Goal: Check status: Check status

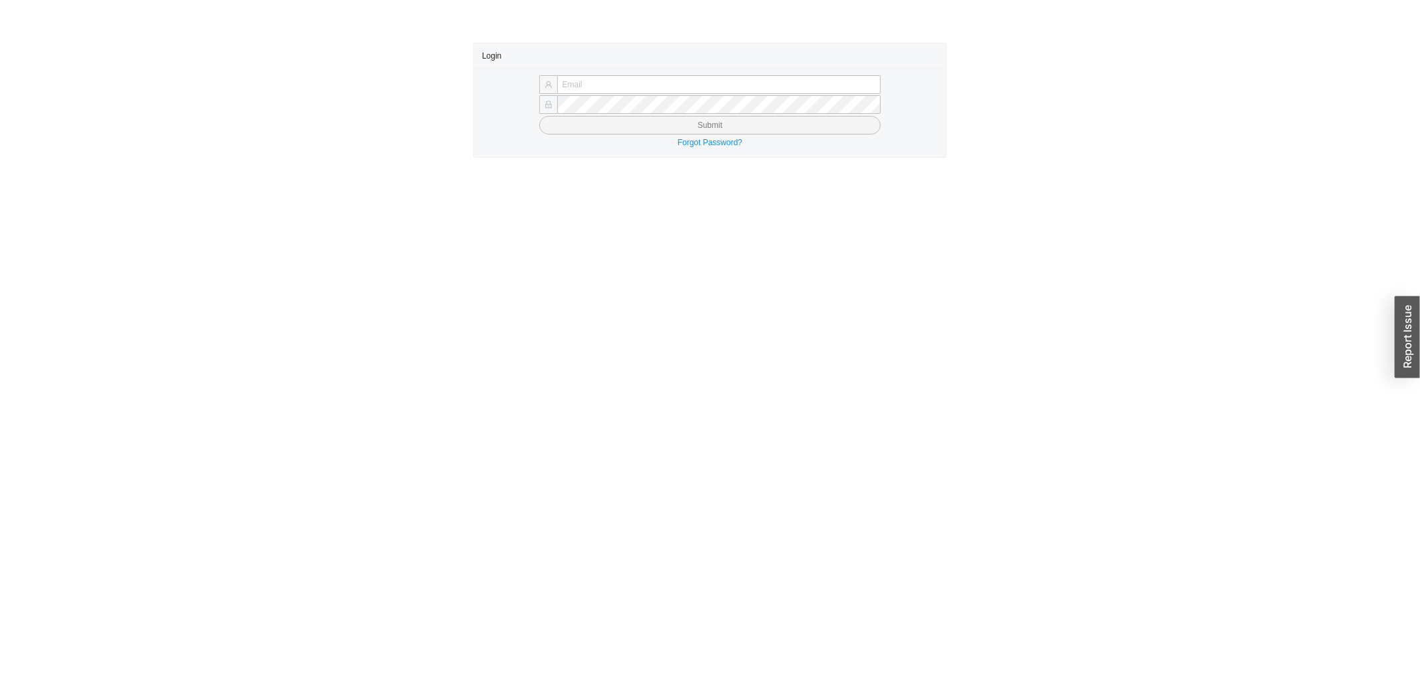
type input "yossi@asbathnj.com"
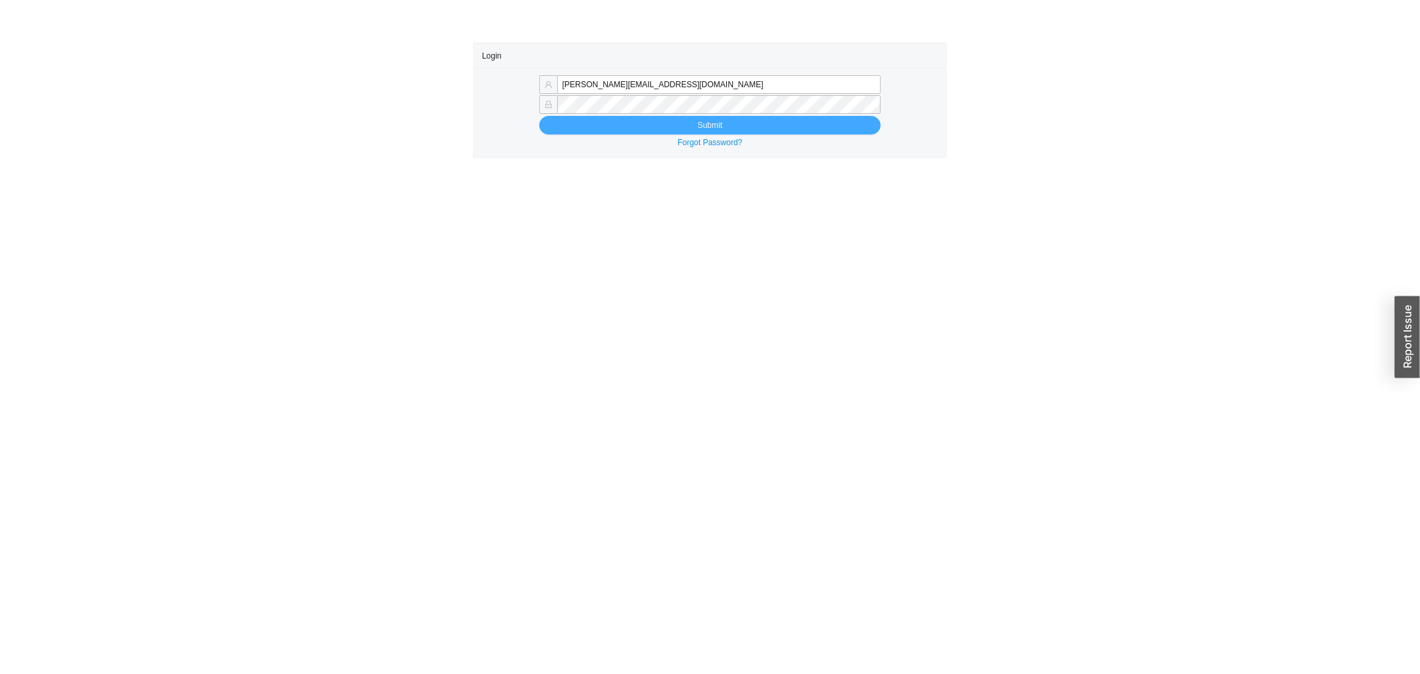
click at [640, 130] on button "Submit" at bounding box center [710, 125] width 342 height 19
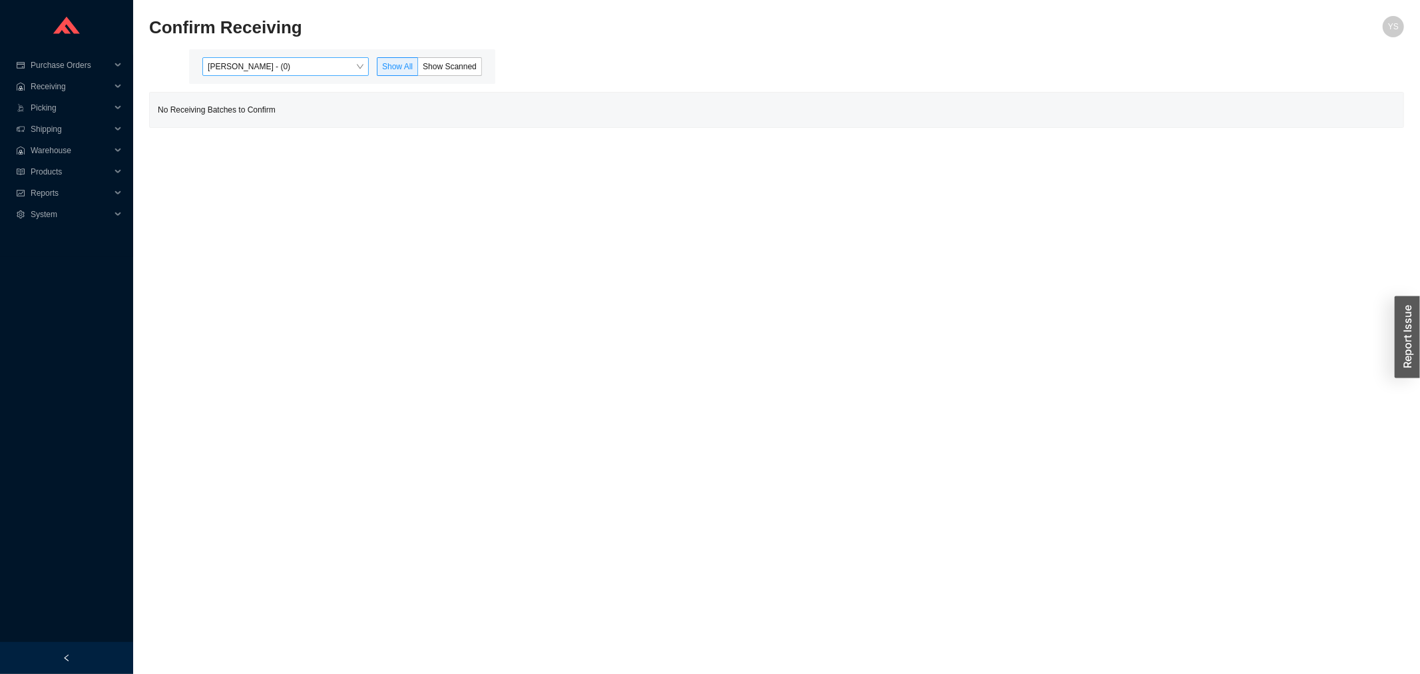
click at [338, 59] on span "[PERSON_NAME] - (0)" at bounding box center [286, 66] width 156 height 17
click at [320, 109] on div "Angel Negron - (6)" at bounding box center [287, 109] width 156 height 12
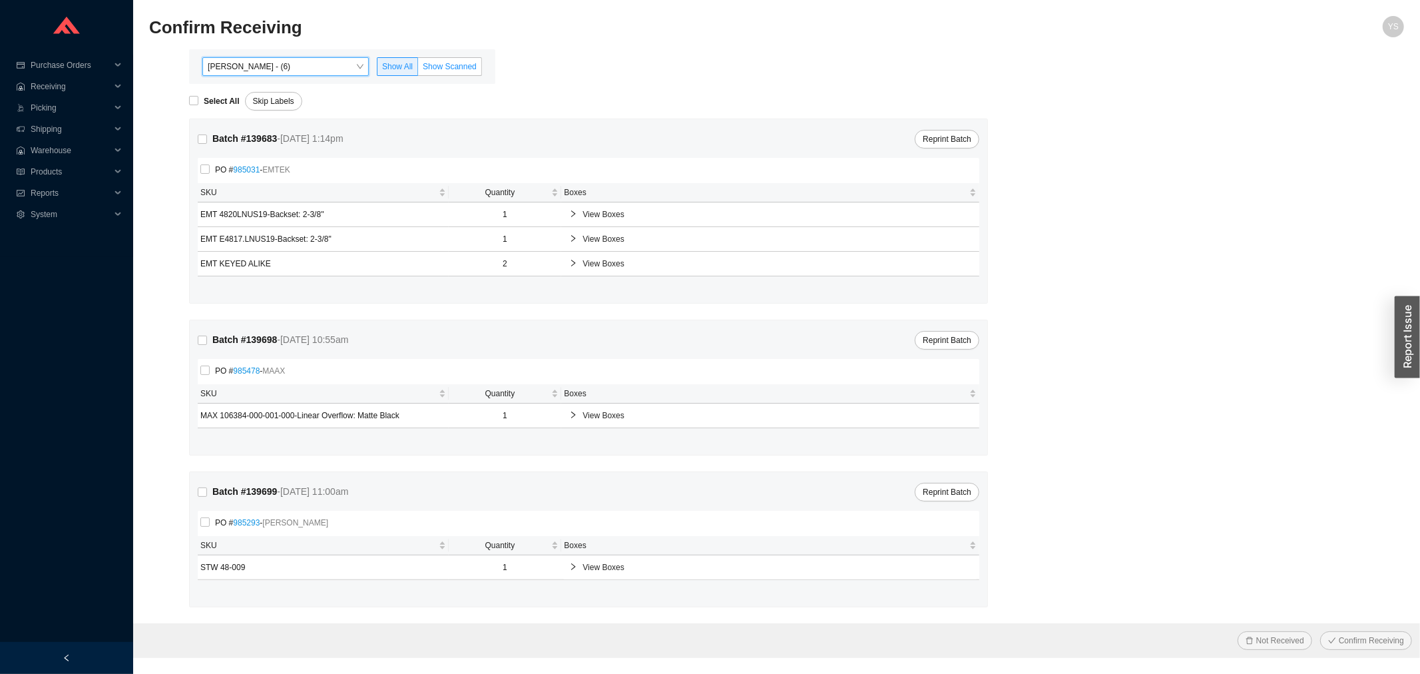
click at [469, 60] on label "Show Scanned" at bounding box center [450, 66] width 64 height 19
click at [418, 69] on input "Show Scanned" at bounding box center [418, 69] width 0 height 0
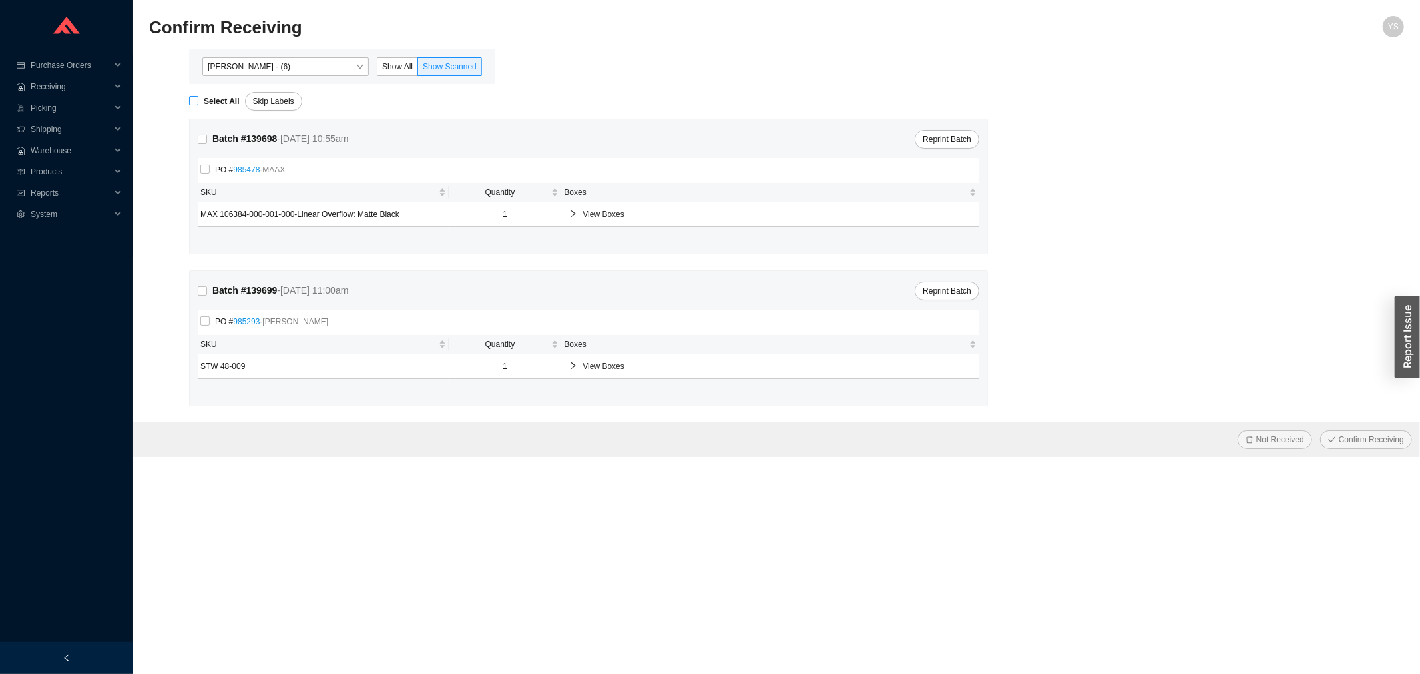
click at [210, 107] on span "Select All" at bounding box center [221, 101] width 47 height 13
click at [198, 105] on input "Select All" at bounding box center [193, 100] width 9 height 9
checkbox input "true"
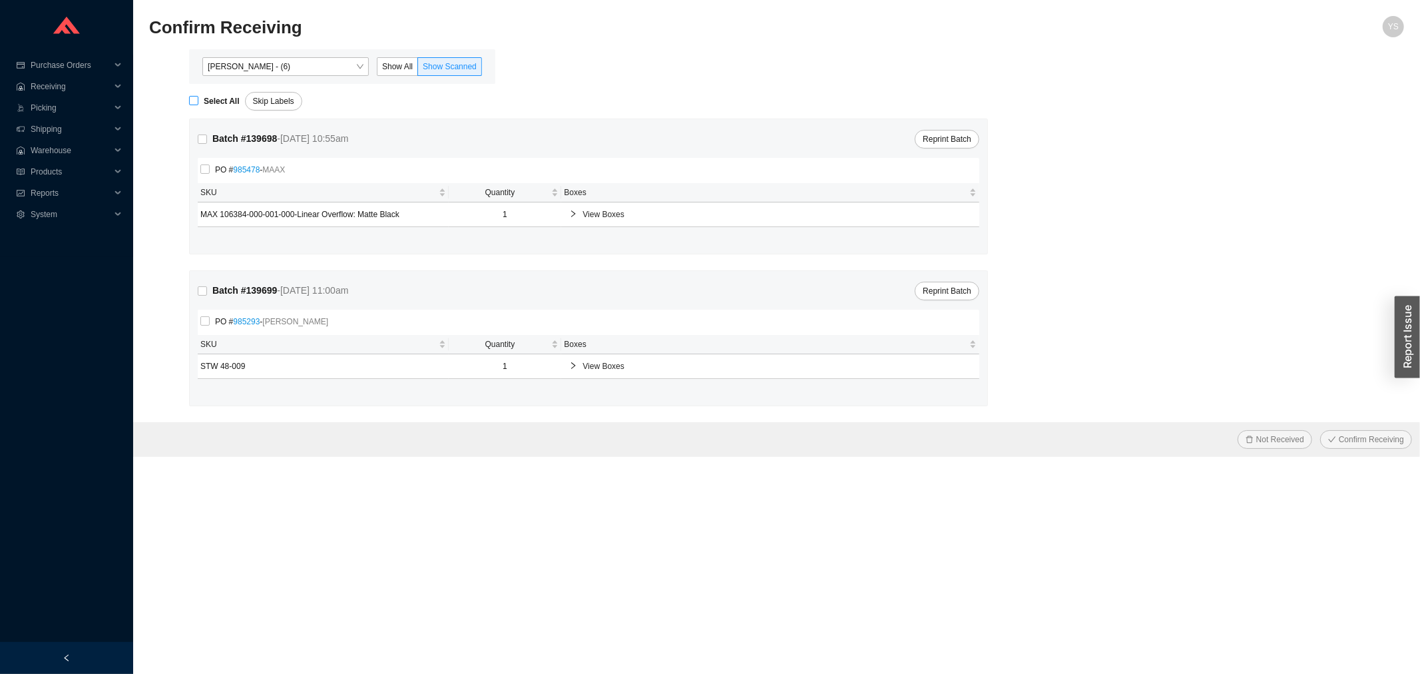
checkbox input "true"
click at [1319, 435] on div "Not Received Confirm Receiving" at bounding box center [776, 439] width 1287 height 35
click at [1323, 431] on div "Not Received Confirm Receiving" at bounding box center [776, 439] width 1287 height 35
click at [1340, 431] on button "Confirm Receiving" at bounding box center [1366, 439] width 92 height 19
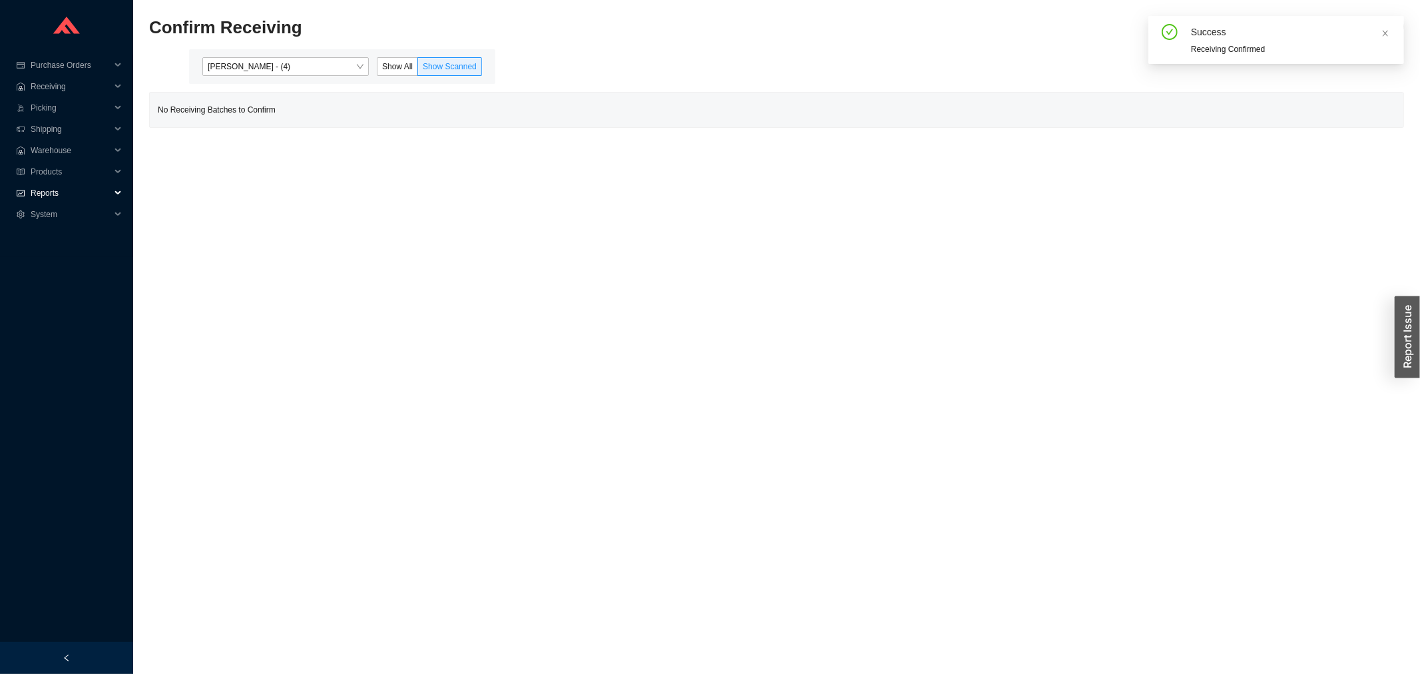
click at [59, 194] on span "Reports" at bounding box center [71, 192] width 80 height 21
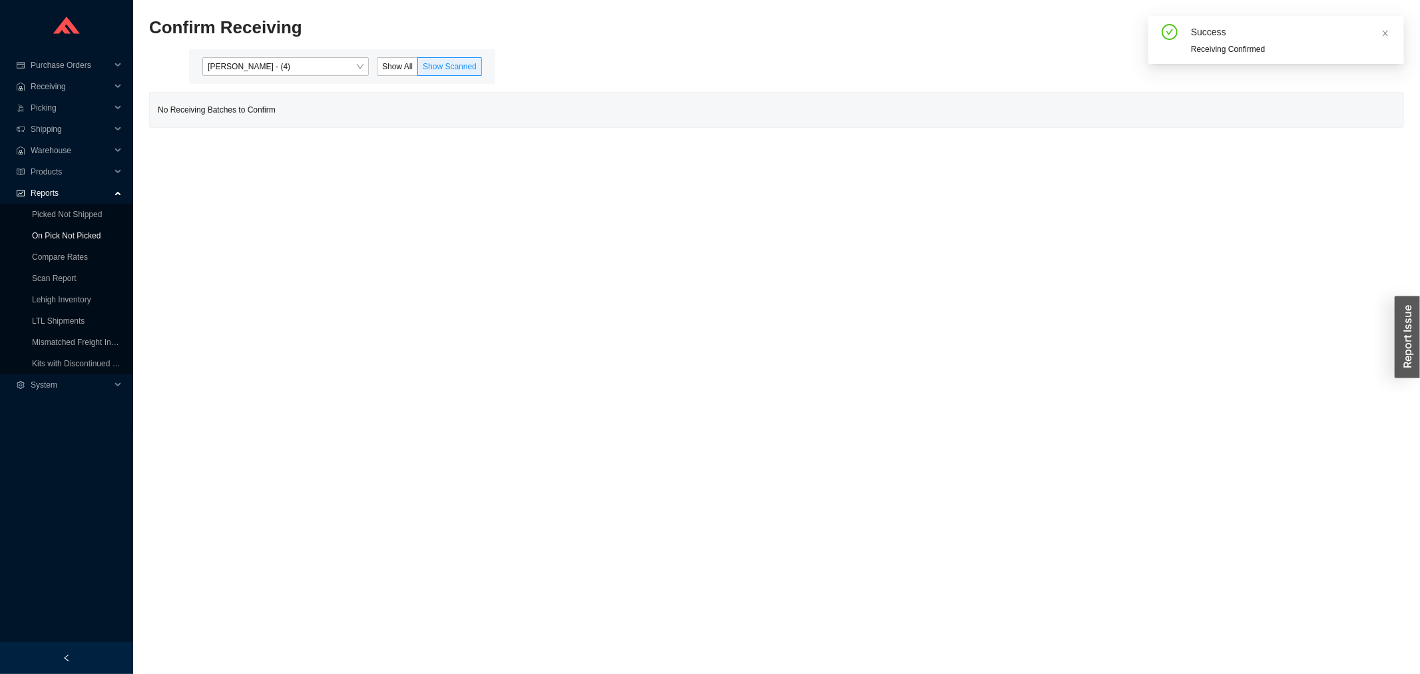
click at [63, 240] on link "On Pick Not Picked" at bounding box center [66, 235] width 69 height 9
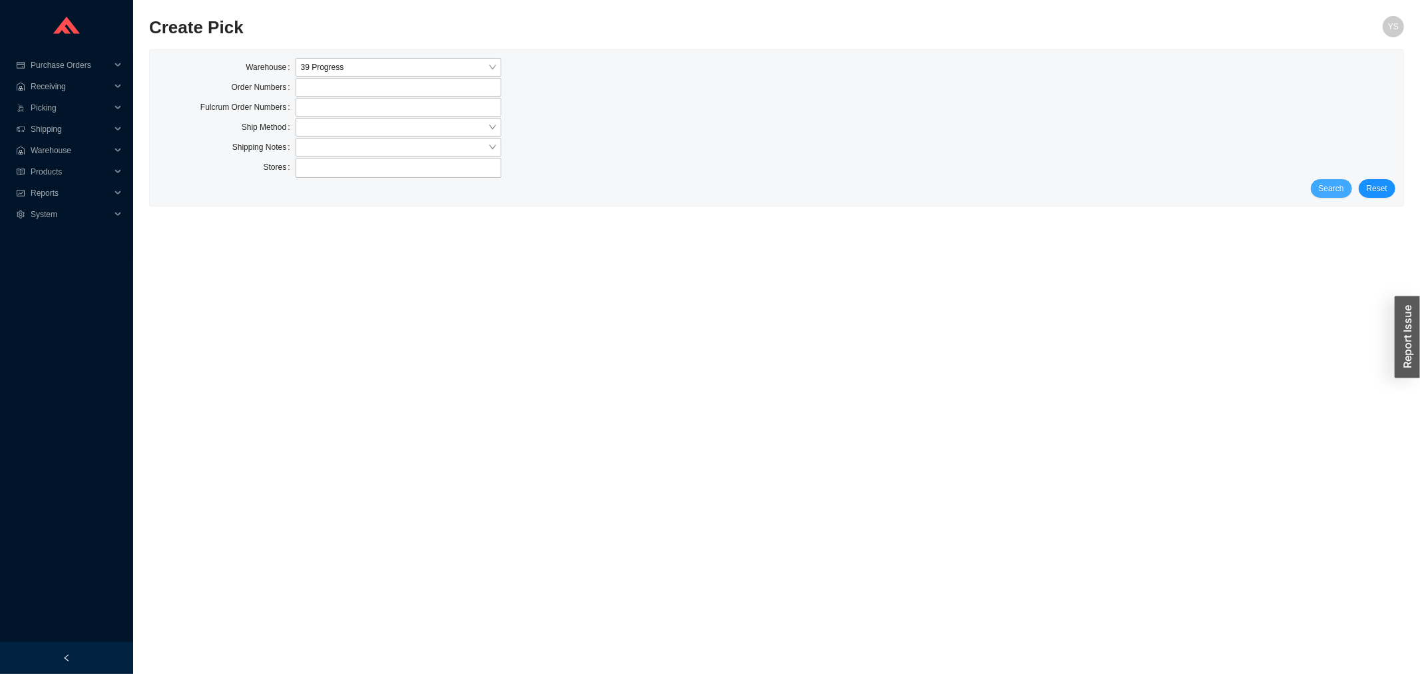
click at [1320, 189] on button "Search" at bounding box center [1331, 188] width 41 height 19
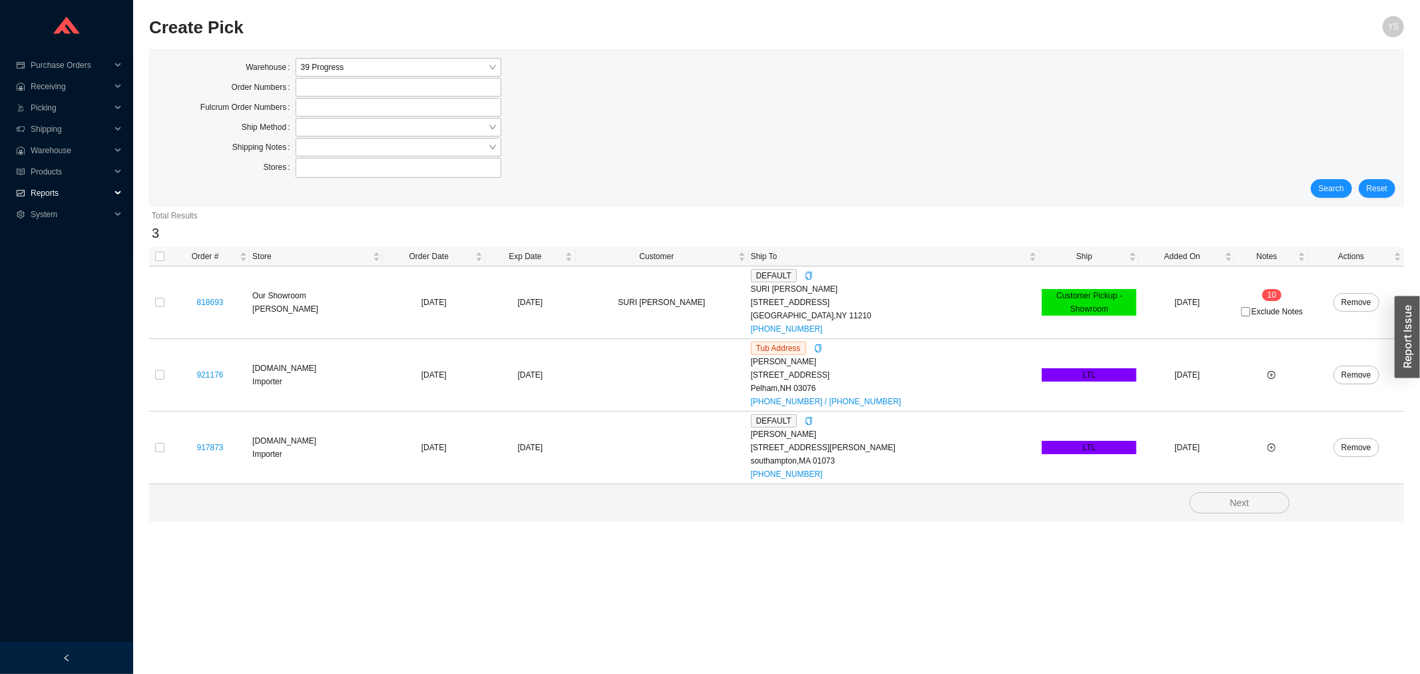
click at [60, 198] on span "Reports" at bounding box center [71, 192] width 80 height 21
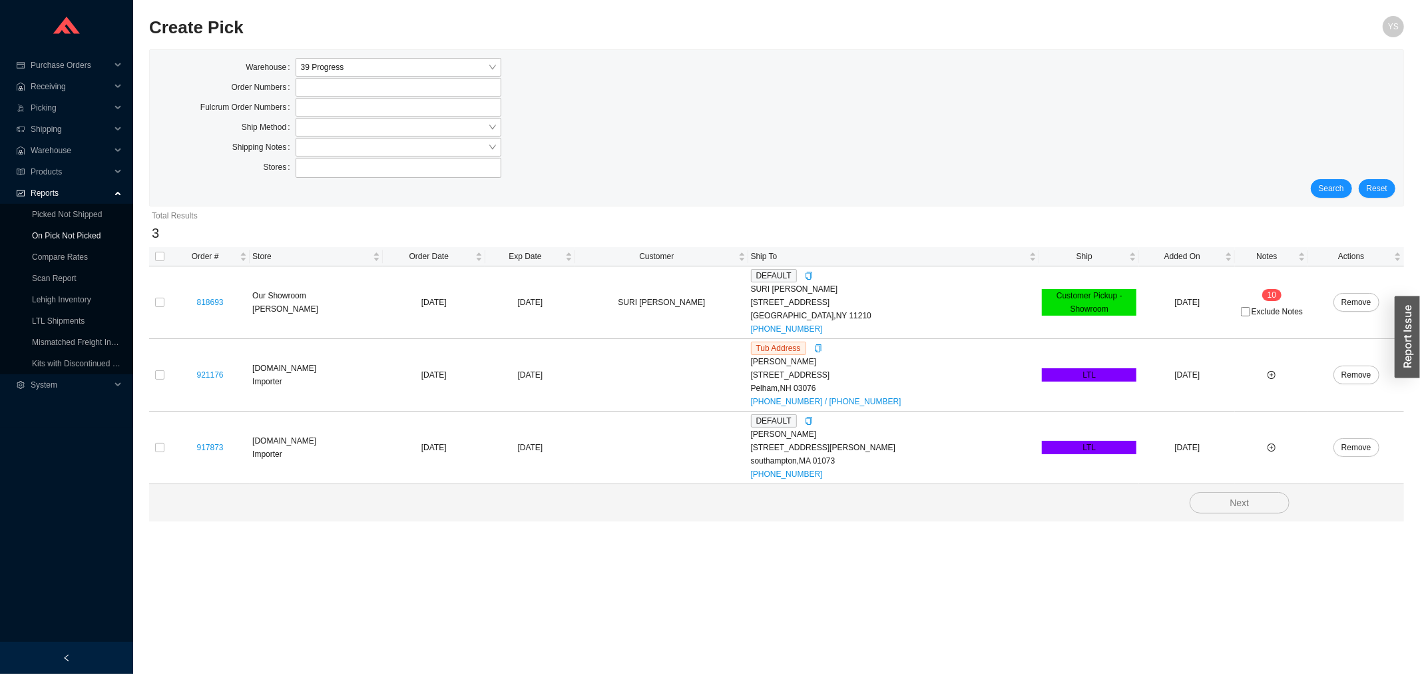
click at [75, 234] on link "On Pick Not Picked" at bounding box center [66, 235] width 69 height 9
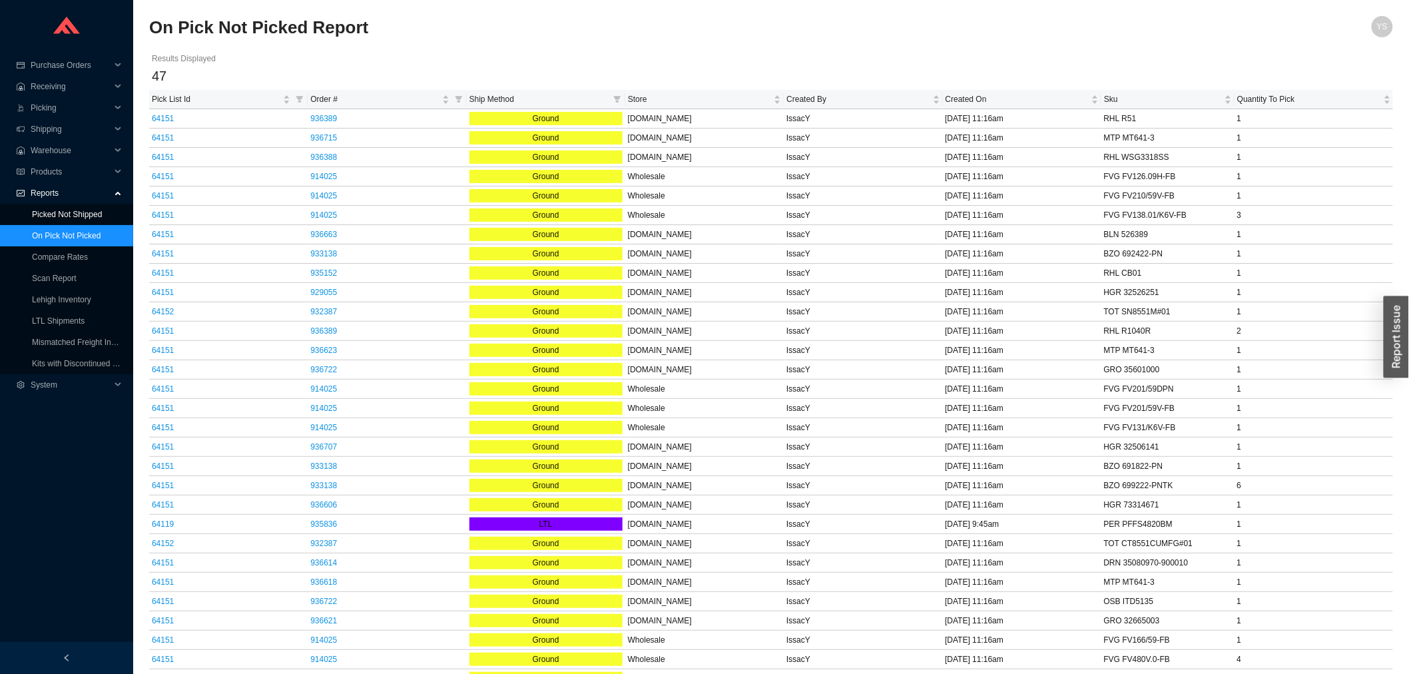
click at [69, 218] on link "Picked Not Shipped" at bounding box center [67, 214] width 70 height 9
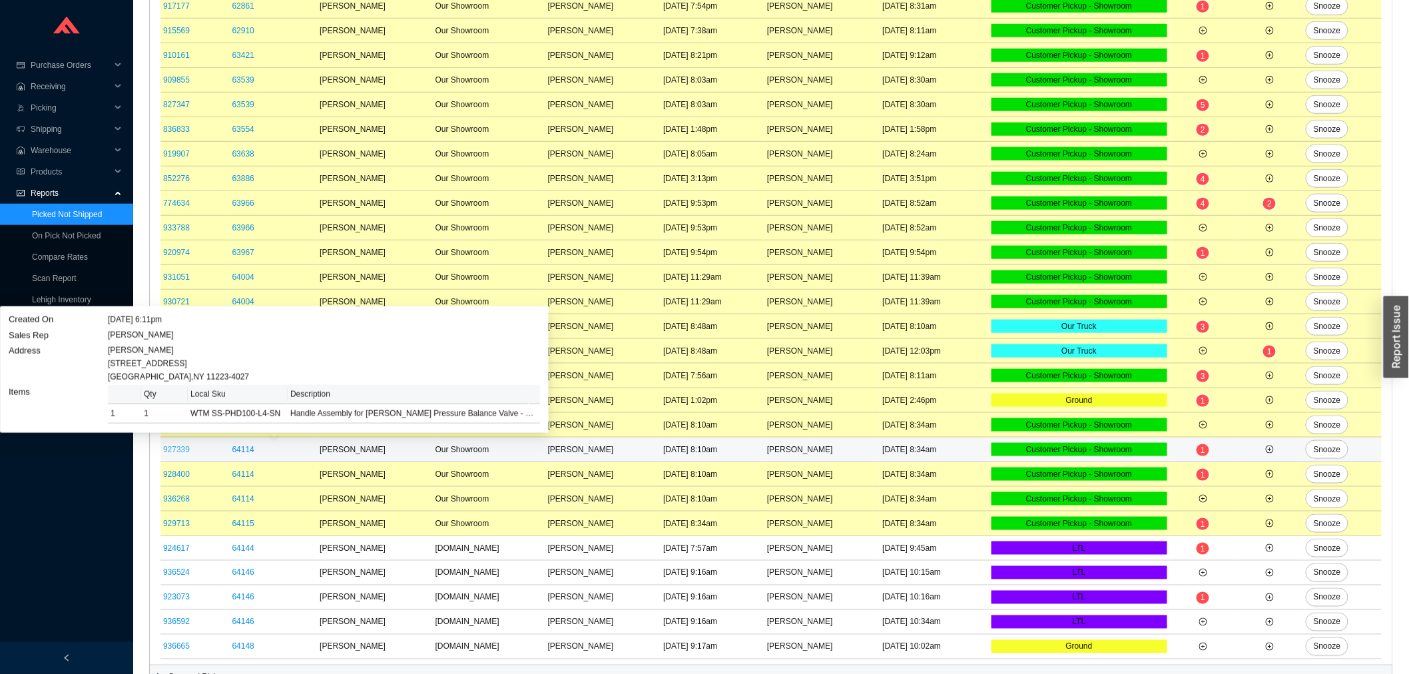
scroll to position [514, 0]
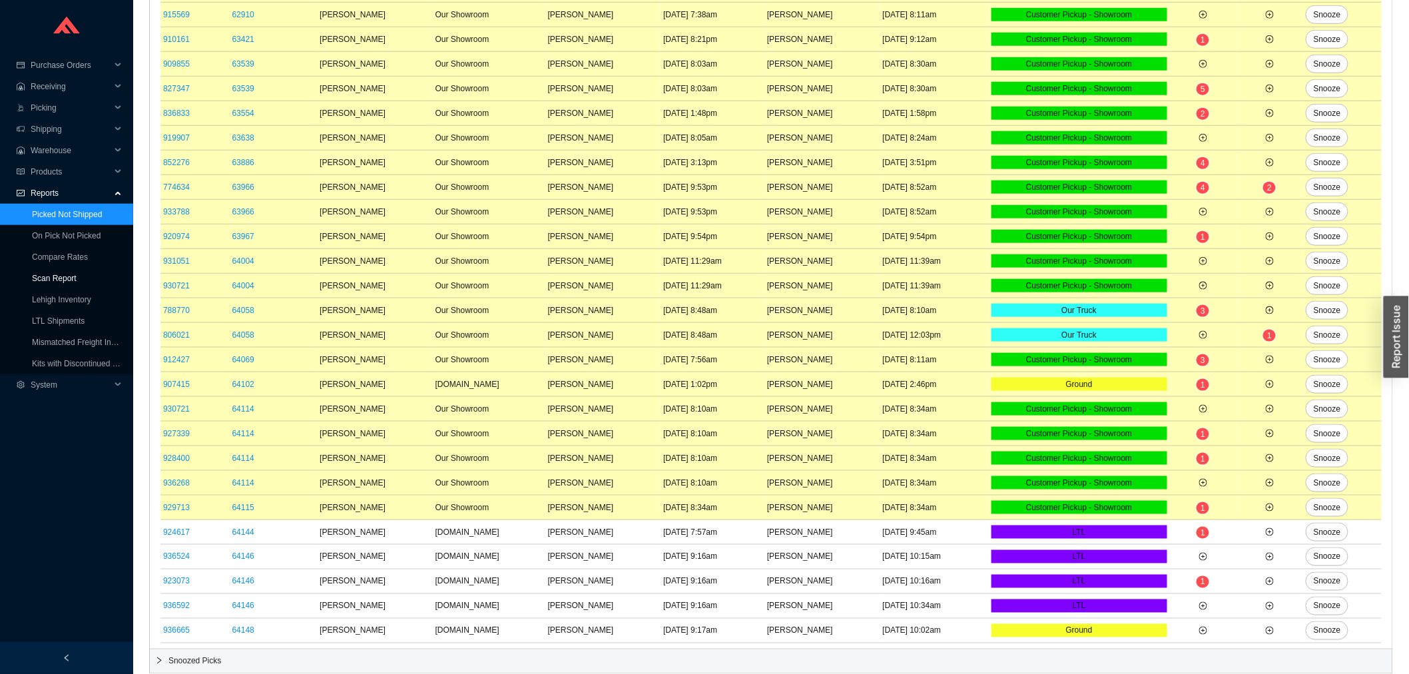
click at [60, 274] on link "Scan Report" at bounding box center [54, 278] width 45 height 9
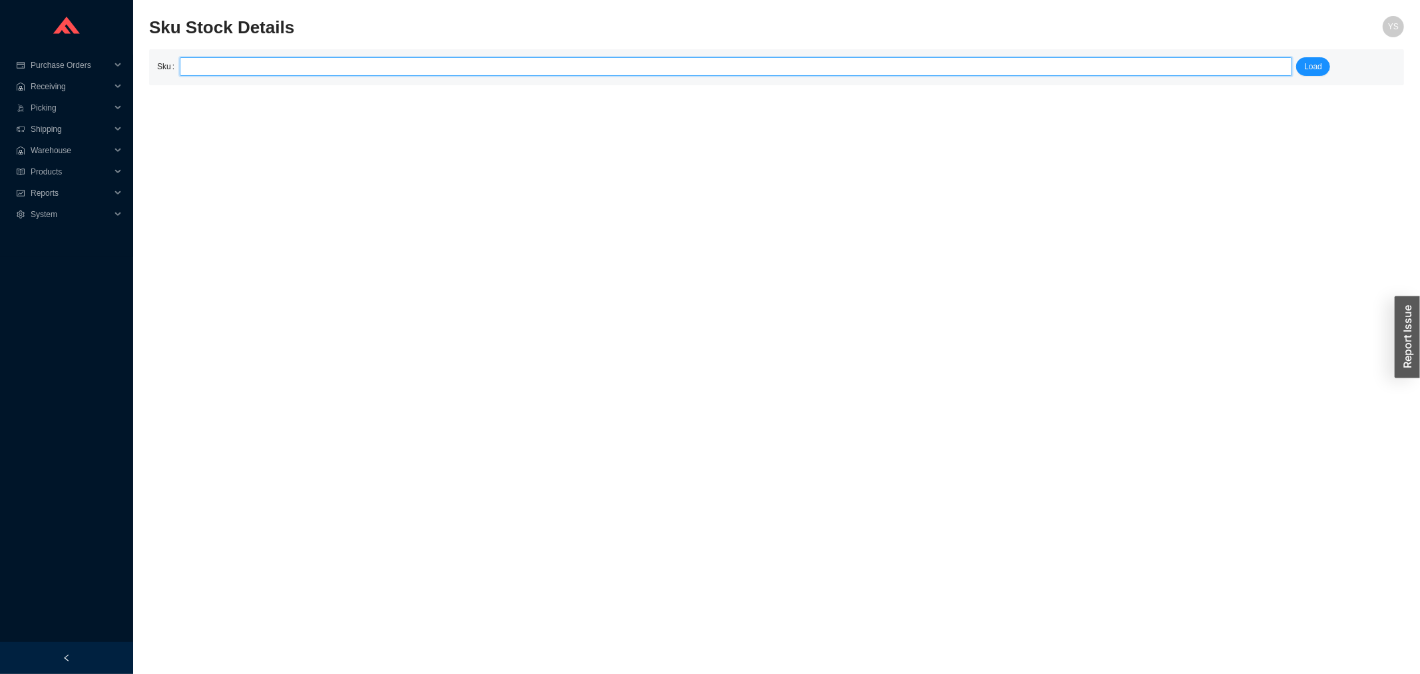
click at [298, 75] on div at bounding box center [736, 66] width 1113 height 19
click at [240, 111] on main "Sku Stock Details YS Sku ct855 Load" at bounding box center [776, 345] width 1255 height 658
click at [237, 93] on div "Sku ct855 Load" at bounding box center [776, 73] width 1255 height 49
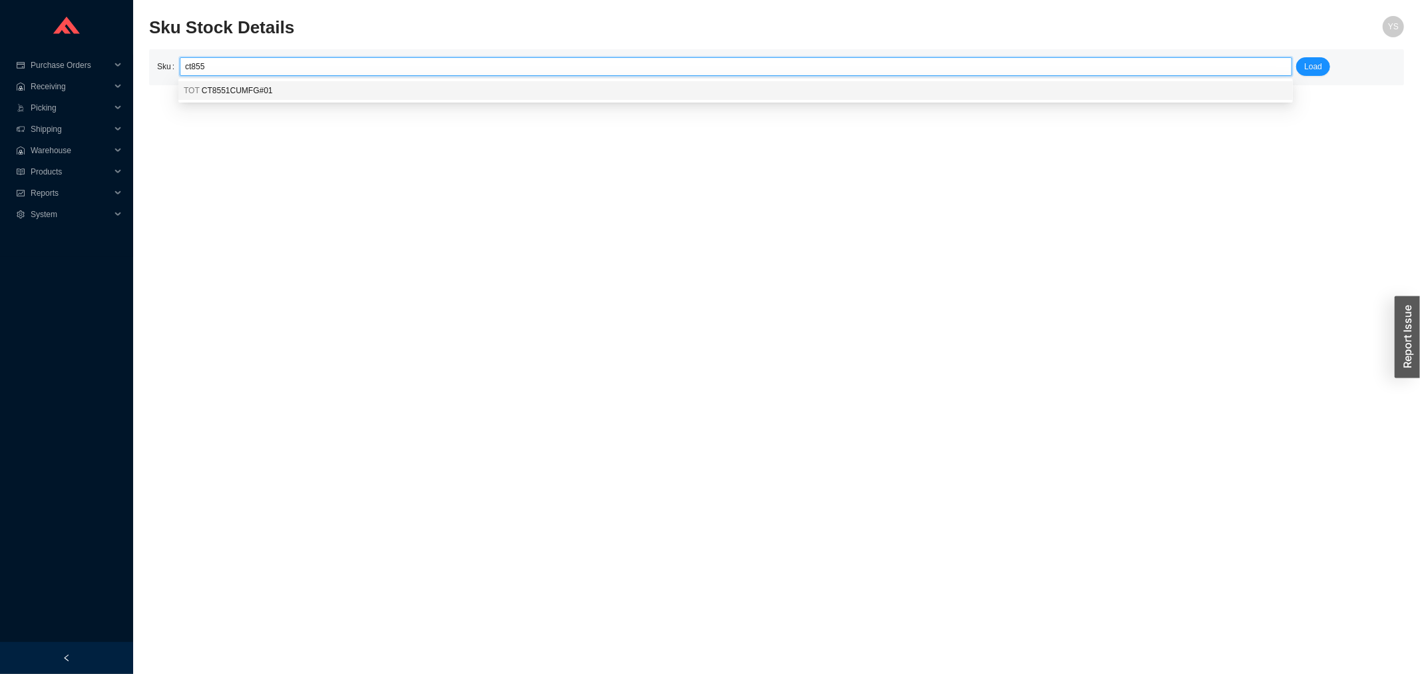
click at [232, 59] on input "ct855" at bounding box center [736, 66] width 1102 height 17
click at [229, 89] on span "CT8551CUMFG#01" at bounding box center [237, 90] width 71 height 9
type input "TOT CT8551CUMFG#01"
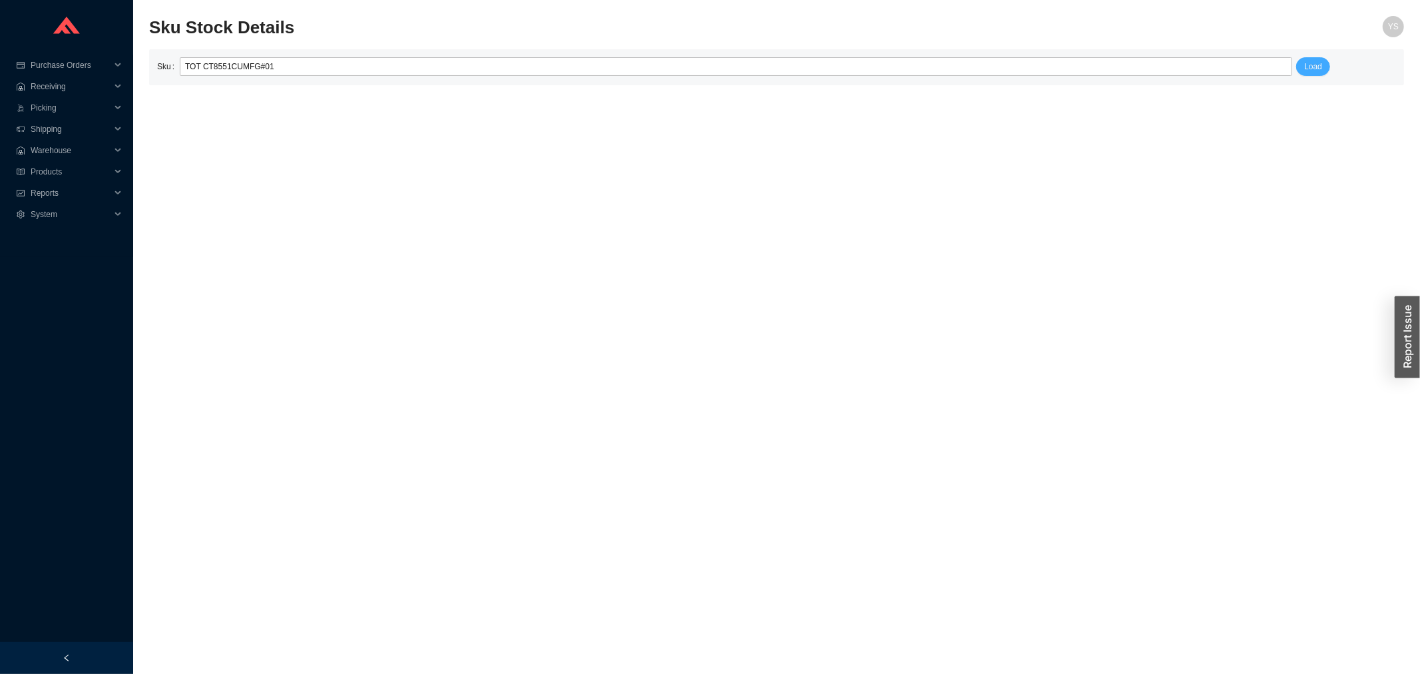
click at [1318, 71] on span "Load" at bounding box center [1313, 66] width 18 height 13
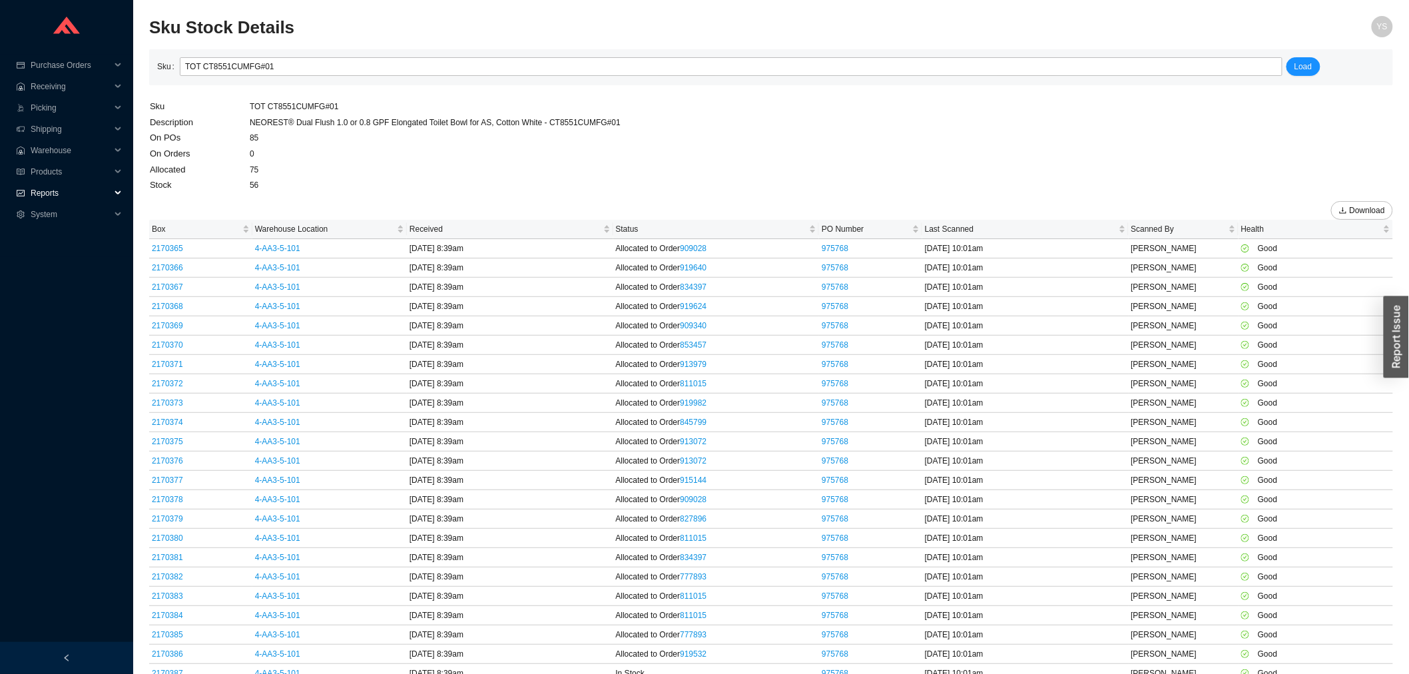
click at [35, 183] on span "Reports" at bounding box center [71, 192] width 80 height 21
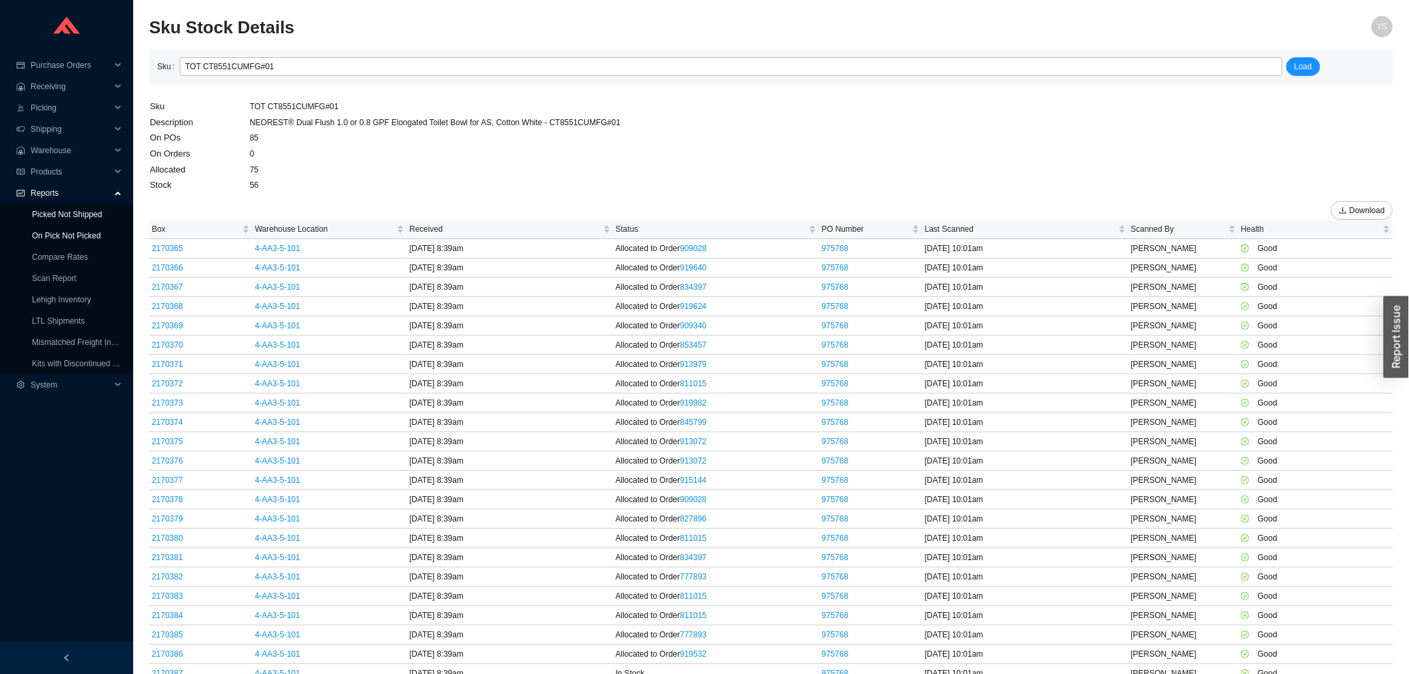
click at [43, 231] on link "On Pick Not Picked" at bounding box center [66, 235] width 69 height 9
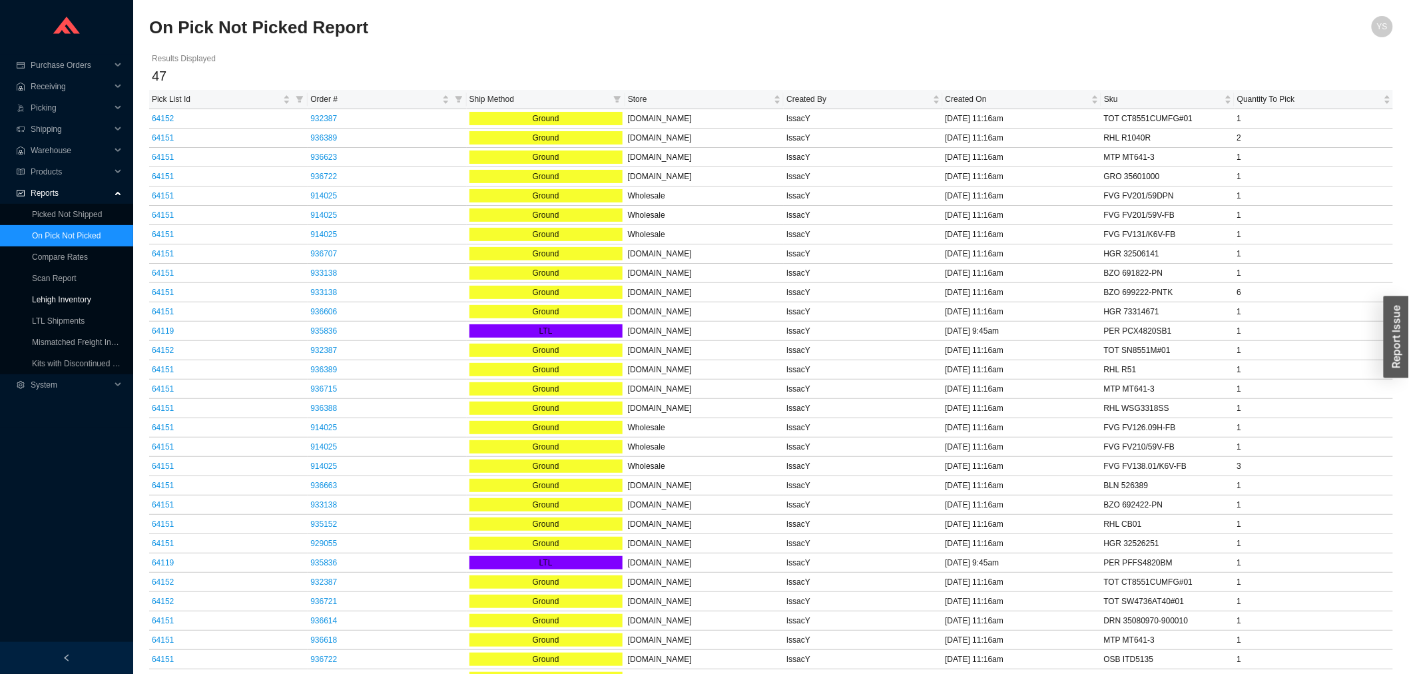
click at [44, 302] on link "Lehigh Inventory" at bounding box center [61, 299] width 59 height 9
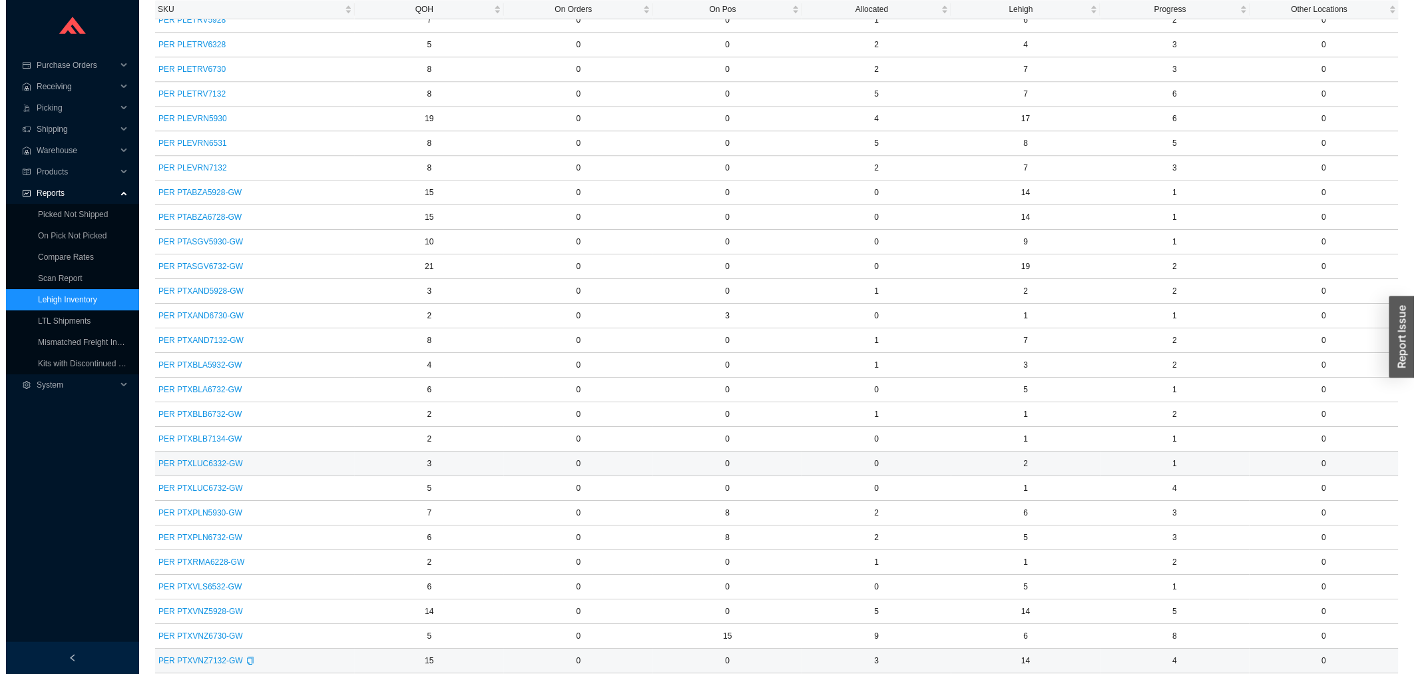
scroll to position [1947, 0]
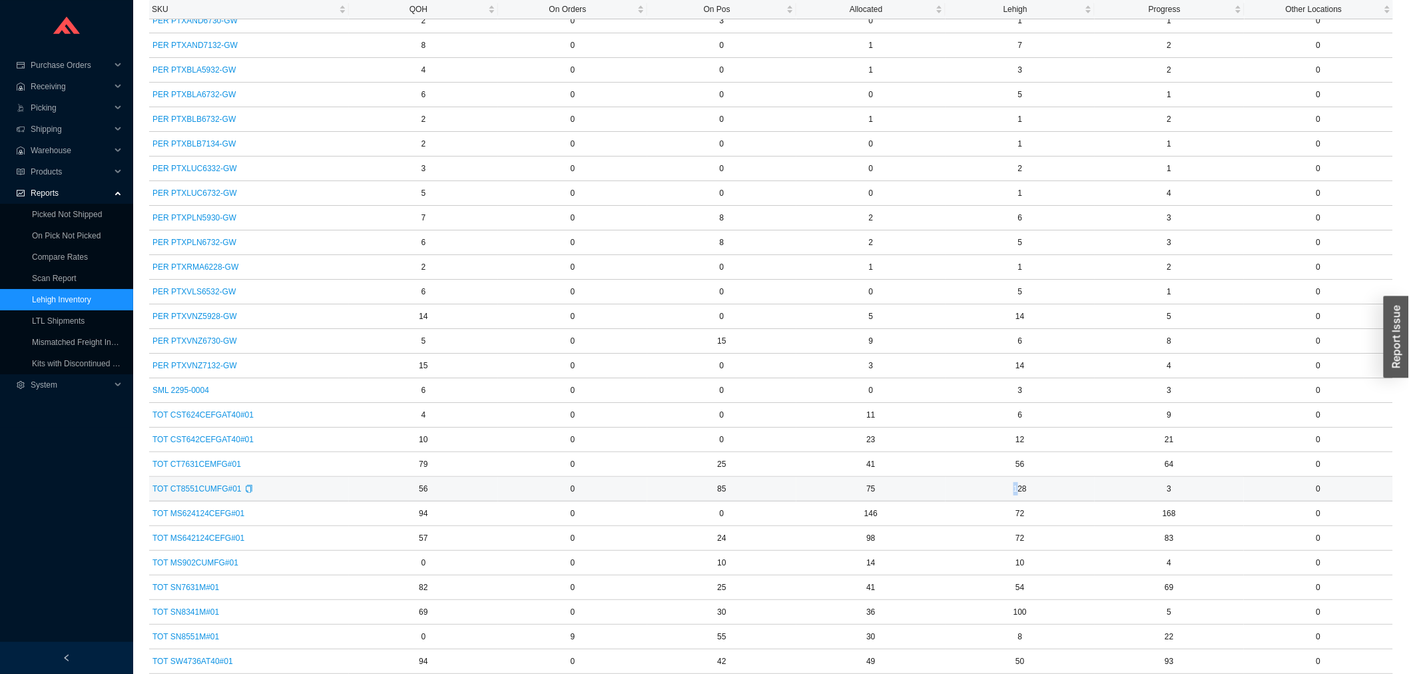
drag, startPoint x: 1016, startPoint y: 491, endPoint x: 1009, endPoint y: 491, distance: 7.3
click at [1009, 491] on td "128" at bounding box center [1019, 489] width 149 height 25
click at [1008, 490] on td "128" at bounding box center [1019, 489] width 149 height 25
drag, startPoint x: 1008, startPoint y: 490, endPoint x: 1057, endPoint y: 491, distance: 49.3
click at [1057, 491] on td "128" at bounding box center [1019, 489] width 149 height 25
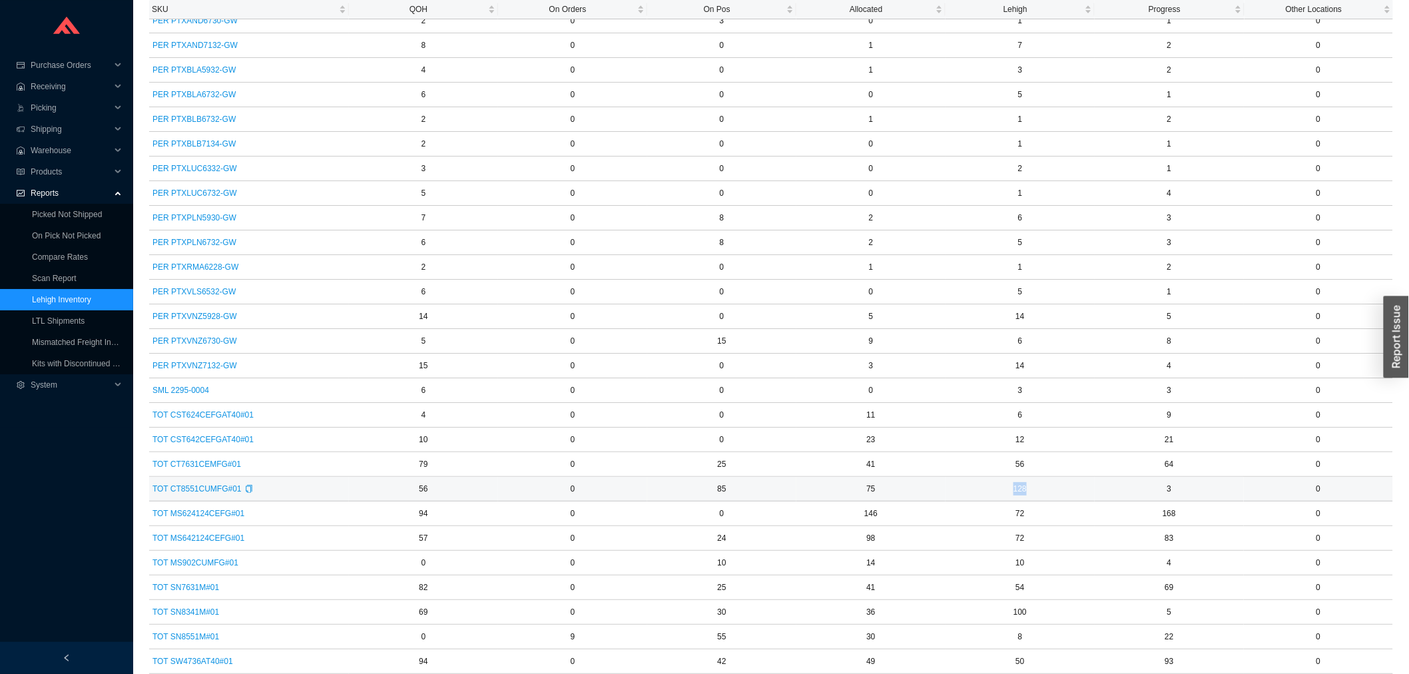
click at [1056, 491] on td "128" at bounding box center [1019, 489] width 149 height 25
click at [711, 489] on td "85" at bounding box center [721, 489] width 149 height 25
click at [723, 483] on td "85" at bounding box center [721, 489] width 149 height 25
drag, startPoint x: 723, startPoint y: 483, endPoint x: 737, endPoint y: 487, distance: 14.5
click at [737, 487] on td "85" at bounding box center [721, 489] width 149 height 25
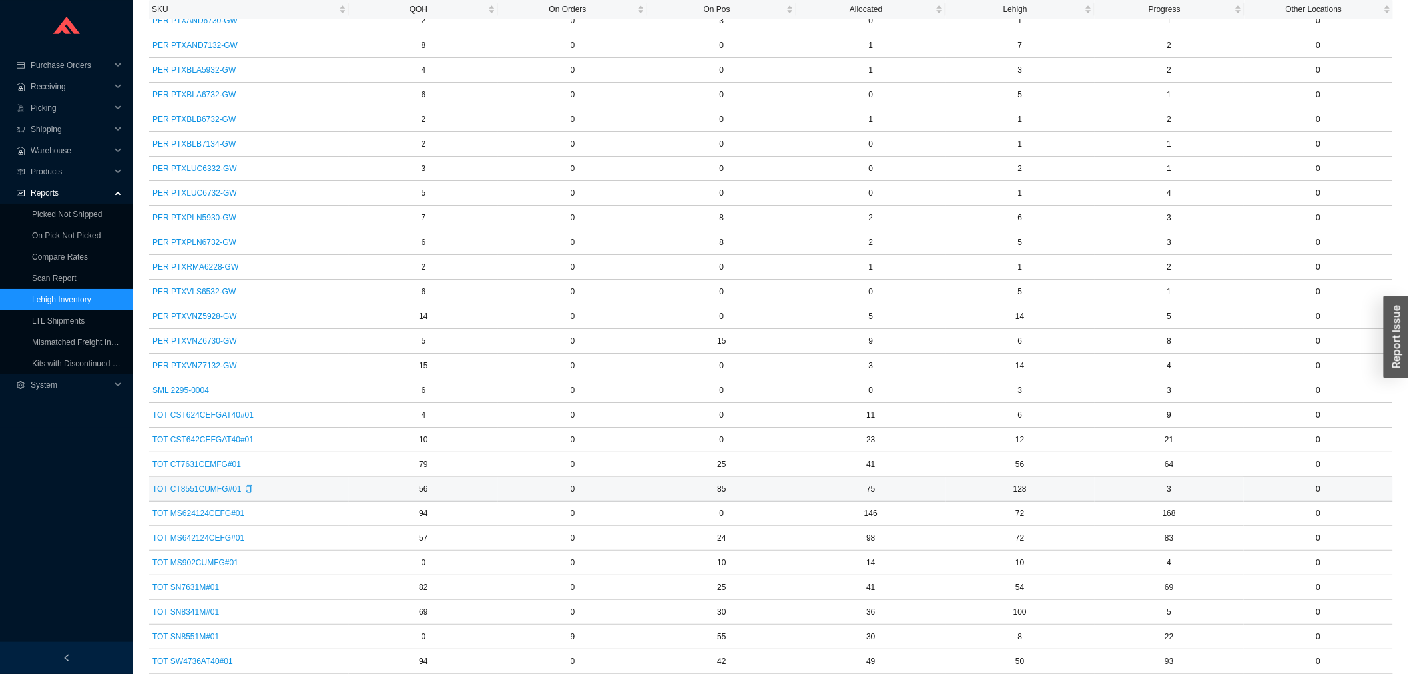
click at [715, 484] on td "85" at bounding box center [721, 489] width 149 height 25
click at [216, 482] on span "TOT CT8551CUMFG#01" at bounding box center [196, 488] width 89 height 13
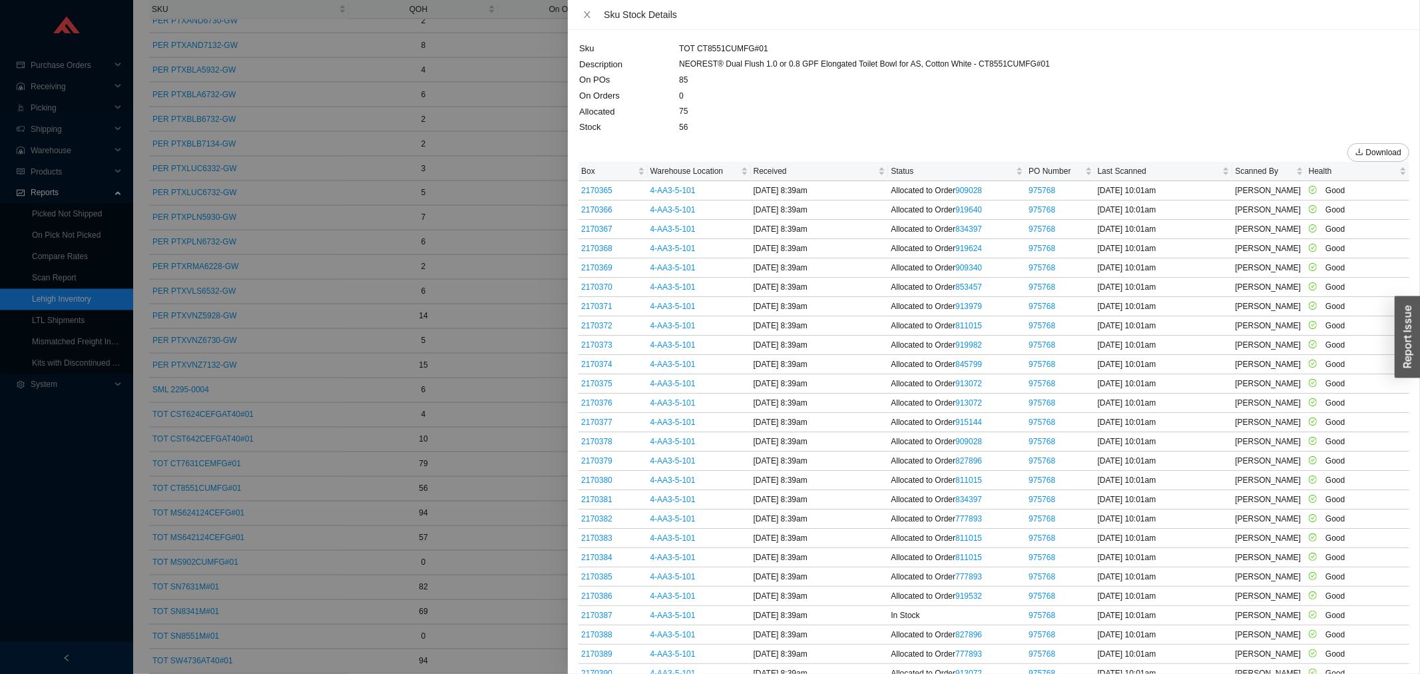
click at [218, 485] on div at bounding box center [710, 337] width 1420 height 674
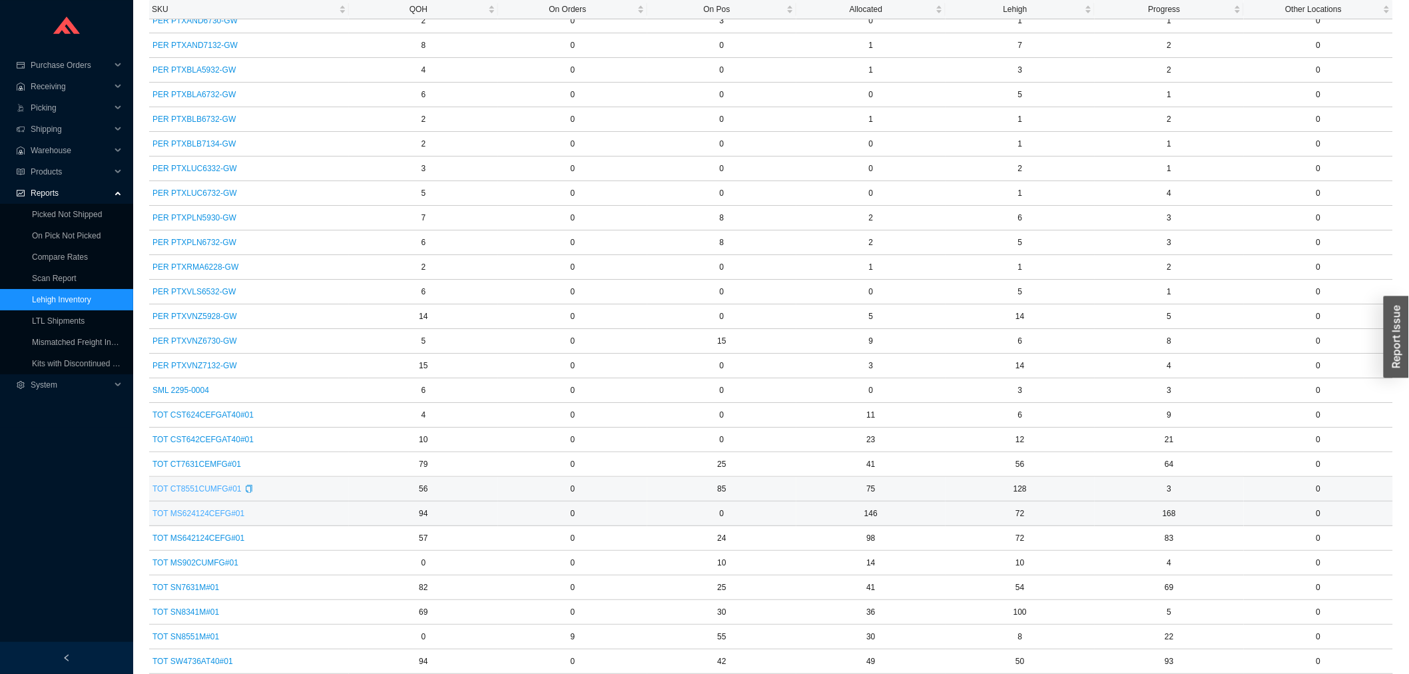
drag, startPoint x: 178, startPoint y: 509, endPoint x: 183, endPoint y: 494, distance: 16.0
click at [183, 493] on span "TOT CT8551CUMFG#01" at bounding box center [196, 488] width 89 height 13
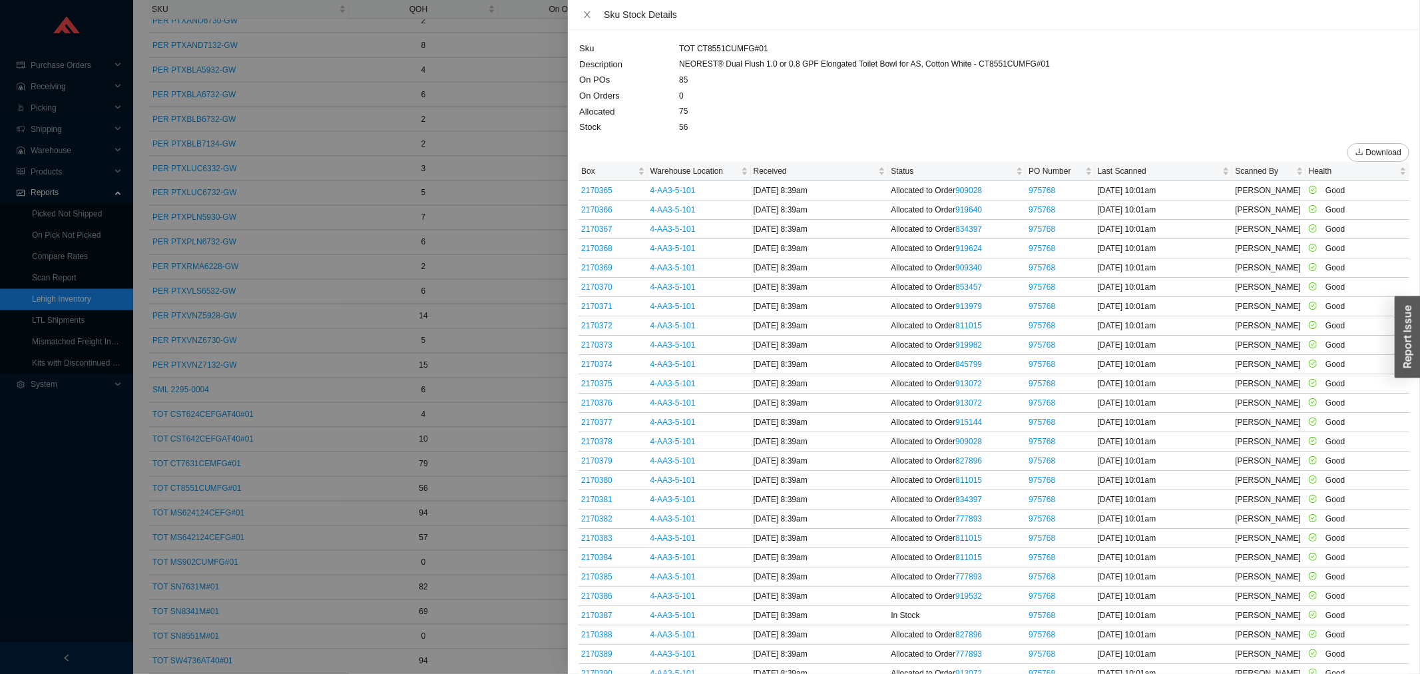
click at [324, 501] on div at bounding box center [710, 337] width 1420 height 674
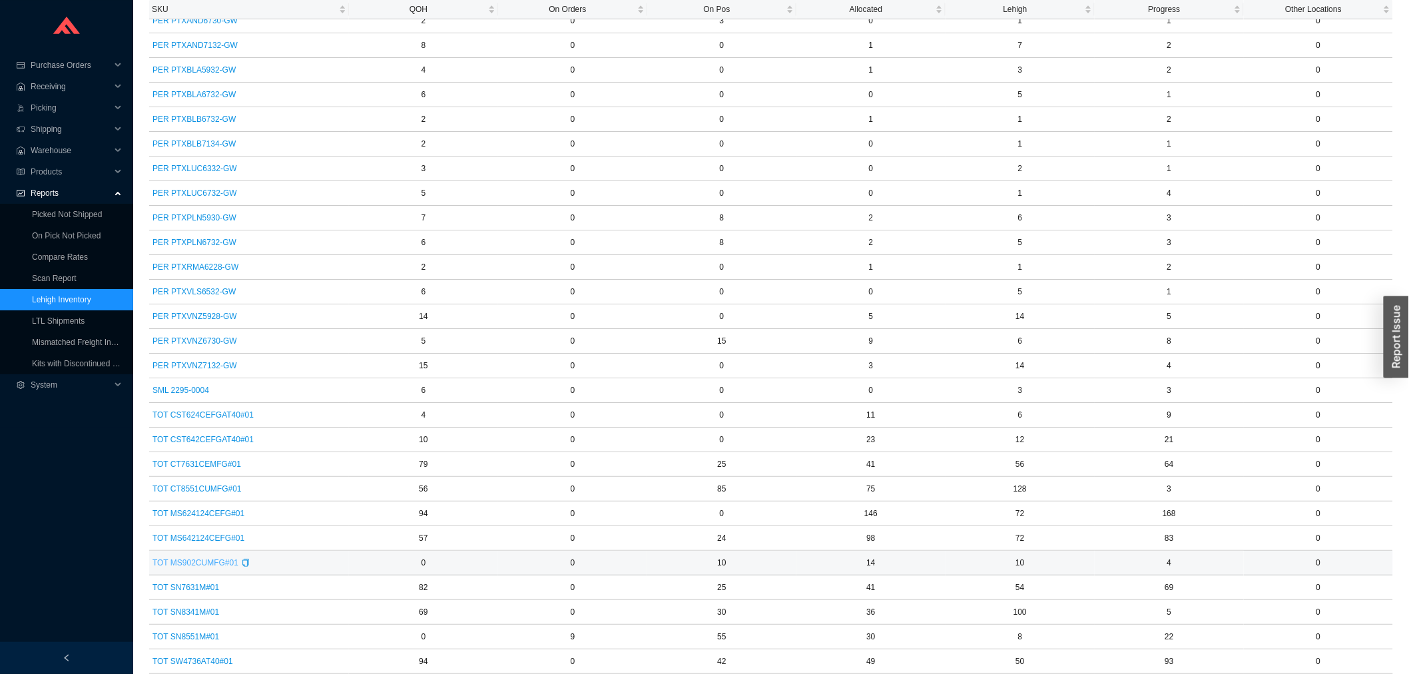
click at [174, 568] on span "TOT MS902CUMFG#01" at bounding box center [195, 562] width 86 height 13
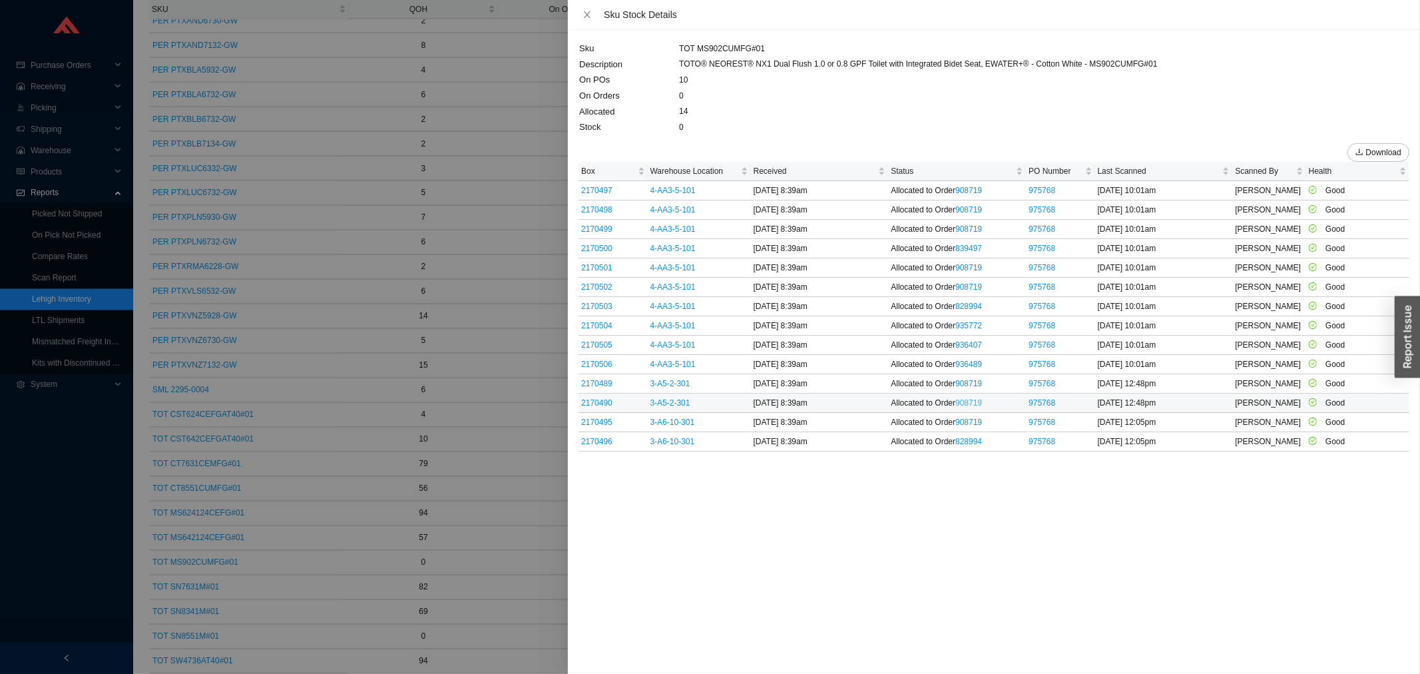
click at [976, 405] on link "908719" at bounding box center [968, 402] width 27 height 9
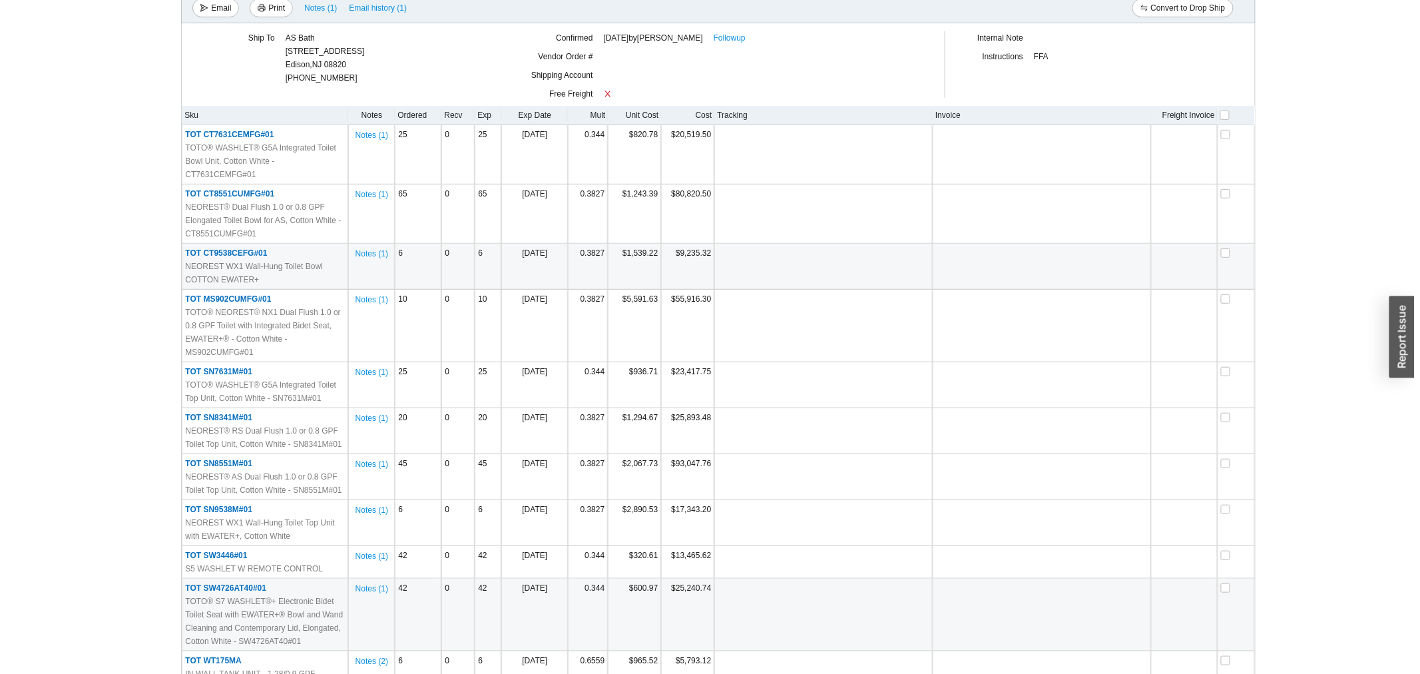
scroll to position [166, 0]
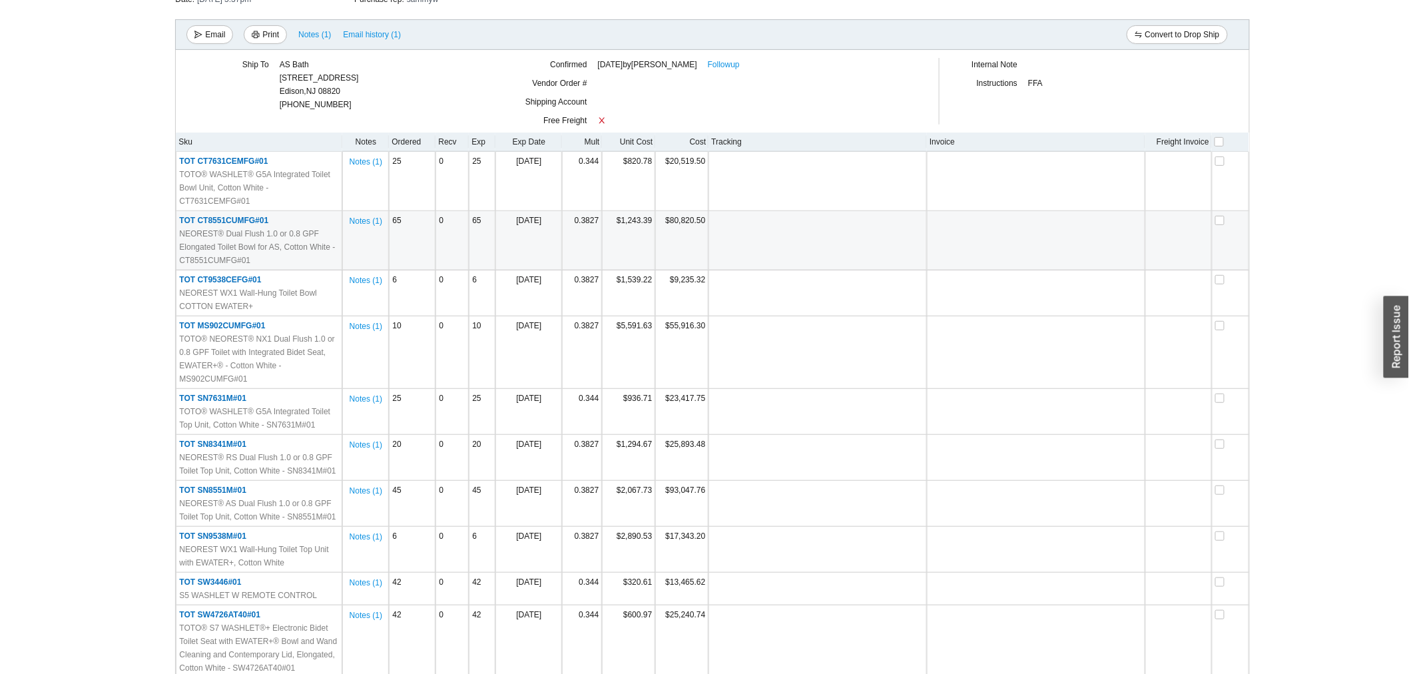
click at [232, 227] on span "NEOREST® Dual Flush 1.0 or 0.8 GPF Elongated Toilet Bowl for AS, Cotton White -…" at bounding box center [259, 247] width 160 height 40
click at [231, 216] on span "TOT CT8551CUMFG#01" at bounding box center [223, 220] width 89 height 9
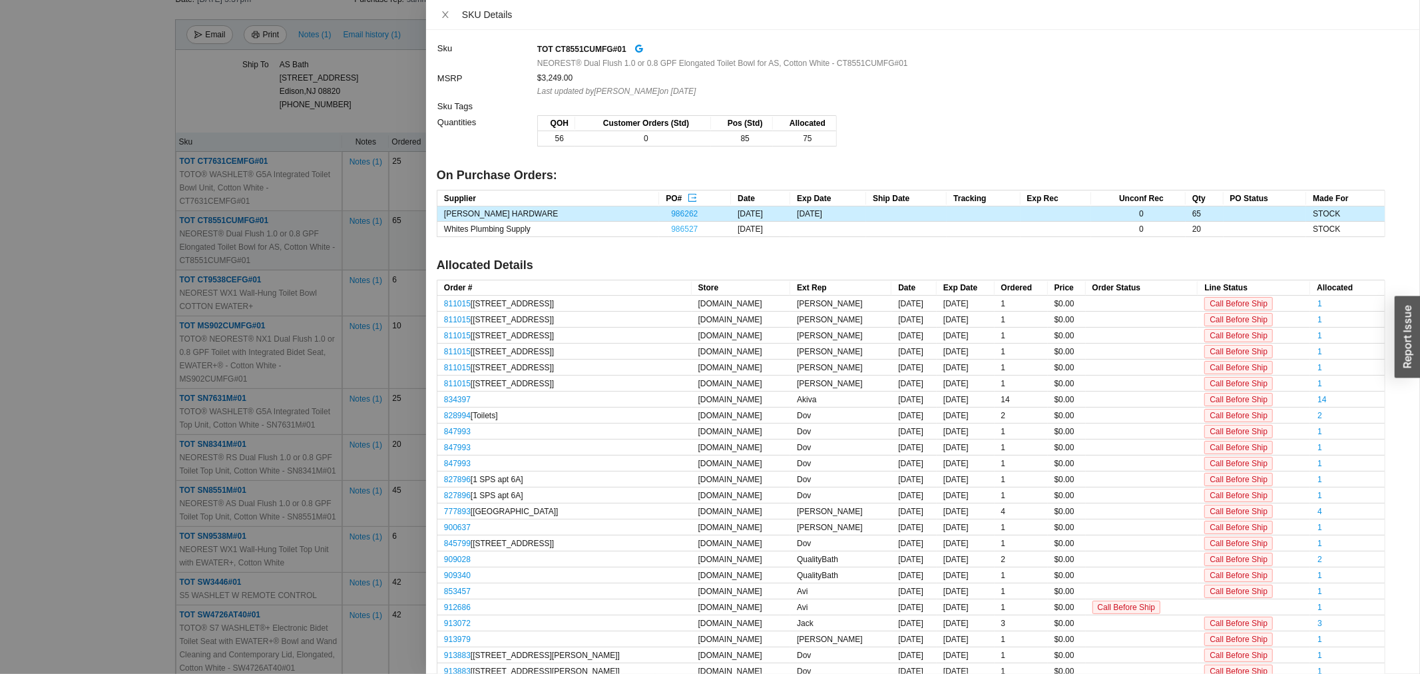
click at [671, 226] on link "986527" at bounding box center [684, 228] width 27 height 9
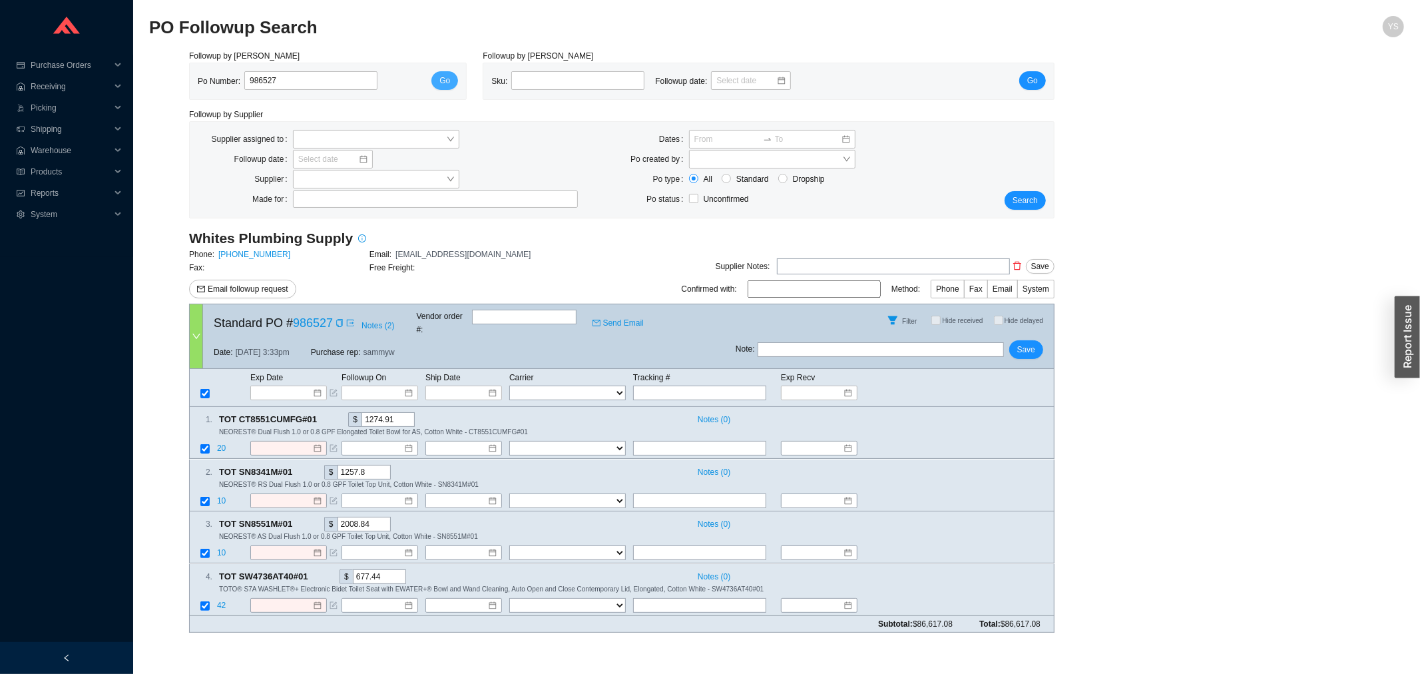
click at [441, 78] on span "Go" at bounding box center [444, 80] width 11 height 13
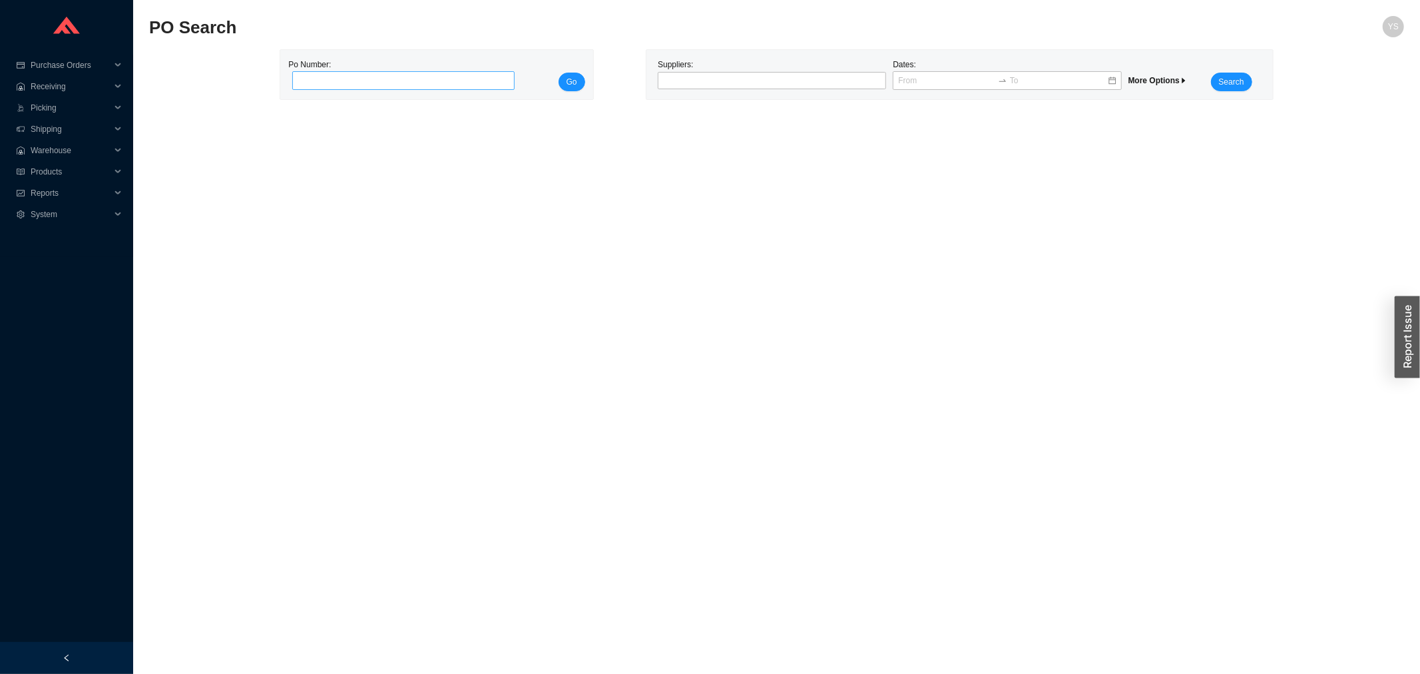
drag, startPoint x: 418, startPoint y: 67, endPoint x: 417, endPoint y: 75, distance: 8.1
click at [417, 72] on div "Po Number:" at bounding box center [399, 74] width 222 height 33
click at [416, 75] on input "tel" at bounding box center [403, 80] width 222 height 19
paste input "986527"
type input "986527"
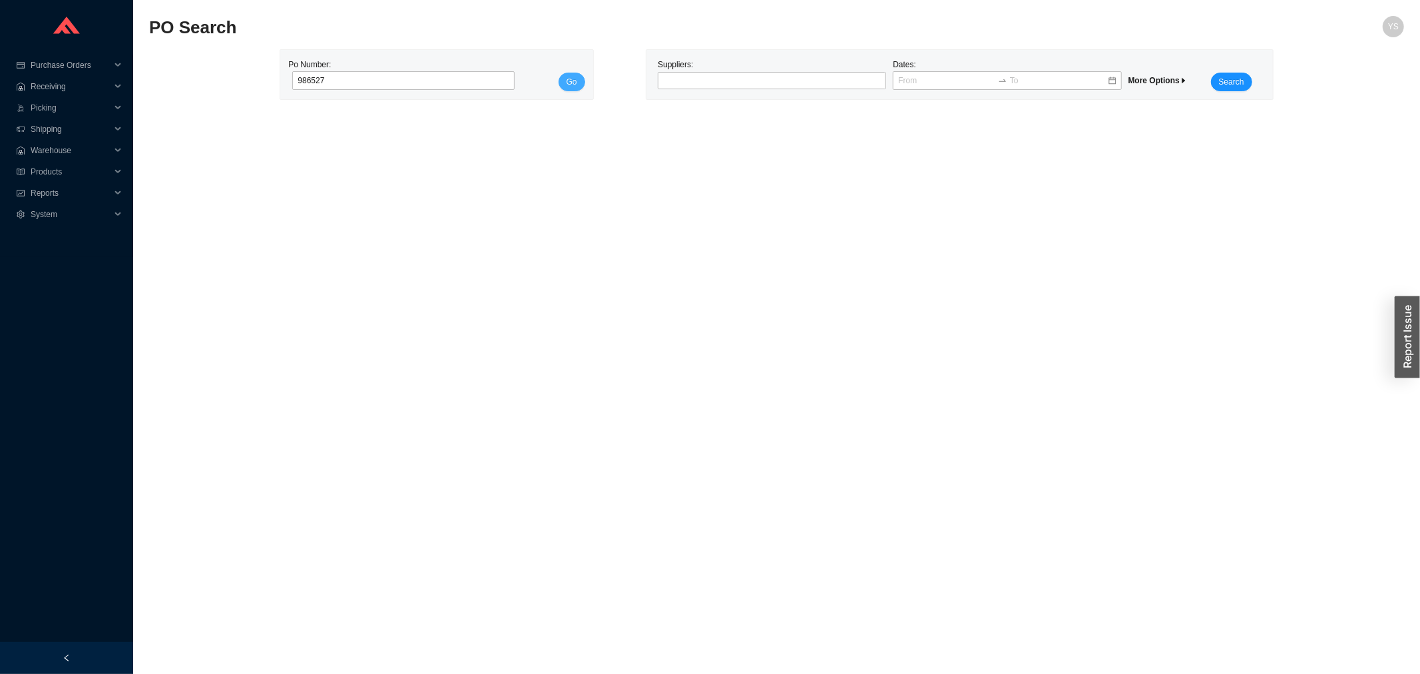
click at [566, 76] on button "Go" at bounding box center [572, 82] width 27 height 19
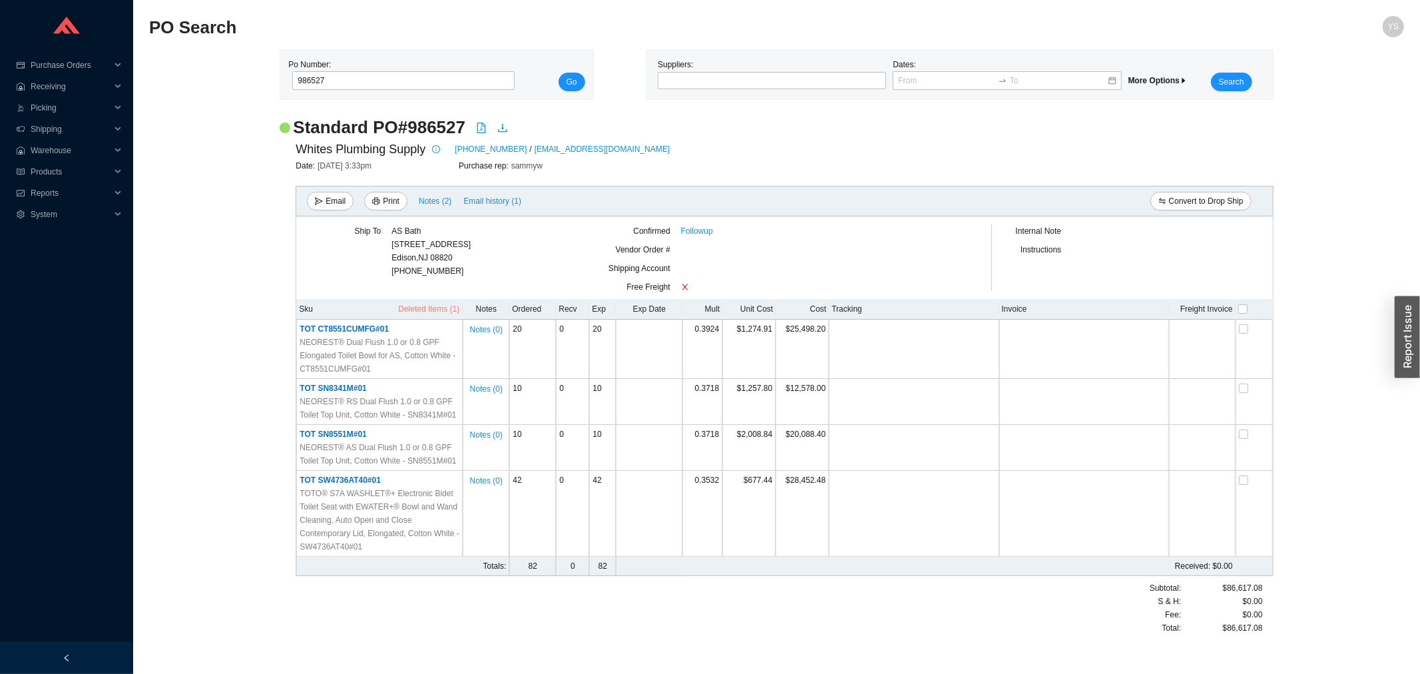
click at [450, 302] on button "Deleted Items (1)" at bounding box center [428, 309] width 63 height 15
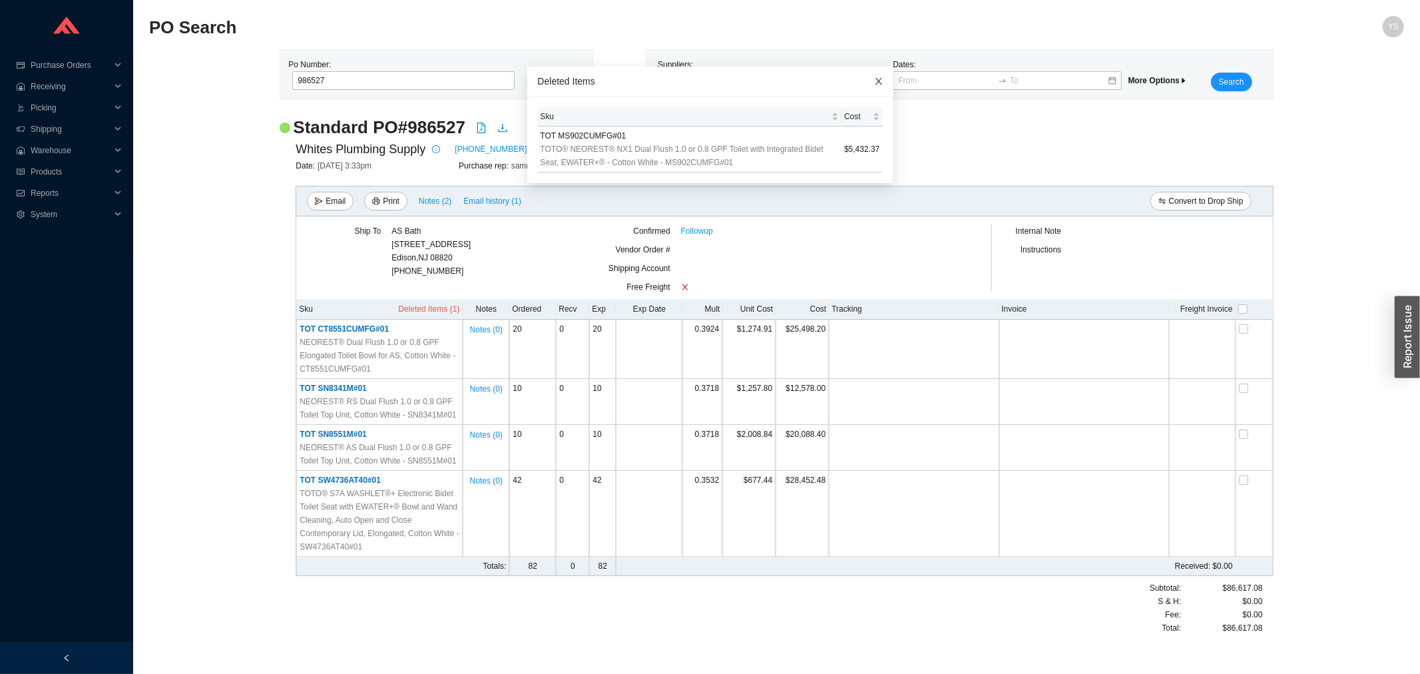
click at [868, 81] on span "Close" at bounding box center [878, 81] width 29 height 29
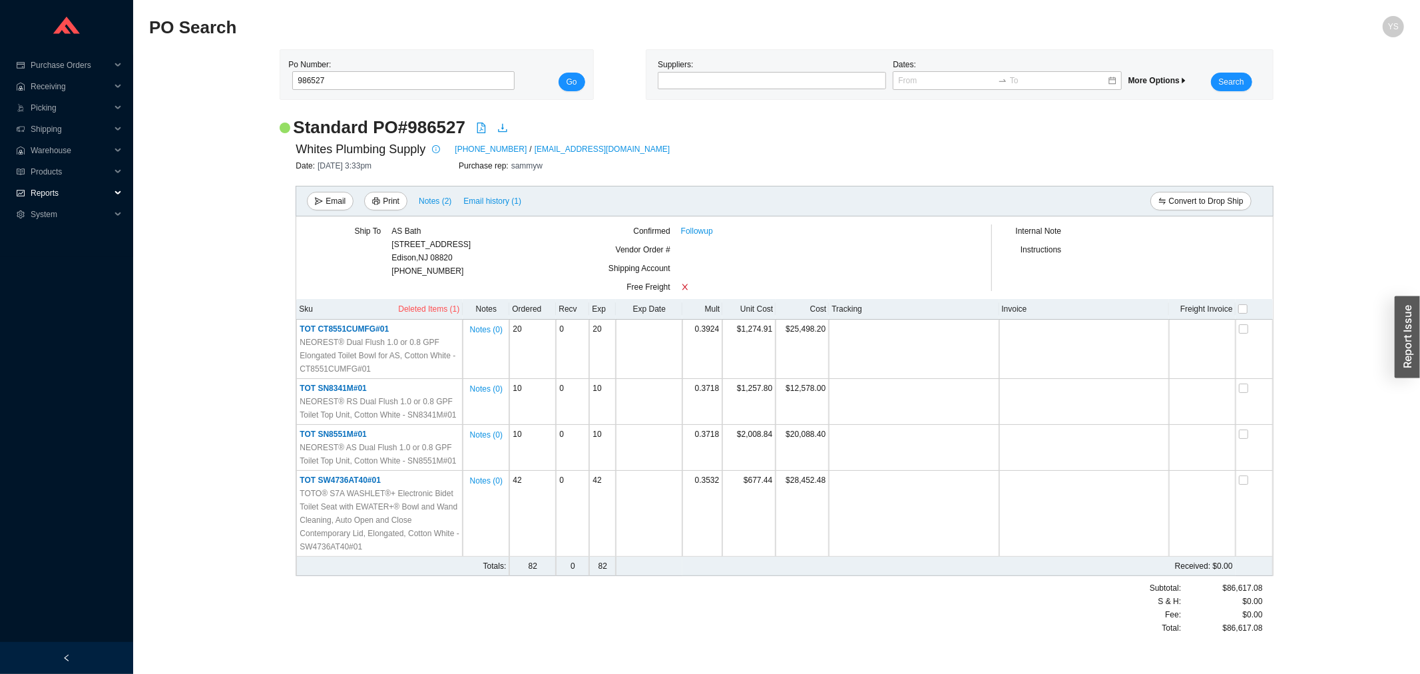
drag, startPoint x: 41, startPoint y: 191, endPoint x: 60, endPoint y: 234, distance: 47.4
click at [41, 193] on span "Reports" at bounding box center [71, 192] width 80 height 21
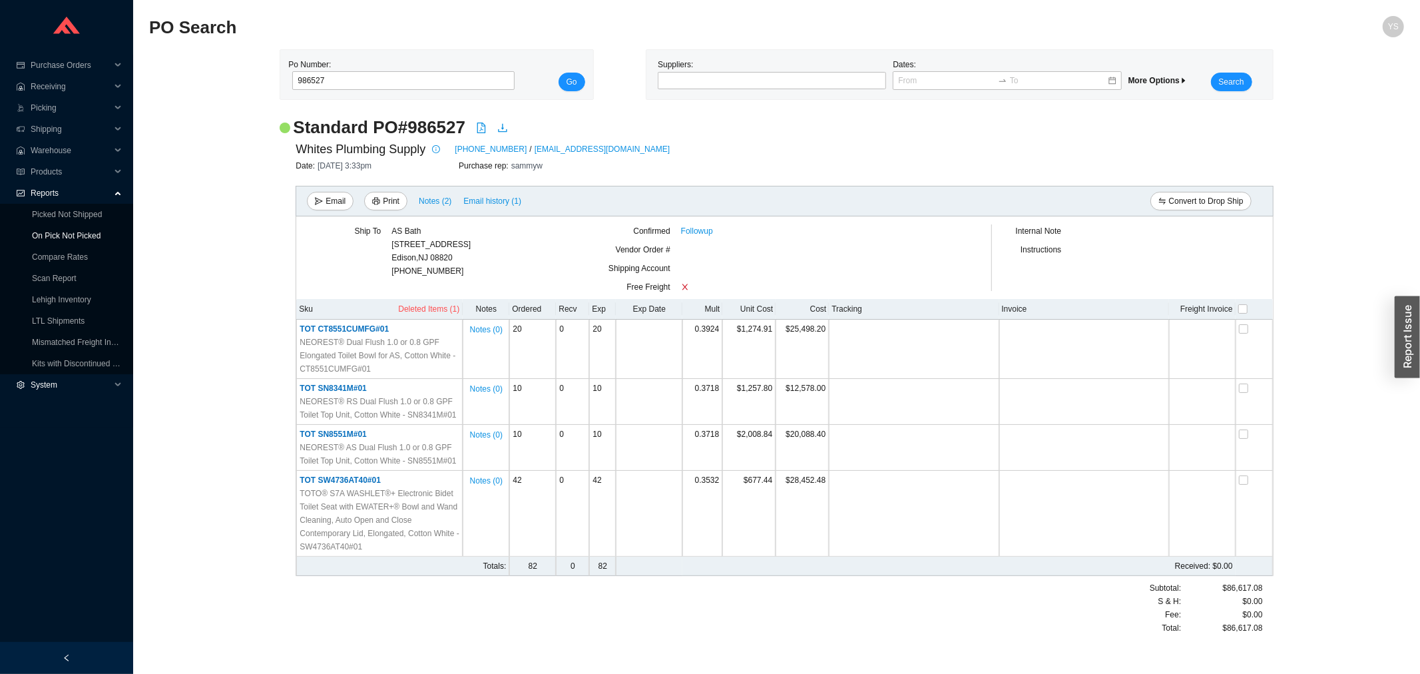
click at [61, 236] on link "On Pick Not Picked" at bounding box center [66, 235] width 69 height 9
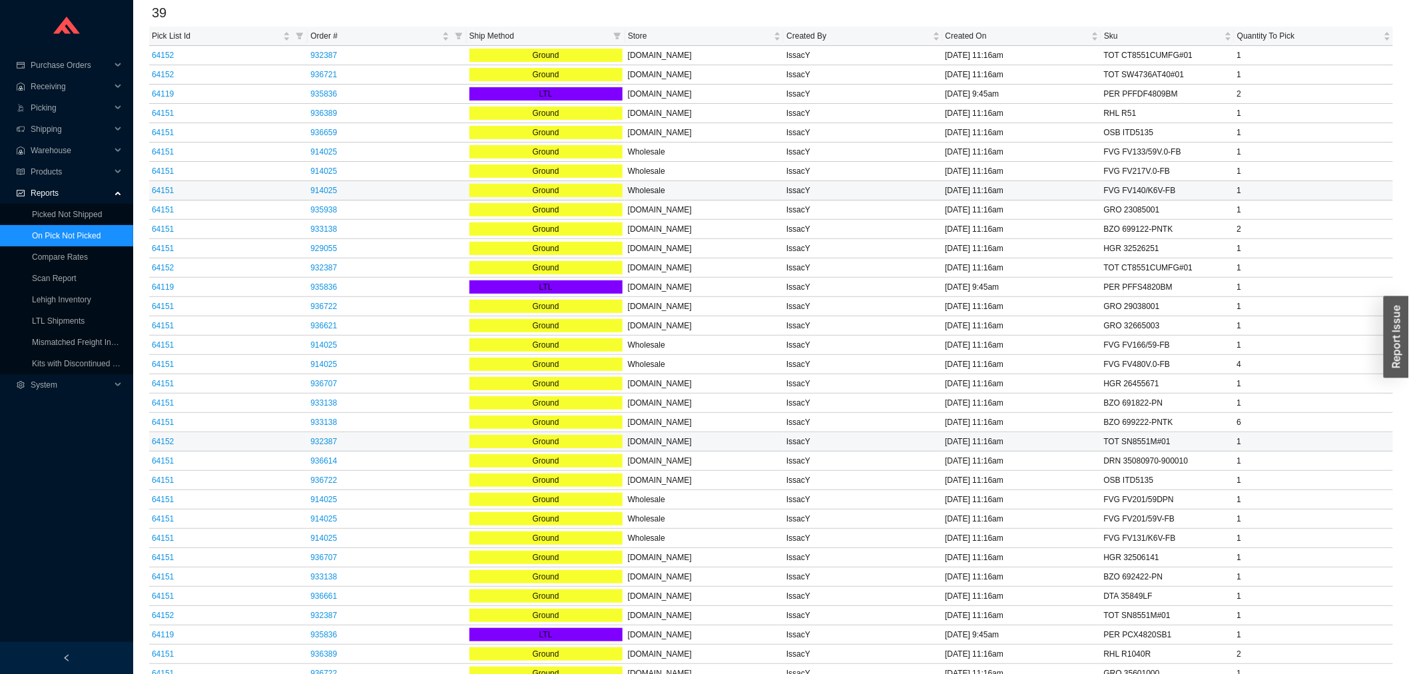
scroll to position [190, 0]
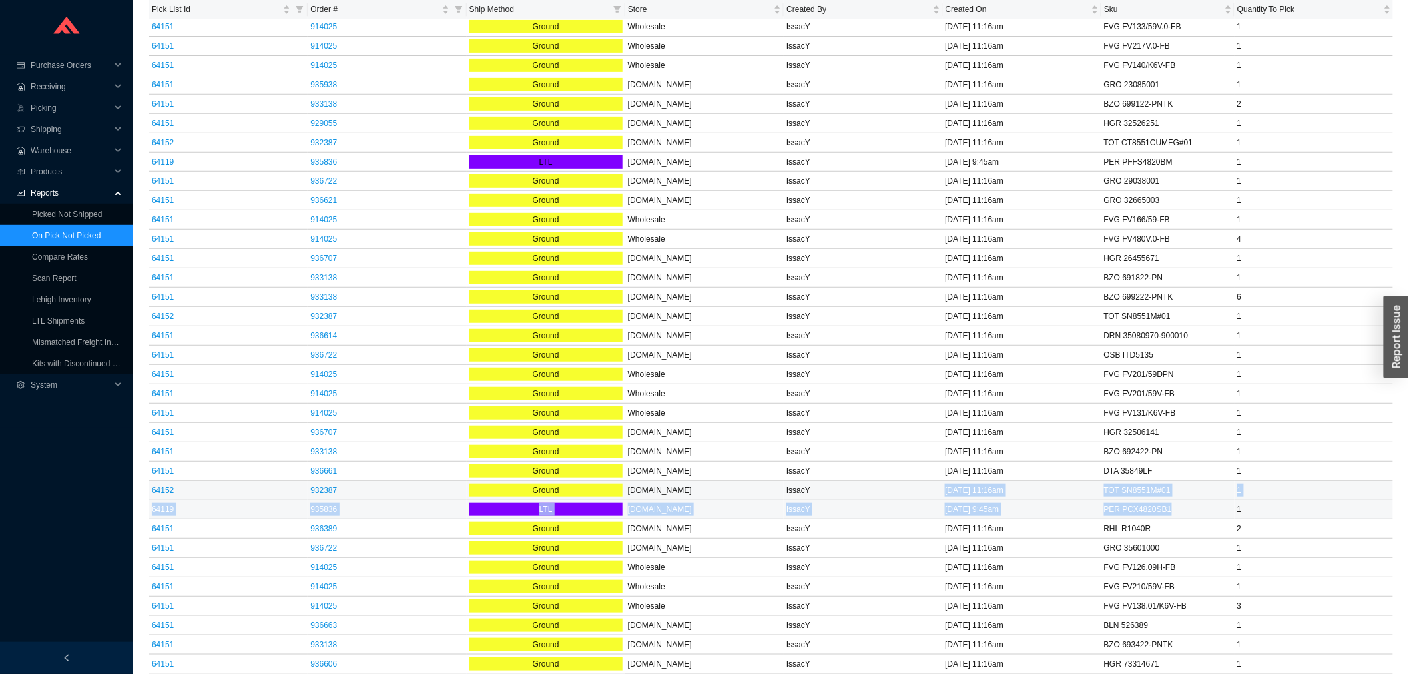
drag, startPoint x: 1182, startPoint y: 515, endPoint x: 910, endPoint y: 481, distance: 274.4
click at [916, 483] on tbody "64152 932387 Ground QualityBath.com IssacY 8/28/25 11:16am TOT CT8551CUMFG#01 1…" at bounding box center [771, 297] width 1244 height 753
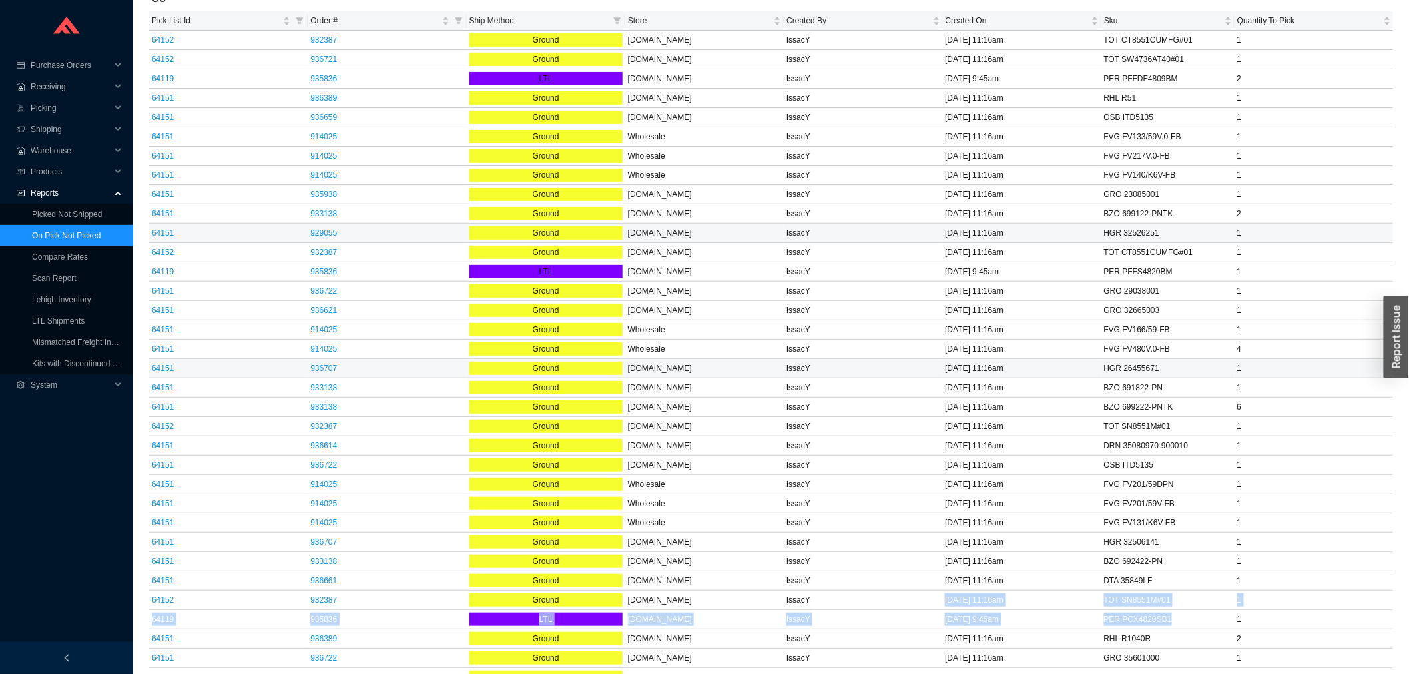
scroll to position [0, 0]
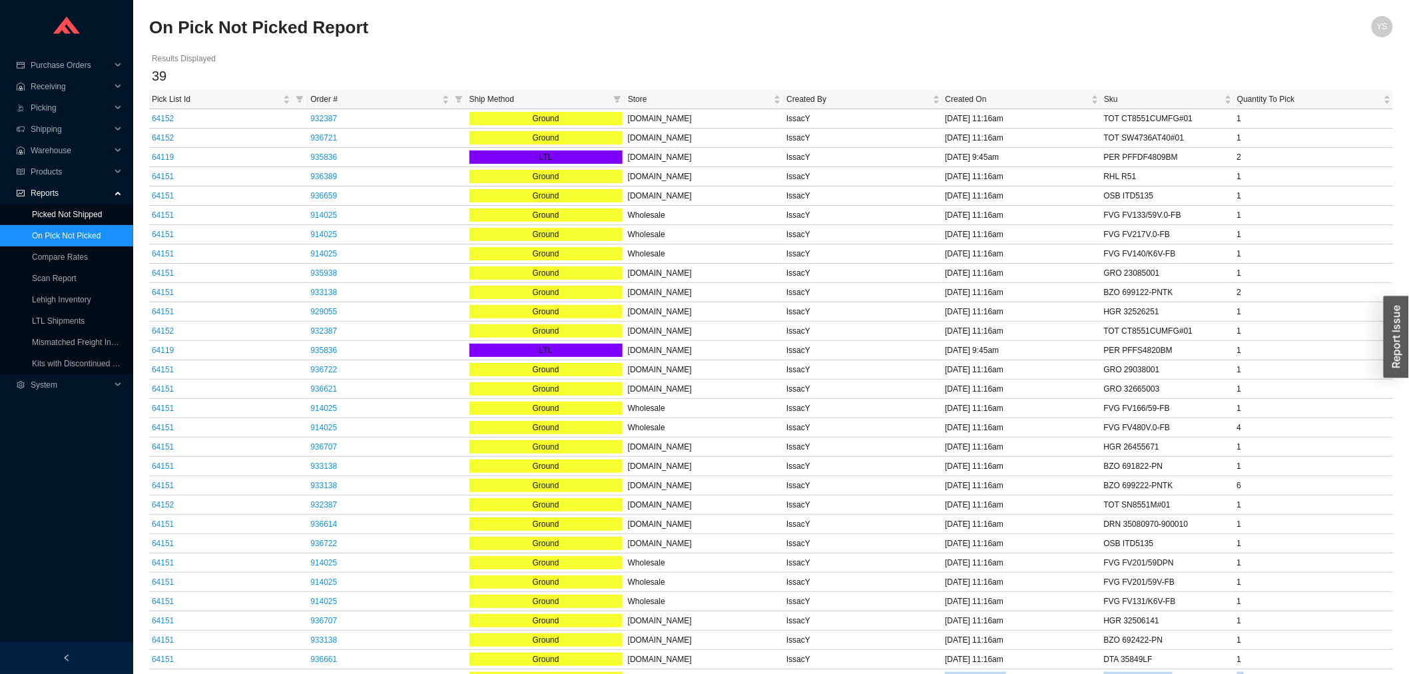
click at [47, 219] on link "Picked Not Shipped" at bounding box center [67, 214] width 70 height 9
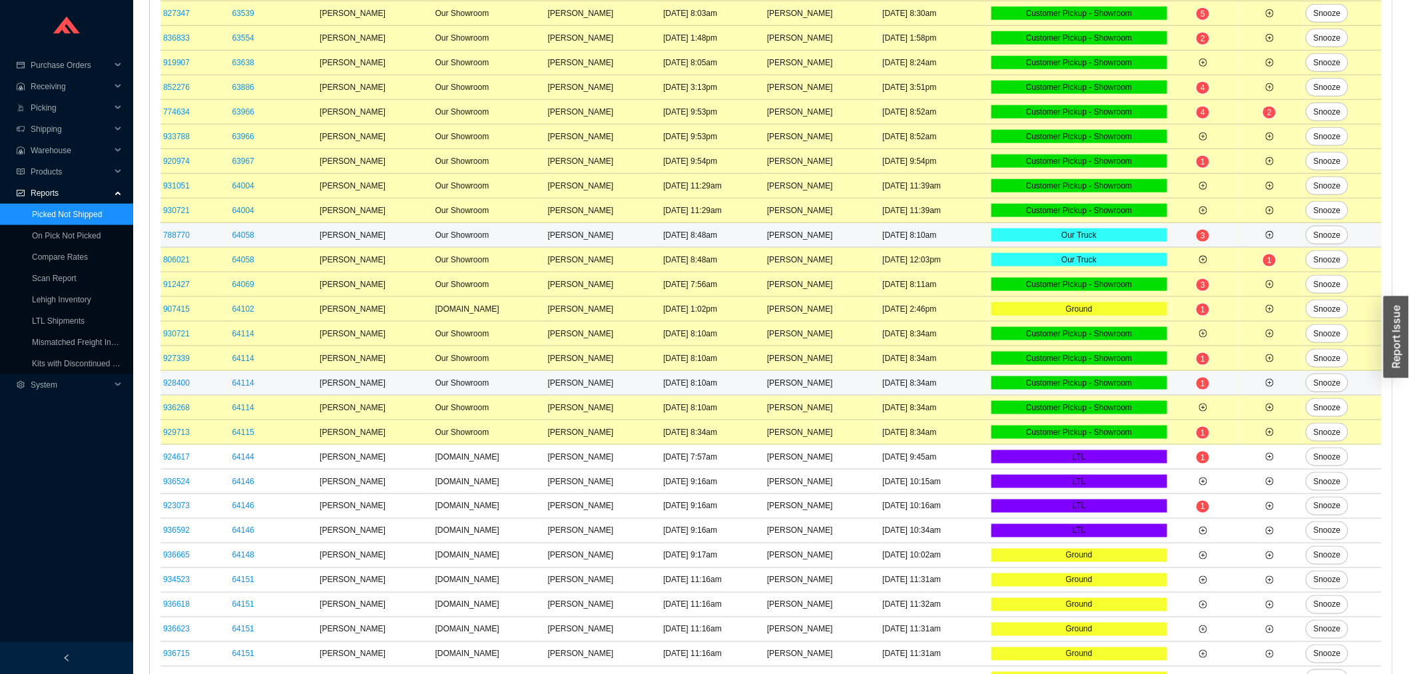
scroll to position [668, 0]
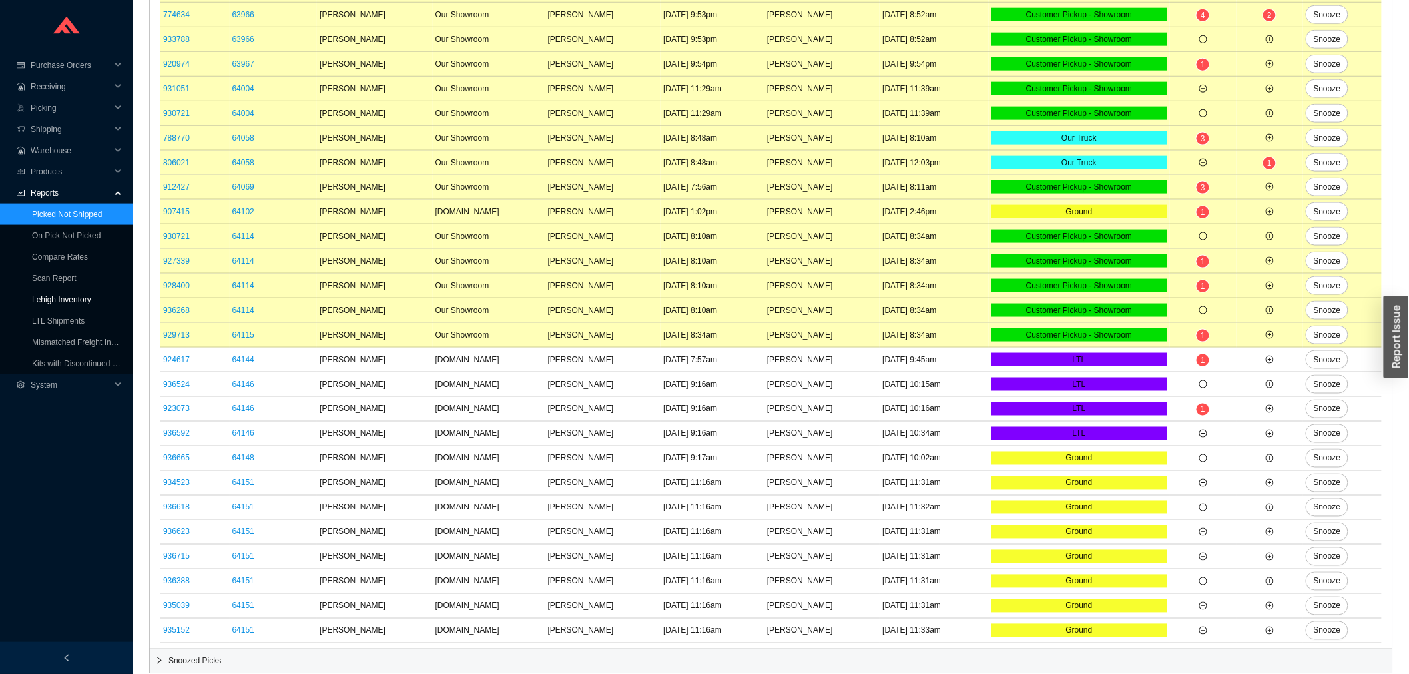
click at [91, 302] on link "Lehigh Inventory" at bounding box center [61, 299] width 59 height 9
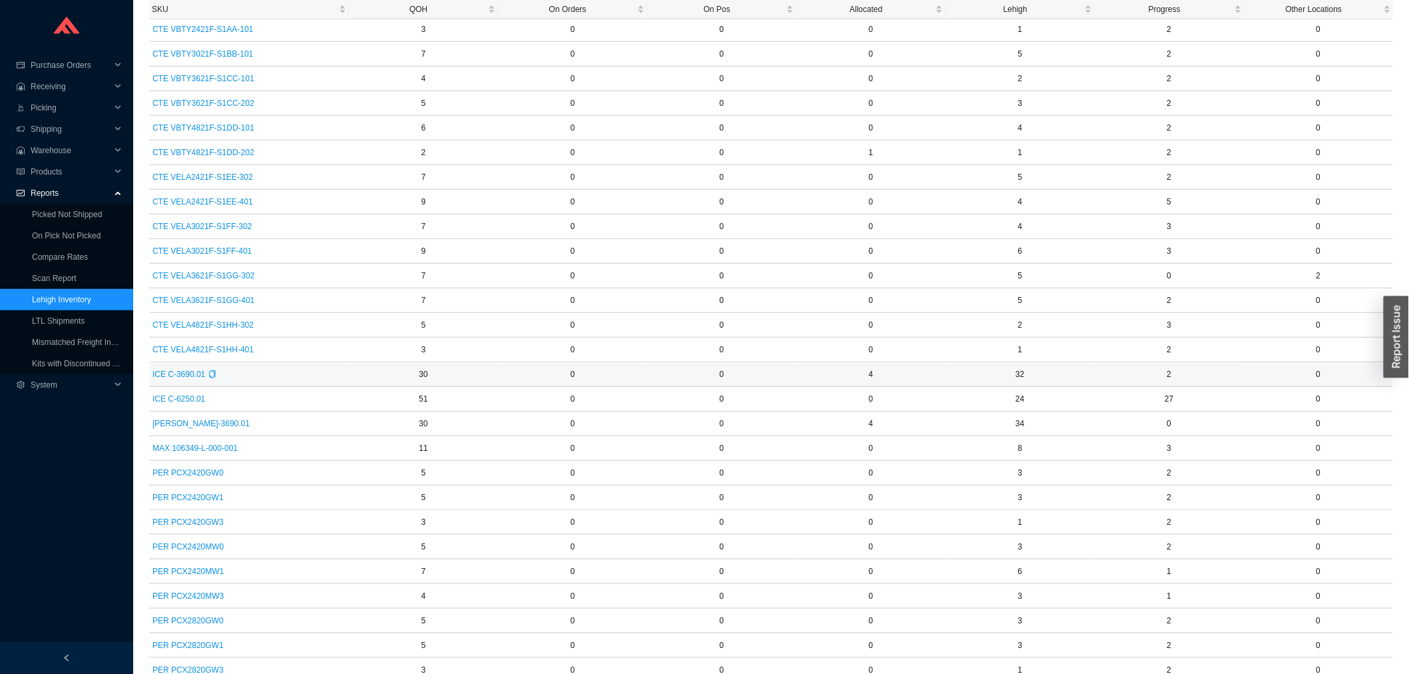
scroll to position [296, 0]
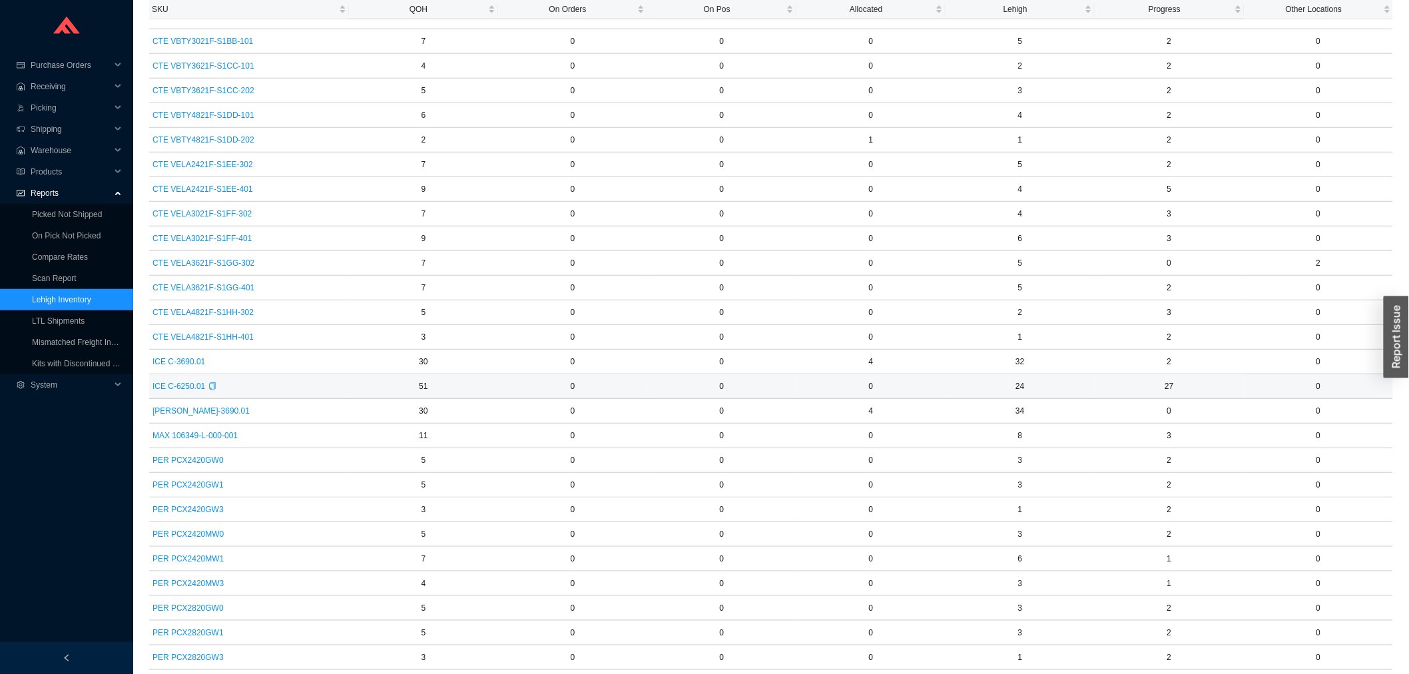
drag, startPoint x: 876, startPoint y: 386, endPoint x: 893, endPoint y: 387, distance: 18.0
click at [893, 387] on td "0" at bounding box center [870, 386] width 149 height 25
drag, startPoint x: 975, startPoint y: 381, endPoint x: 1099, endPoint y: 374, distance: 123.4
click at [1065, 375] on td "24" at bounding box center [1019, 386] width 149 height 25
click at [1099, 374] on td "2" at bounding box center [1169, 362] width 149 height 25
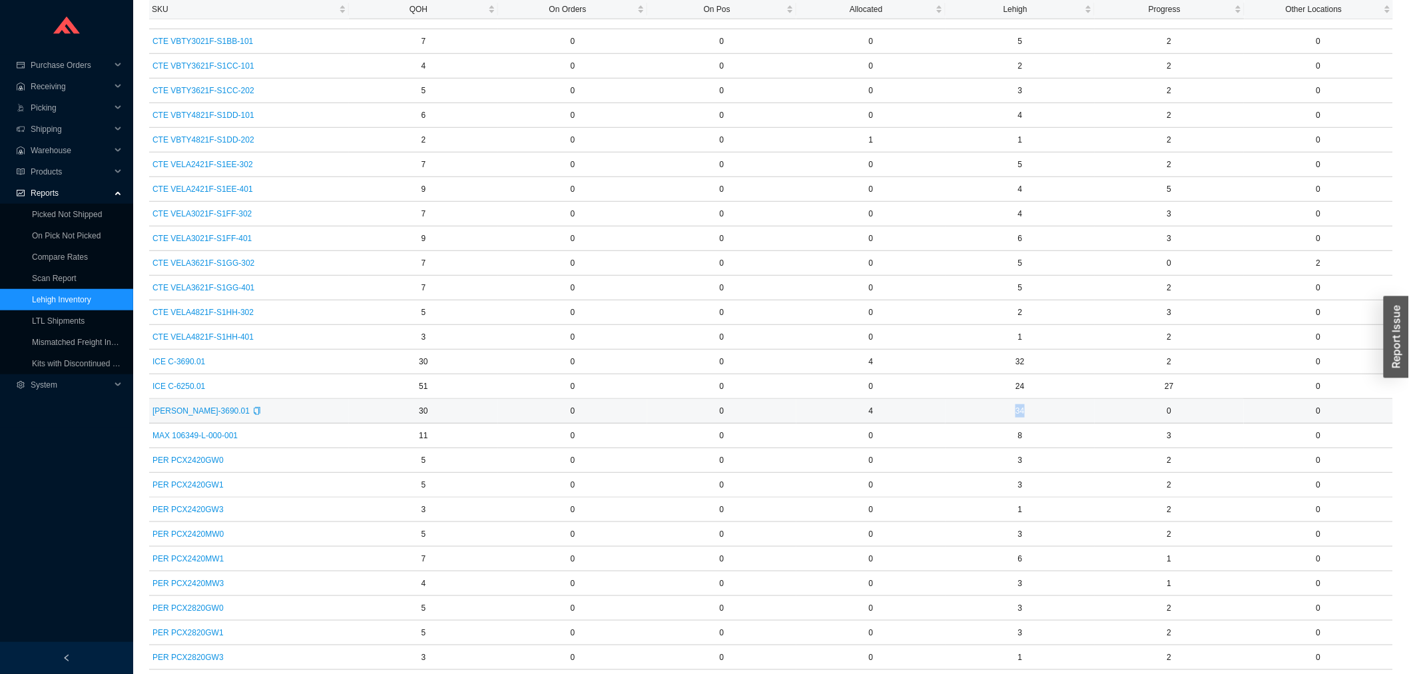
drag, startPoint x: 1014, startPoint y: 407, endPoint x: 1041, endPoint y: 409, distance: 27.4
click at [1041, 409] on td "34" at bounding box center [1019, 411] width 149 height 25
click at [186, 583] on span "TOT CST624CEFGAT40#01" at bounding box center [202, 581] width 101 height 13
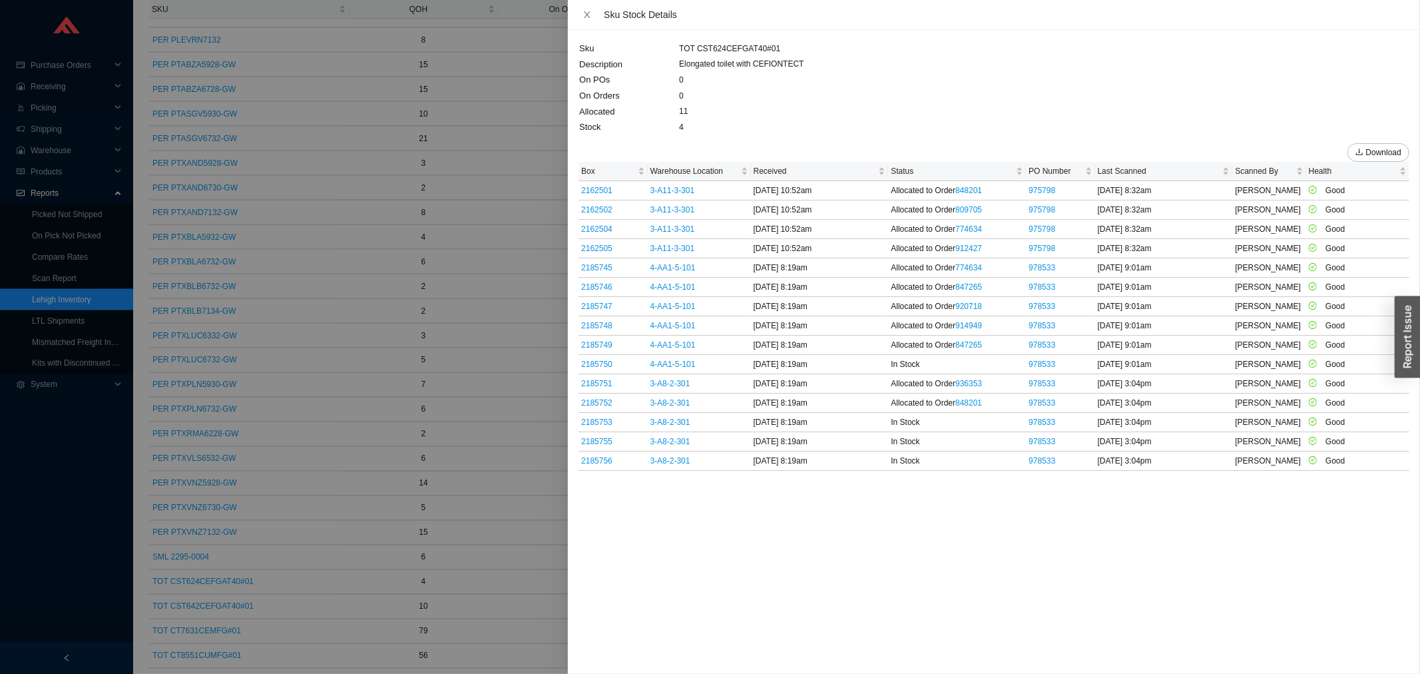
click at [431, 421] on div at bounding box center [710, 337] width 1420 height 674
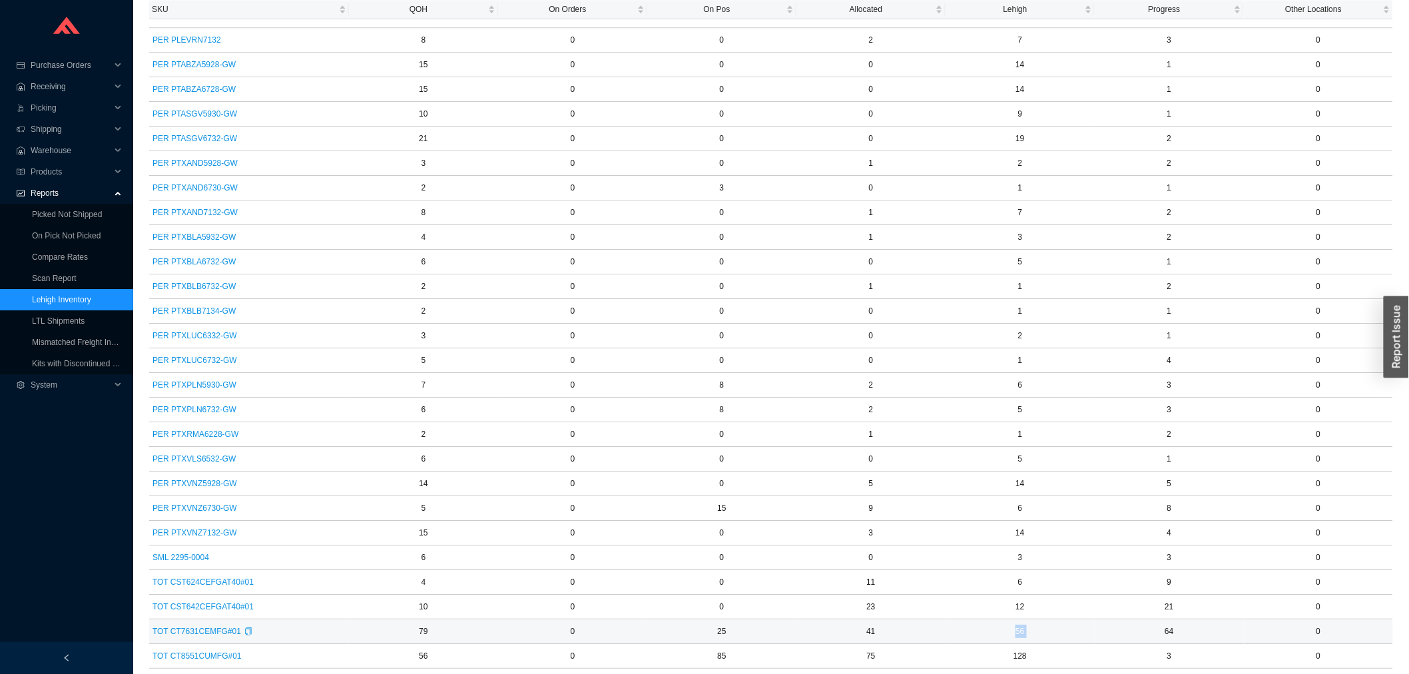
drag, startPoint x: 1106, startPoint y: 643, endPoint x: 992, endPoint y: 643, distance: 113.8
click at [992, 643] on tr "TOT CT7631CEMFG#01 79 0 25 41 56 64 0" at bounding box center [771, 631] width 1244 height 25
click at [975, 579] on td "128" at bounding box center [1019, 582] width 149 height 25
drag, startPoint x: 979, startPoint y: 587, endPoint x: 1092, endPoint y: 594, distance: 113.4
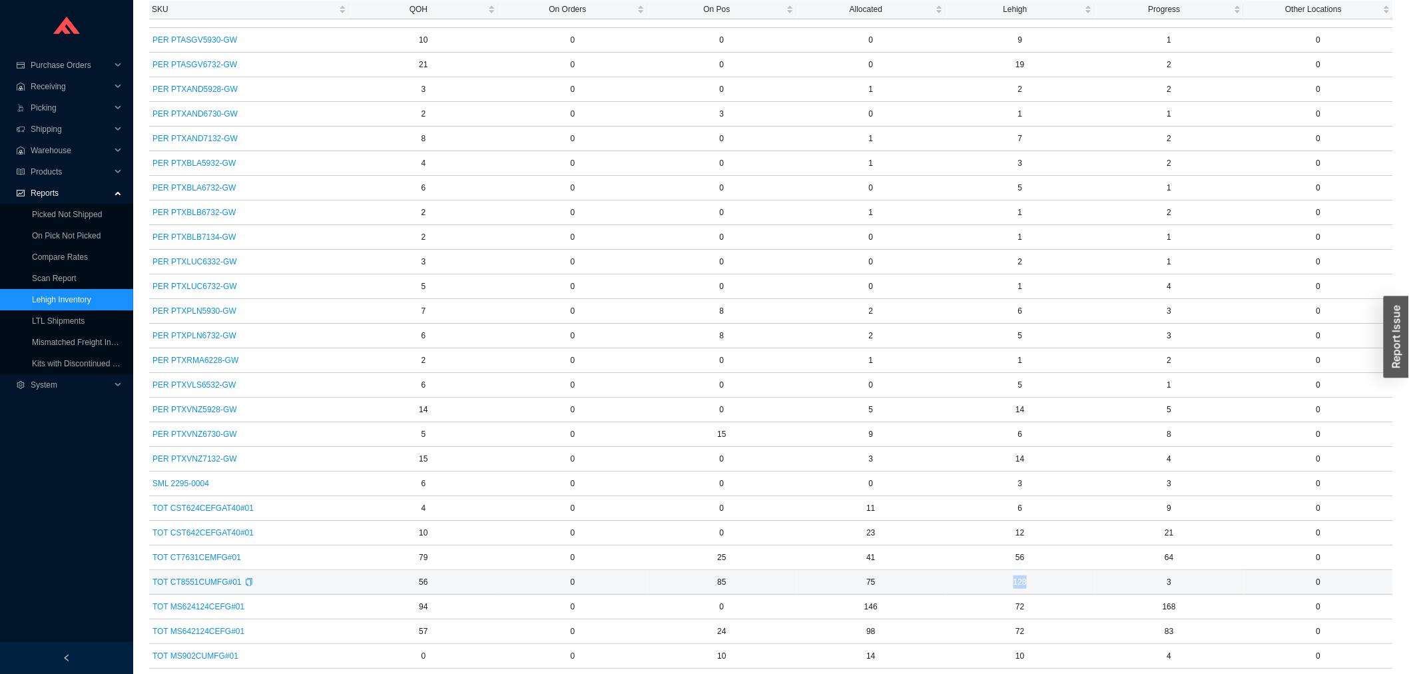
click at [1092, 594] on td "128" at bounding box center [1019, 582] width 149 height 25
click at [1086, 593] on td "128" at bounding box center [1019, 582] width 149 height 25
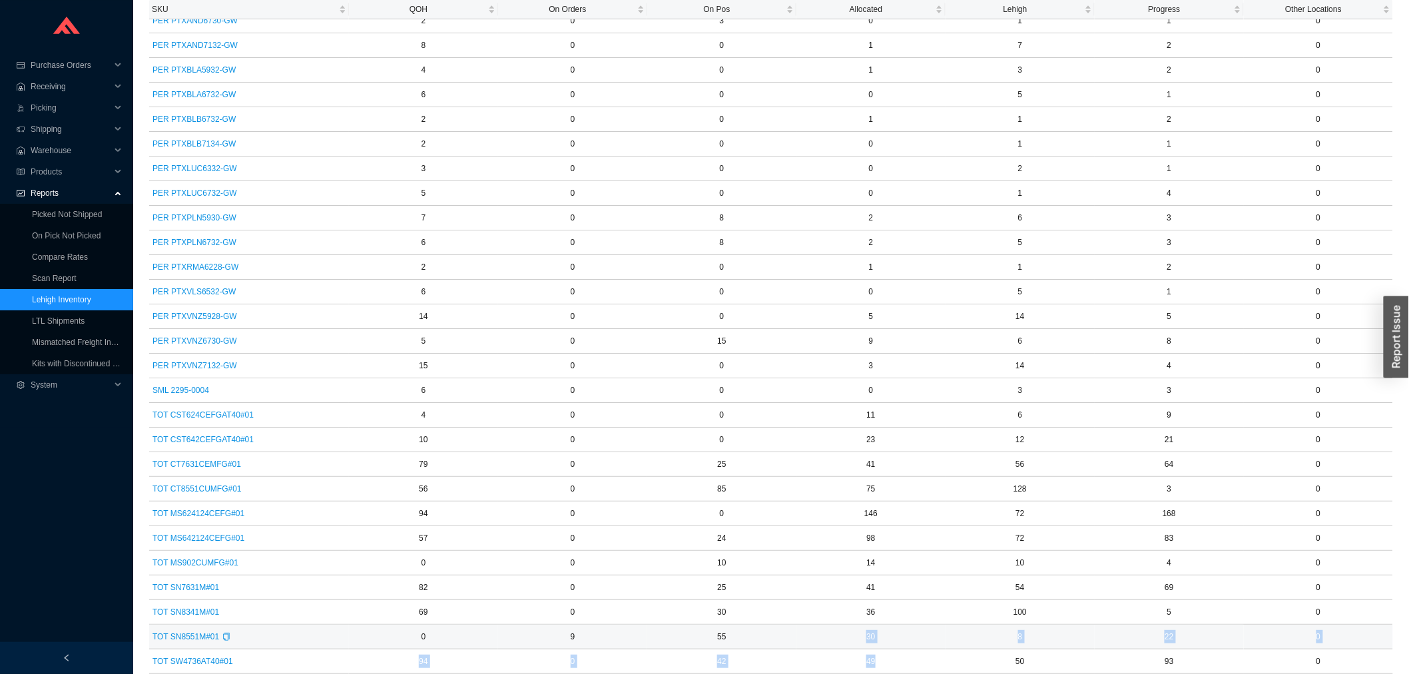
drag, startPoint x: 828, startPoint y: 653, endPoint x: 908, endPoint y: 660, distance: 80.9
click at [888, 641] on td "30" at bounding box center [870, 637] width 149 height 25
drag, startPoint x: 554, startPoint y: 642, endPoint x: 847, endPoint y: 639, distance: 293.0
click at [846, 640] on tr "TOT SN8551M#01 0 9 55 30 8 22 0" at bounding box center [771, 637] width 1244 height 25
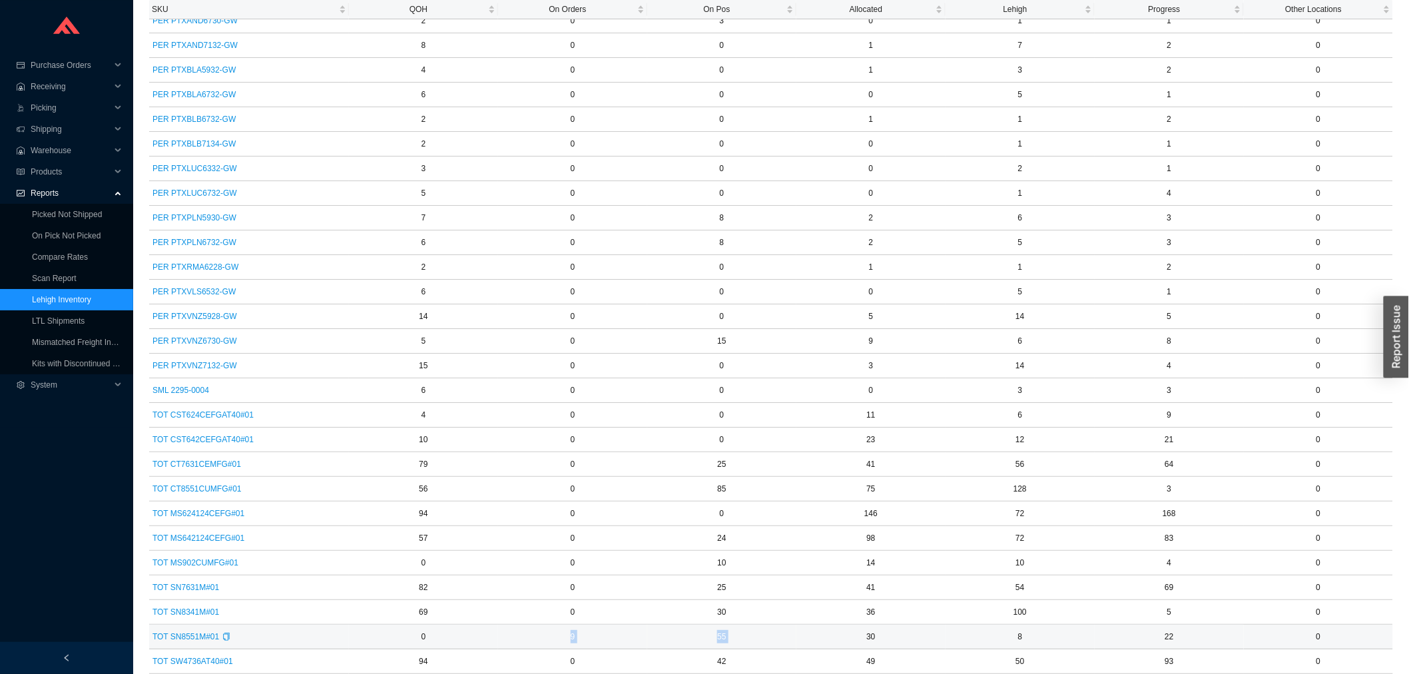
click at [848, 639] on td "30" at bounding box center [870, 637] width 149 height 25
drag, startPoint x: 831, startPoint y: 630, endPoint x: 1193, endPoint y: 637, distance: 362.3
click at [1193, 637] on tr "TOT SN8551M#01 0 9 55 30 8 22 0" at bounding box center [771, 637] width 1244 height 25
click at [1069, 636] on td "8" at bounding box center [1019, 637] width 149 height 25
click at [1051, 644] on td "8" at bounding box center [1019, 637] width 149 height 25
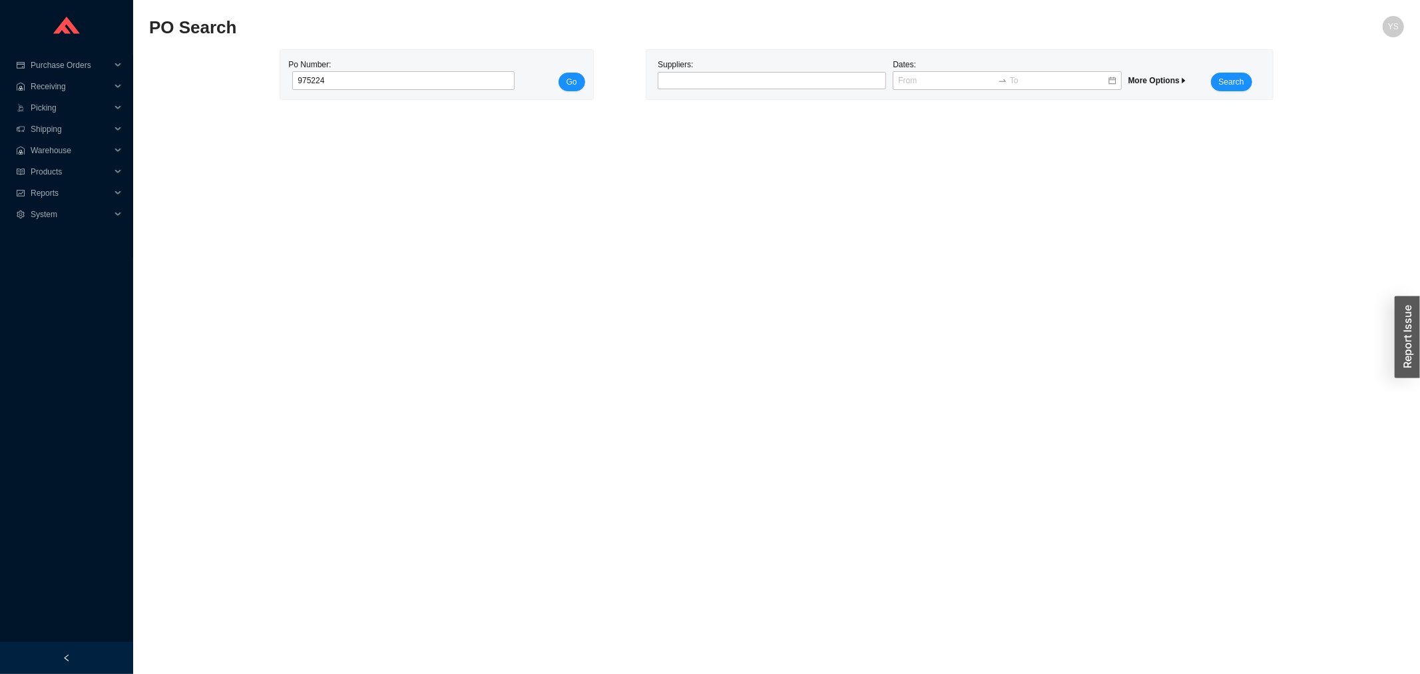
type input "975224"
click at [559, 73] on button "Go" at bounding box center [572, 82] width 27 height 19
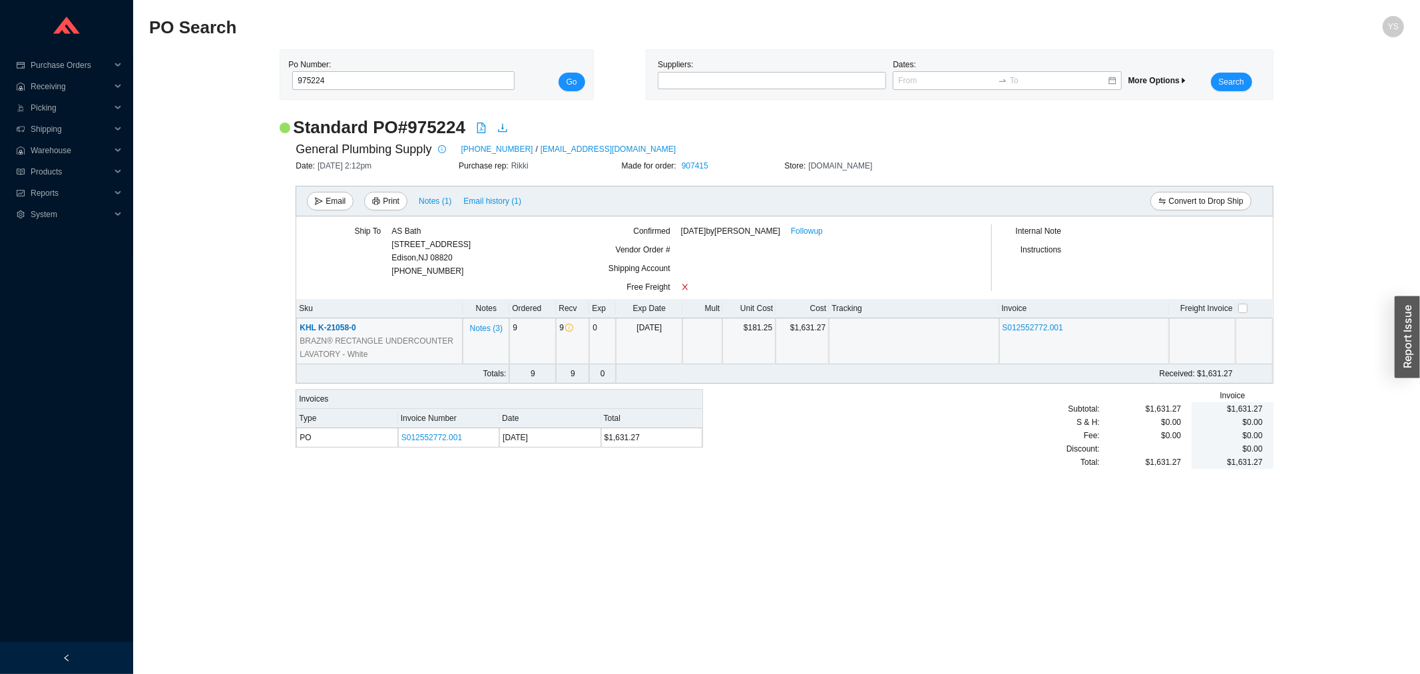
click at [343, 323] on span "KHL K-21058-0" at bounding box center [328, 327] width 56 height 9
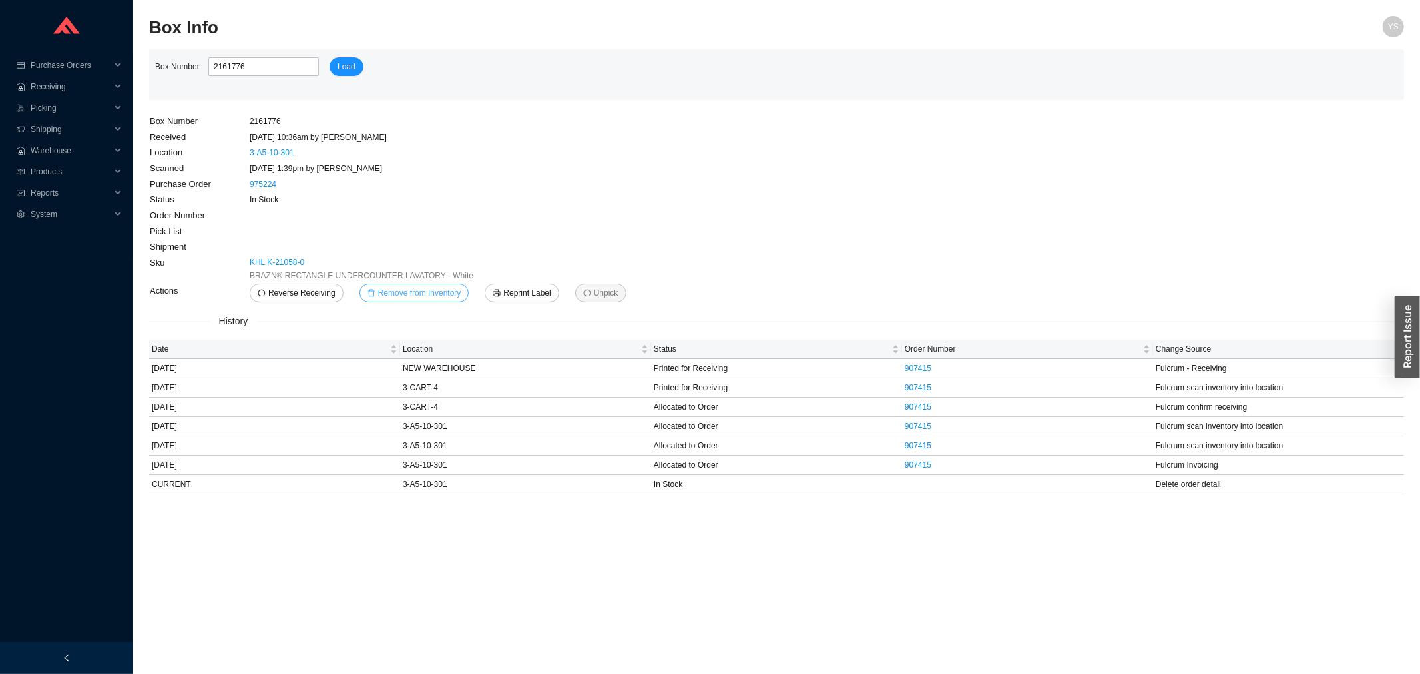
click at [411, 297] on span "Remove from Inventory" at bounding box center [419, 292] width 83 height 13
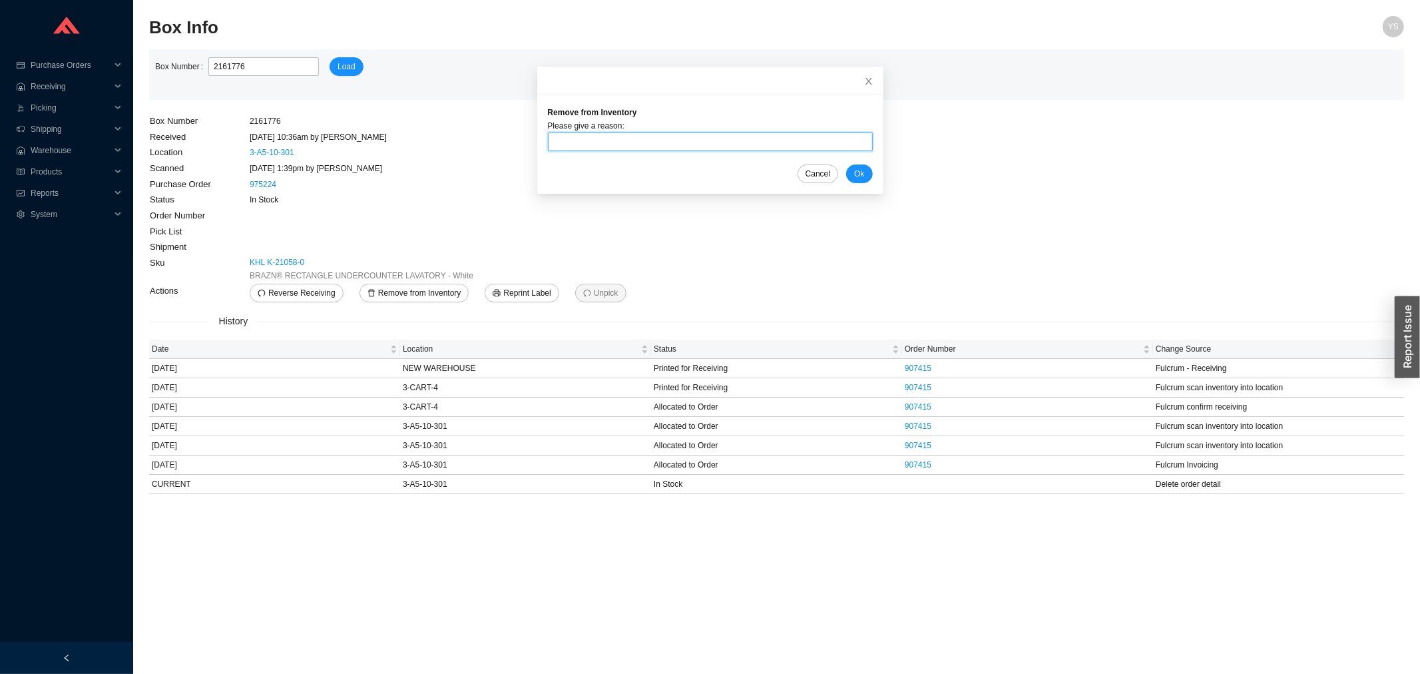
click at [578, 146] on input "text" at bounding box center [710, 141] width 325 height 19
type input "sent back"
click at [846, 165] on button "Ok" at bounding box center [859, 173] width 26 height 19
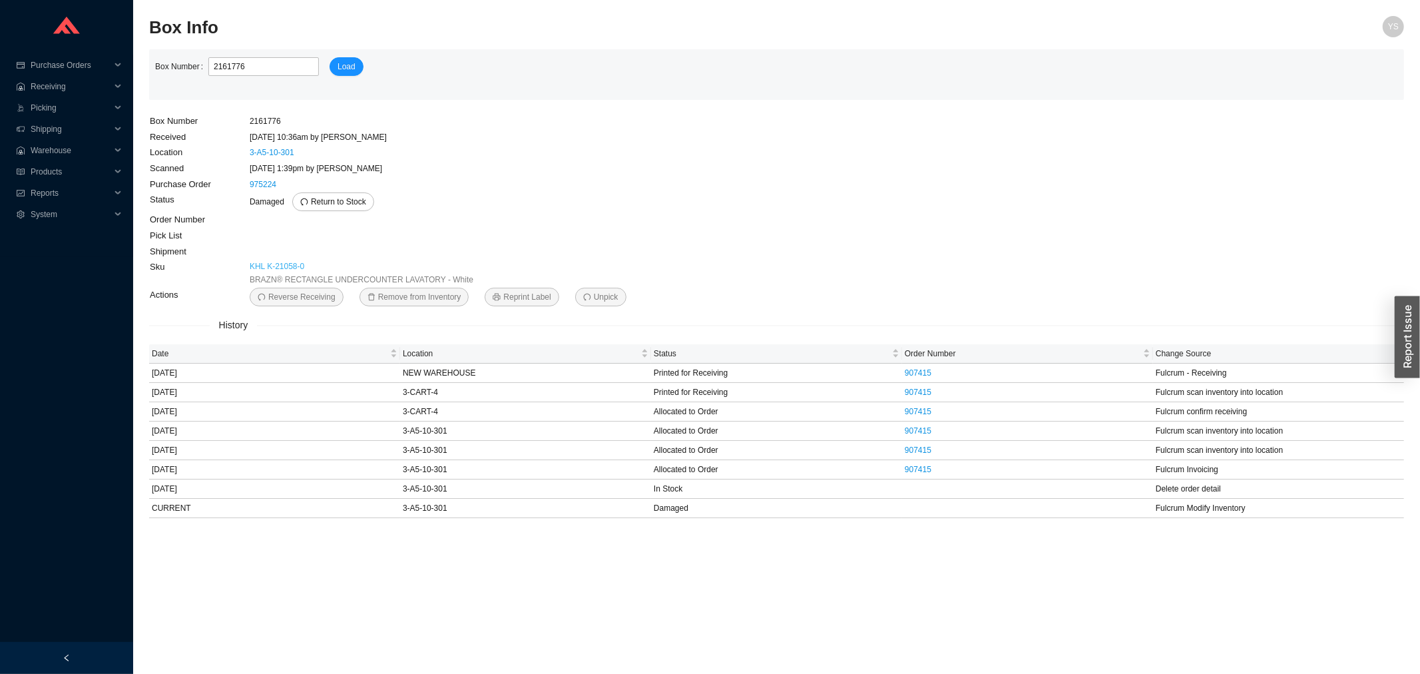
click at [275, 269] on link "KHL K-21058-0" at bounding box center [277, 266] width 55 height 13
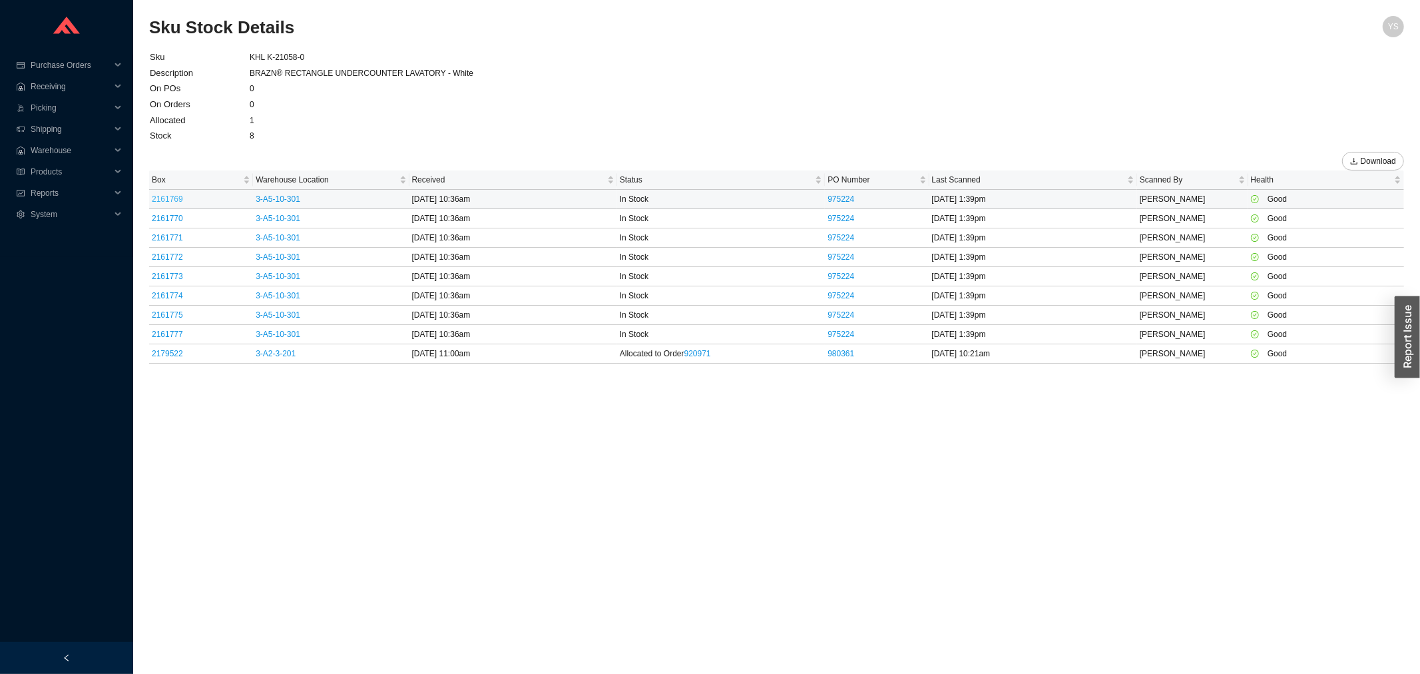
click at [178, 197] on link "2161769" at bounding box center [167, 198] width 31 height 9
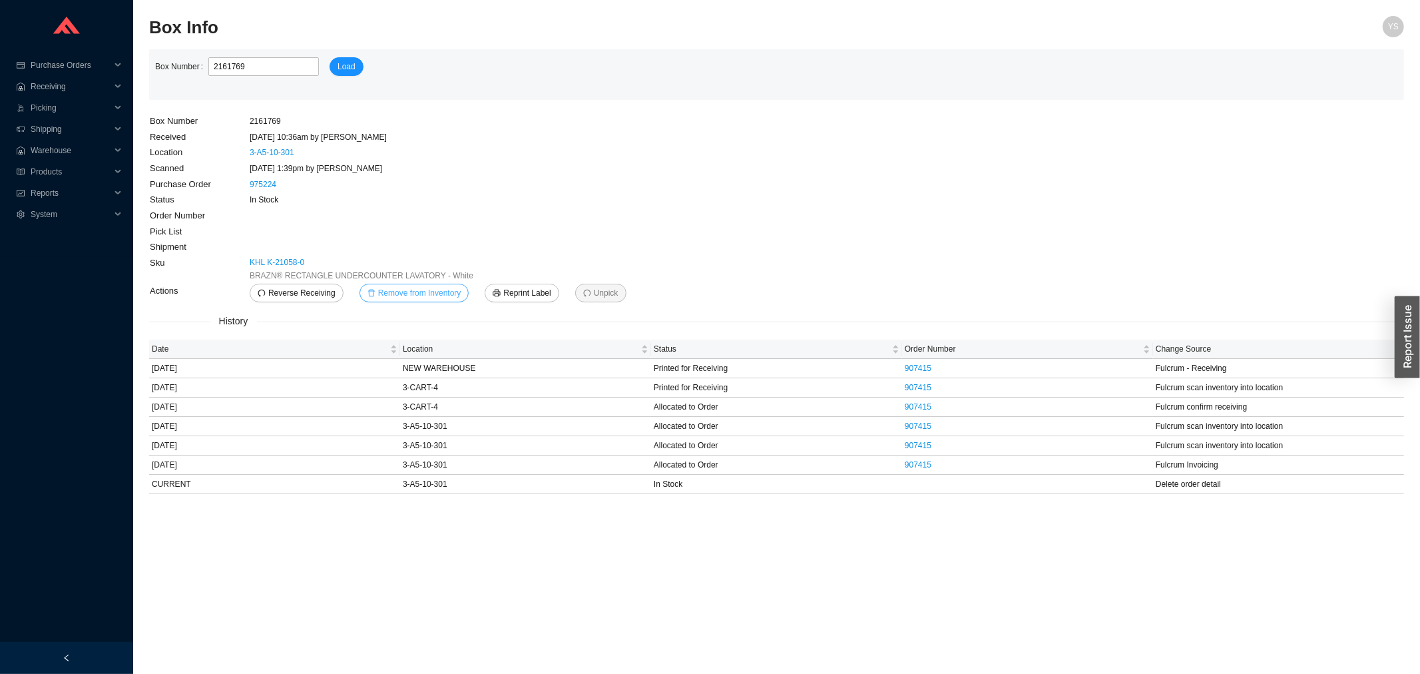
click at [431, 288] on span "Remove from Inventory" at bounding box center [419, 292] width 83 height 13
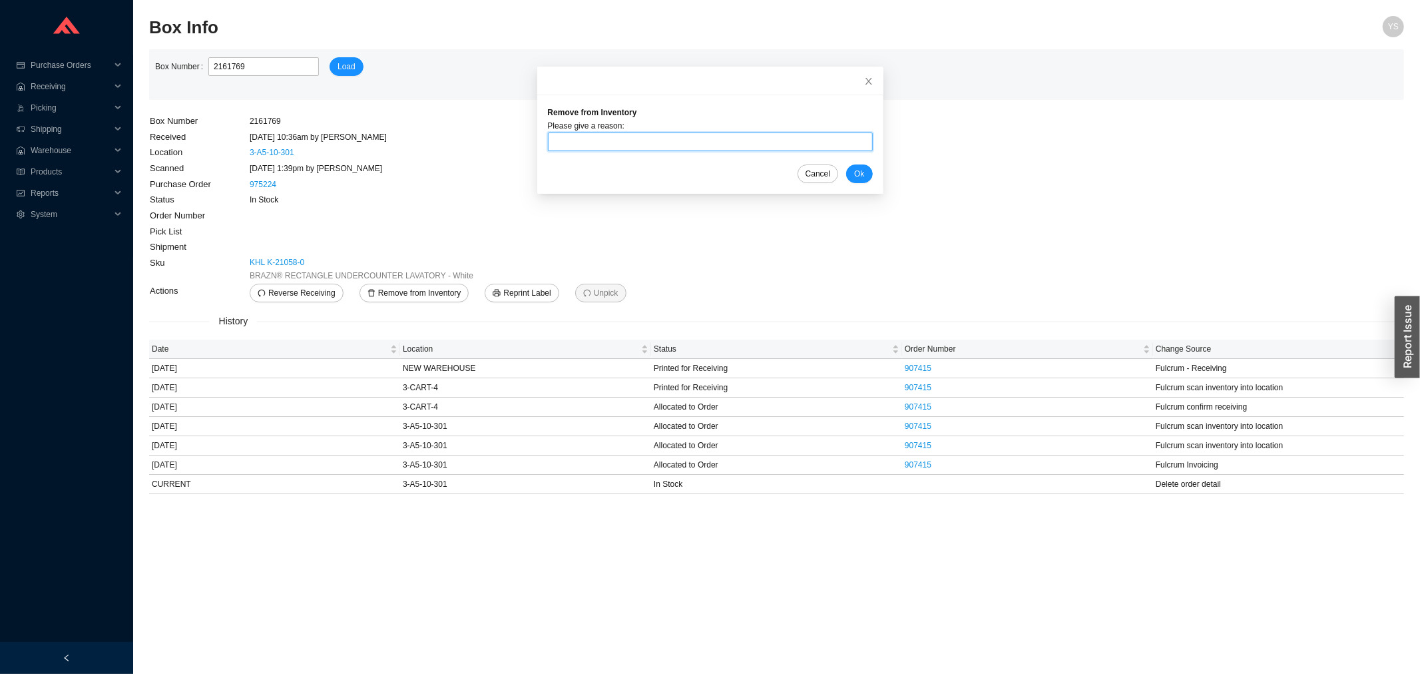
click at [584, 150] on input "text" at bounding box center [710, 141] width 325 height 19
type input "sent back"
click at [854, 173] on span "Ok" at bounding box center [859, 173] width 10 height 13
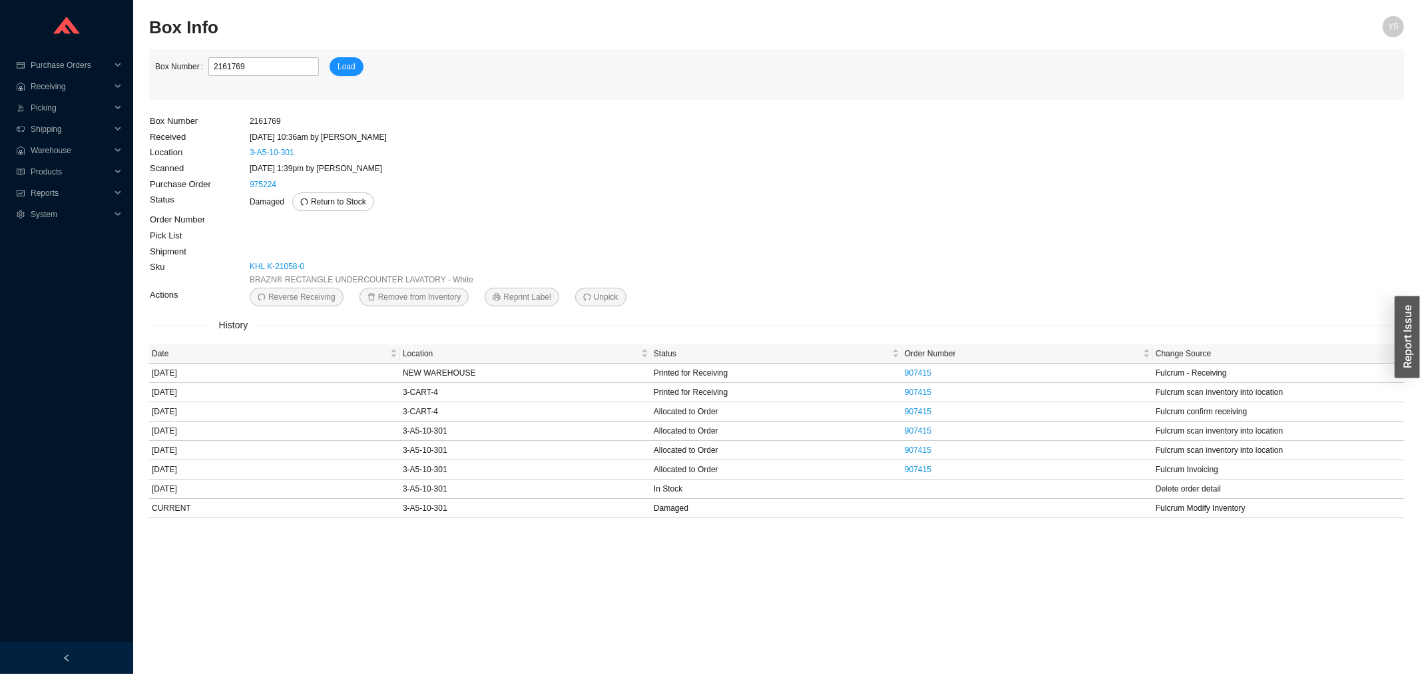
click at [274, 259] on td "KHL K-21058-0 BRAZN® RECTANGLE UNDERCOUNTER LAVATORY - White" at bounding box center [446, 273] width 394 height 28
click at [264, 265] on link "KHL K-21058-0" at bounding box center [277, 266] width 55 height 13
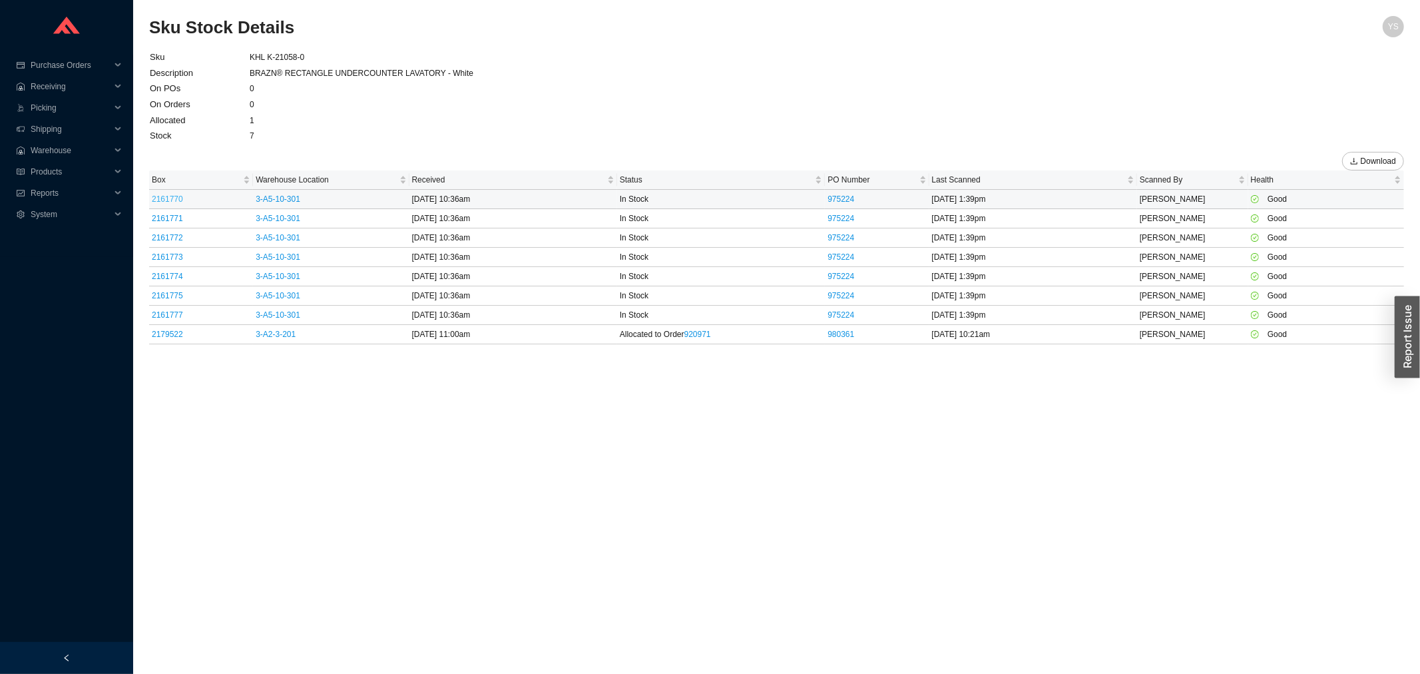
click at [172, 196] on link "2161770" at bounding box center [167, 198] width 31 height 9
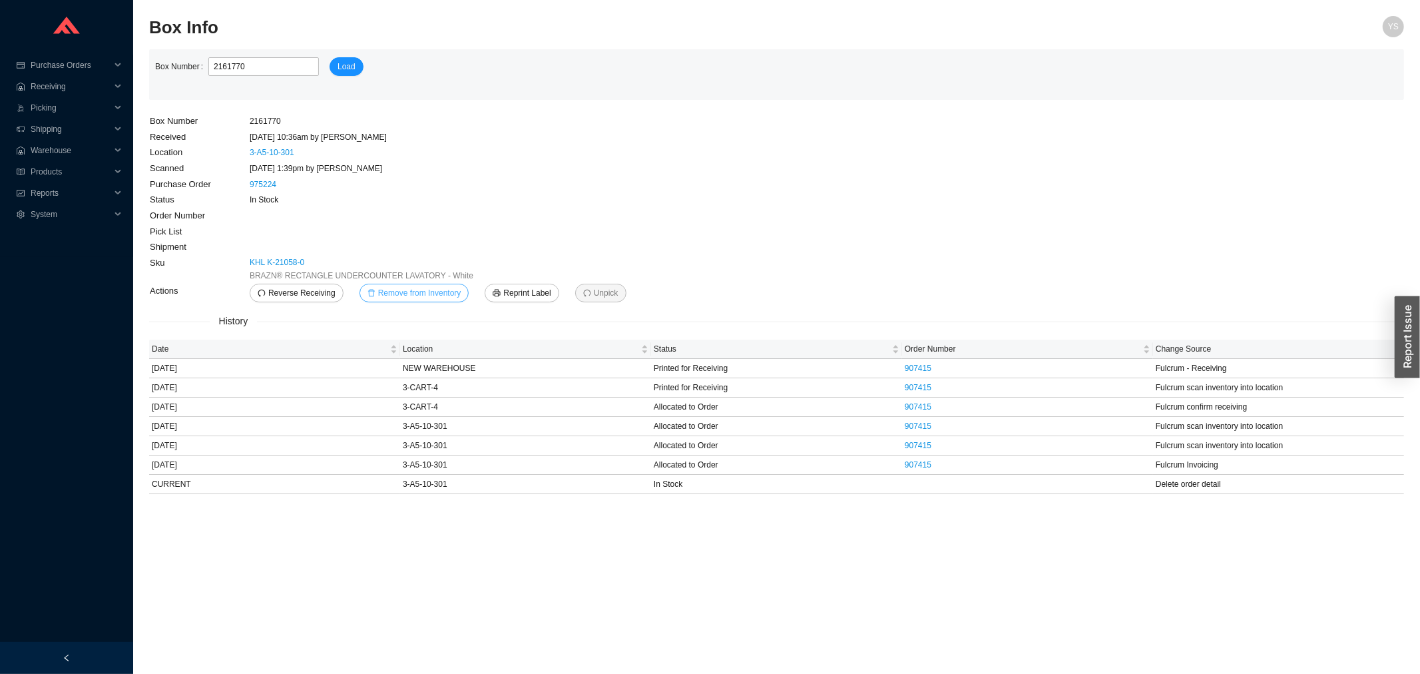
click at [383, 286] on span "Remove from Inventory" at bounding box center [419, 292] width 83 height 13
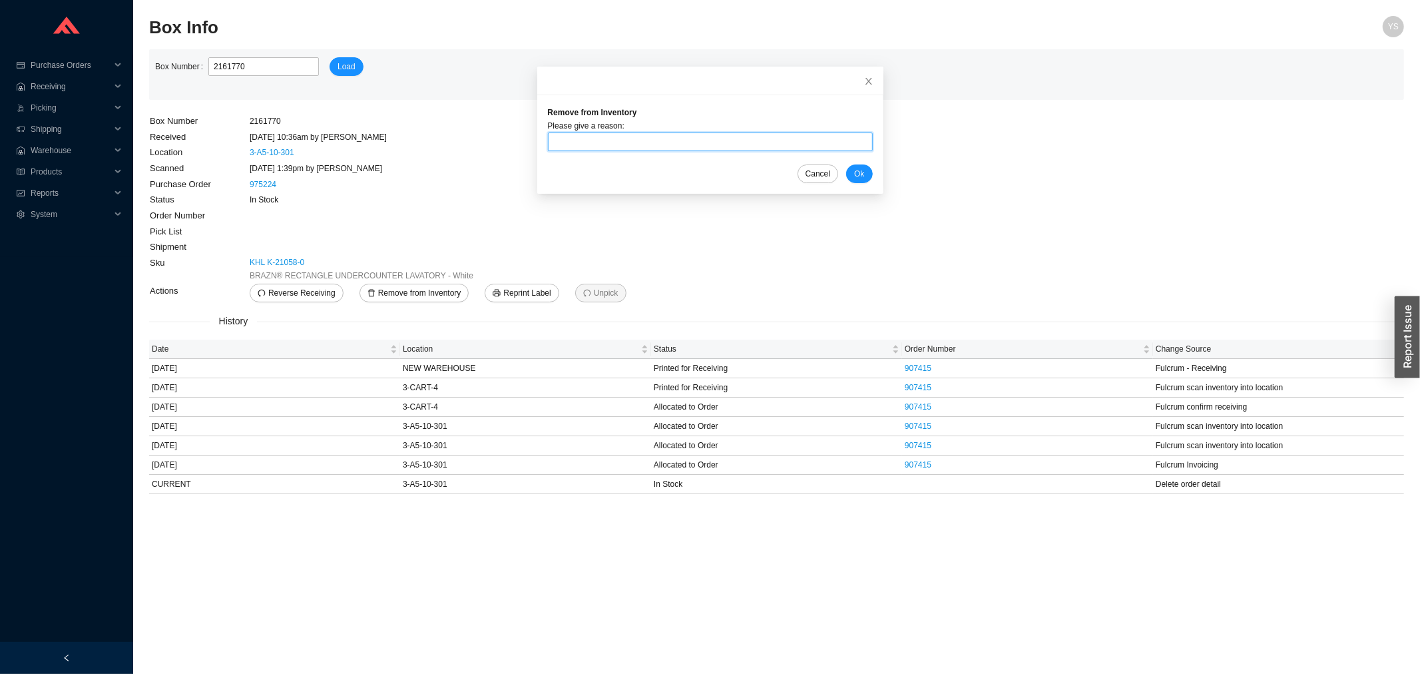
click at [588, 142] on input "text" at bounding box center [710, 141] width 325 height 19
type input "sent back"
click at [854, 172] on span "Ok" at bounding box center [859, 173] width 10 height 13
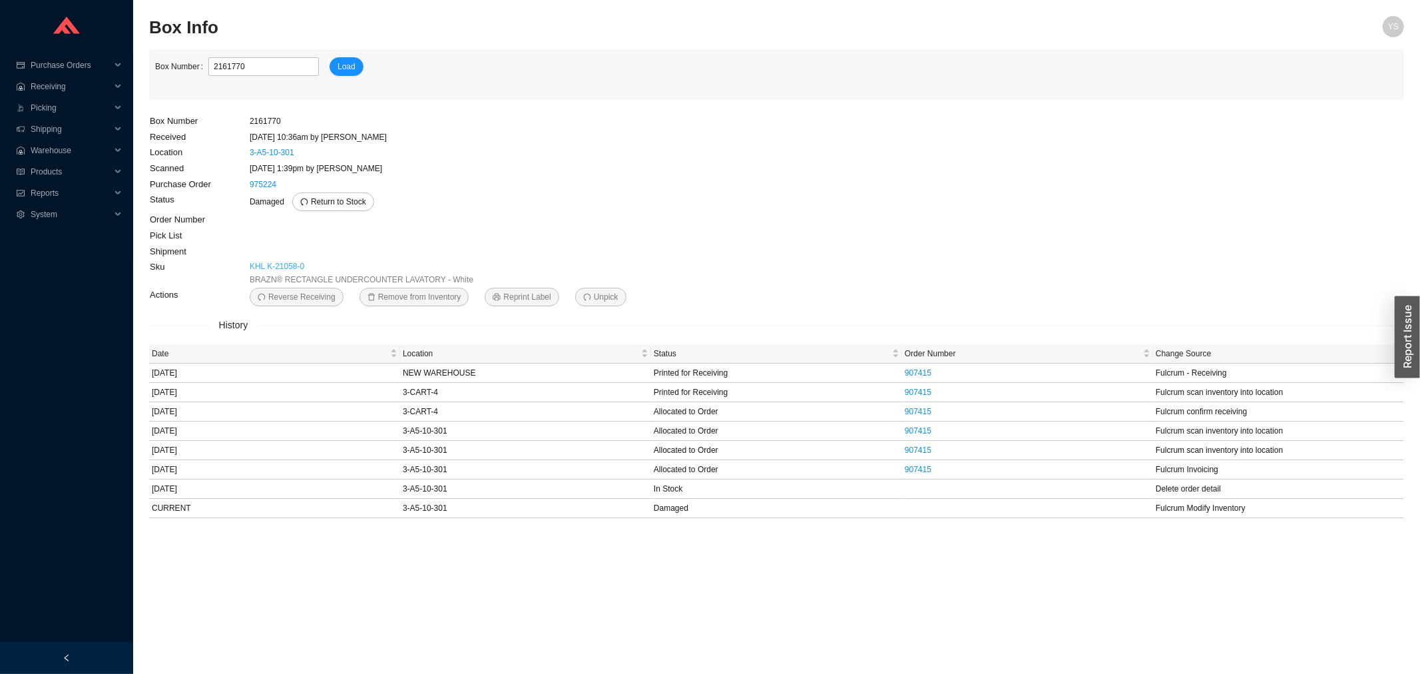
click at [288, 264] on link "KHL K-21058-0" at bounding box center [277, 266] width 55 height 13
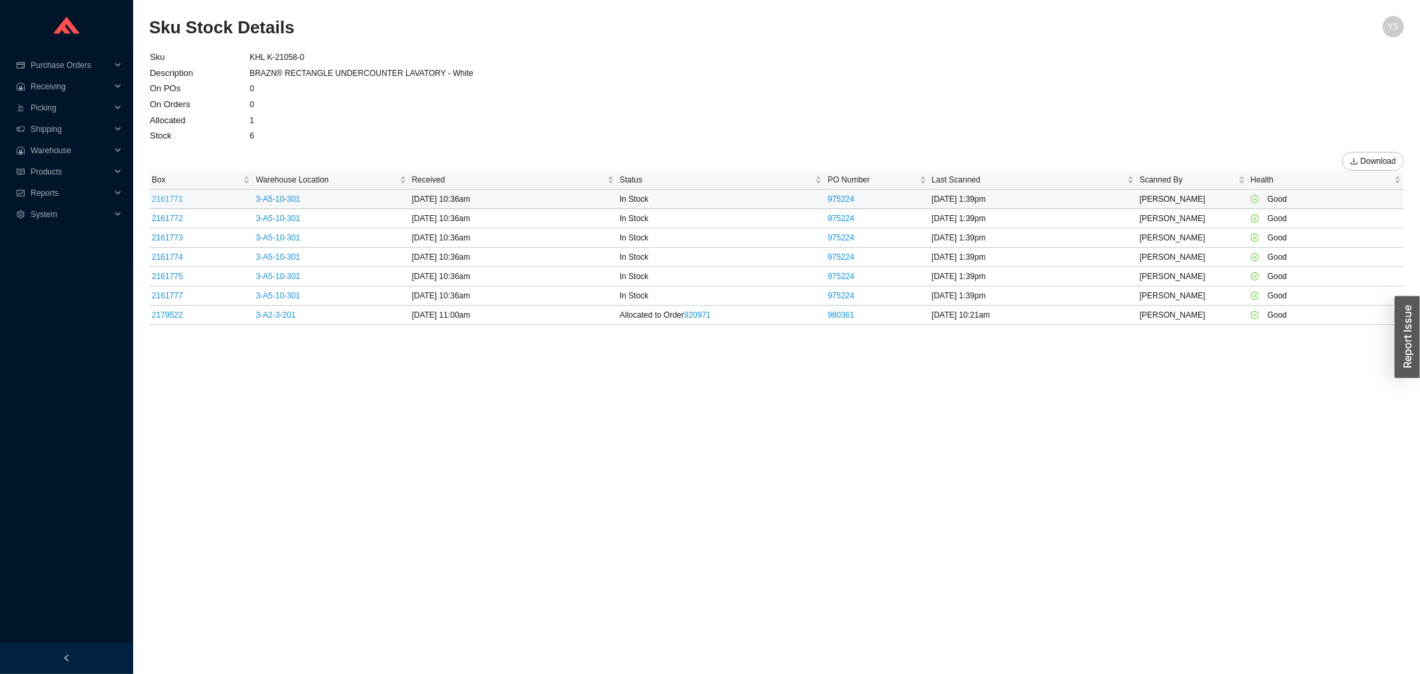
click at [176, 202] on link "2161771" at bounding box center [167, 198] width 31 height 9
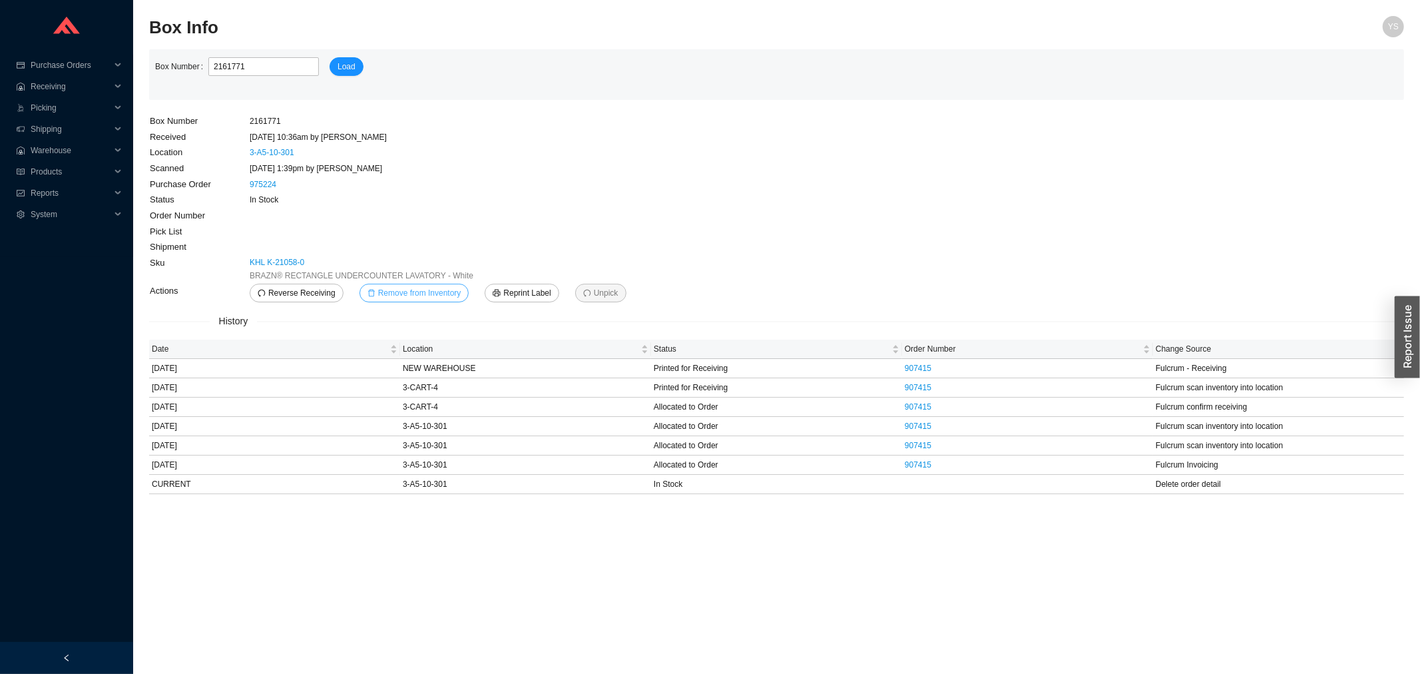
click at [409, 294] on span "Remove from Inventory" at bounding box center [419, 292] width 83 height 13
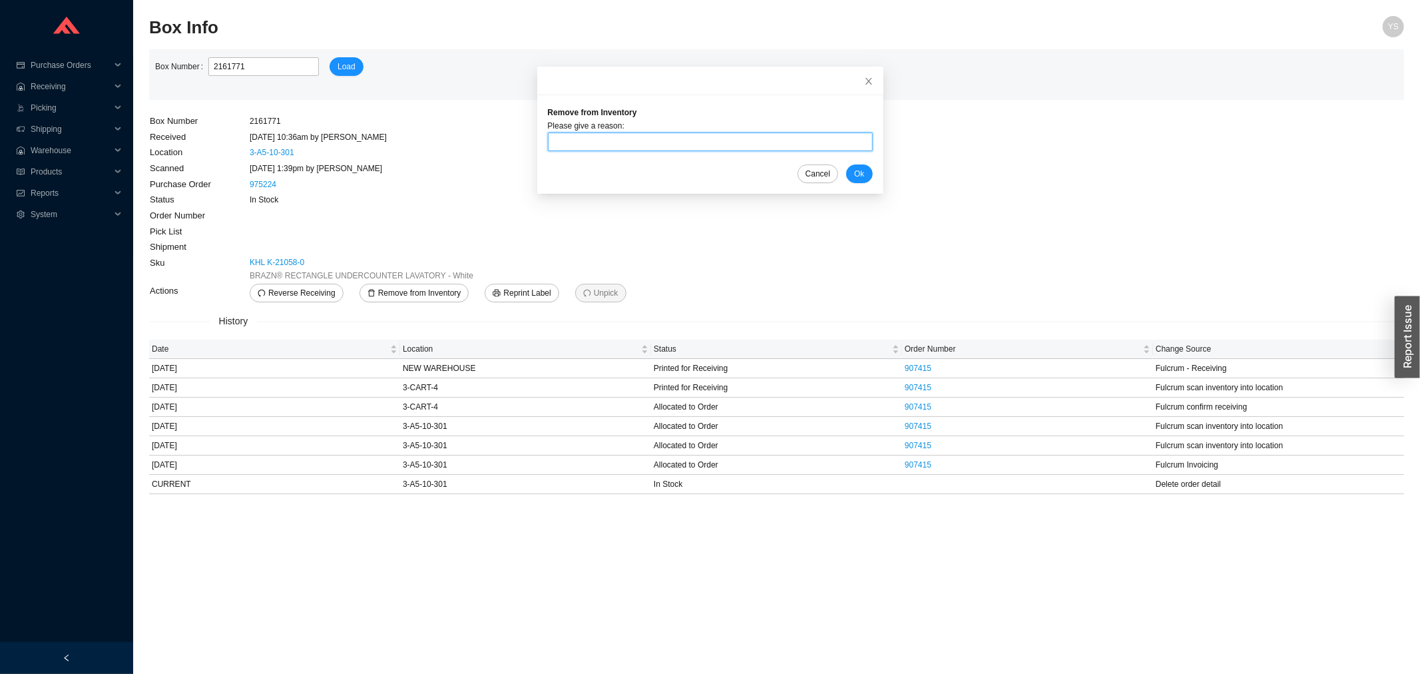
click at [578, 140] on input "text" at bounding box center [710, 141] width 325 height 19
type input "sent back"
click at [854, 172] on span "Ok" at bounding box center [859, 173] width 10 height 13
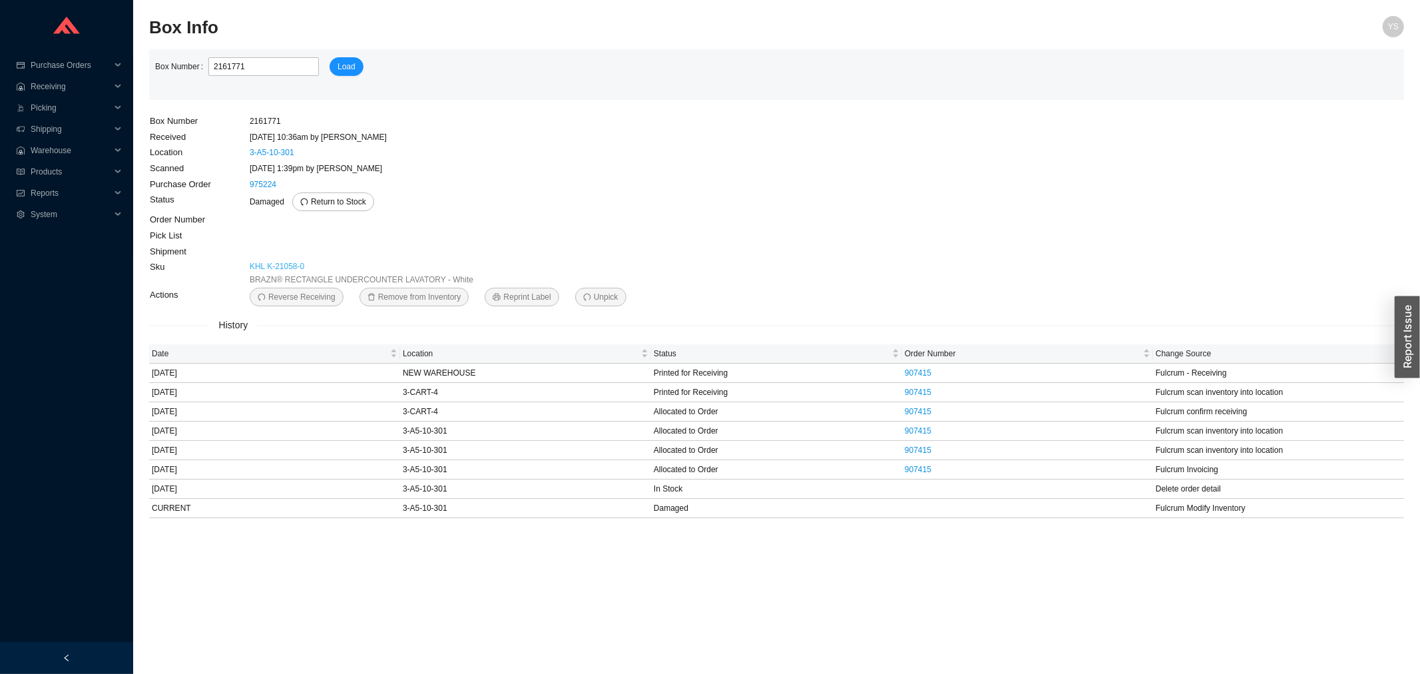
click at [285, 261] on link "KHL K-21058-0" at bounding box center [277, 266] width 55 height 13
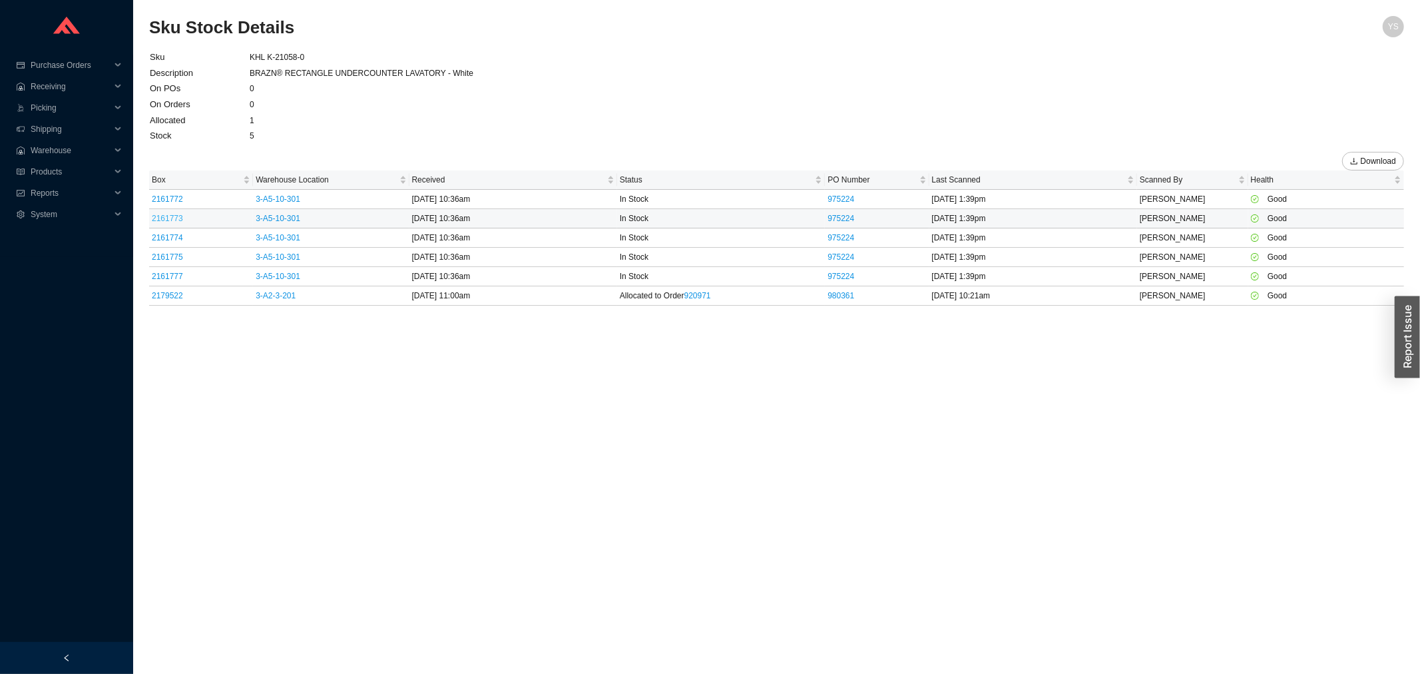
click at [167, 214] on link "2161773" at bounding box center [167, 218] width 31 height 9
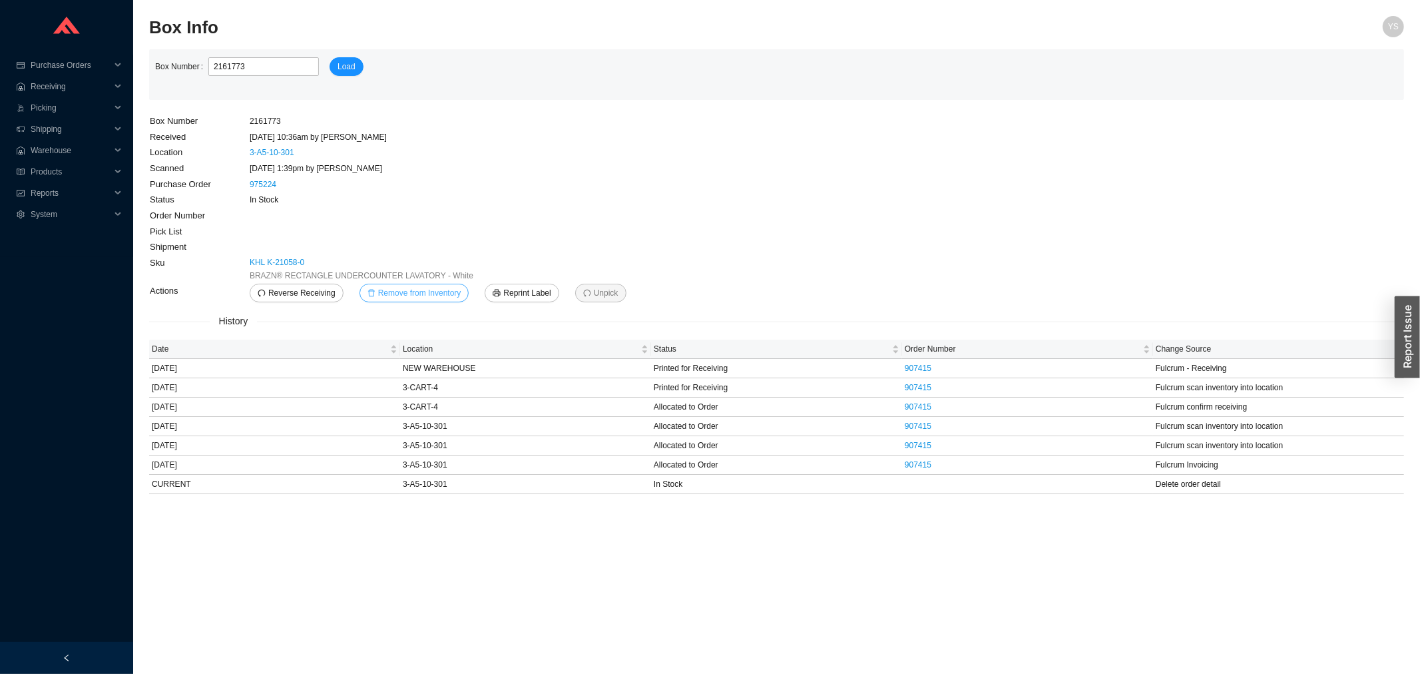
click at [409, 295] on span "Remove from Inventory" at bounding box center [419, 292] width 83 height 13
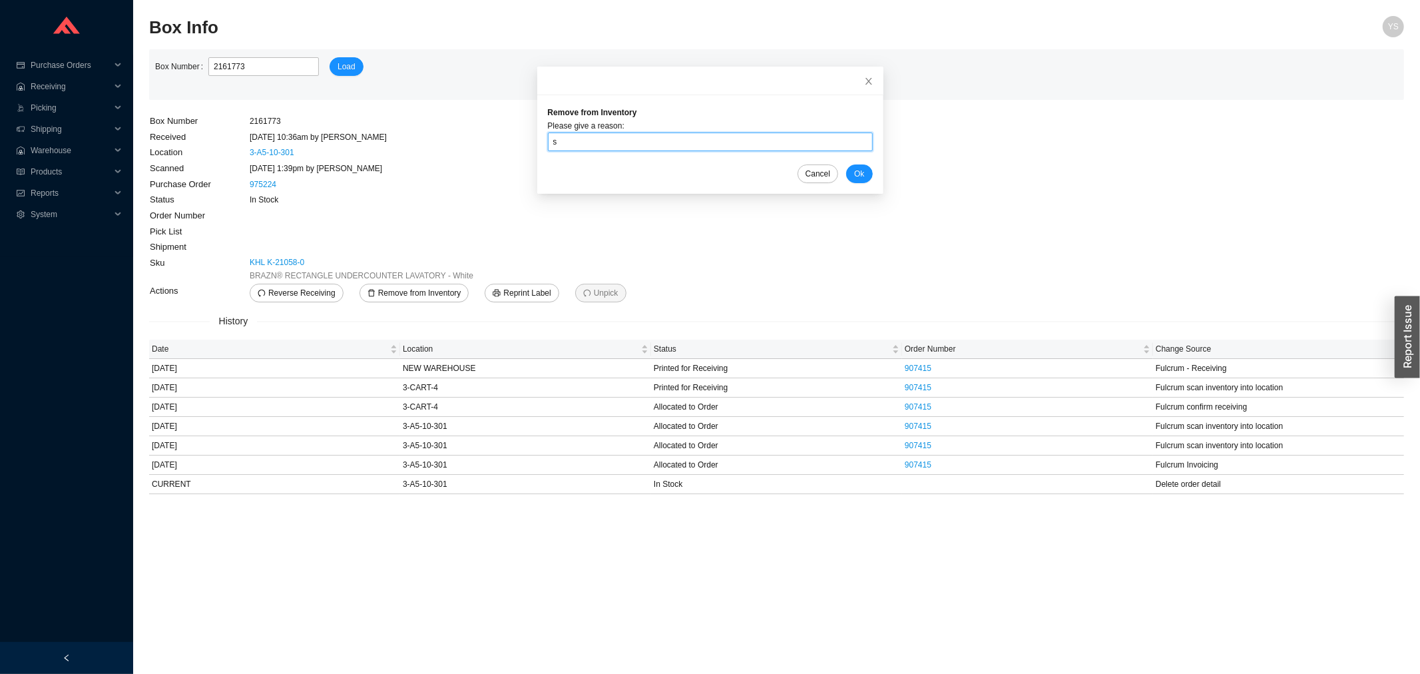
click at [603, 140] on input "s" at bounding box center [710, 141] width 325 height 19
type input "sent back"
drag, startPoint x: 844, startPoint y: 176, endPoint x: 808, endPoint y: 178, distance: 36.7
click at [854, 176] on span "Ok" at bounding box center [859, 173] width 10 height 13
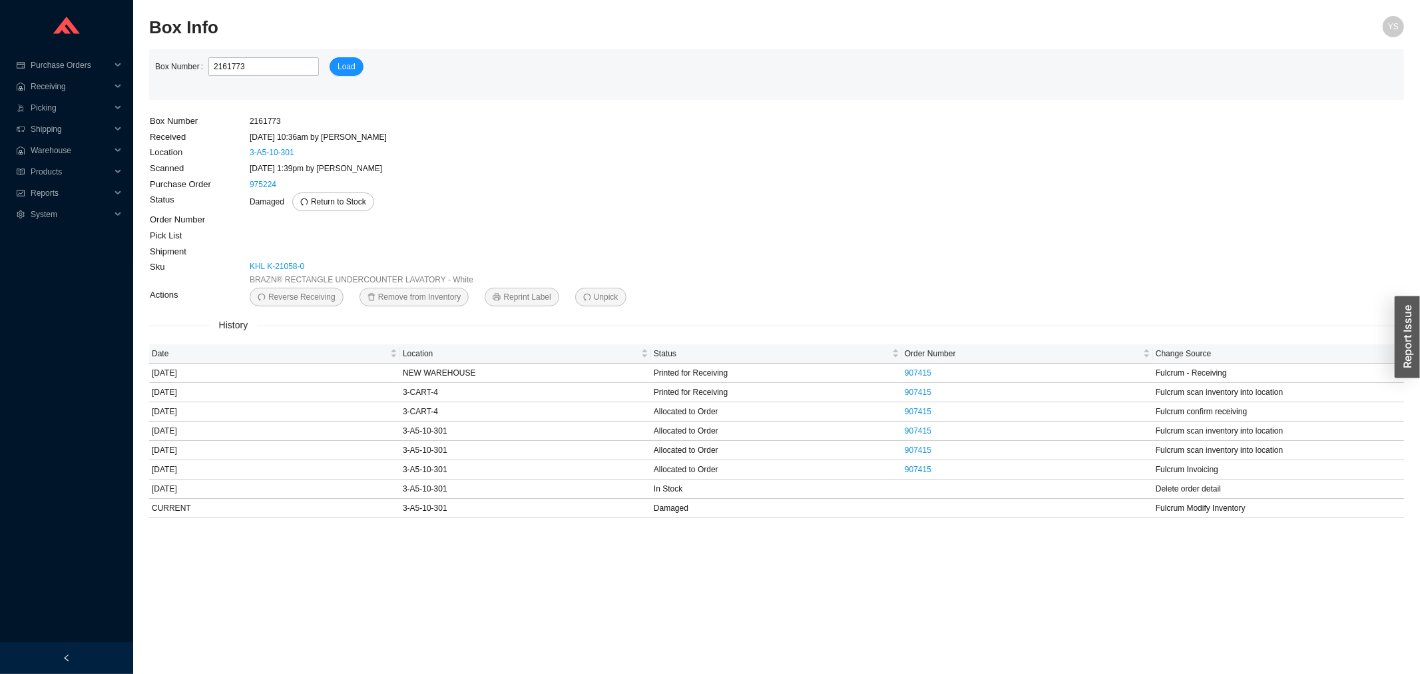
click at [298, 259] on td "KHL K-21058-0 BRAZN® RECTANGLE UNDERCOUNTER LAVATORY - White" at bounding box center [446, 273] width 394 height 28
click at [294, 261] on link "KHL K-21058-0" at bounding box center [277, 266] width 55 height 13
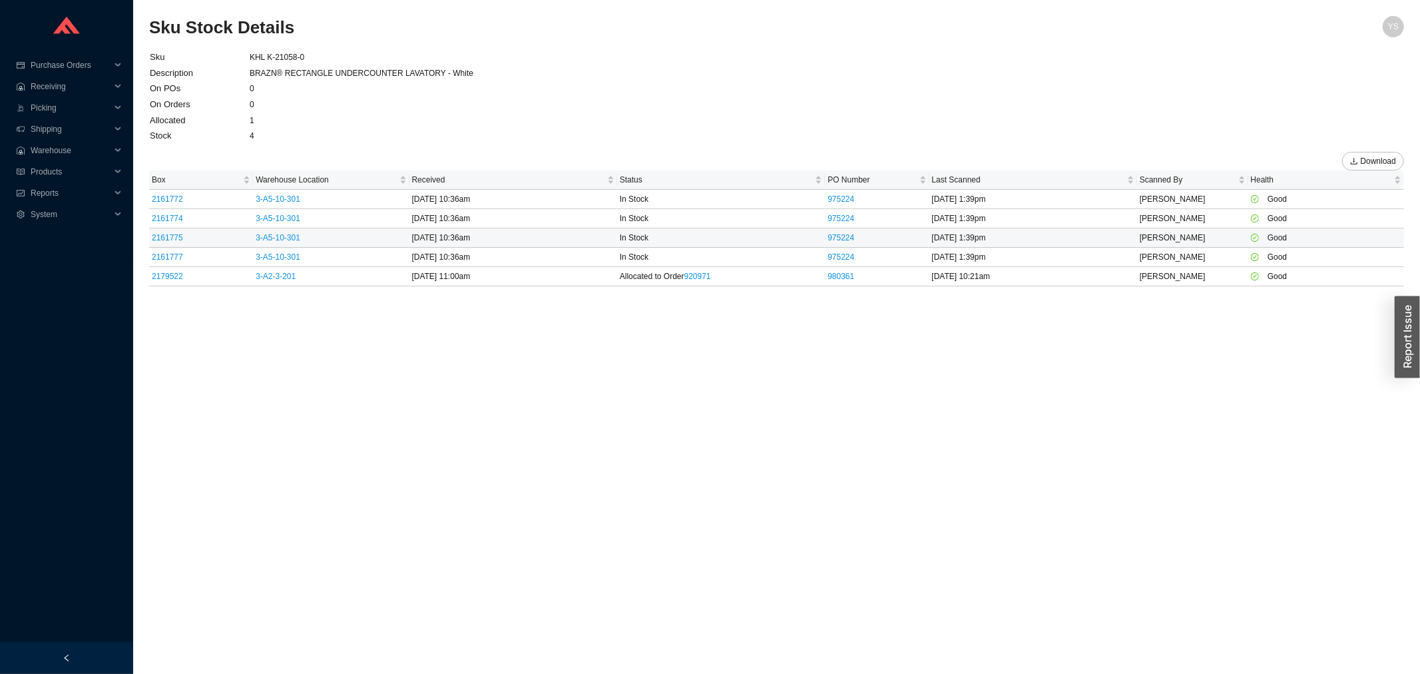
click at [162, 229] on td "2161775" at bounding box center [201, 237] width 104 height 19
click at [162, 233] on link "2161775" at bounding box center [167, 237] width 31 height 9
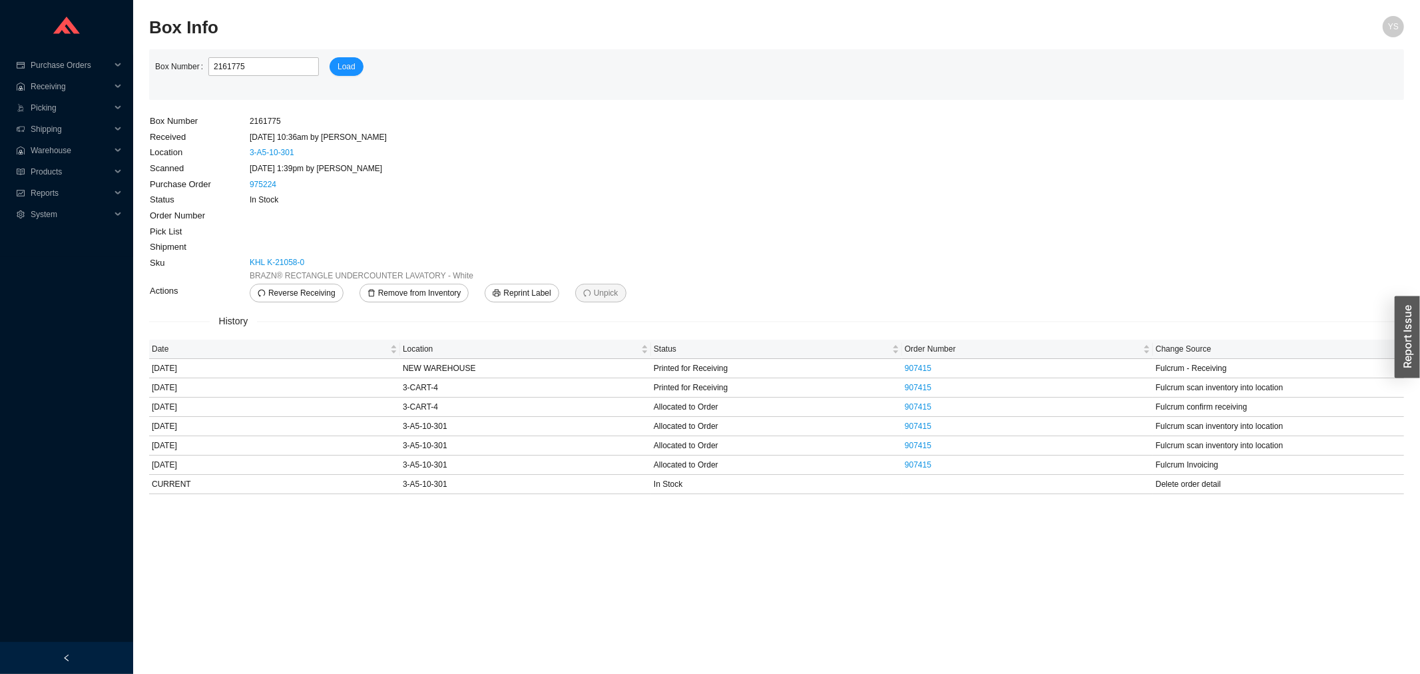
click at [403, 282] on span "BRAZN® RECTANGLE UNDERCOUNTER LAVATORY - White" at bounding box center [362, 275] width 224 height 13
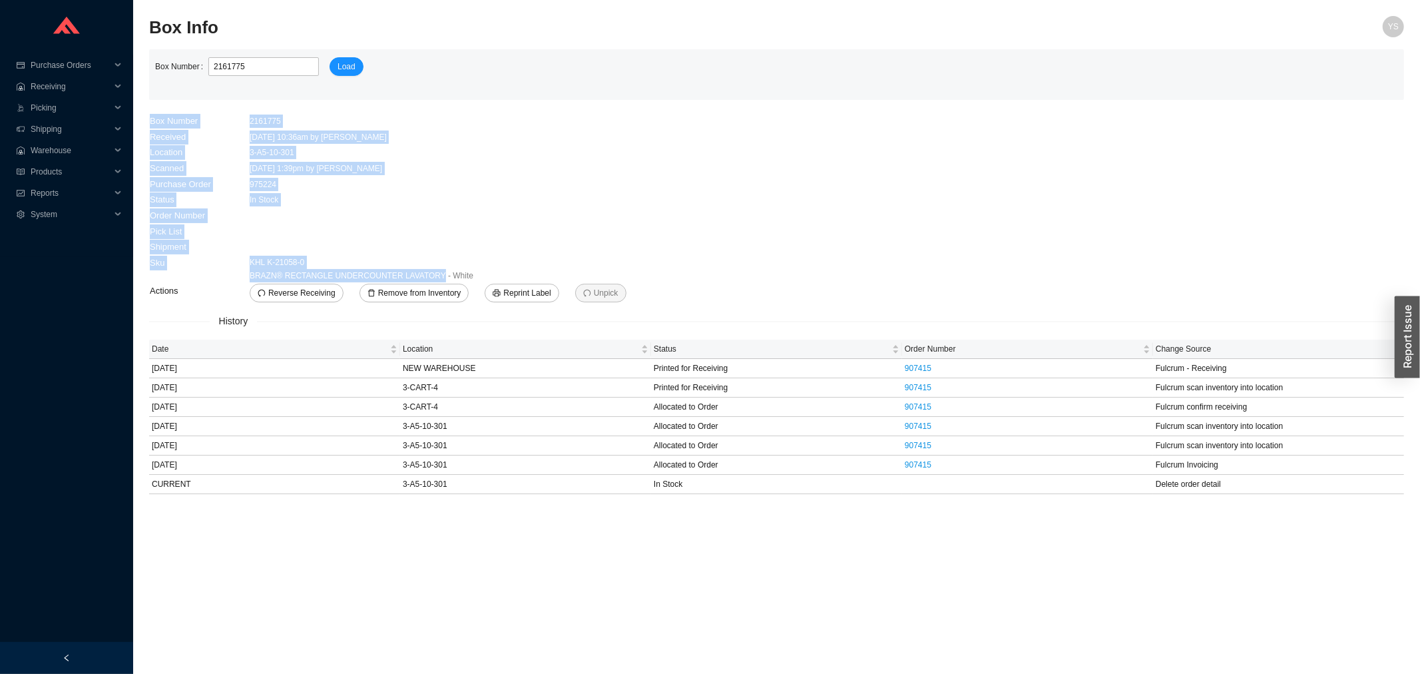
click at [427, 282] on tbody "Box Number 2161775 Received 5/14/25 10:36am by AngelN Location 3-A5-10-301 Scan…" at bounding box center [396, 208] width 494 height 190
click at [426, 289] on span "Remove from Inventory" at bounding box center [419, 292] width 83 height 13
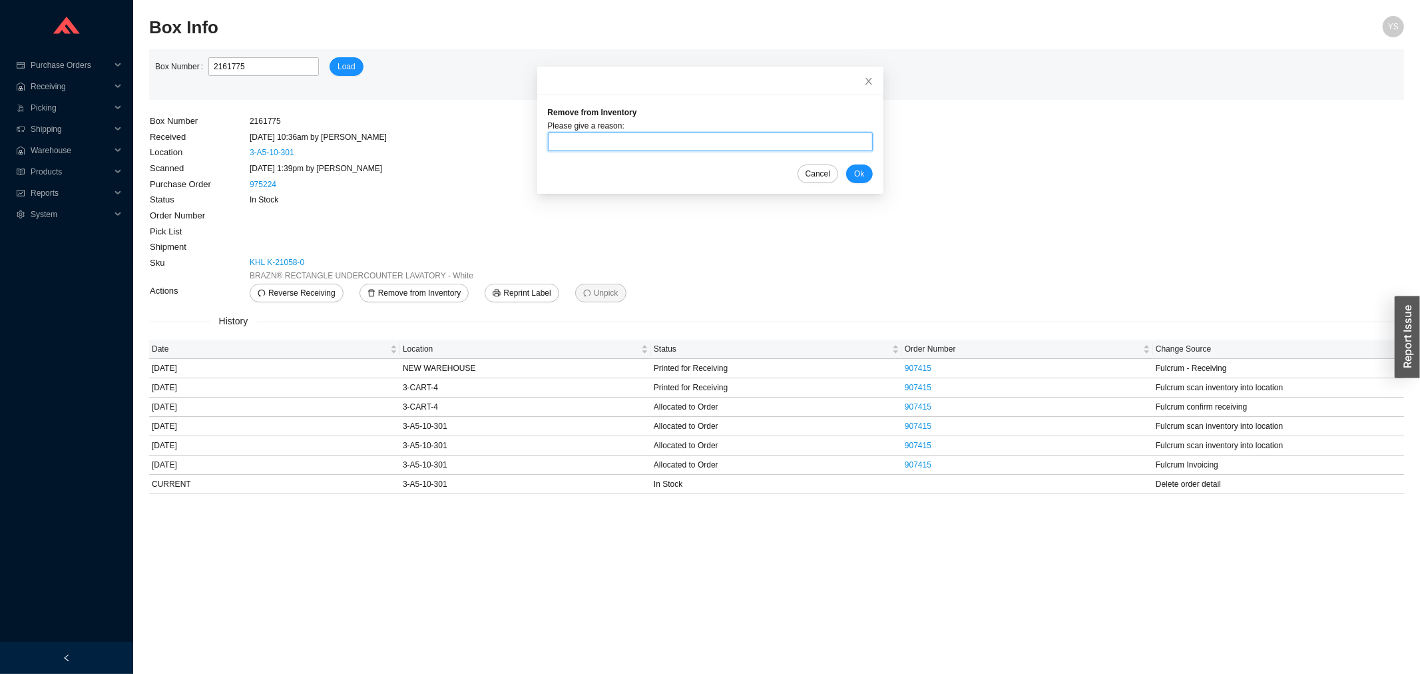
click at [583, 144] on input "text" at bounding box center [710, 141] width 325 height 19
type input "sent back"
click at [854, 173] on span "Ok" at bounding box center [859, 173] width 10 height 13
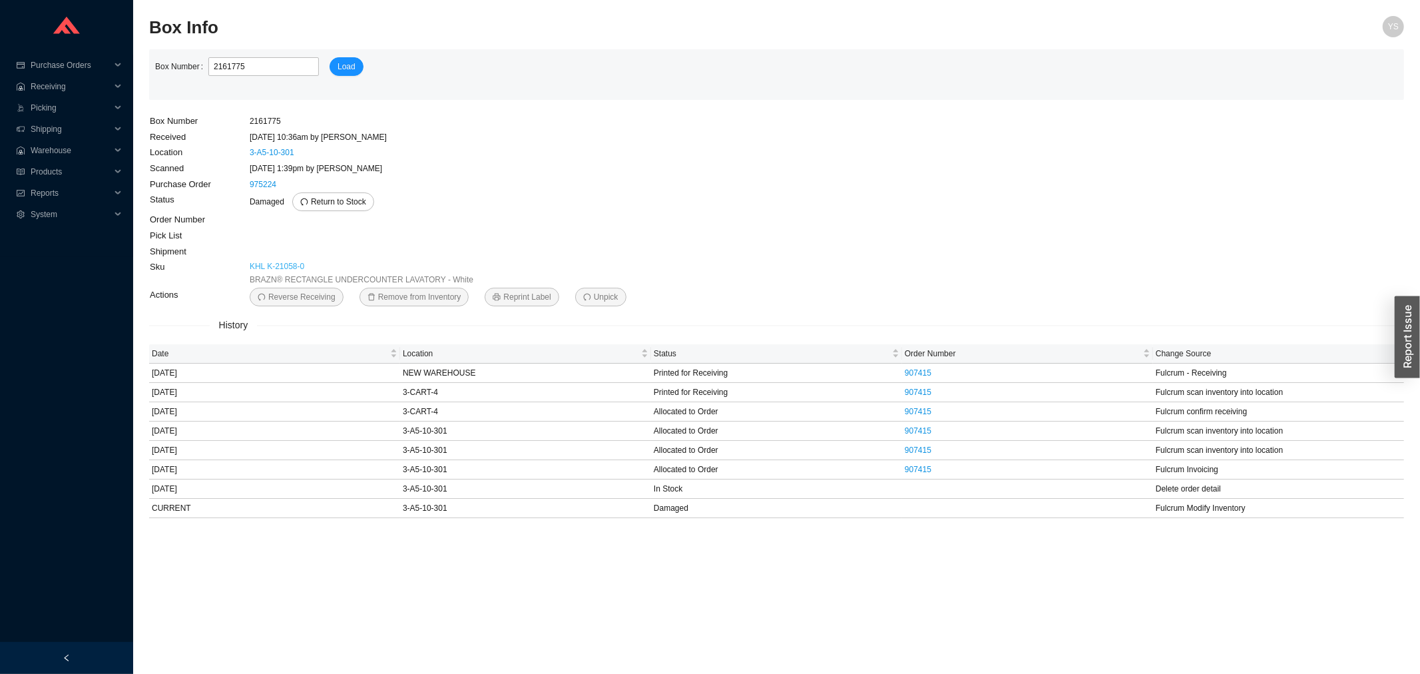
click at [269, 262] on link "KHL K-21058-0" at bounding box center [277, 266] width 55 height 13
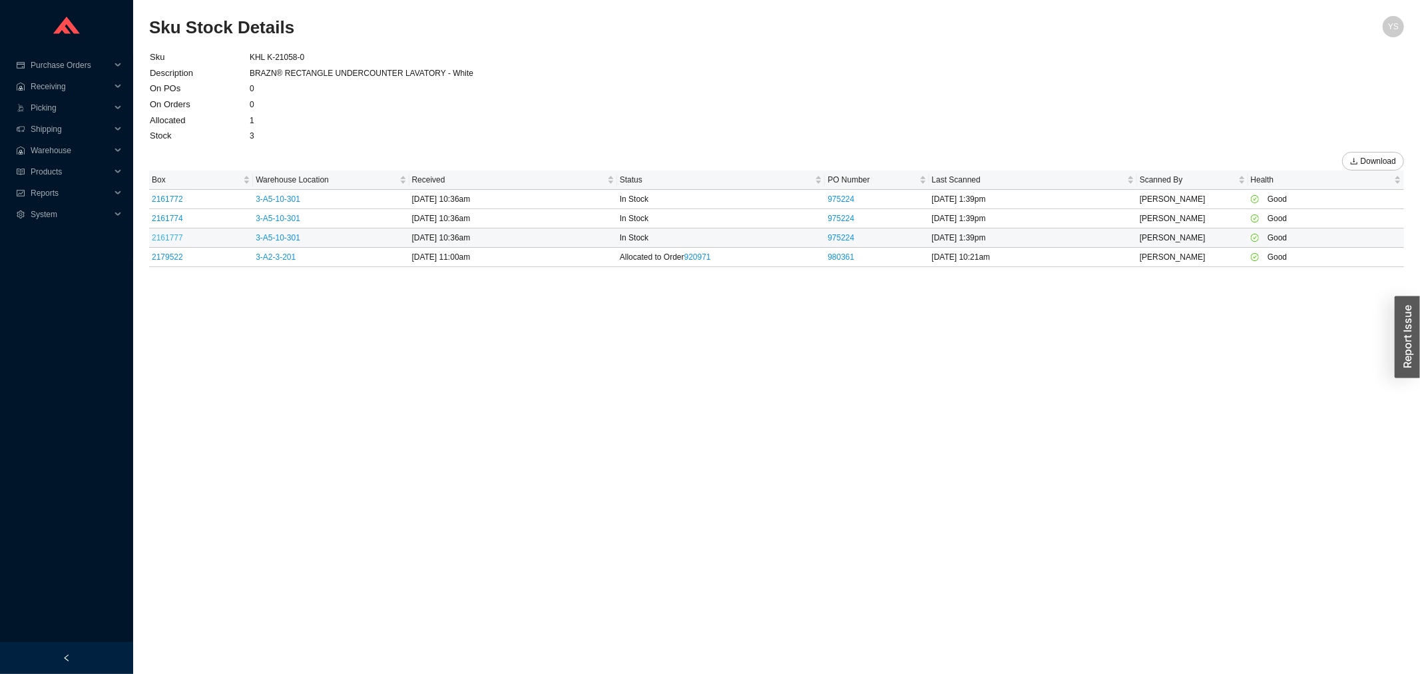
click at [180, 238] on link "2161777" at bounding box center [167, 237] width 31 height 9
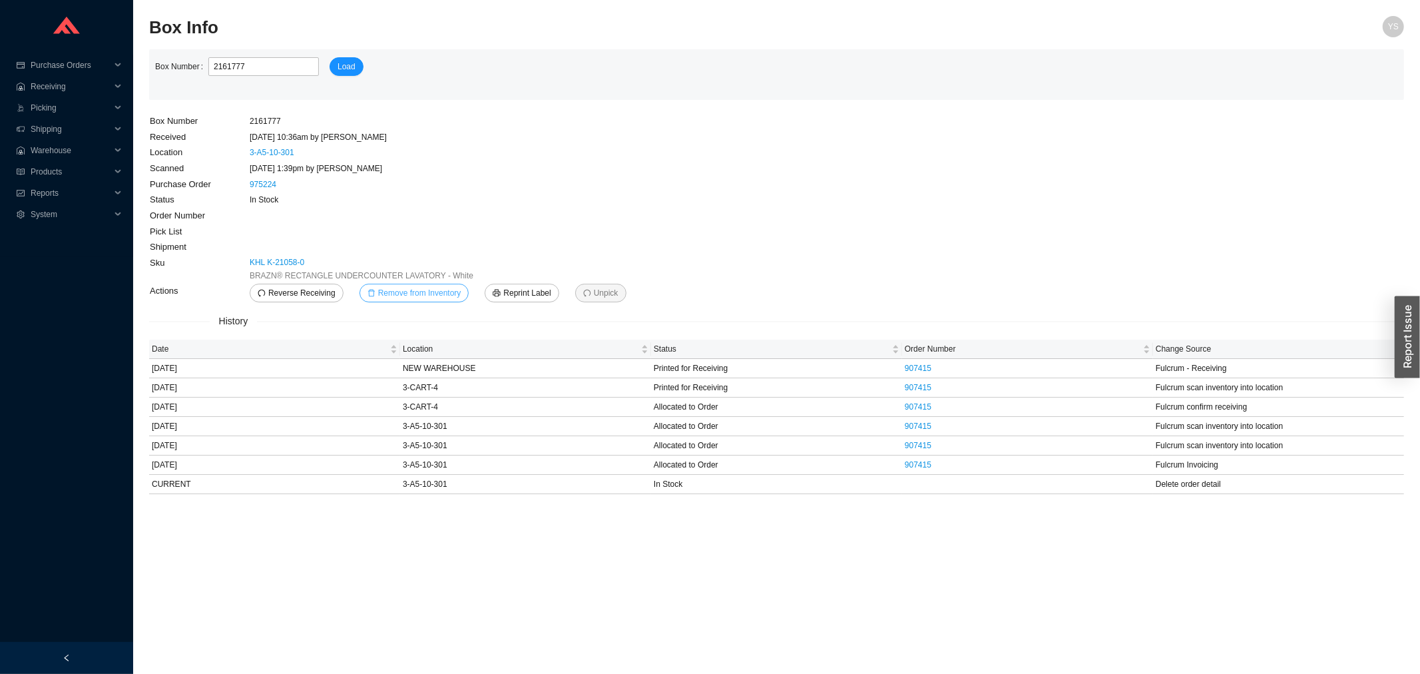
click at [420, 294] on span "Remove from Inventory" at bounding box center [419, 292] width 83 height 13
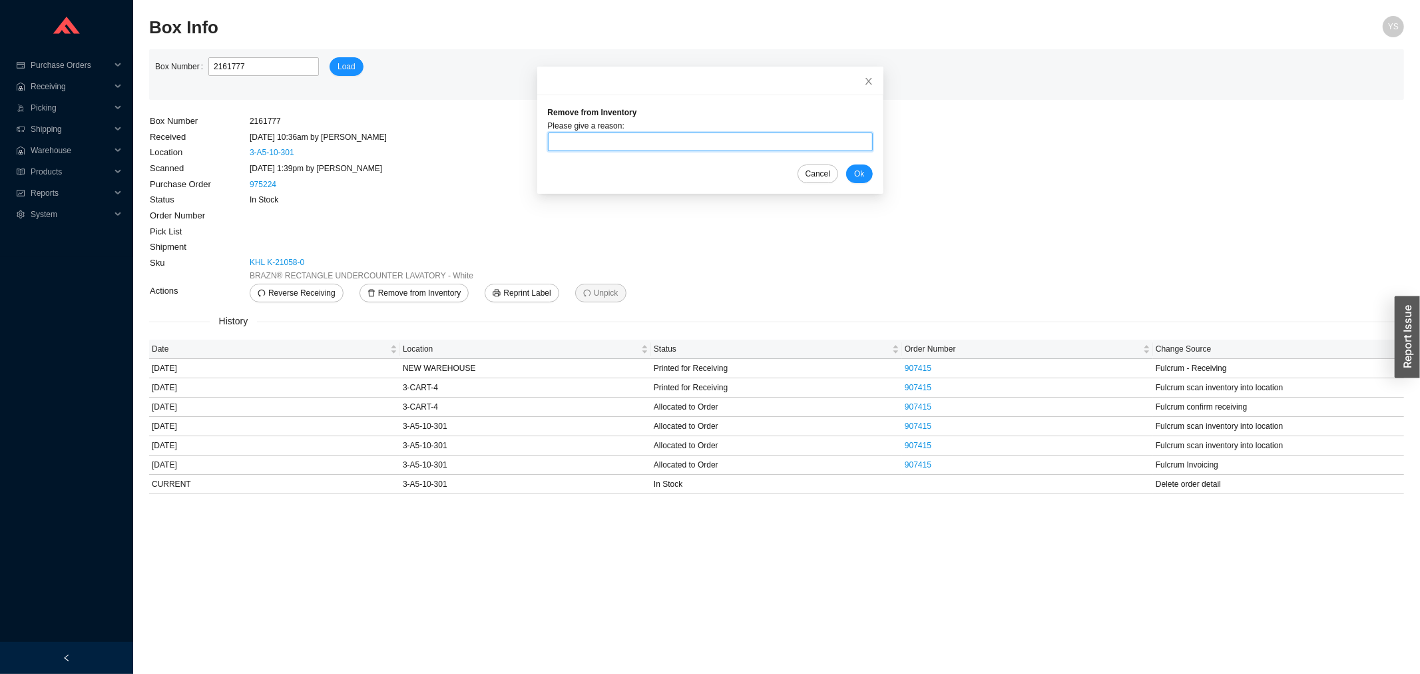
click at [585, 146] on input "text" at bounding box center [710, 141] width 325 height 19
type input "sent back"
click at [854, 170] on span "Ok" at bounding box center [859, 173] width 10 height 13
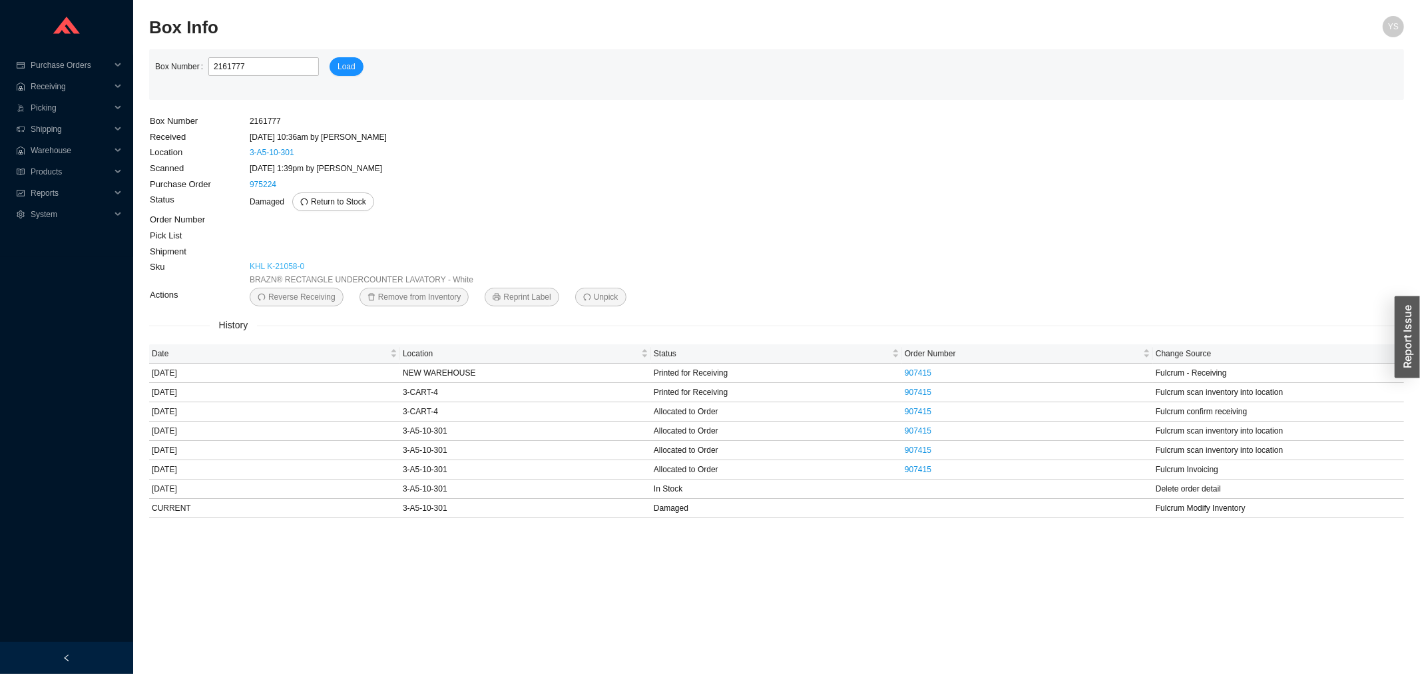
click at [262, 264] on link "KHL K-21058-0" at bounding box center [277, 266] width 55 height 13
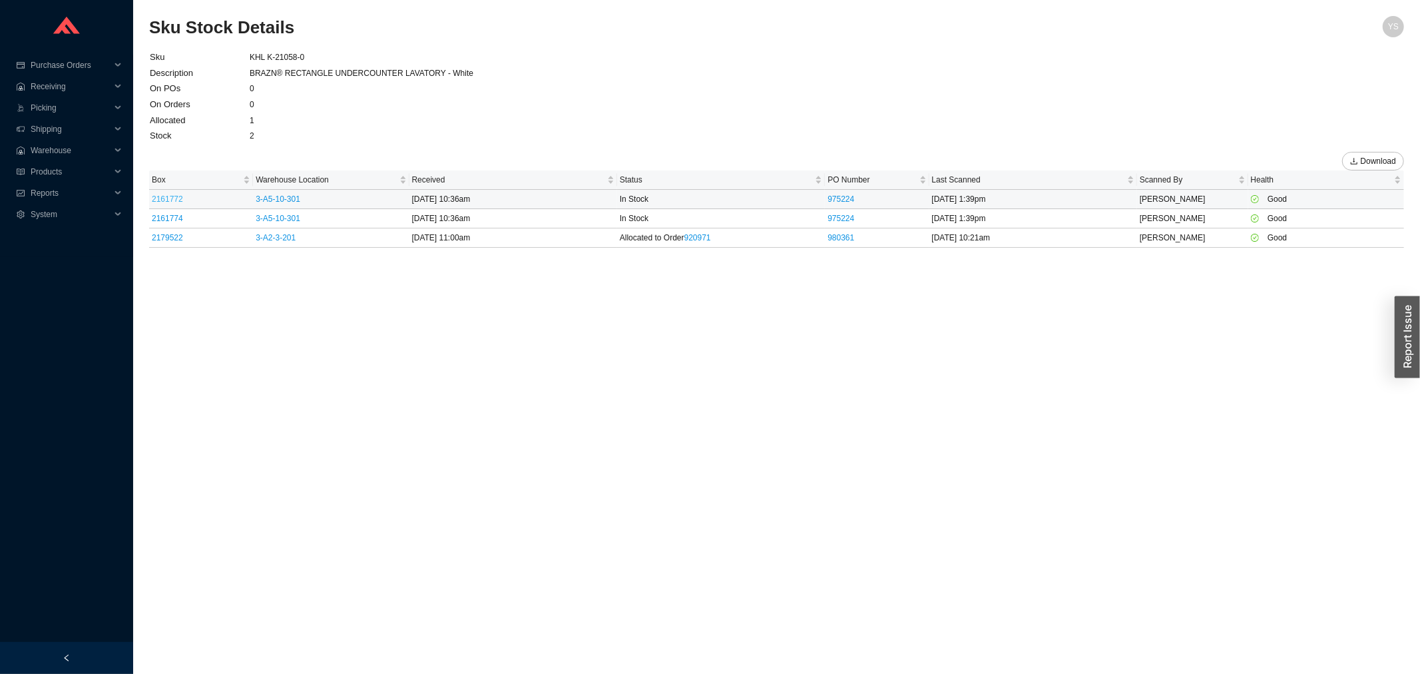
click at [168, 196] on link "2161772" at bounding box center [167, 198] width 31 height 9
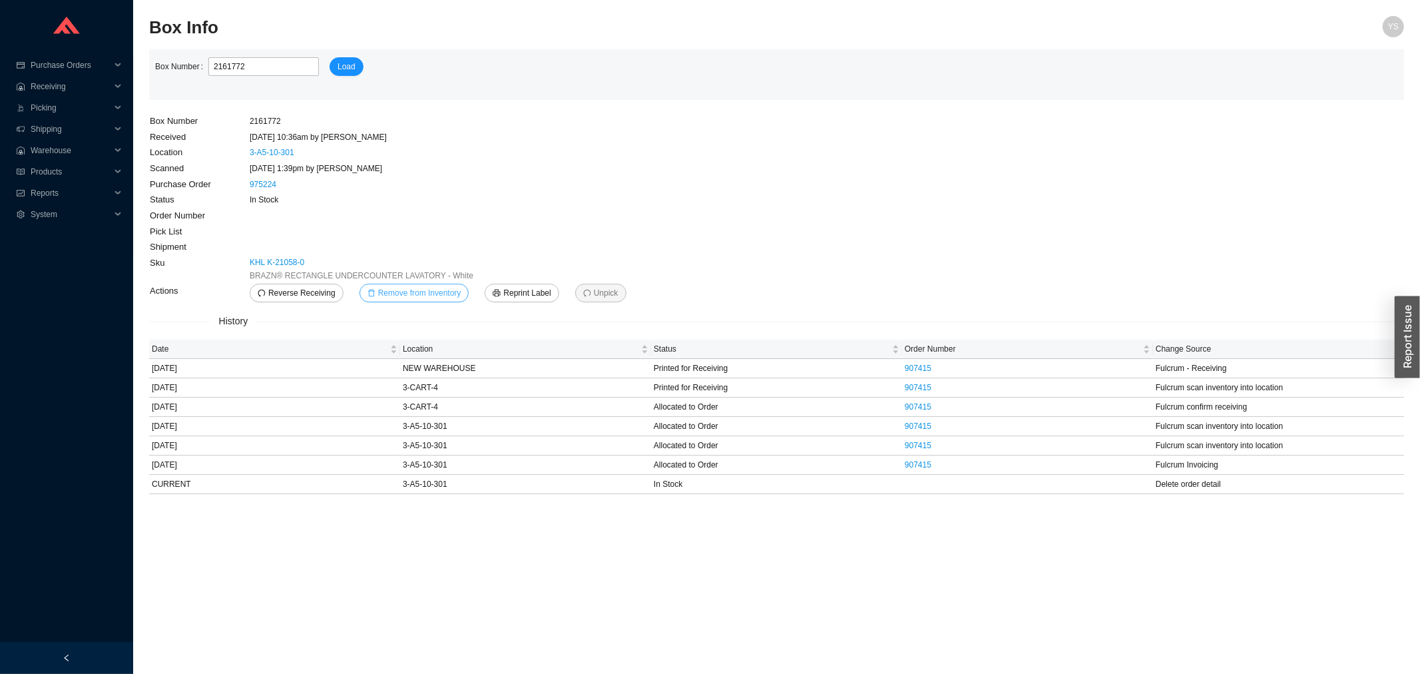
click at [439, 290] on span "Remove from Inventory" at bounding box center [419, 292] width 83 height 13
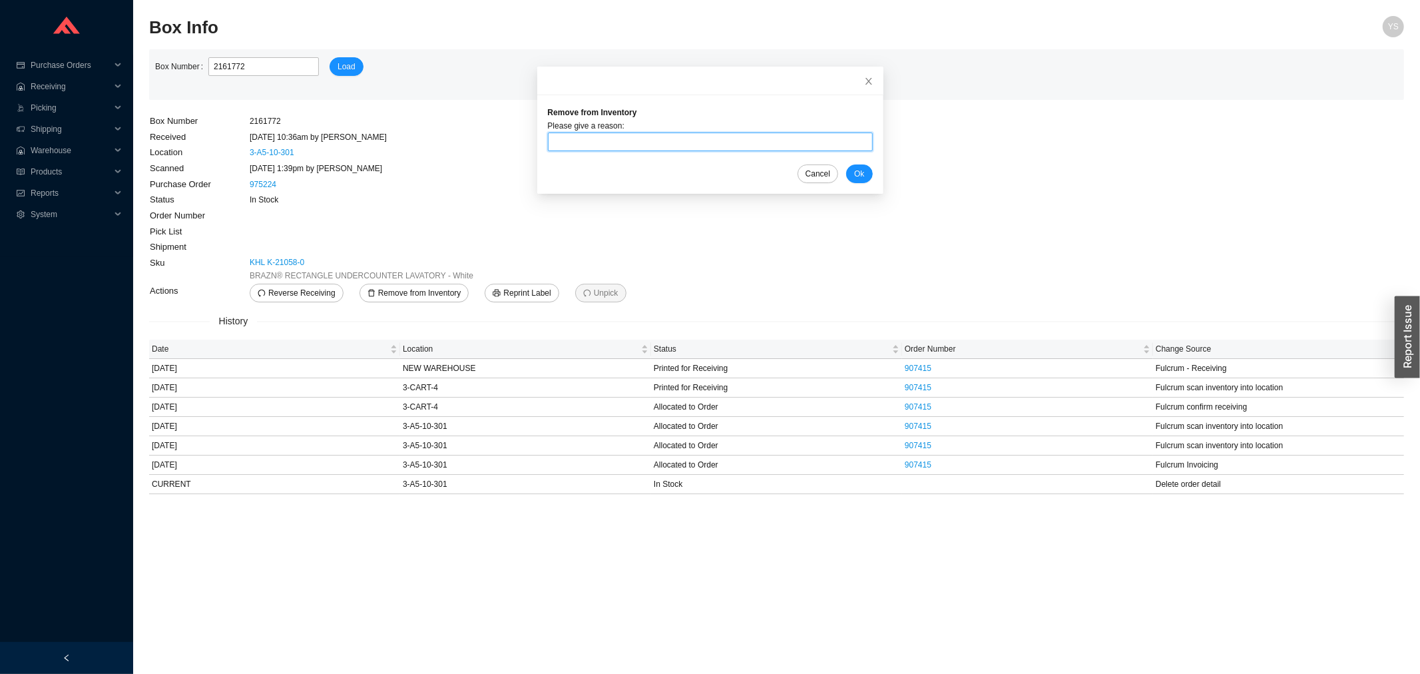
click at [596, 138] on input "text" at bounding box center [710, 141] width 325 height 19
type input "sent back"
click at [854, 174] on button "Ok" at bounding box center [859, 173] width 26 height 19
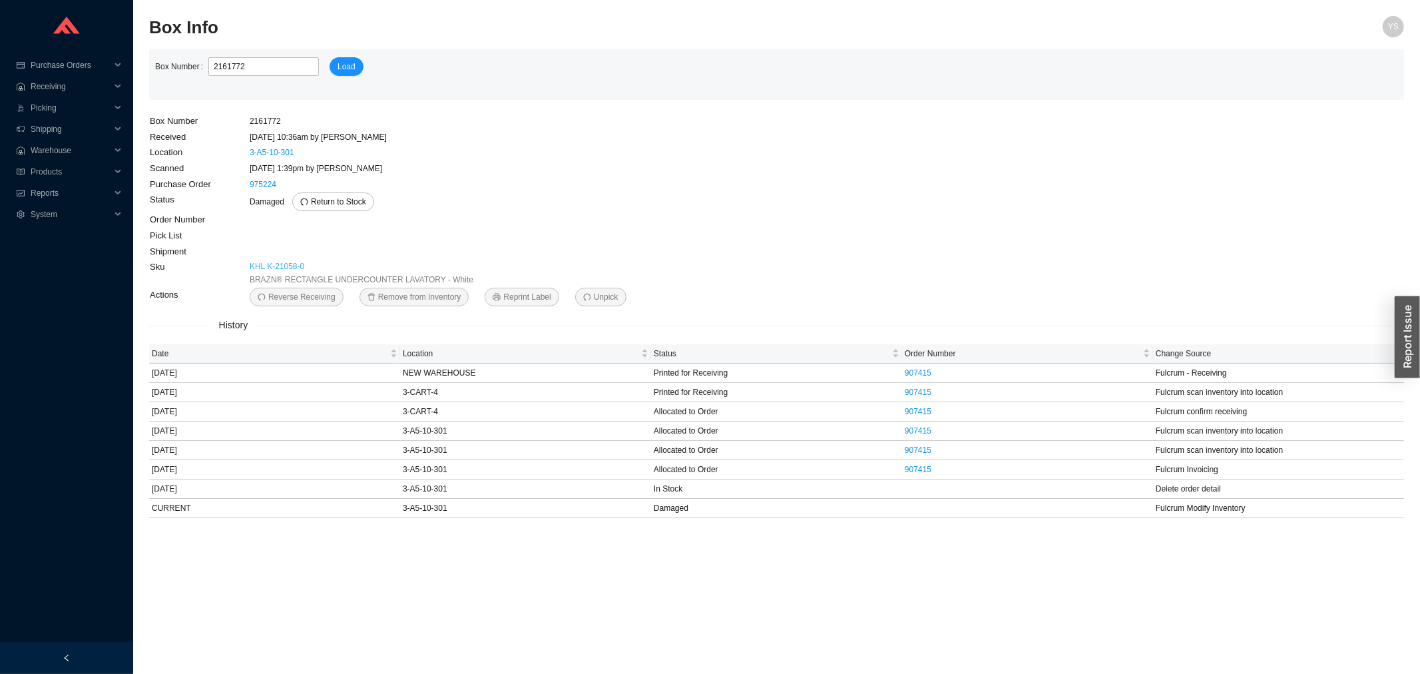
click at [257, 267] on link "KHL K-21058-0" at bounding box center [277, 266] width 55 height 13
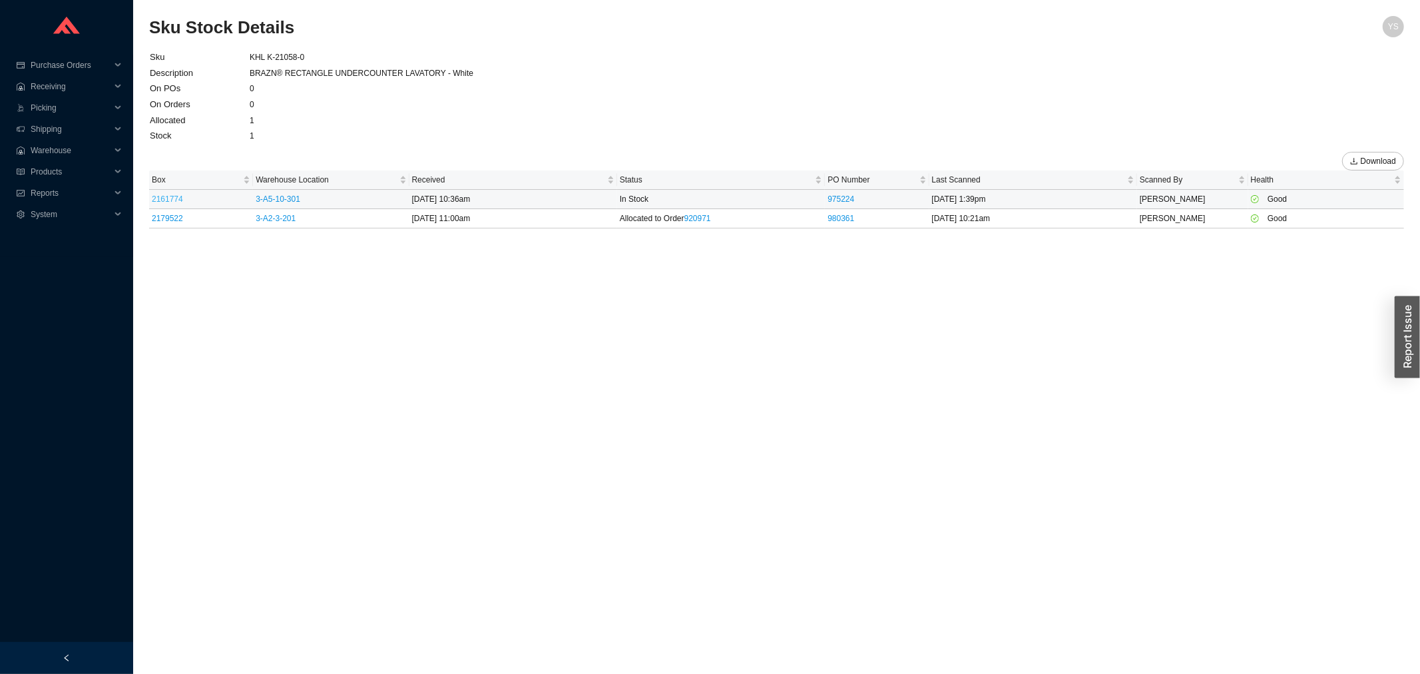
click at [174, 198] on link "2161774" at bounding box center [167, 198] width 31 height 9
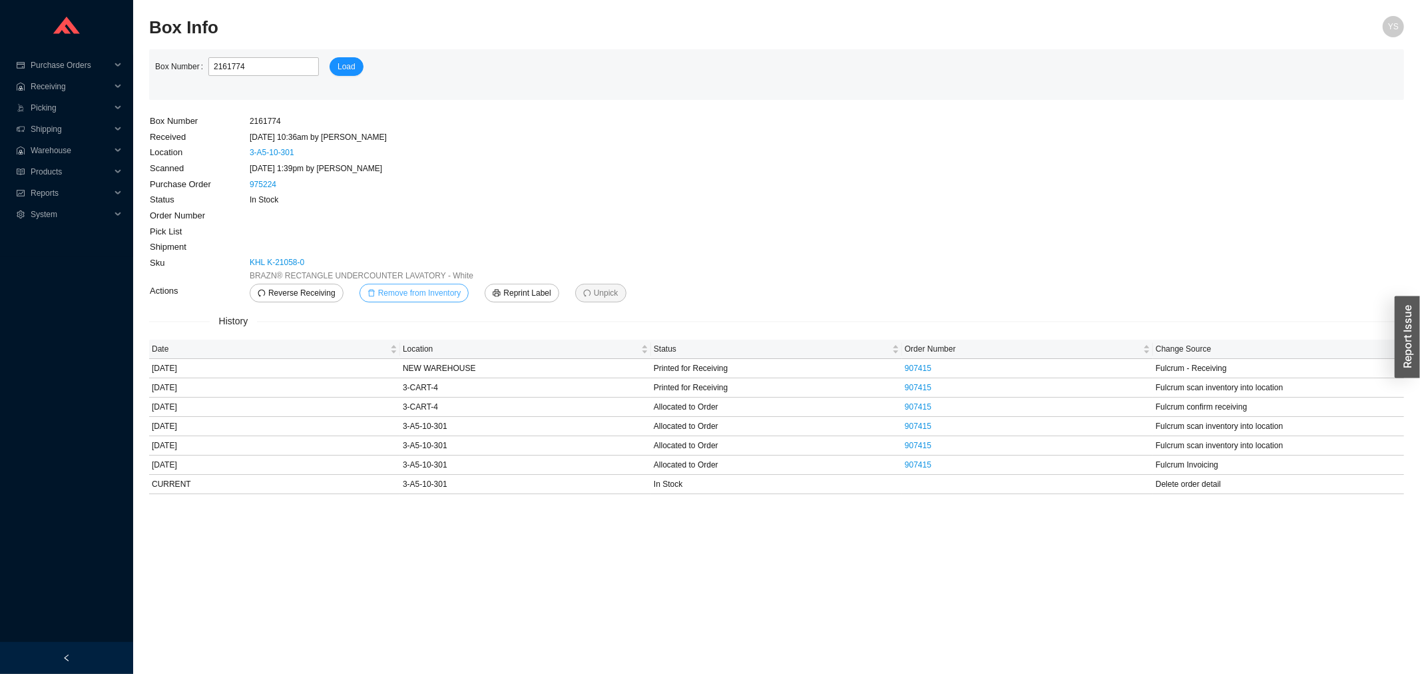
click at [438, 294] on span "Remove from Inventory" at bounding box center [419, 292] width 83 height 13
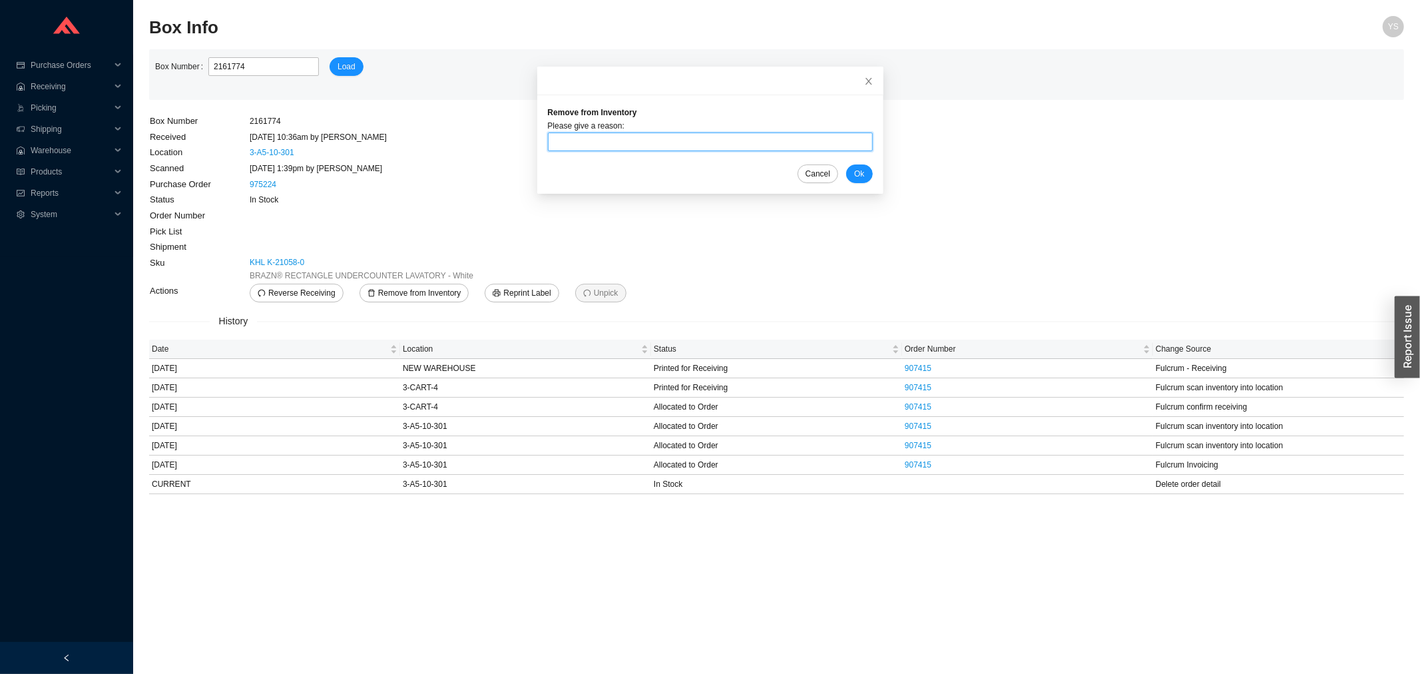
click at [574, 136] on input "text" at bounding box center [710, 141] width 325 height 19
type input "sent back"
click at [854, 167] on span "Ok" at bounding box center [859, 173] width 10 height 13
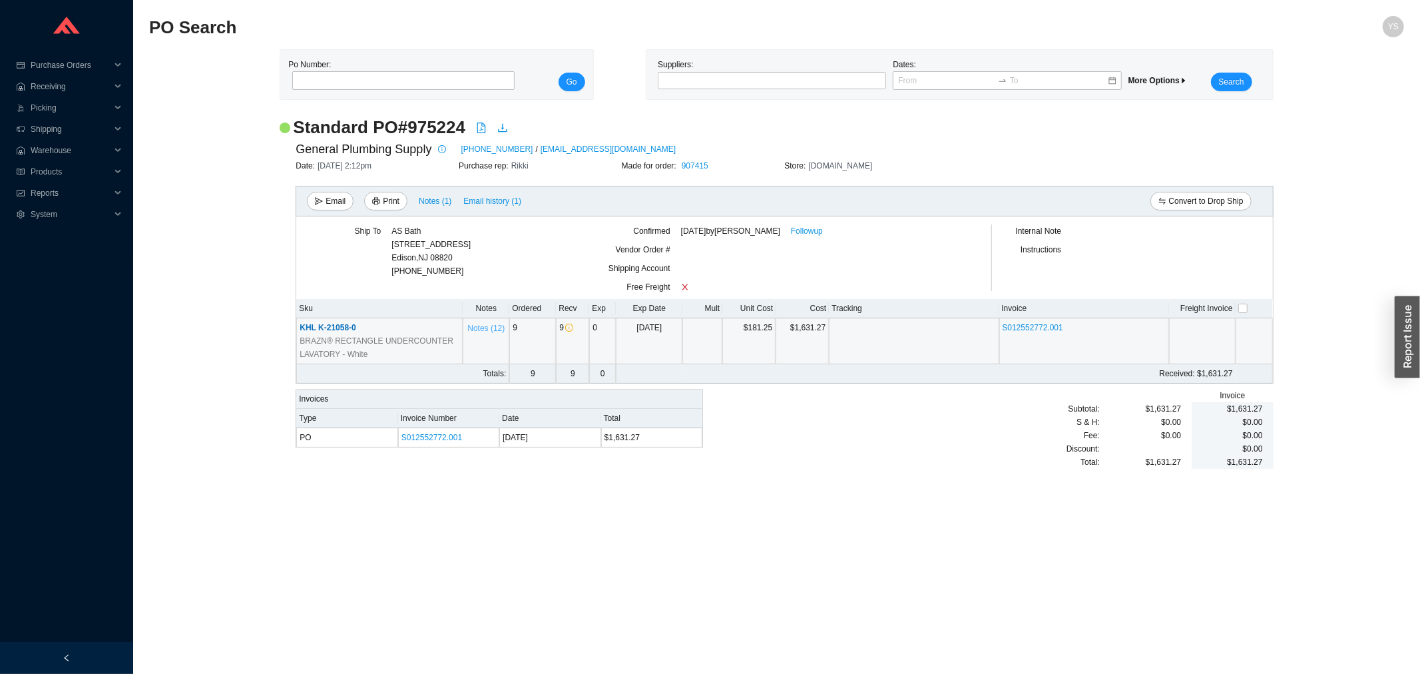
click at [482, 330] on span "Notes ( 12 )" at bounding box center [485, 328] width 37 height 13
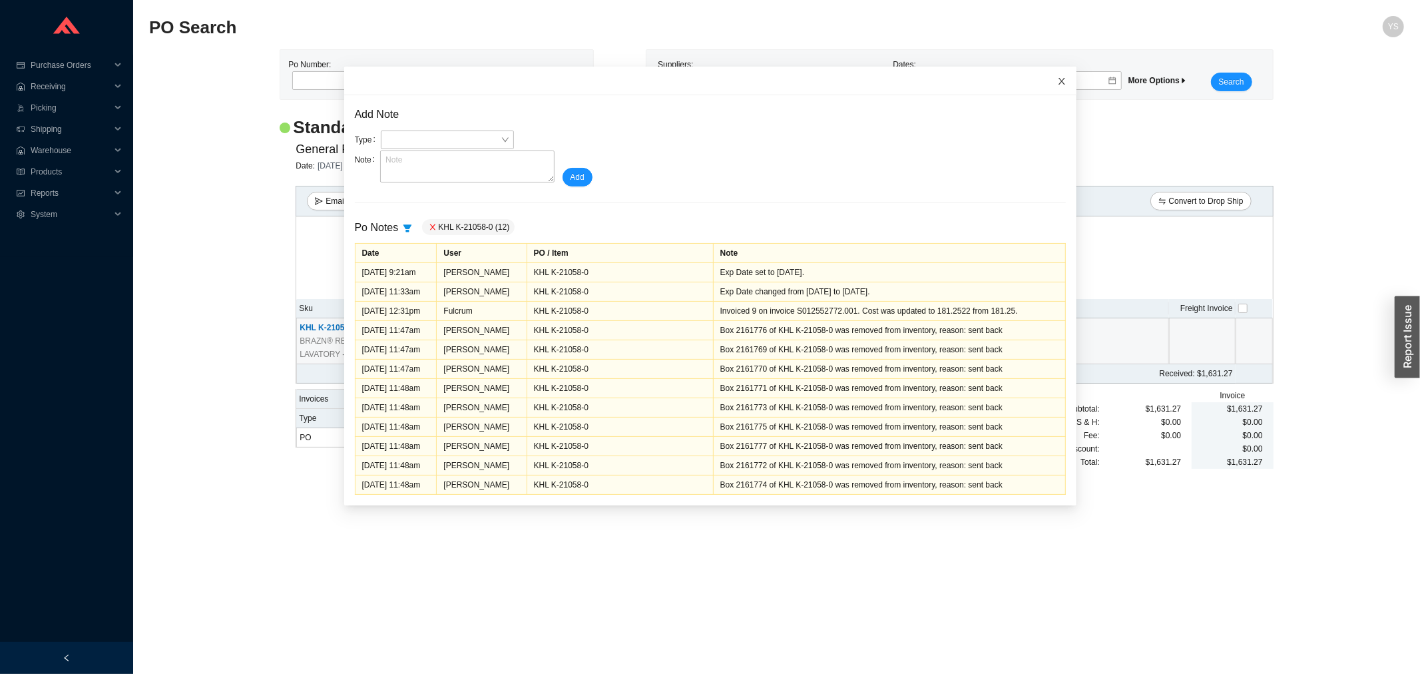
click at [1057, 78] on icon "close" at bounding box center [1061, 81] width 9 height 9
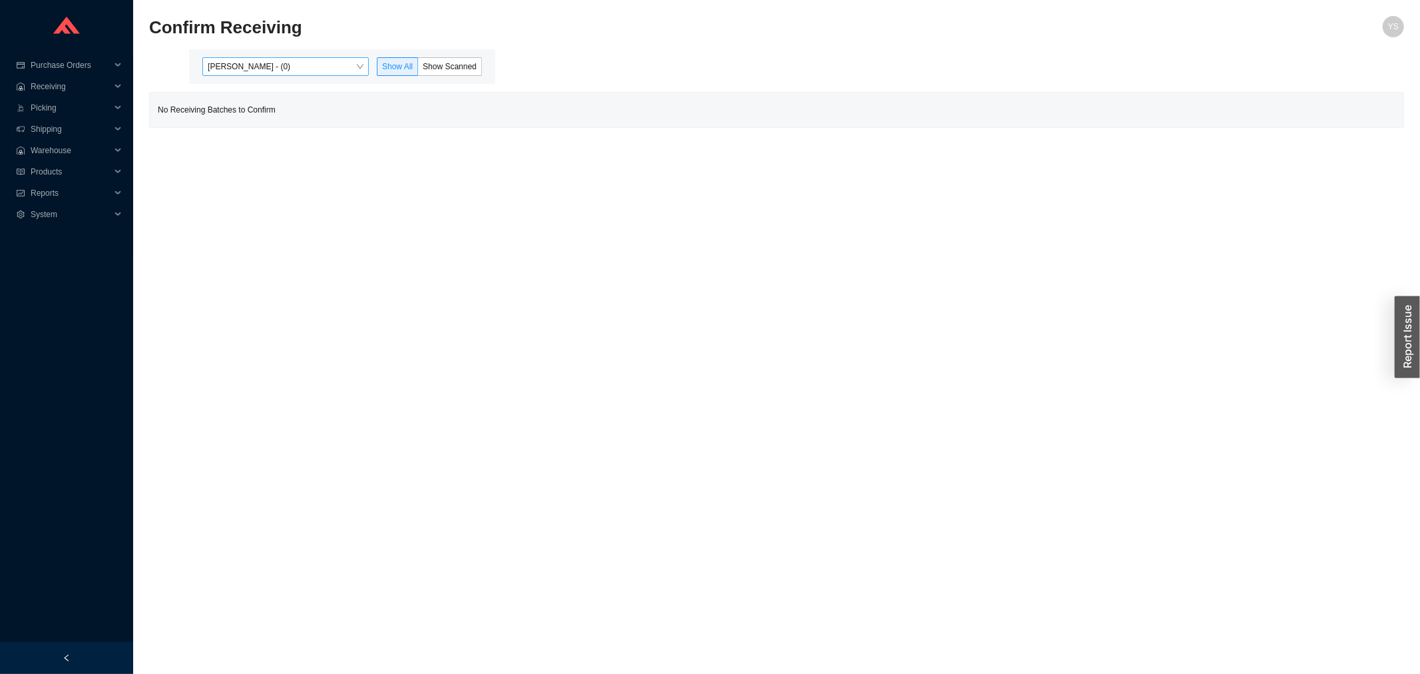
click at [296, 64] on span "[PERSON_NAME] - (0)" at bounding box center [286, 66] width 156 height 17
click at [284, 104] on div "[PERSON_NAME] - (4)" at bounding box center [287, 109] width 156 height 12
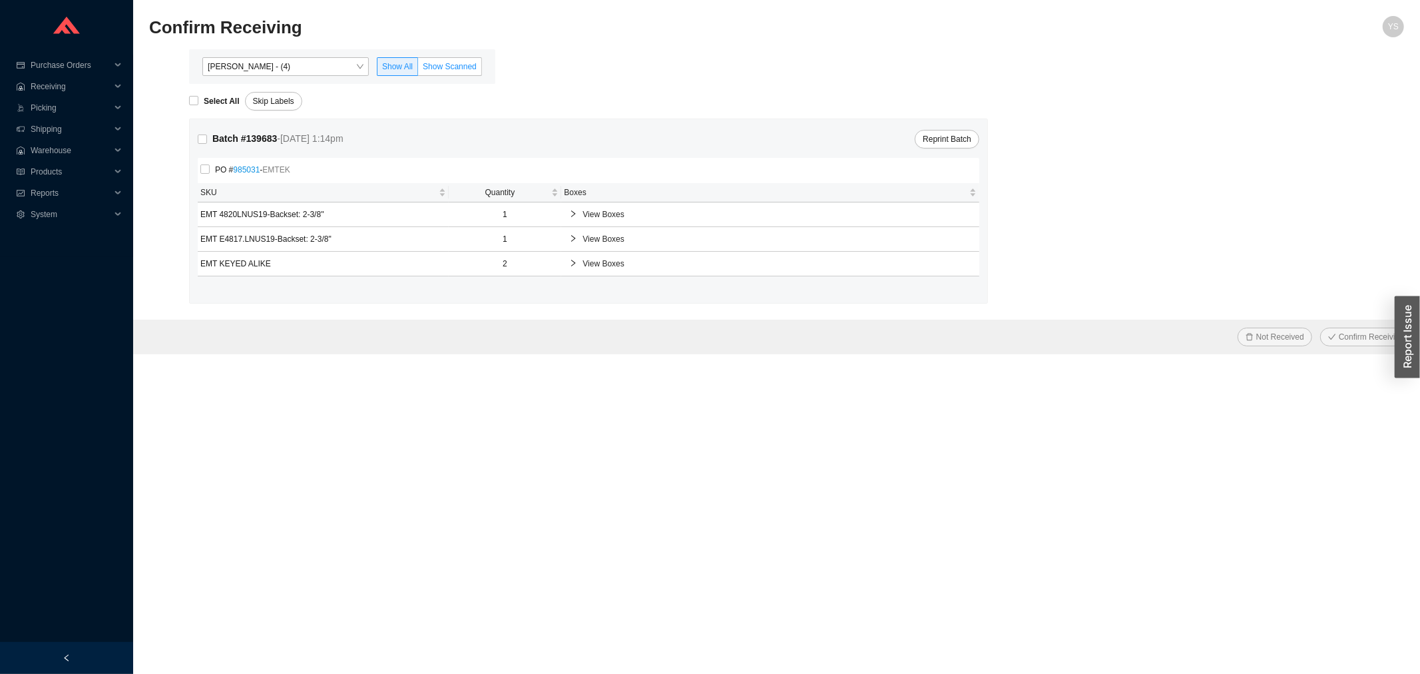
click at [455, 62] on span "Show Scanned" at bounding box center [450, 66] width 54 height 9
click at [418, 69] on input "Show Scanned" at bounding box center [418, 69] width 0 height 0
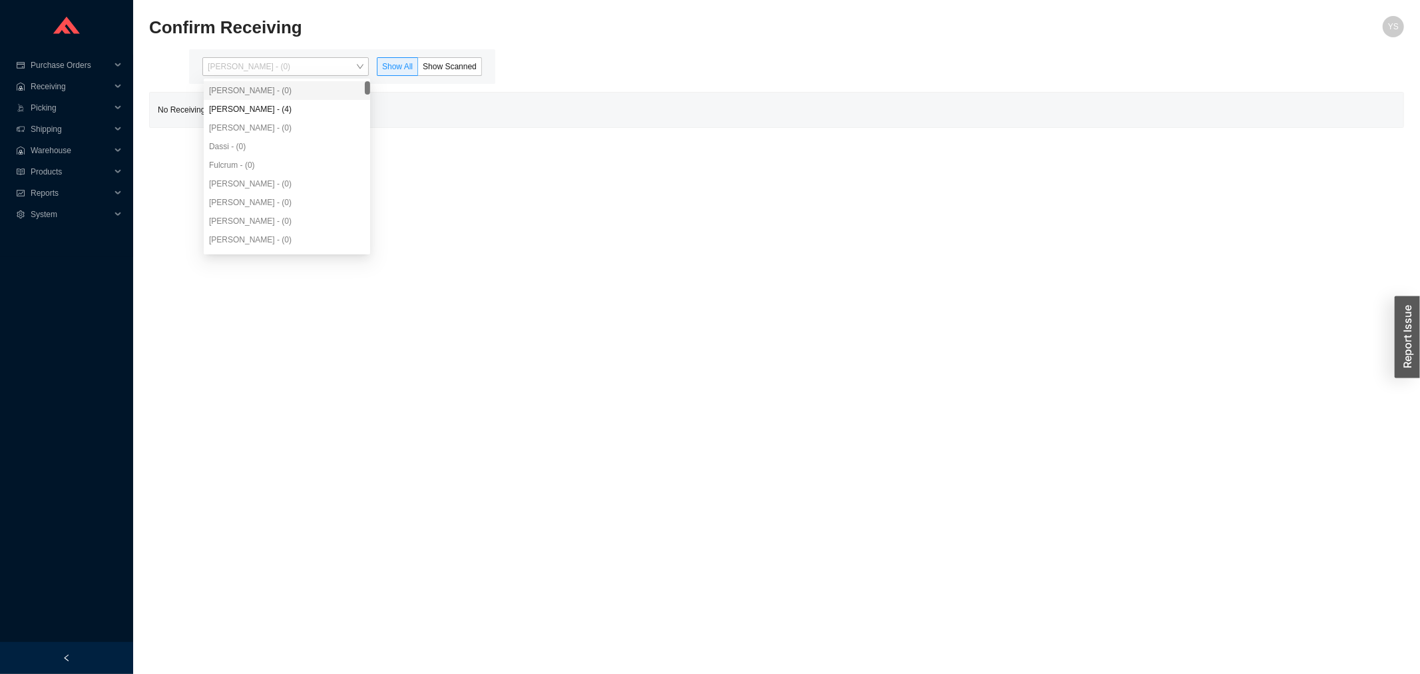
click at [247, 74] on span "[PERSON_NAME] - (0)" at bounding box center [286, 66] width 156 height 17
click at [244, 107] on div "[PERSON_NAME] - (4)" at bounding box center [287, 109] width 156 height 12
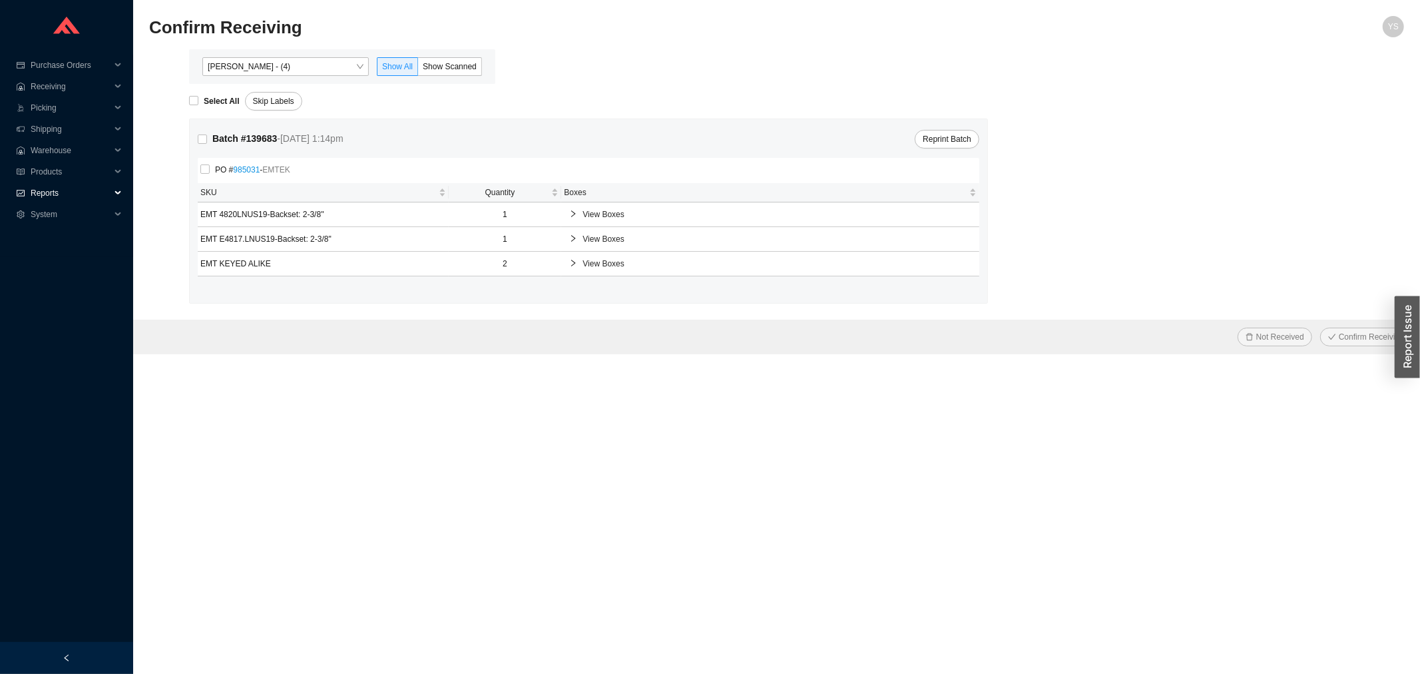
click at [41, 194] on span "Reports" at bounding box center [71, 192] width 80 height 21
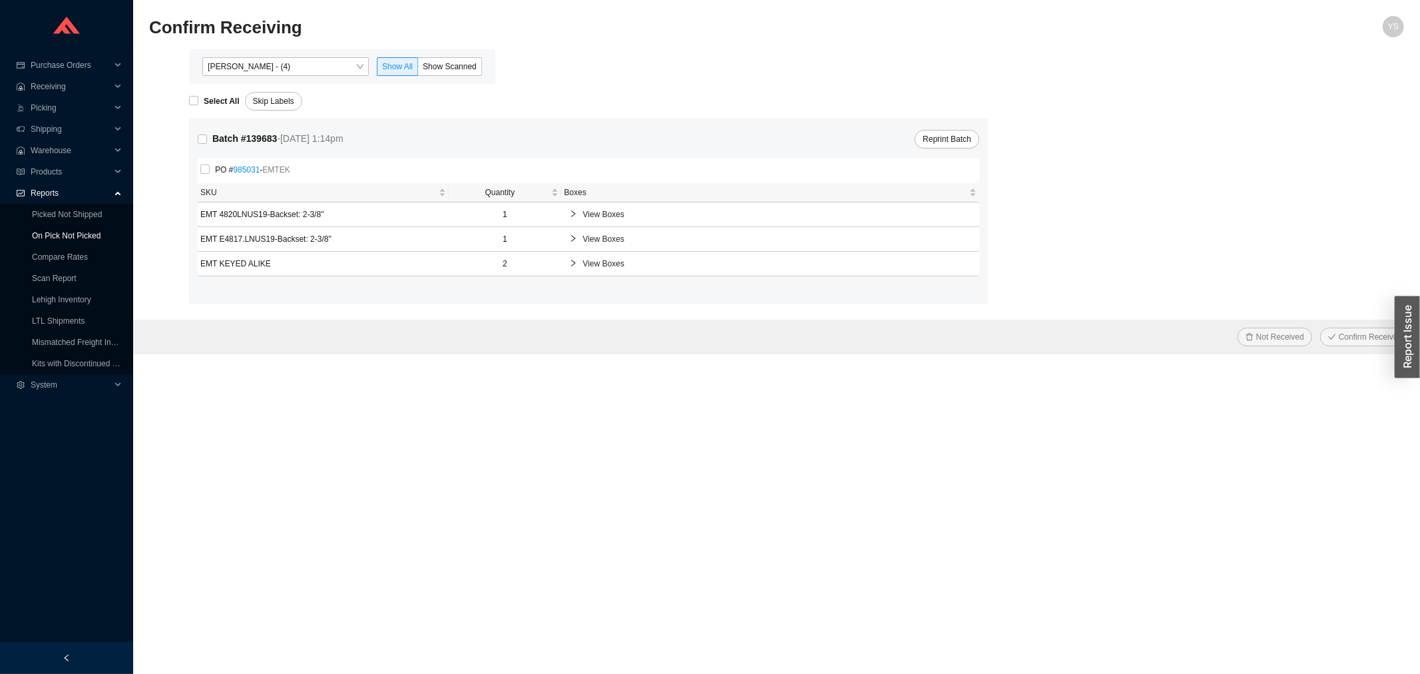
click at [49, 231] on link "On Pick Not Picked" at bounding box center [66, 235] width 69 height 9
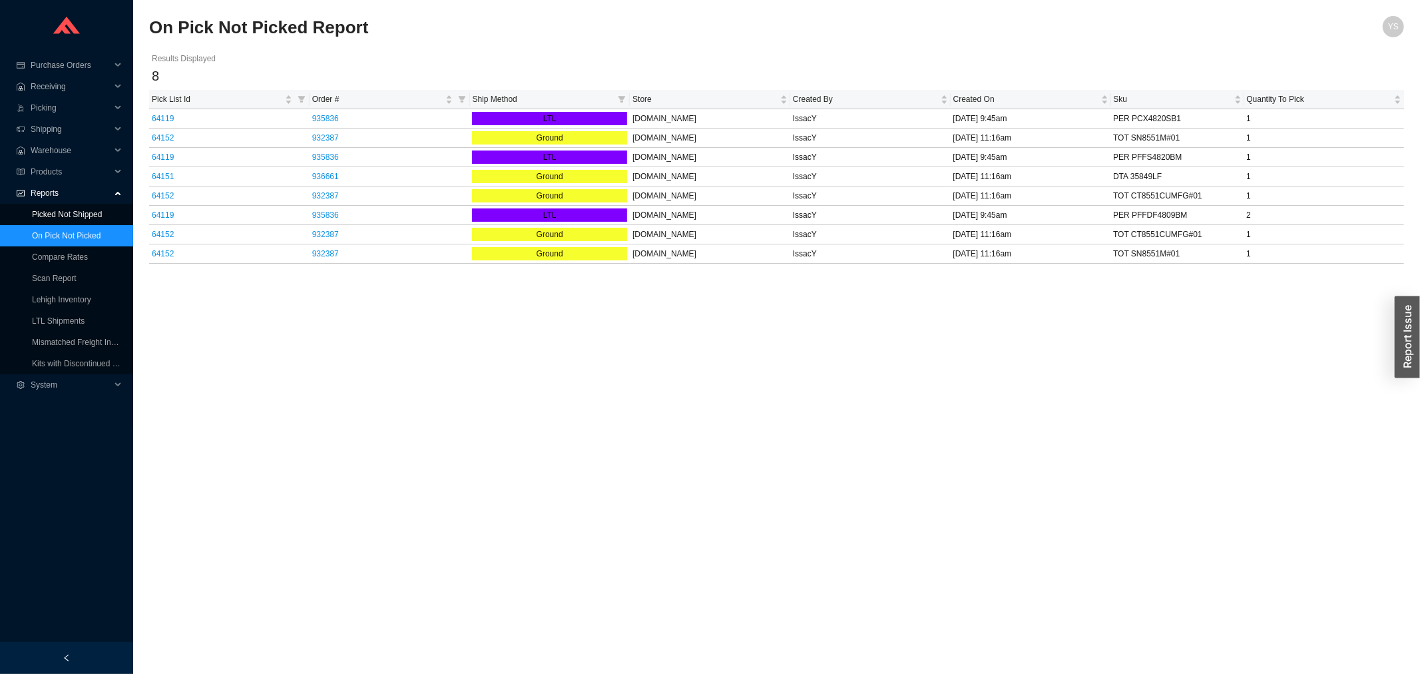
click at [60, 211] on link "Picked Not Shipped" at bounding box center [67, 214] width 70 height 9
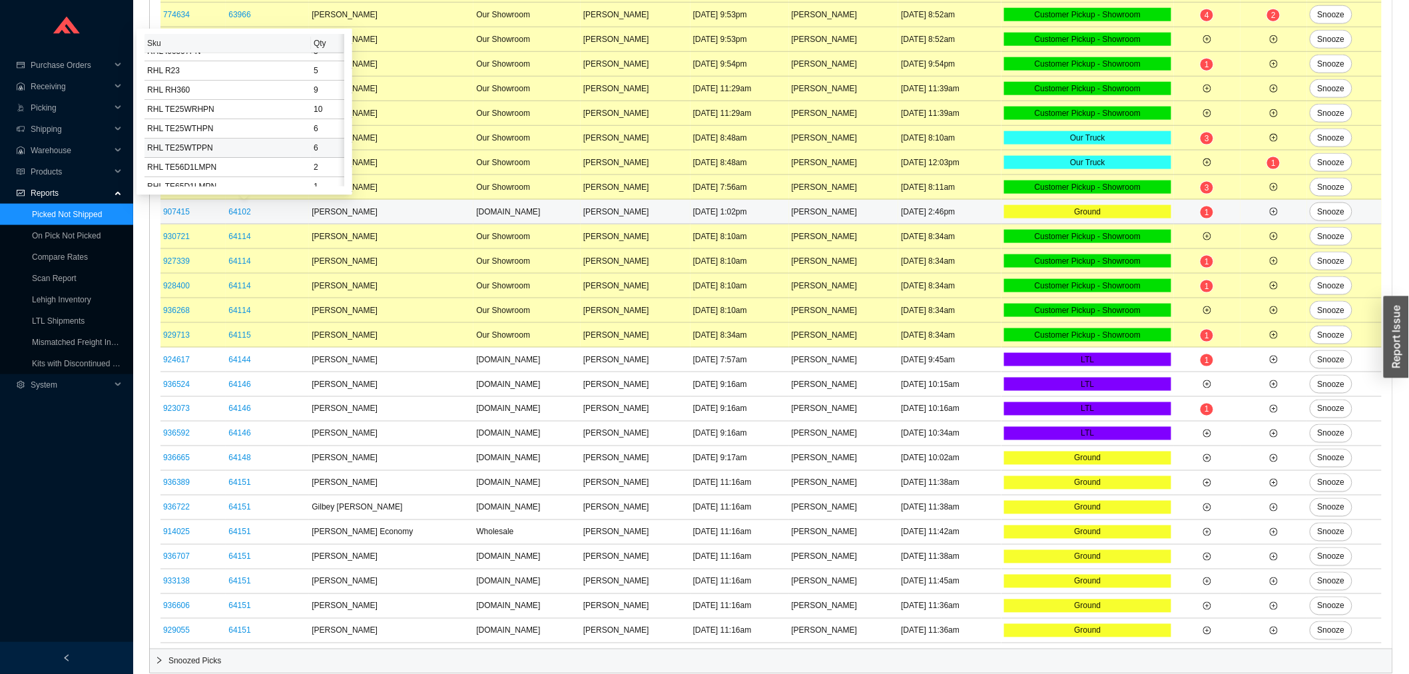
scroll to position [129, 0]
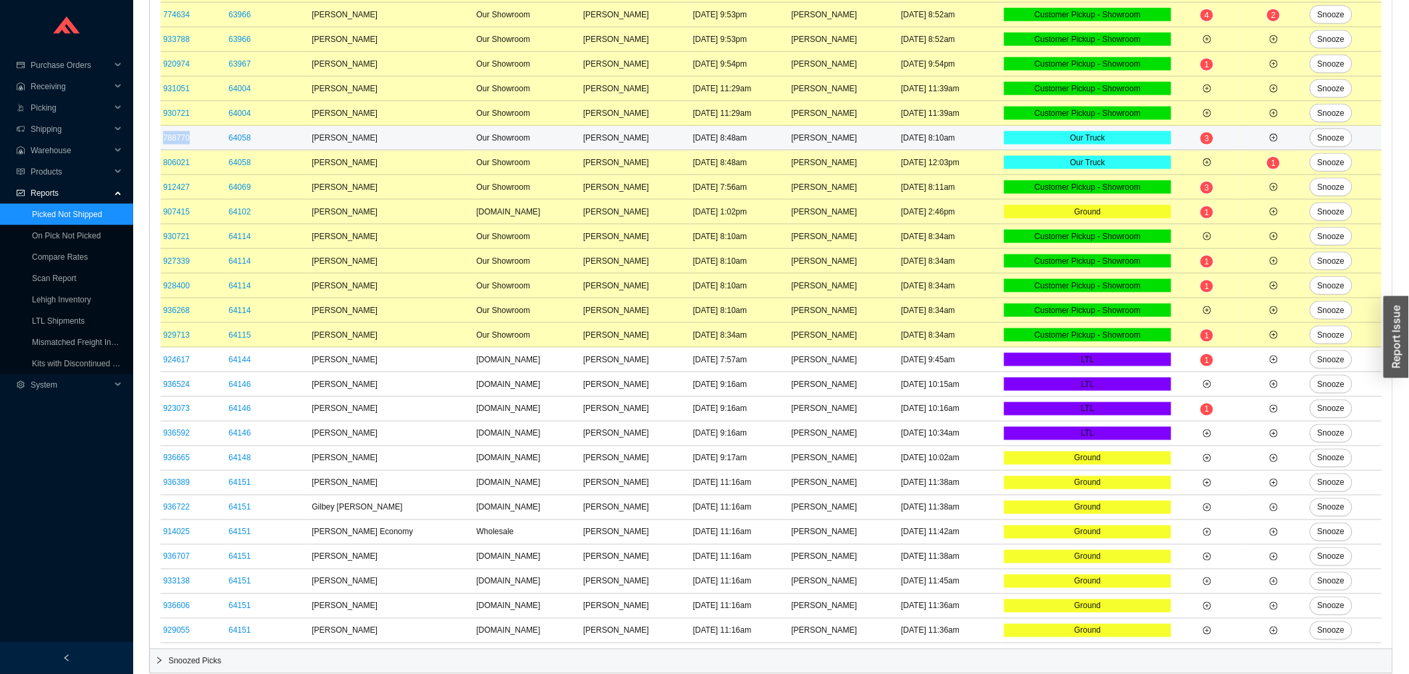
drag, startPoint x: 182, startPoint y: 135, endPoint x: 161, endPoint y: 138, distance: 21.5
click at [161, 138] on td "788770" at bounding box center [192, 138] width 65 height 25
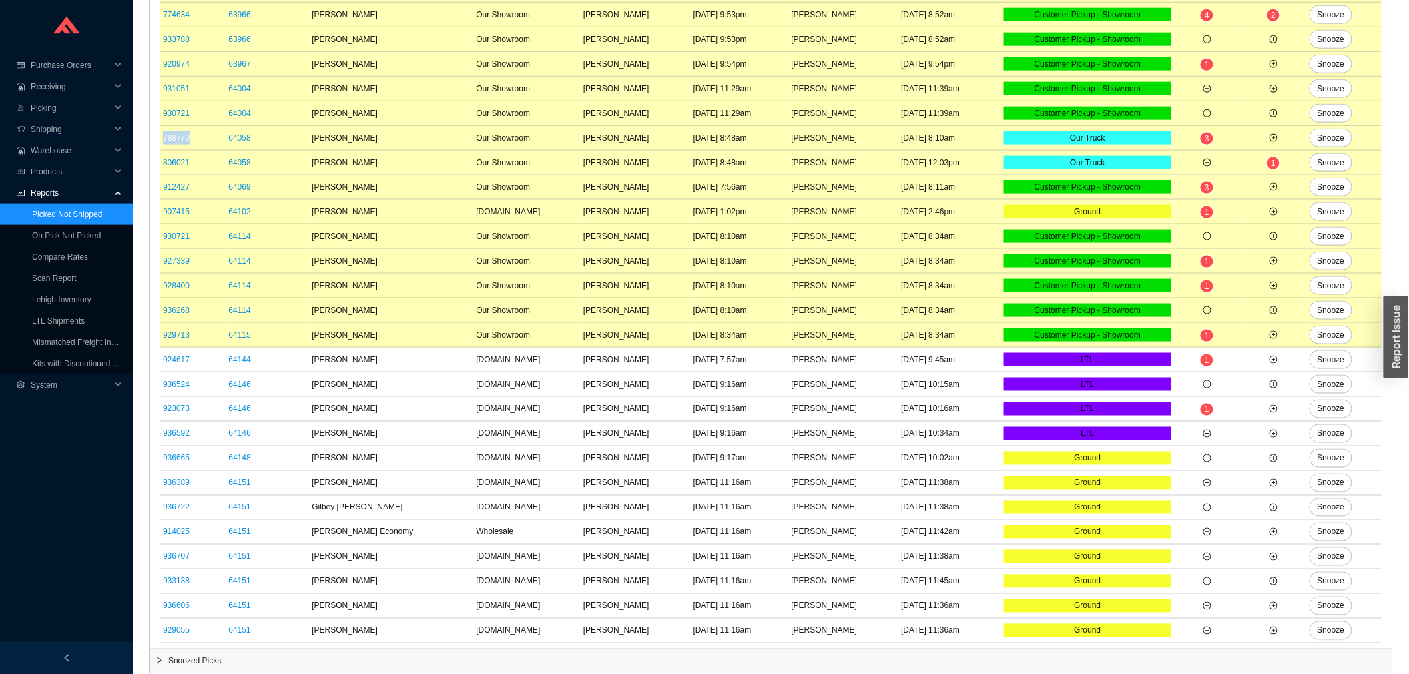
copy link "788770"
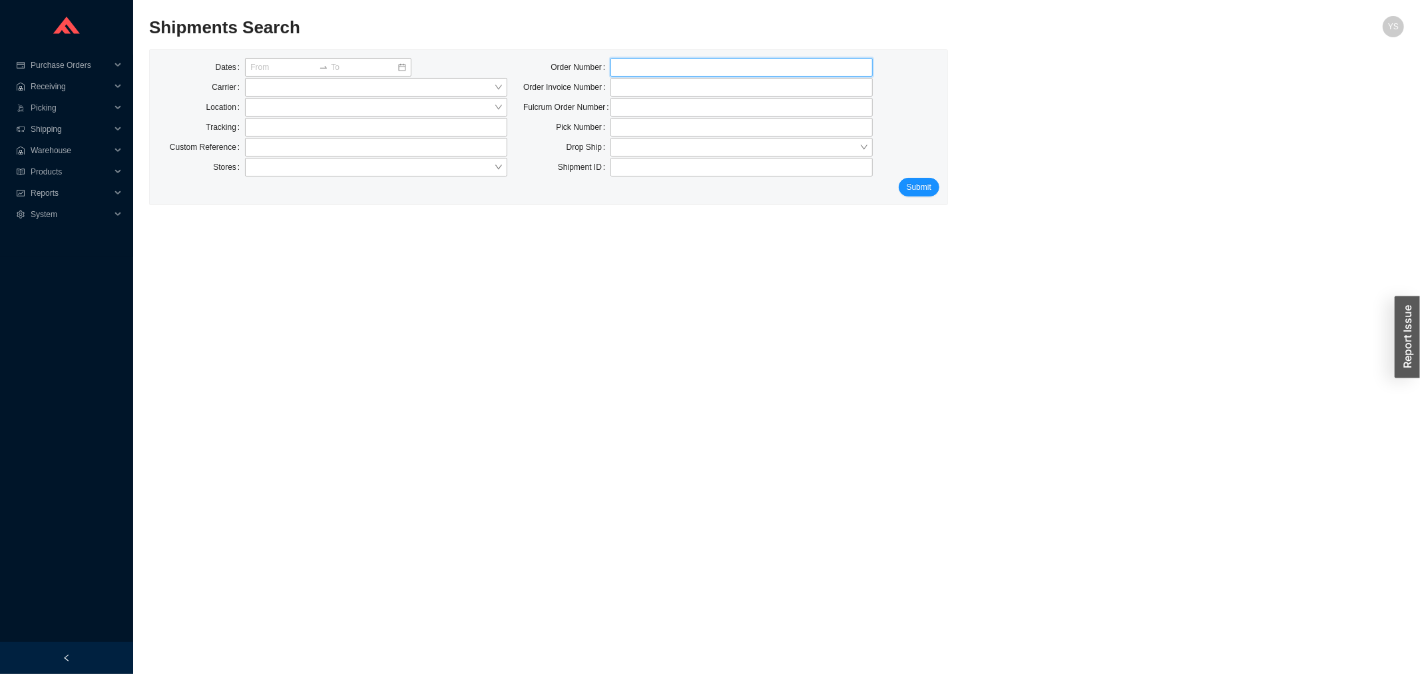
click at [689, 69] on input "tel" at bounding box center [742, 67] width 262 height 19
paste input "788770"
type input "788770"
click at [913, 178] on button "Submit" at bounding box center [919, 187] width 41 height 19
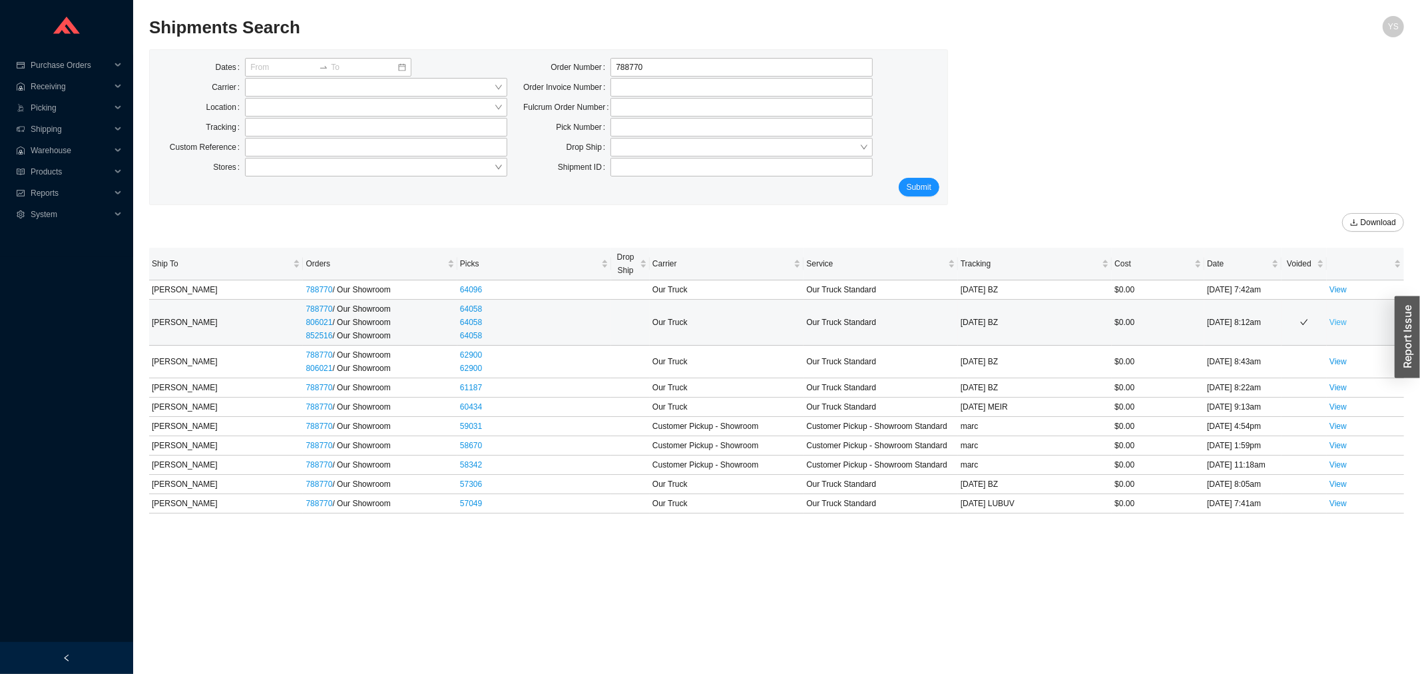
click at [1346, 320] on link "View" at bounding box center [1338, 322] width 17 height 9
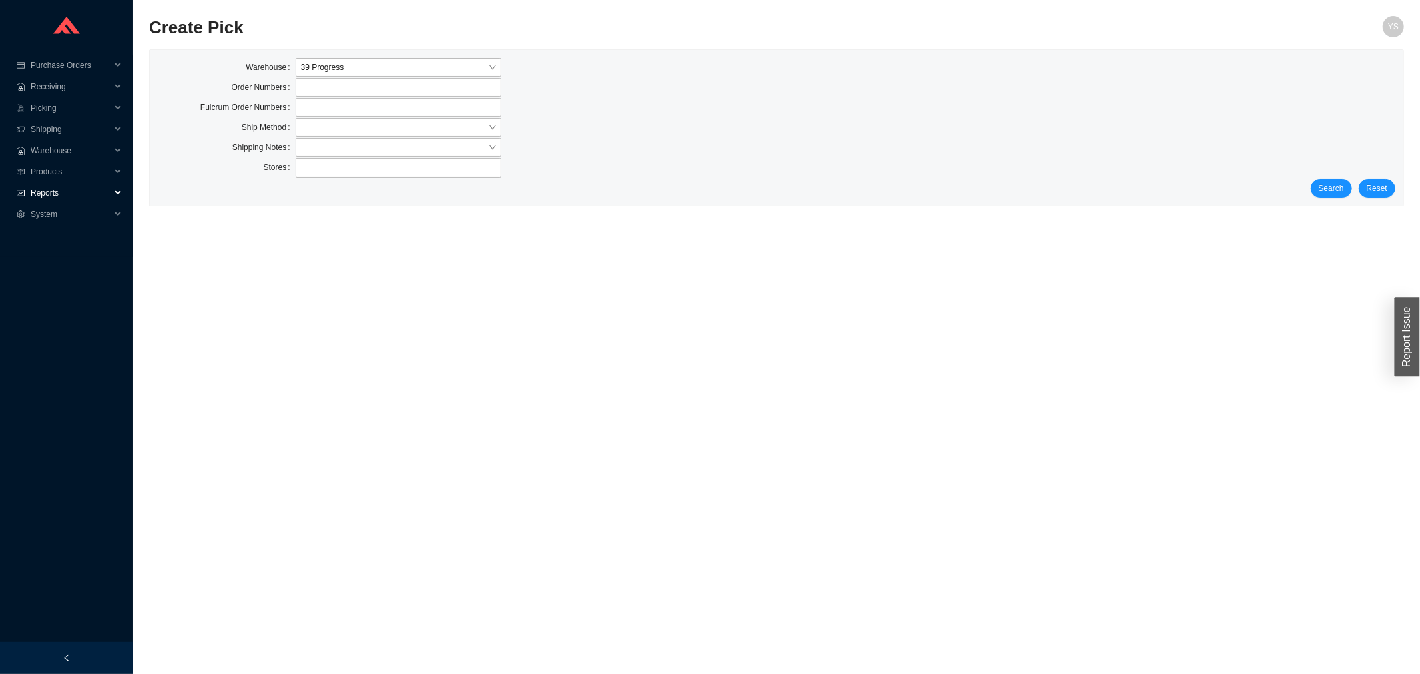
click at [79, 187] on span "Reports" at bounding box center [71, 192] width 80 height 21
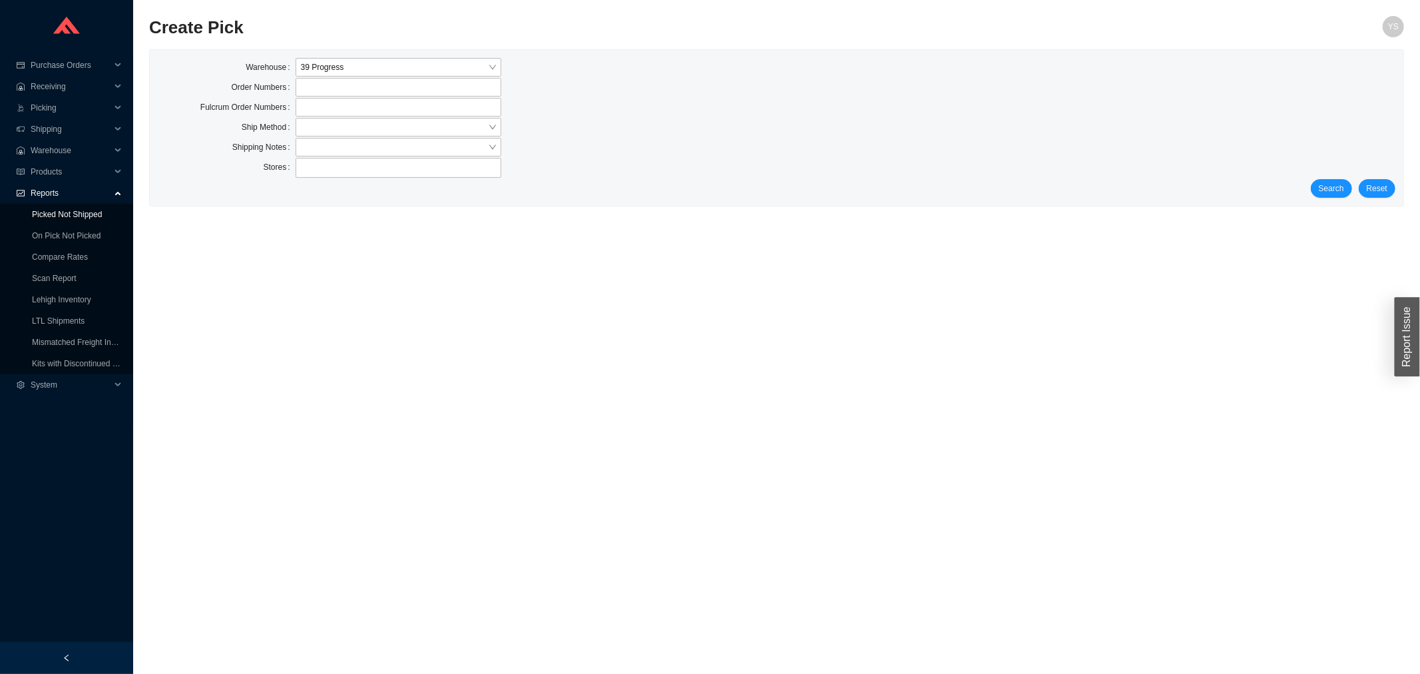
click at [77, 218] on link "Picked Not Shipped" at bounding box center [67, 214] width 70 height 9
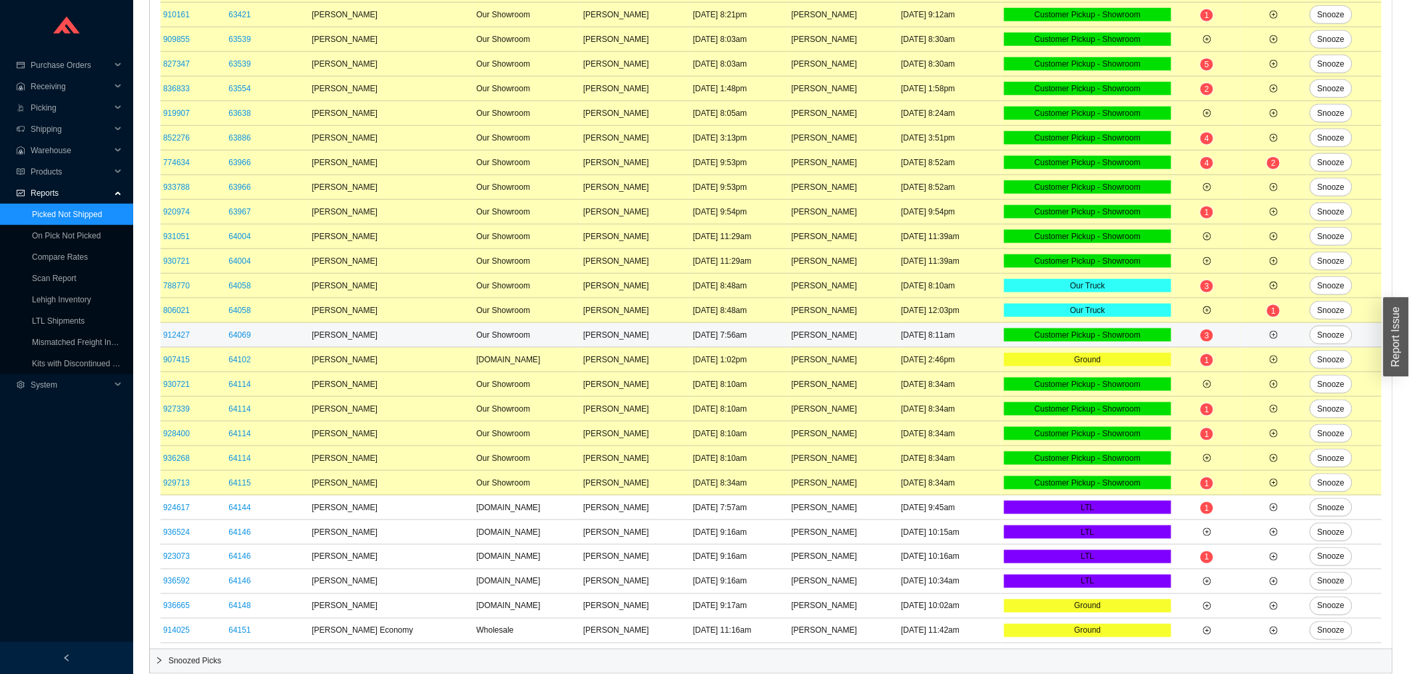
scroll to position [520, 0]
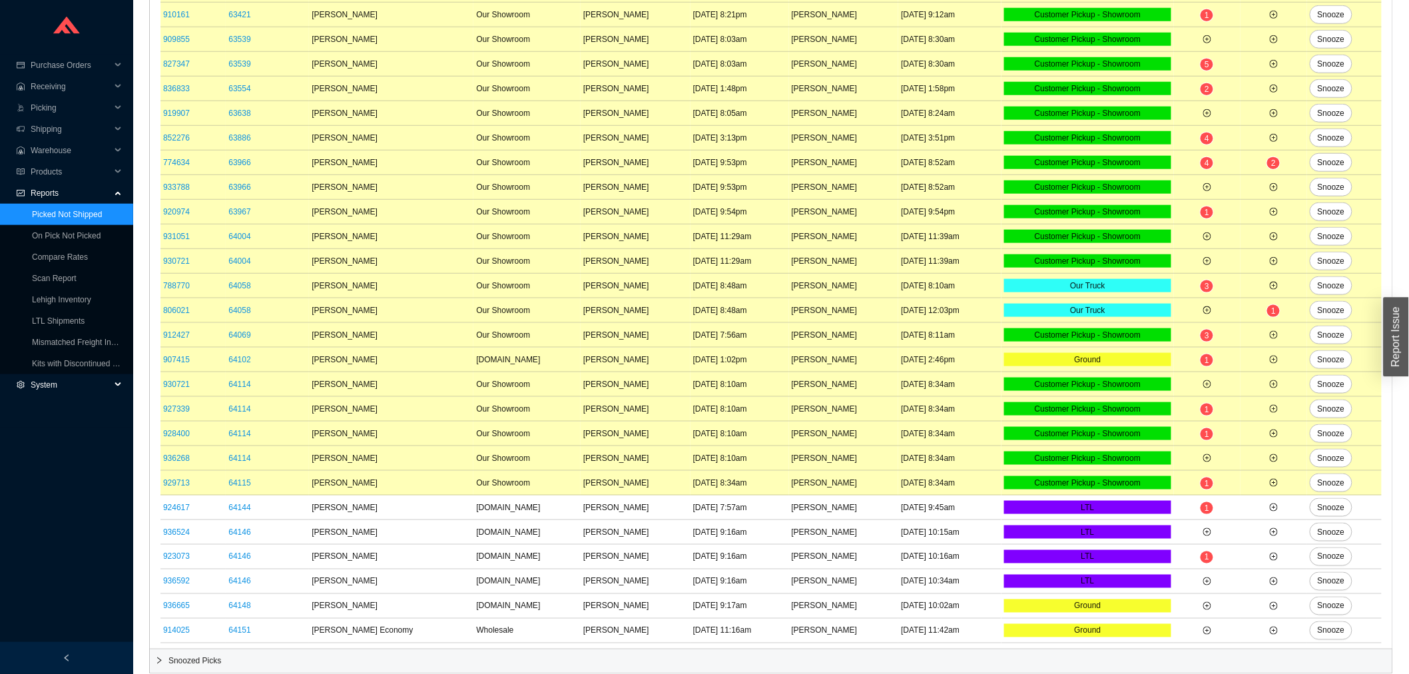
click at [31, 387] on span "System" at bounding box center [71, 384] width 80 height 21
click at [43, 469] on link "Packing Boxes" at bounding box center [58, 469] width 53 height 9
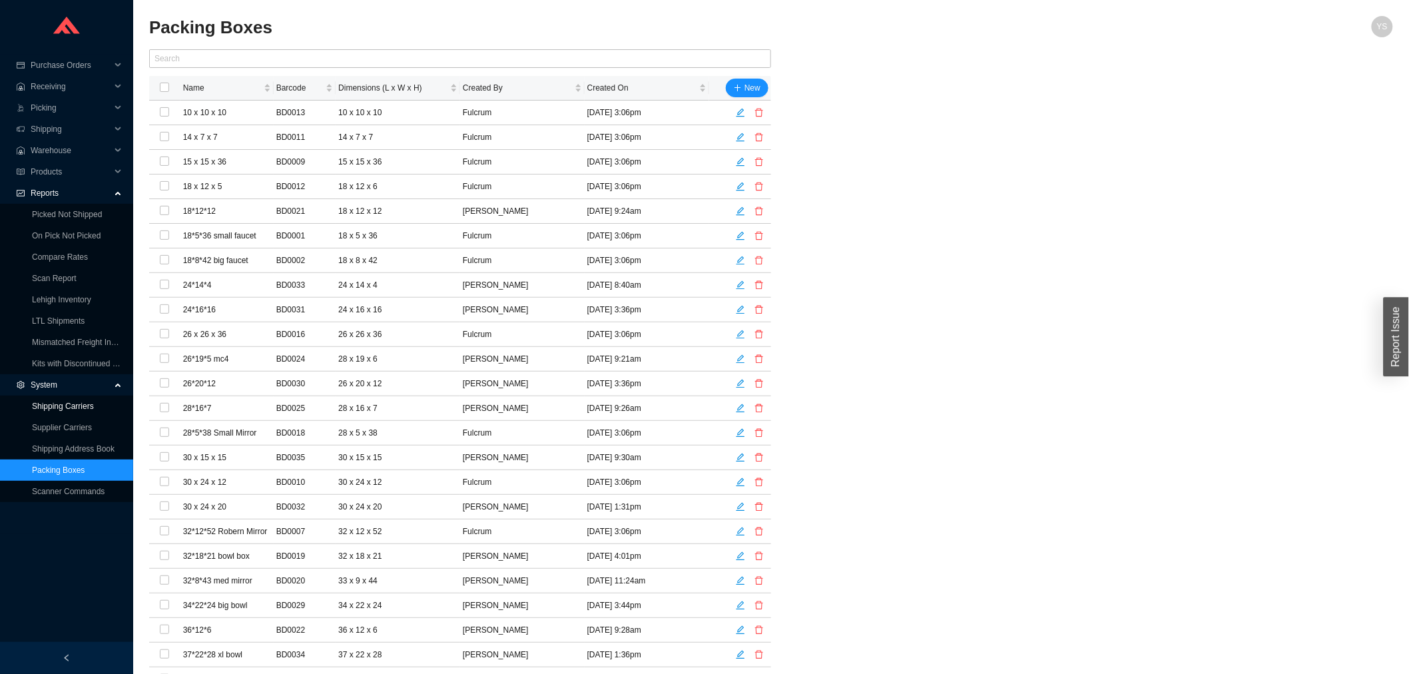
click at [57, 406] on link "Shipping Carriers" at bounding box center [63, 405] width 62 height 9
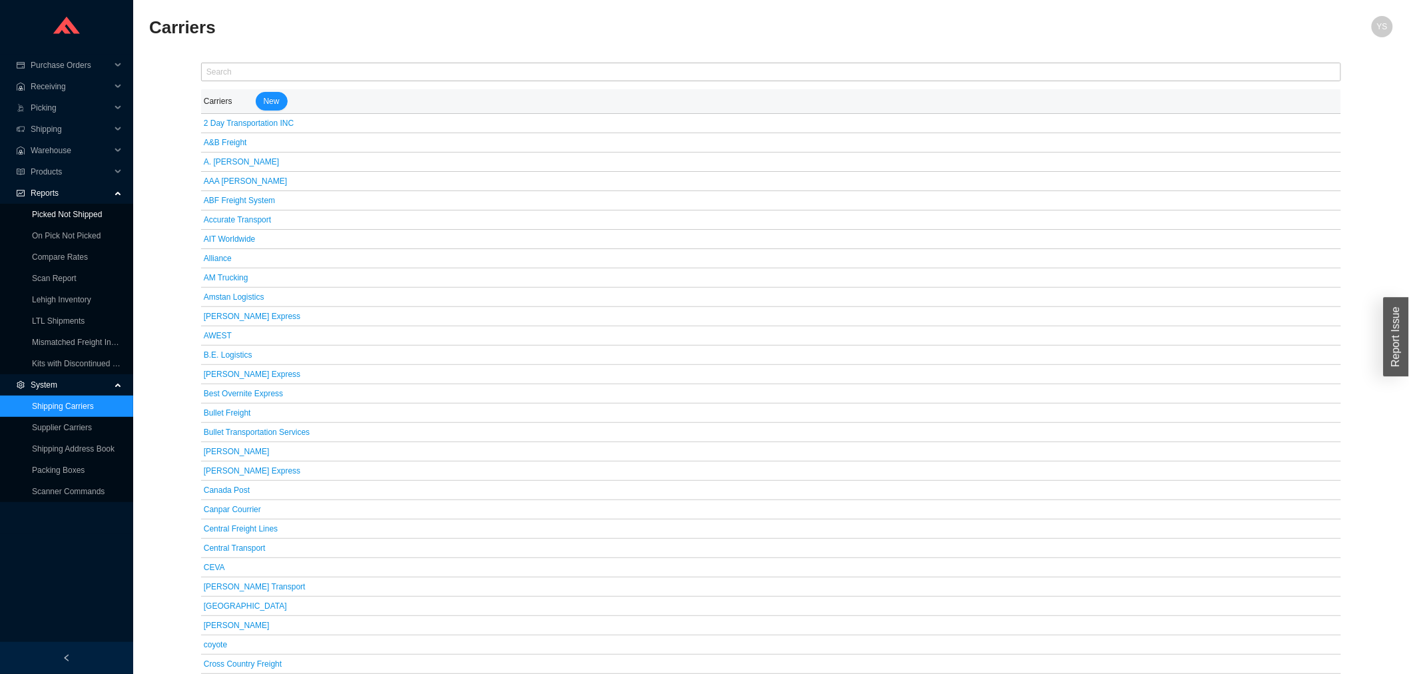
click at [73, 216] on link "Picked Not Shipped" at bounding box center [67, 214] width 70 height 9
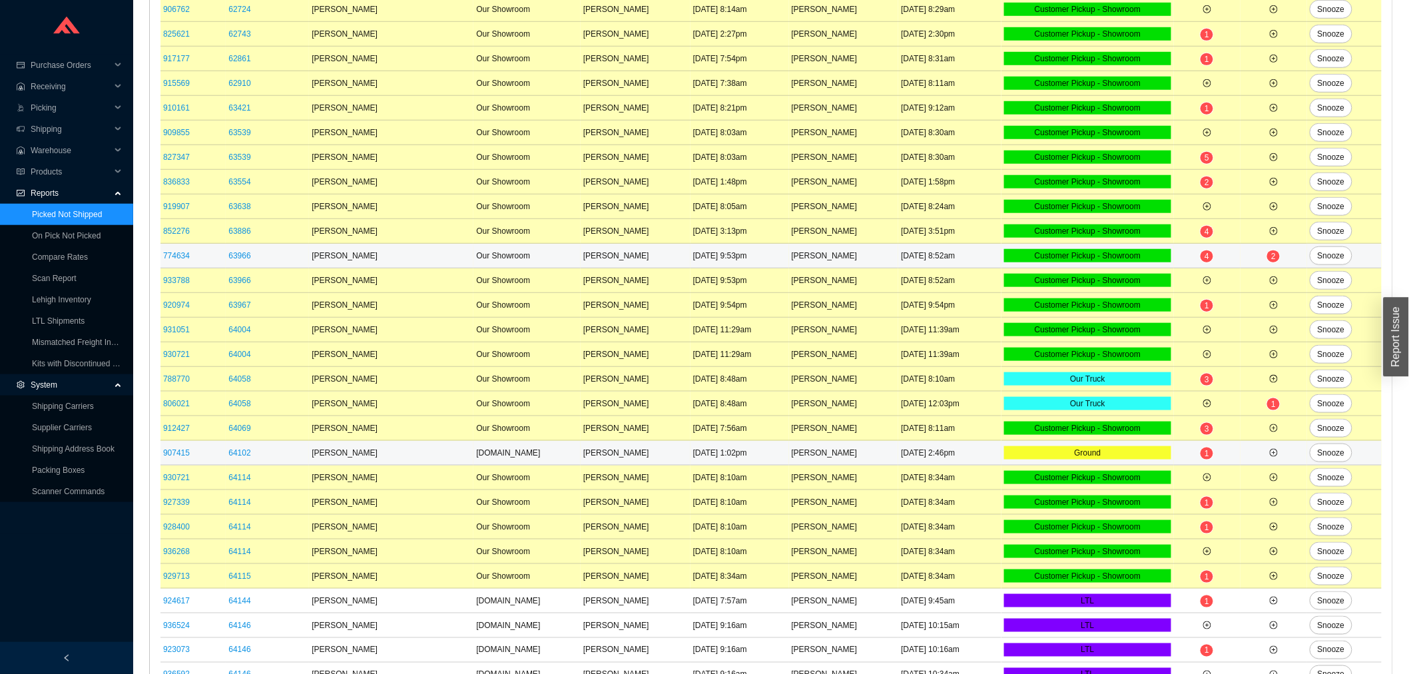
scroll to position [443, 0]
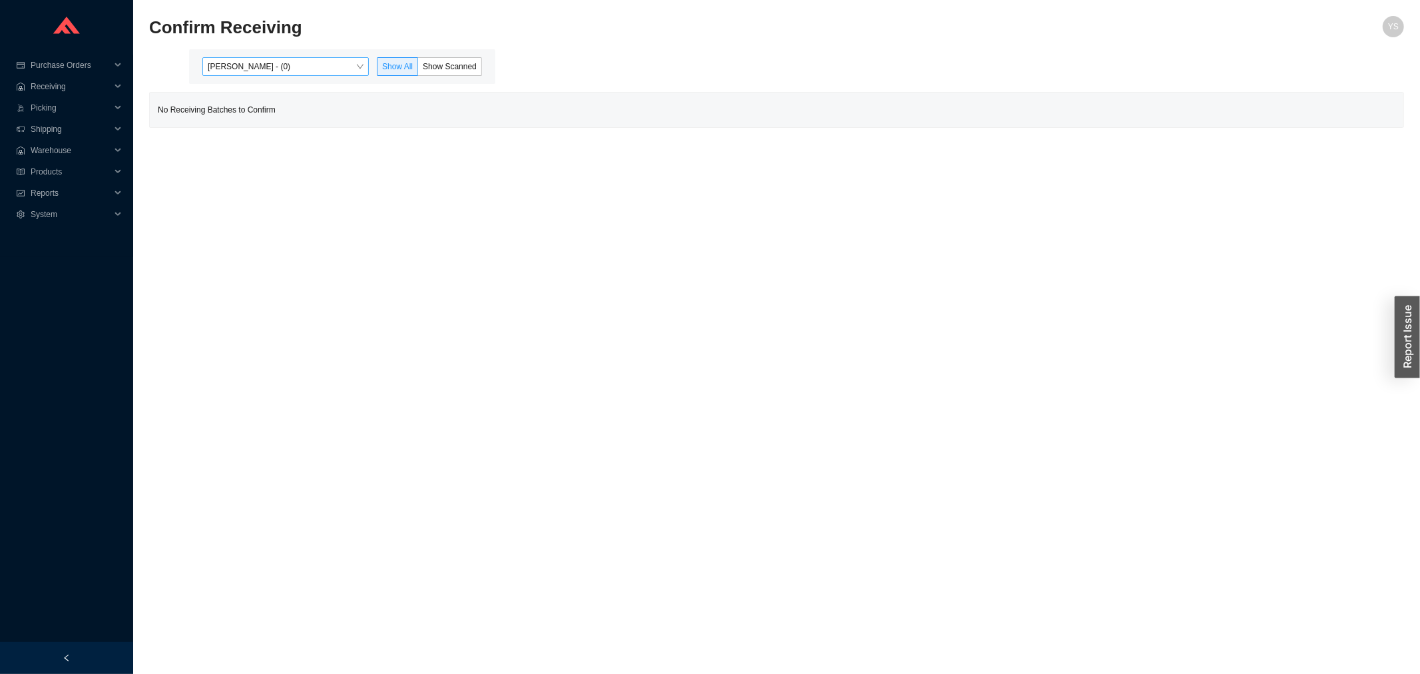
click at [284, 65] on span "Yossi Siff - (0)" at bounding box center [286, 66] width 156 height 17
click at [263, 108] on div "Angel Negron - (119)" at bounding box center [287, 109] width 156 height 12
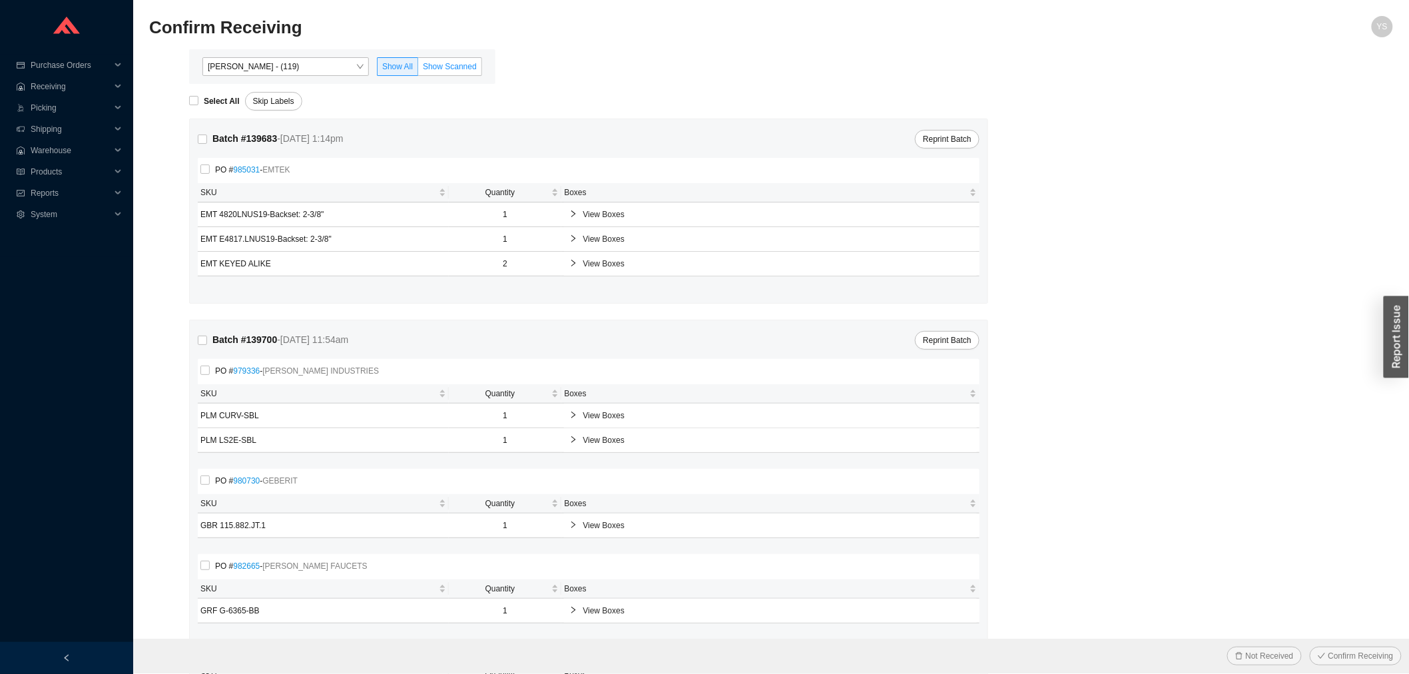
click at [424, 68] on span "Show Scanned" at bounding box center [450, 66] width 54 height 9
click at [418, 69] on input "Show Scanned" at bounding box center [418, 69] width 0 height 0
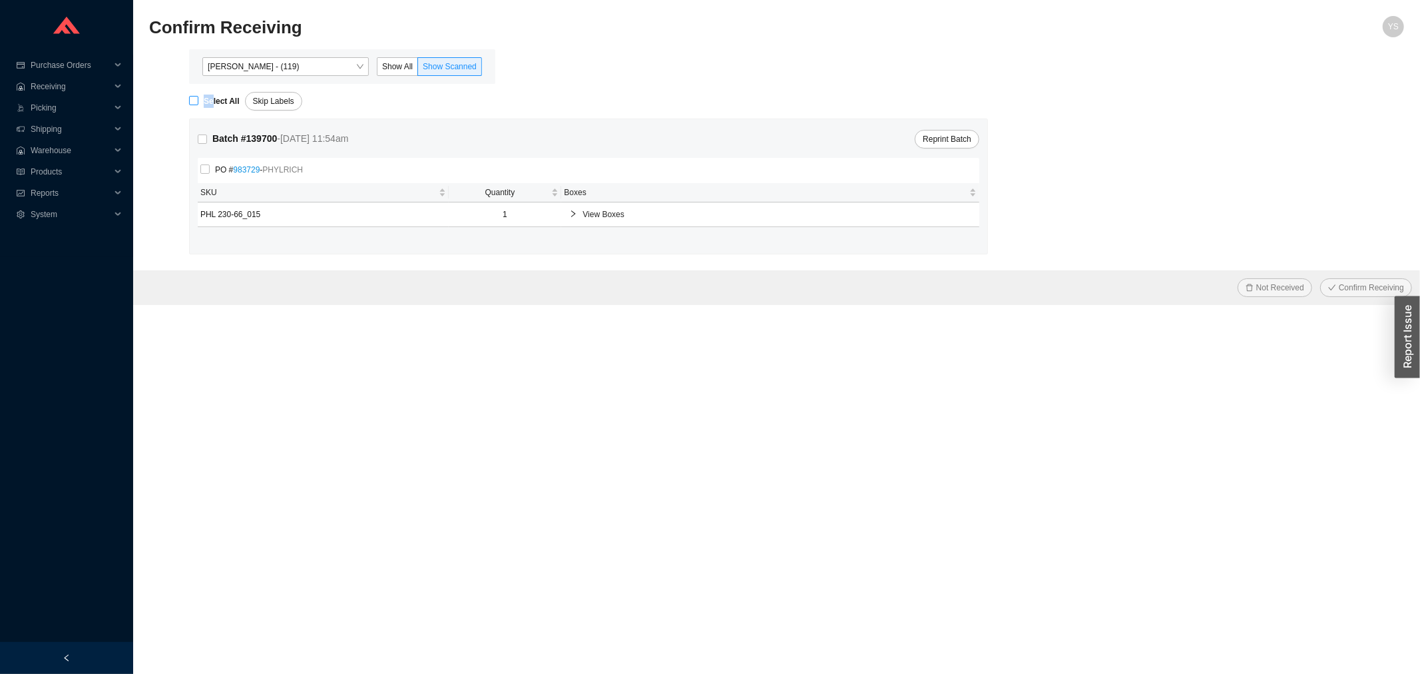
click at [213, 94] on div "Select All" at bounding box center [217, 101] width 56 height 19
click at [218, 105] on strong "Select All" at bounding box center [222, 101] width 36 height 9
click at [198, 105] on input "Select All" at bounding box center [193, 100] width 9 height 9
checkbox input "true"
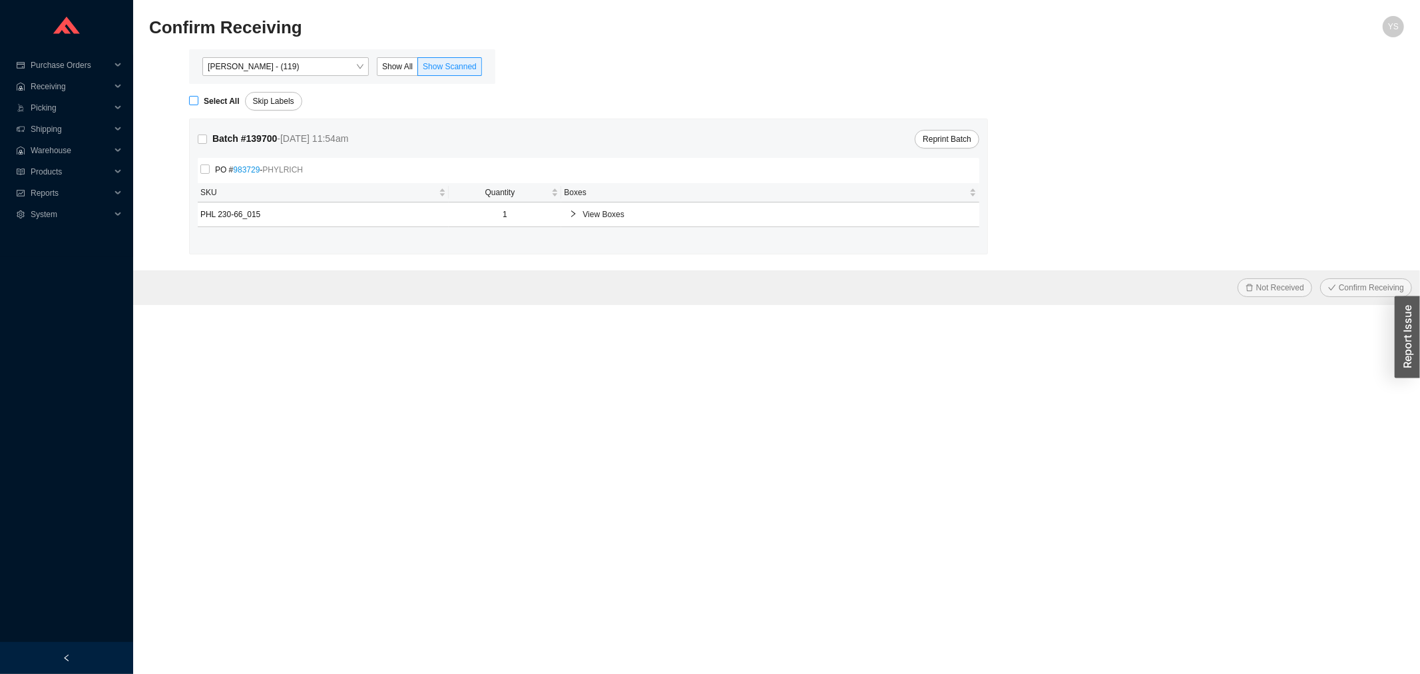
checkbox input "true"
click at [1360, 283] on span "Confirm Receiving" at bounding box center [1371, 287] width 65 height 13
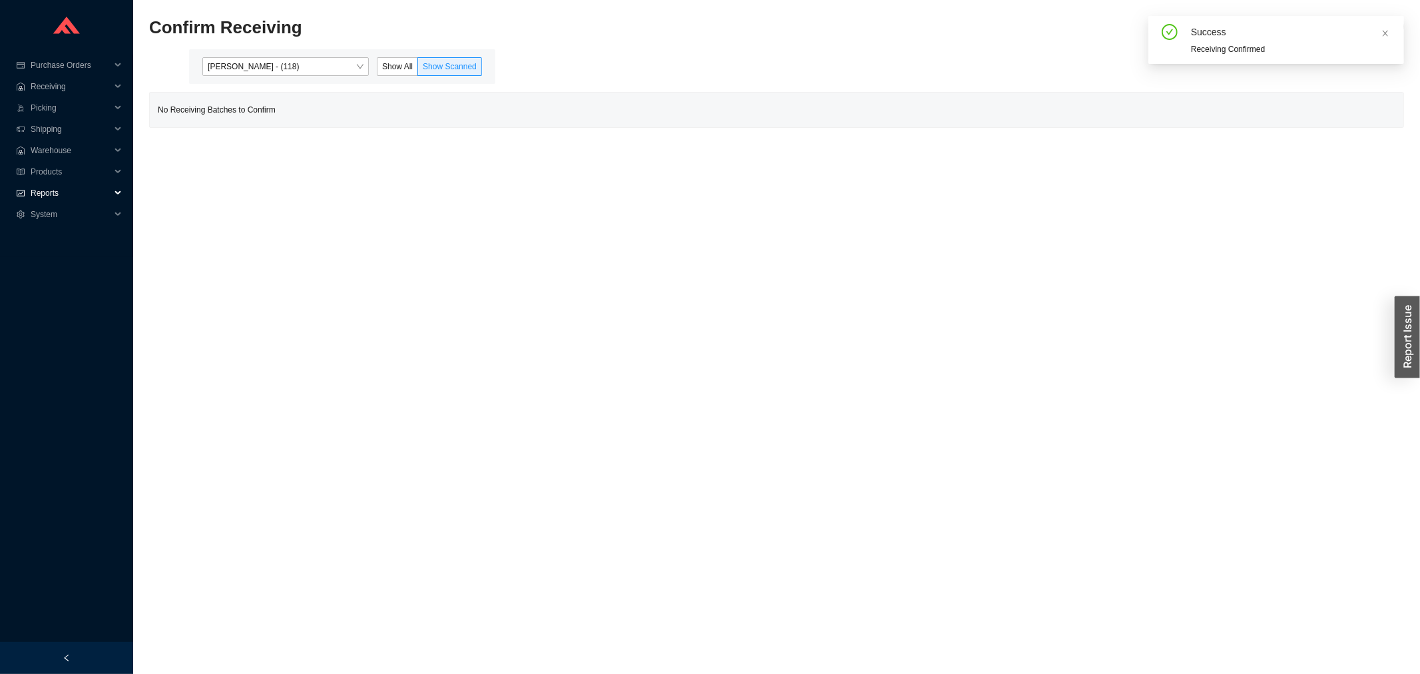
click at [53, 186] on span "Reports" at bounding box center [71, 192] width 80 height 21
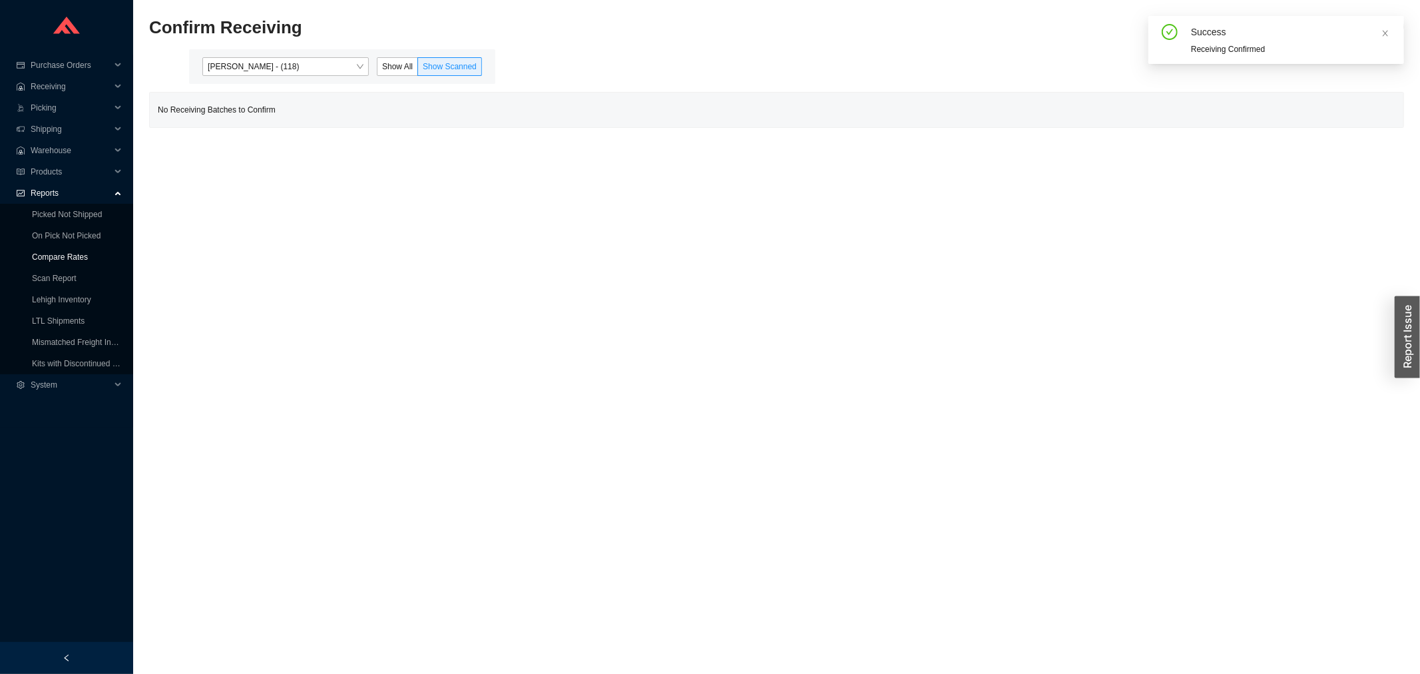
click at [53, 252] on link "Compare Rates" at bounding box center [60, 256] width 56 height 9
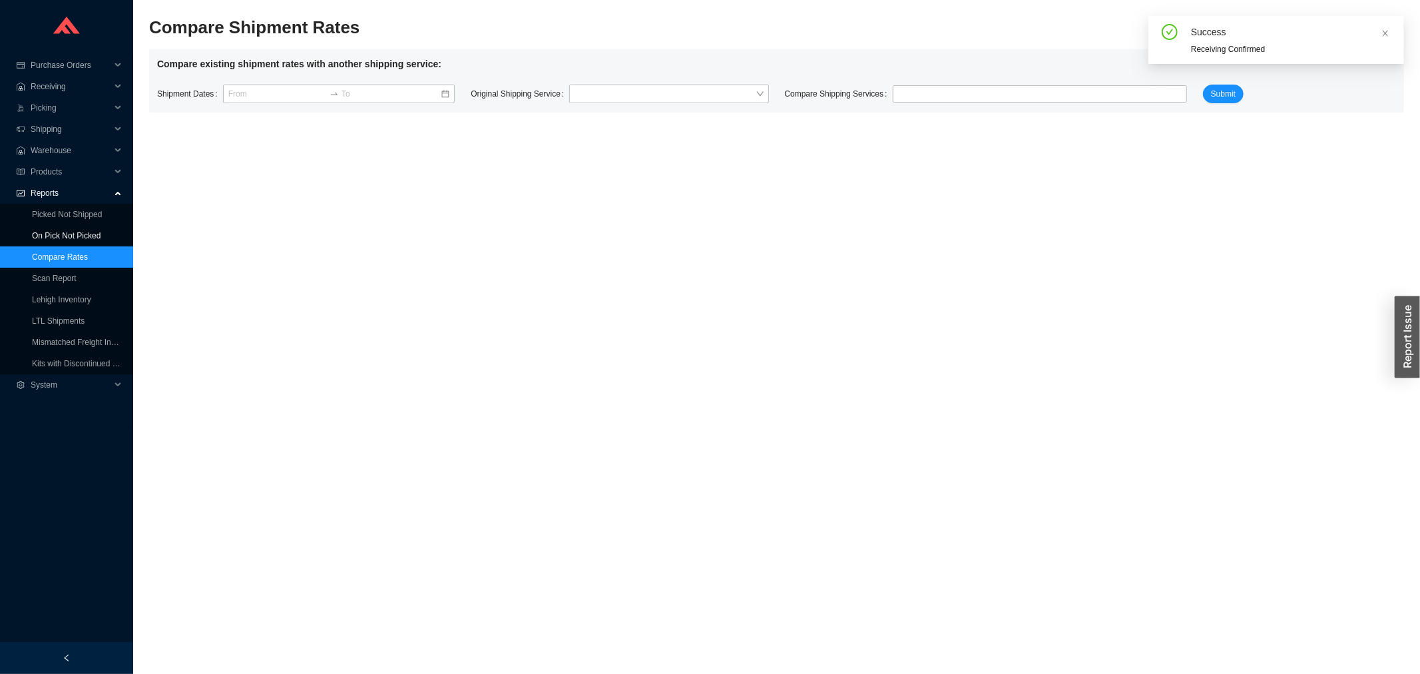
click at [53, 235] on link "On Pick Not Picked" at bounding box center [66, 235] width 69 height 9
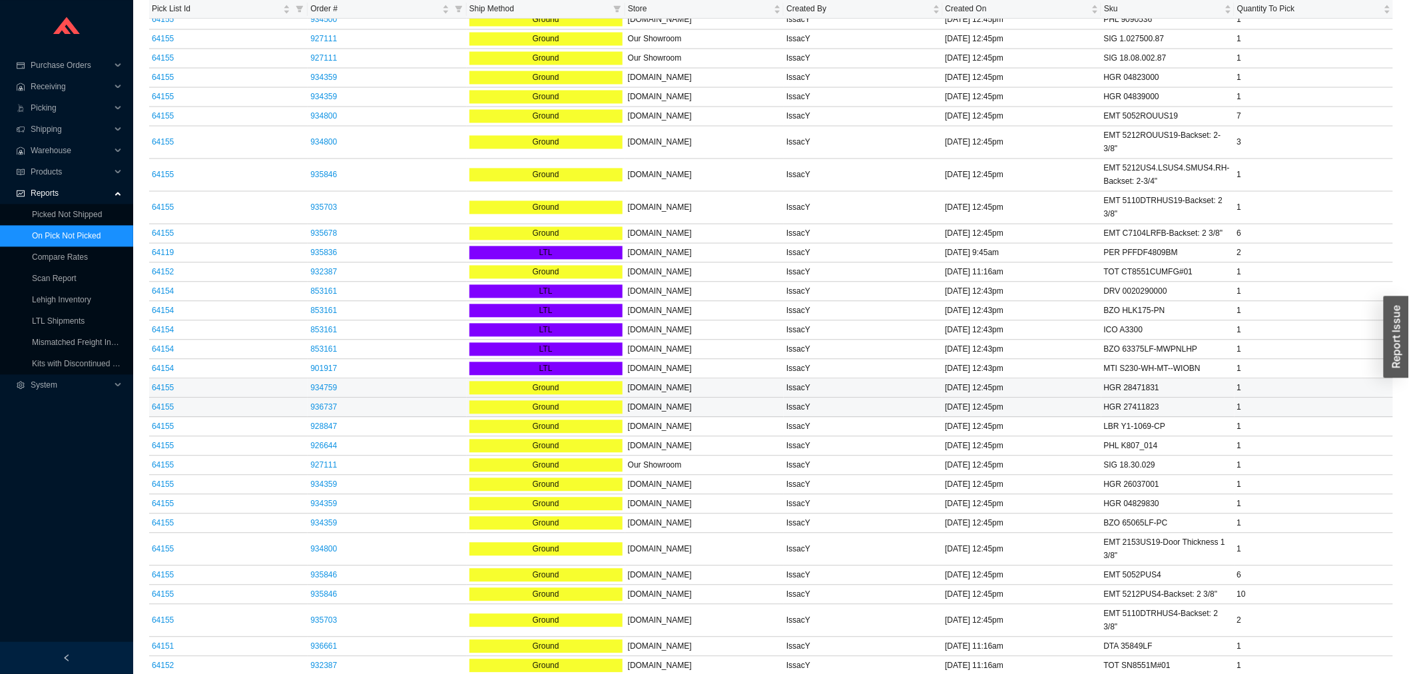
scroll to position [1110, 0]
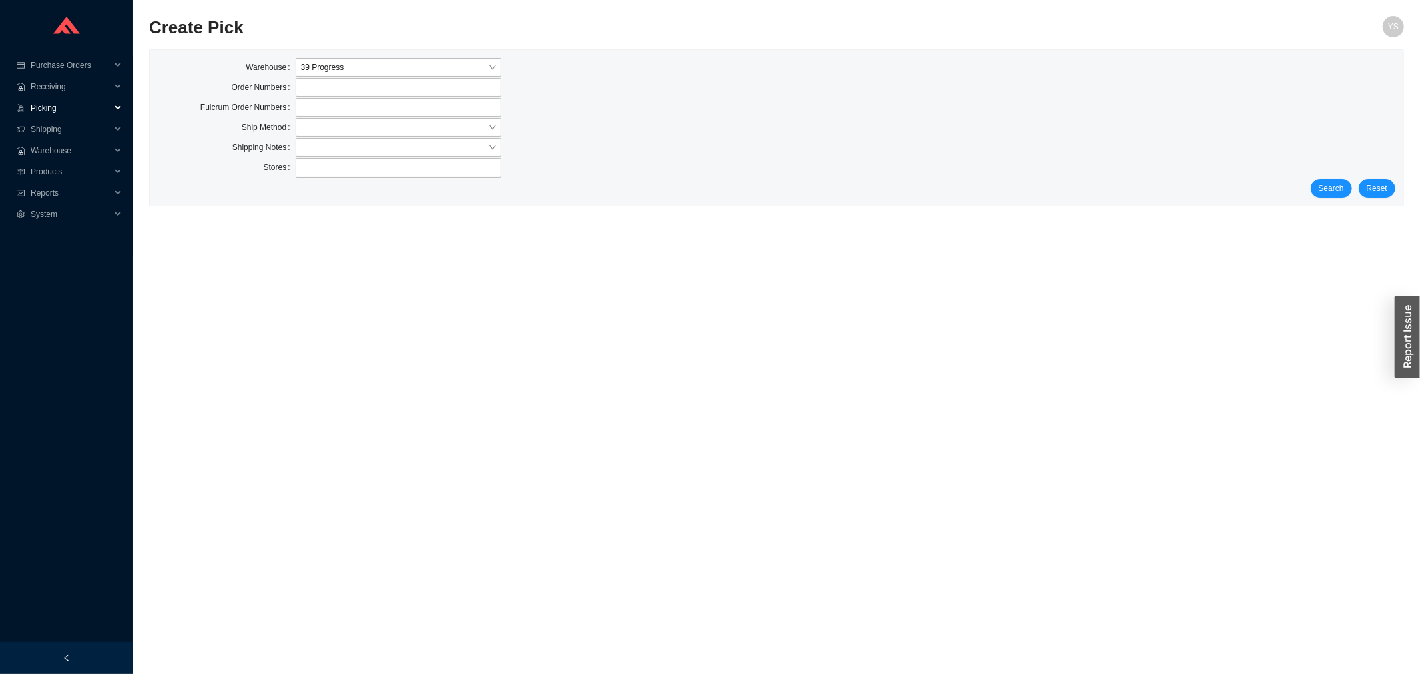
click at [76, 109] on span "Picking" at bounding box center [71, 107] width 80 height 21
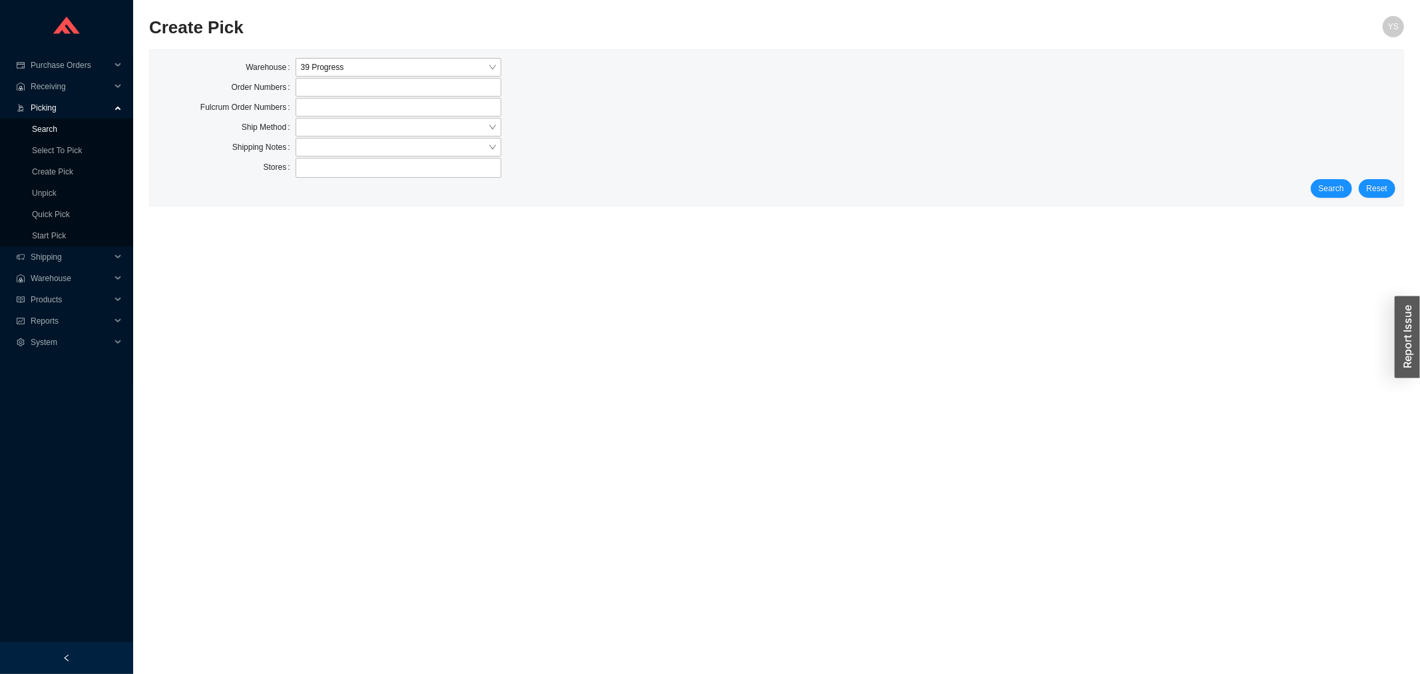
click at [57, 129] on link "Search" at bounding box center [44, 129] width 25 height 9
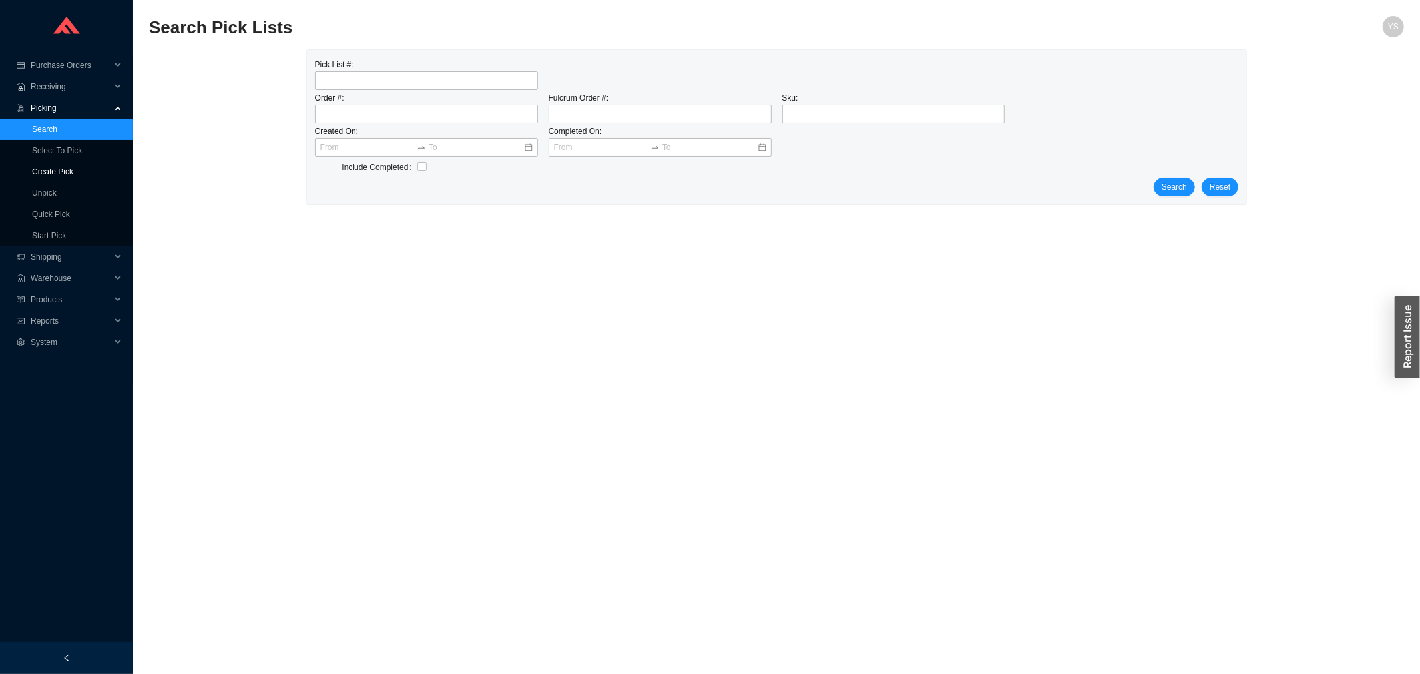
click at [73, 167] on link "Create Pick" at bounding box center [52, 171] width 41 height 9
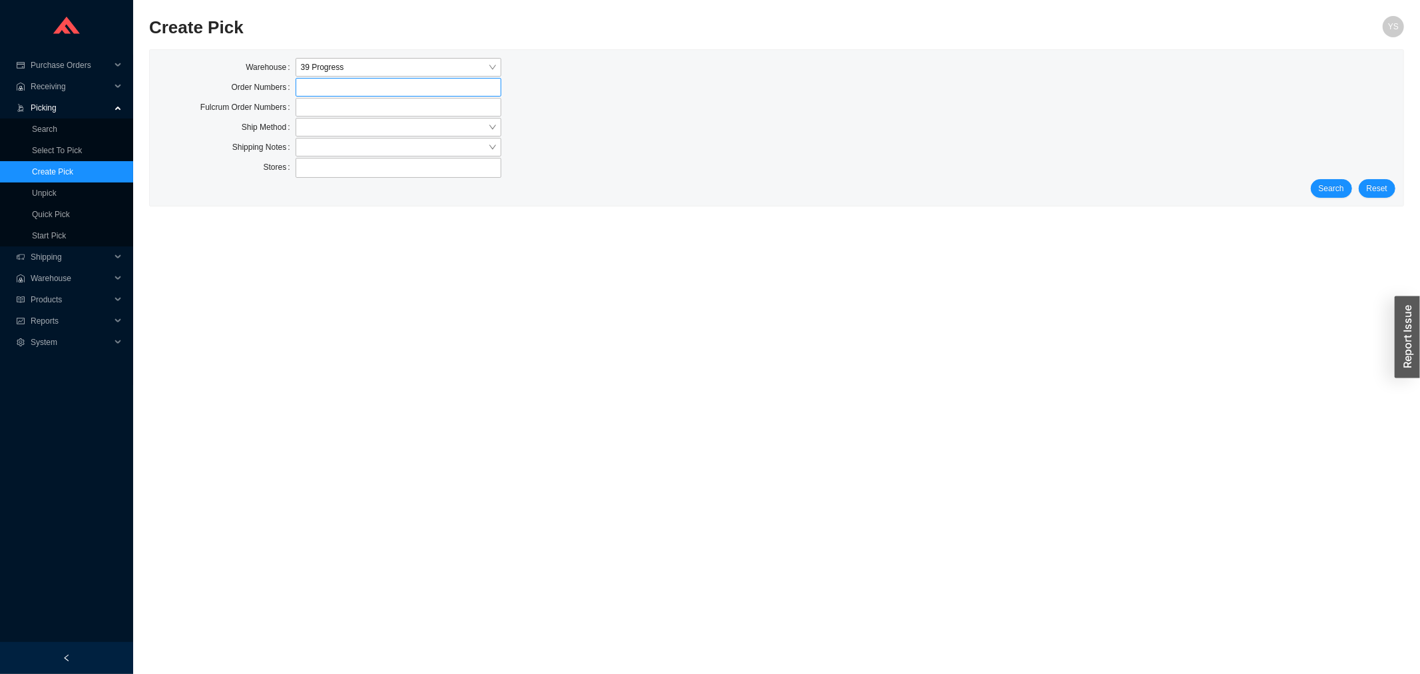
click at [367, 89] on label at bounding box center [399, 87] width 206 height 19
click at [307, 89] on input at bounding box center [302, 87] width 9 height 15
click at [1328, 190] on span "Search" at bounding box center [1331, 189] width 25 height 13
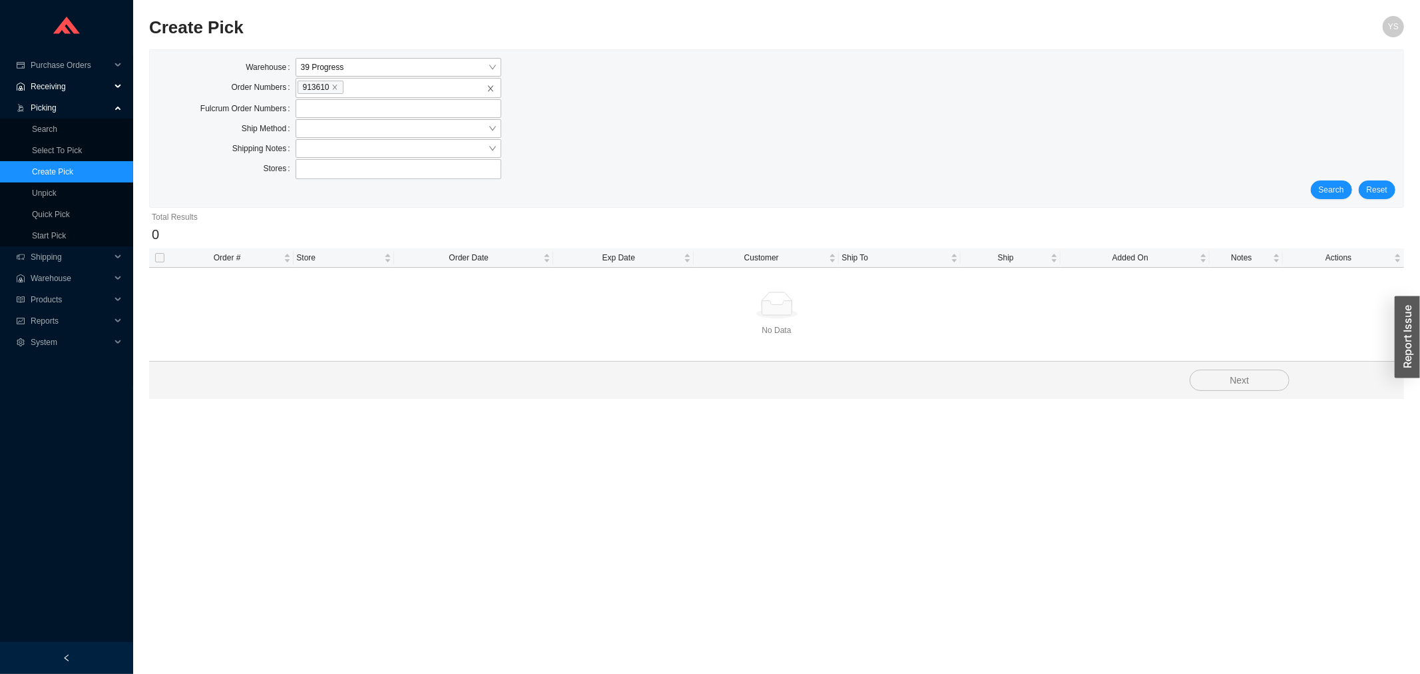
click at [52, 77] on span "Receiving" at bounding box center [71, 86] width 80 height 21
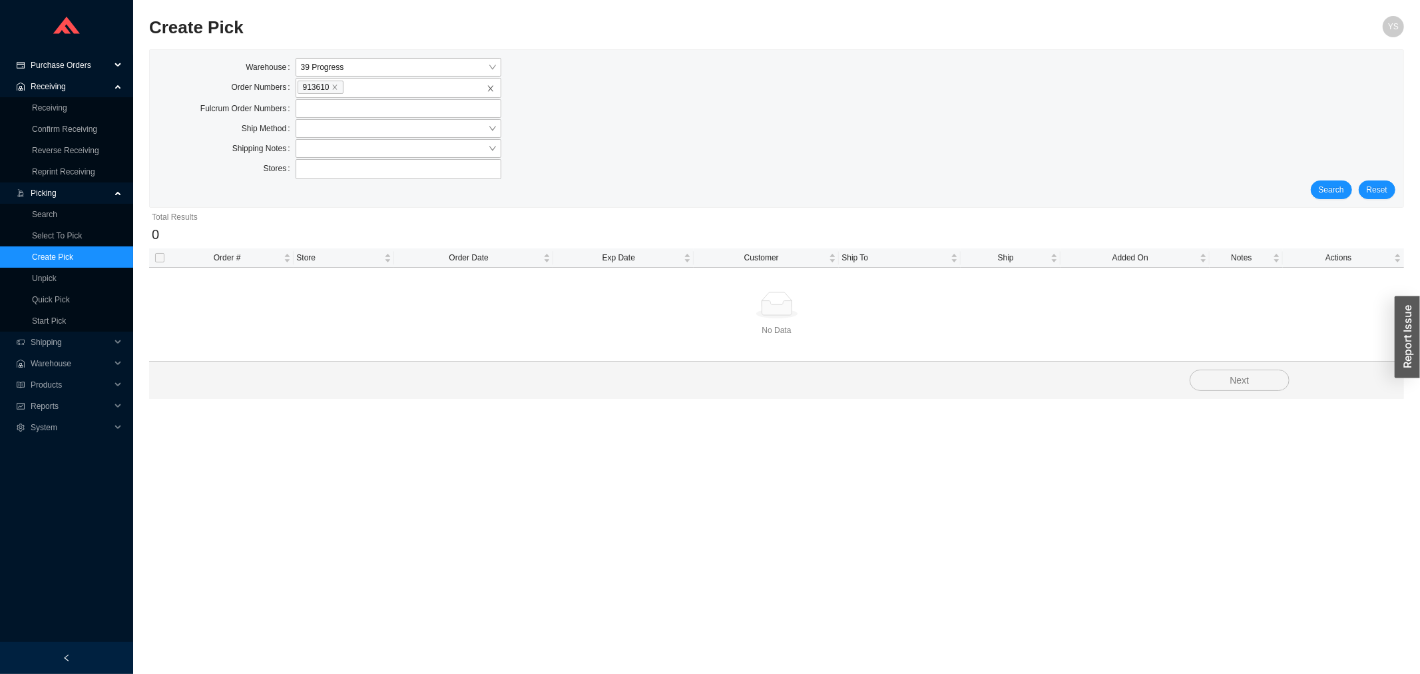
click at [57, 63] on span "Purchase Orders" at bounding box center [71, 65] width 80 height 21
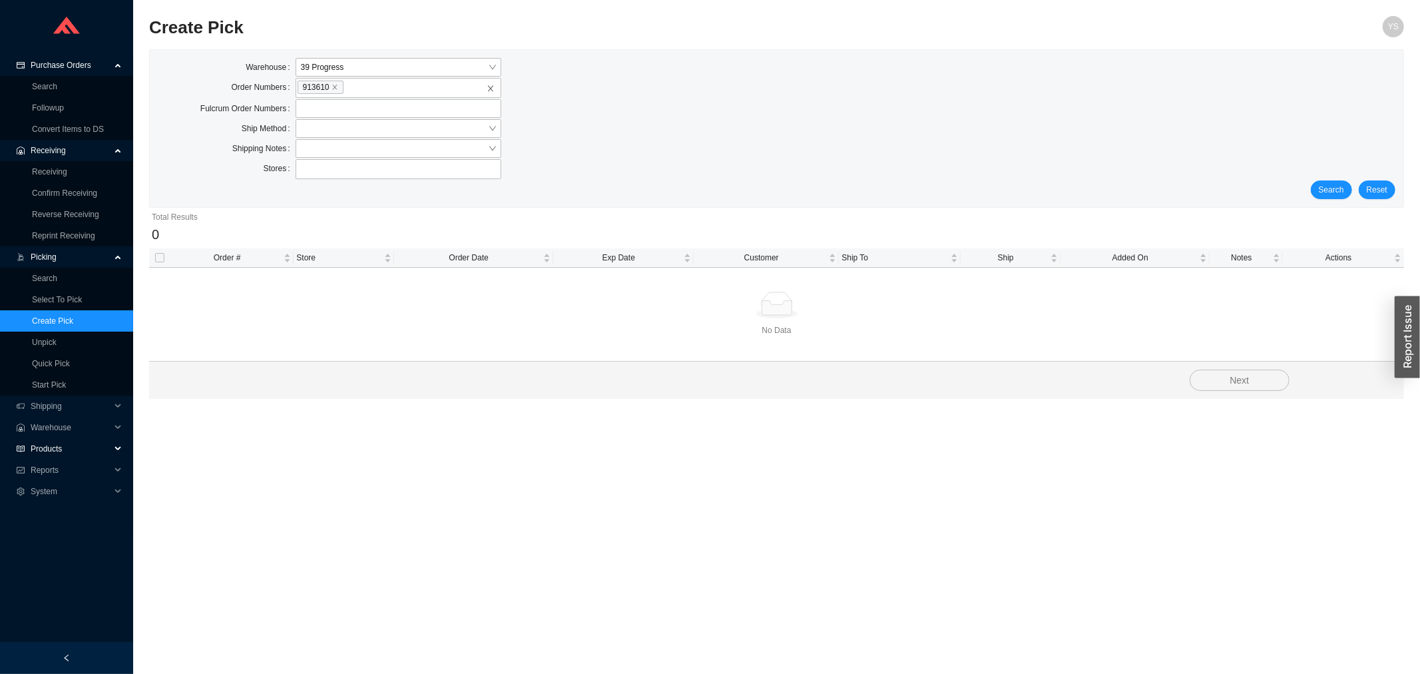
click at [63, 443] on span "Products" at bounding box center [71, 448] width 80 height 21
click at [68, 421] on span "Warehouse" at bounding box center [71, 427] width 80 height 21
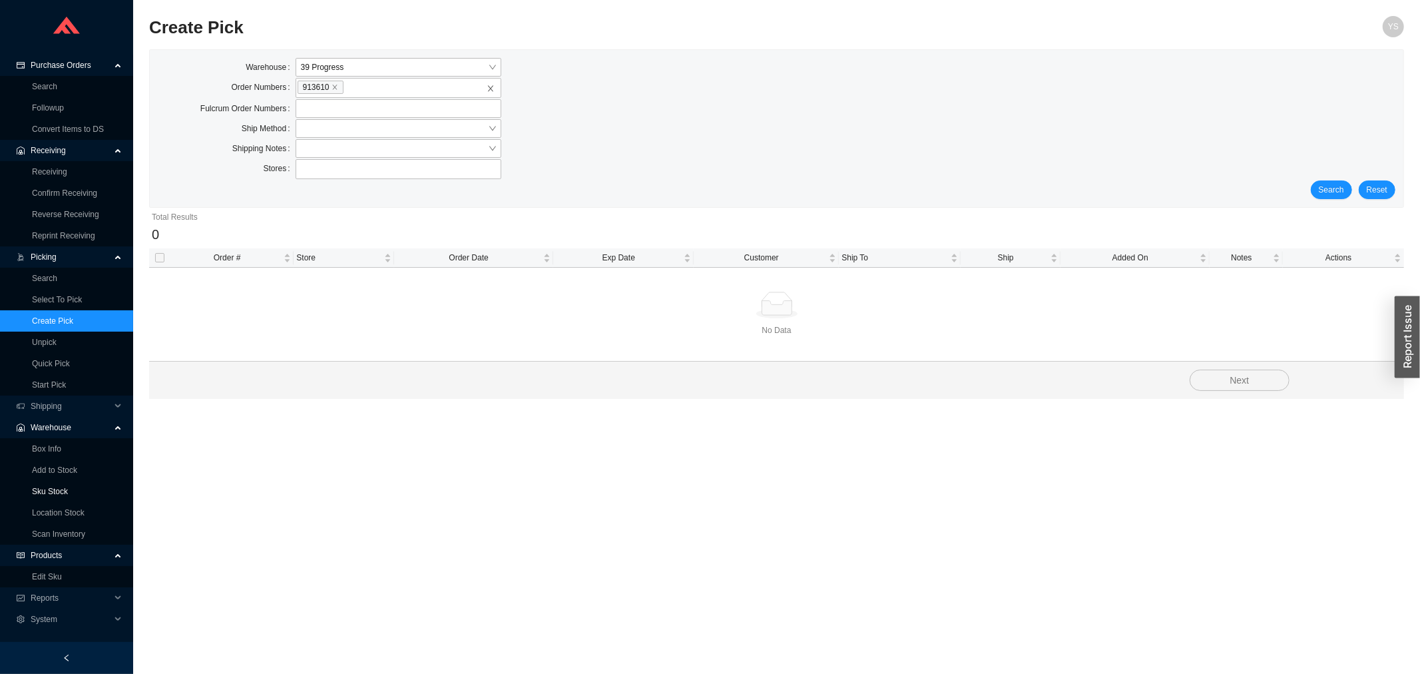
click at [67, 491] on link "Sku Stock" at bounding box center [50, 491] width 36 height 9
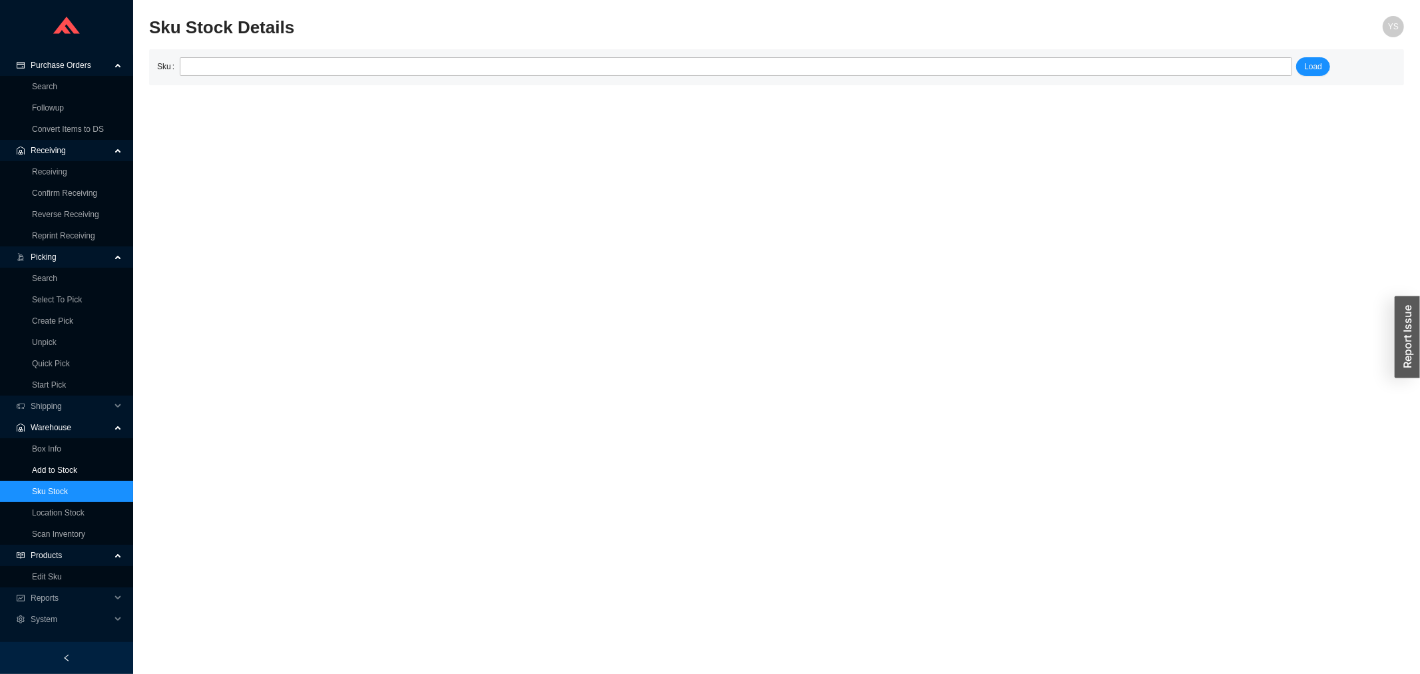
click at [63, 465] on link "Add to Stock" at bounding box center [54, 469] width 45 height 9
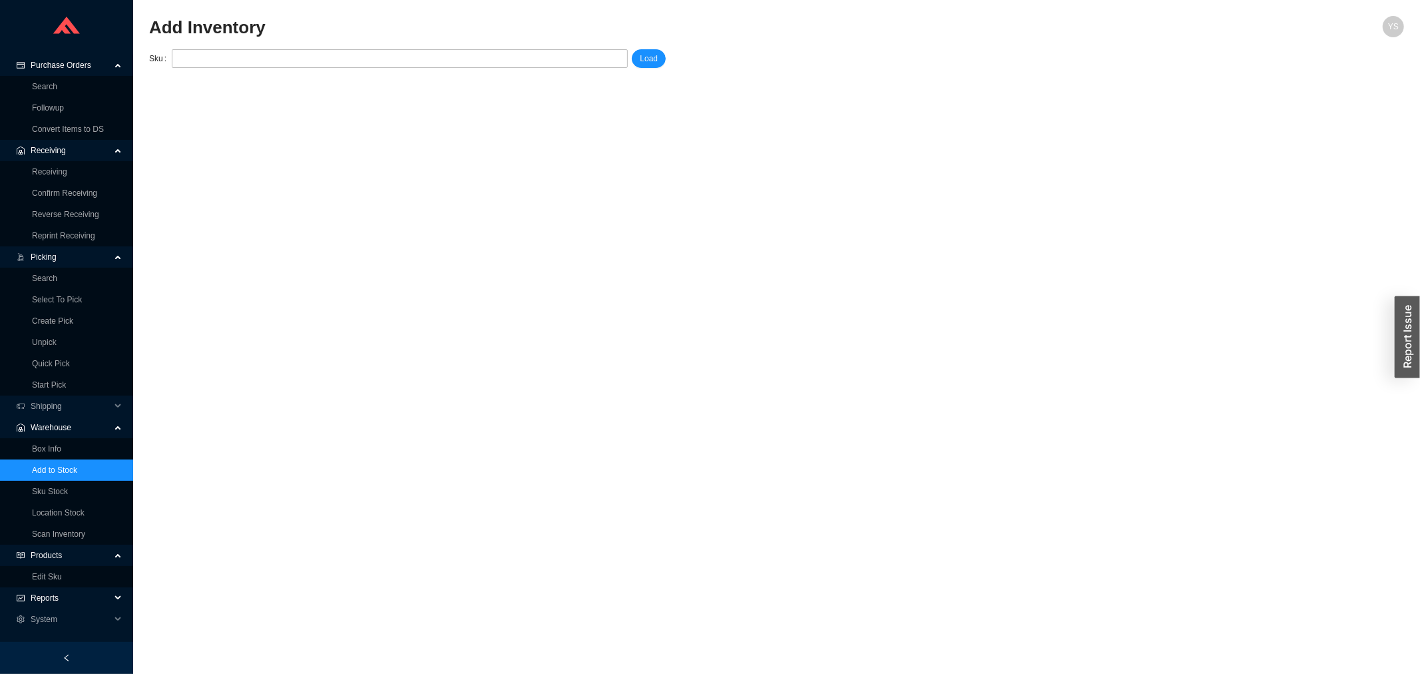
click at [71, 594] on span "Reports" at bounding box center [71, 597] width 80 height 21
click at [61, 444] on link "Box Info" at bounding box center [46, 448] width 29 height 9
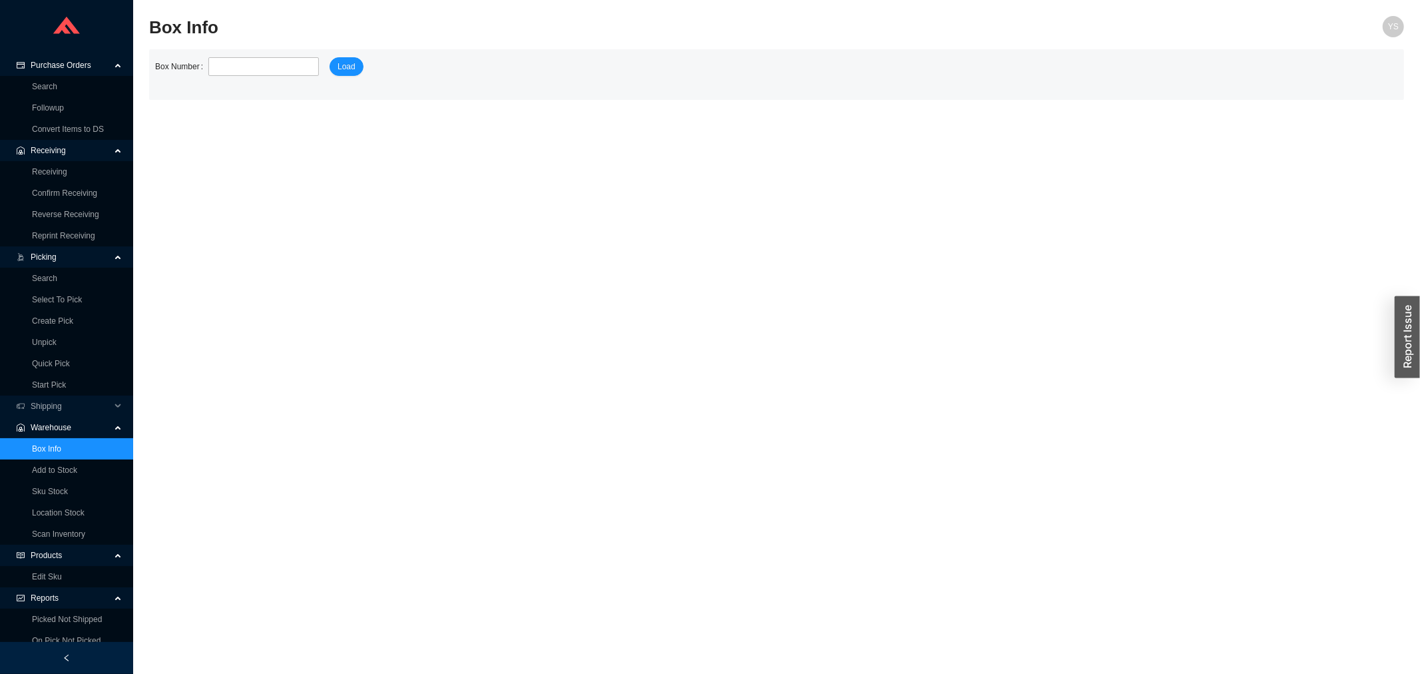
click at [58, 34] on link at bounding box center [66, 27] width 27 height 21
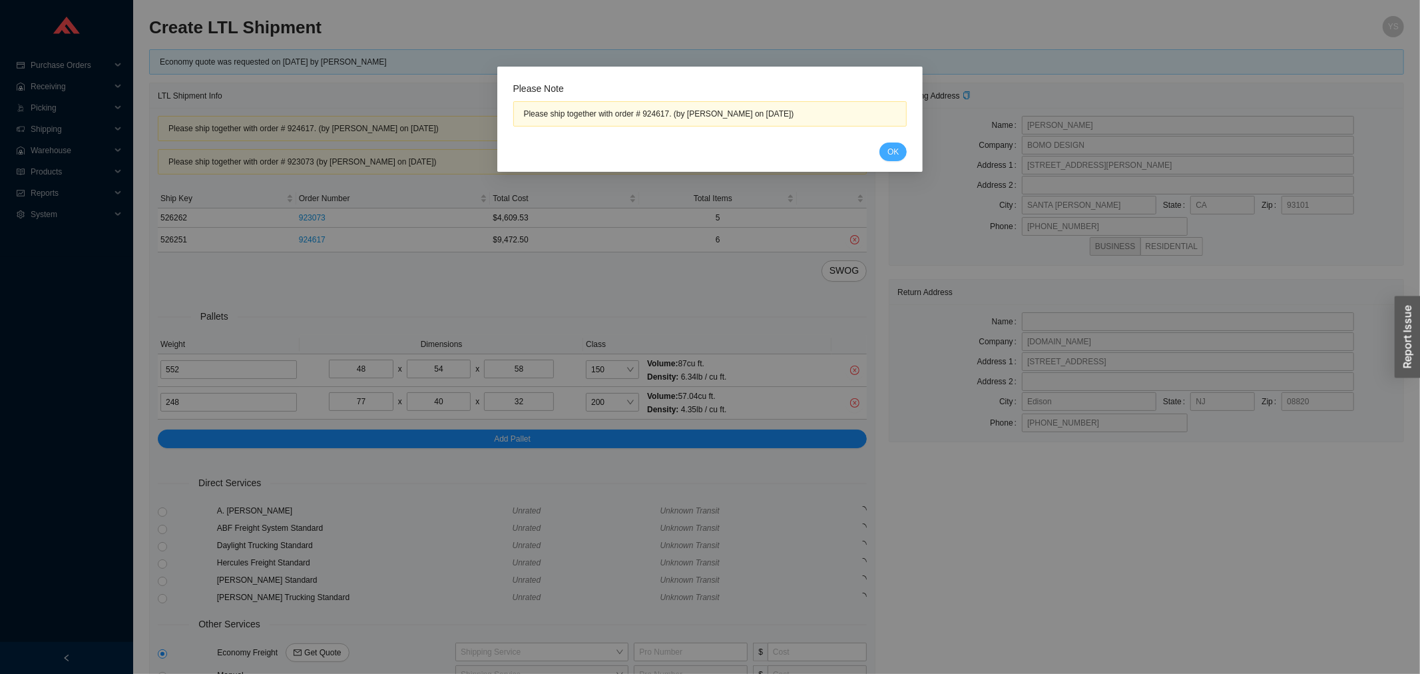
click at [894, 148] on span "OK" at bounding box center [892, 151] width 11 height 13
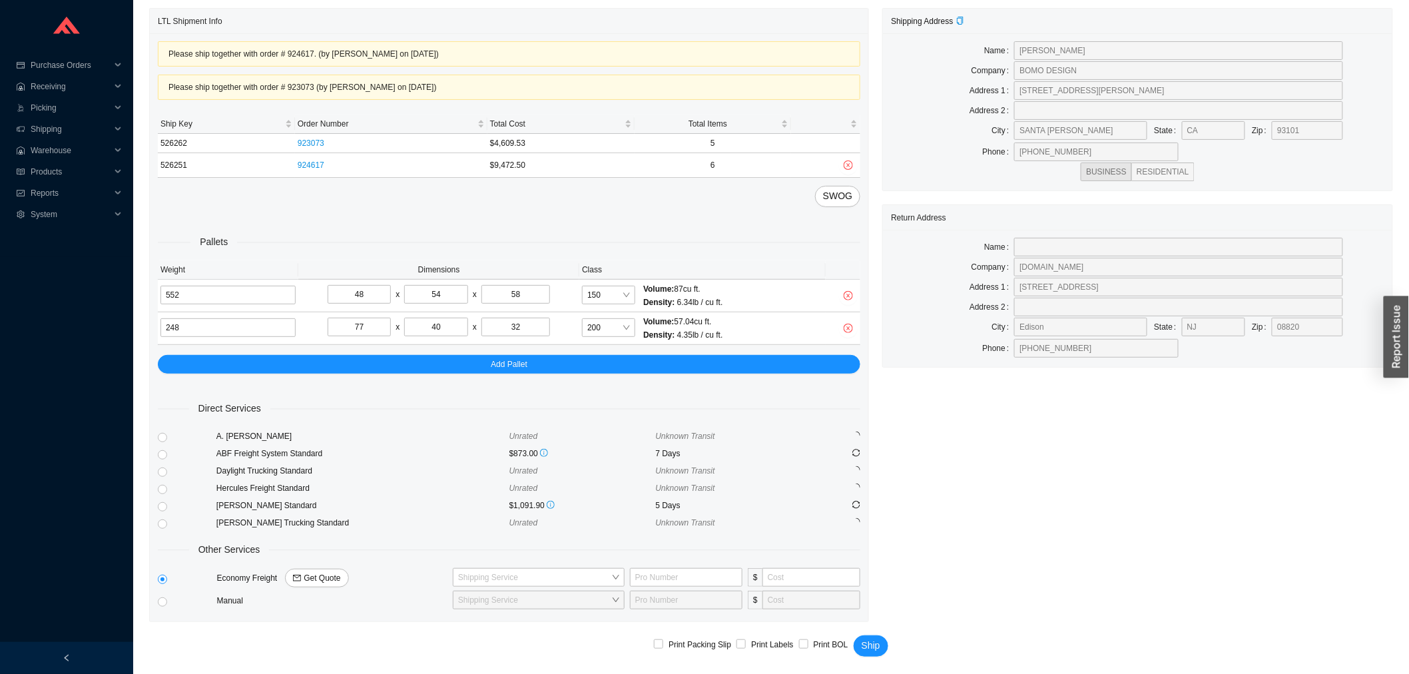
scroll to position [76, 0]
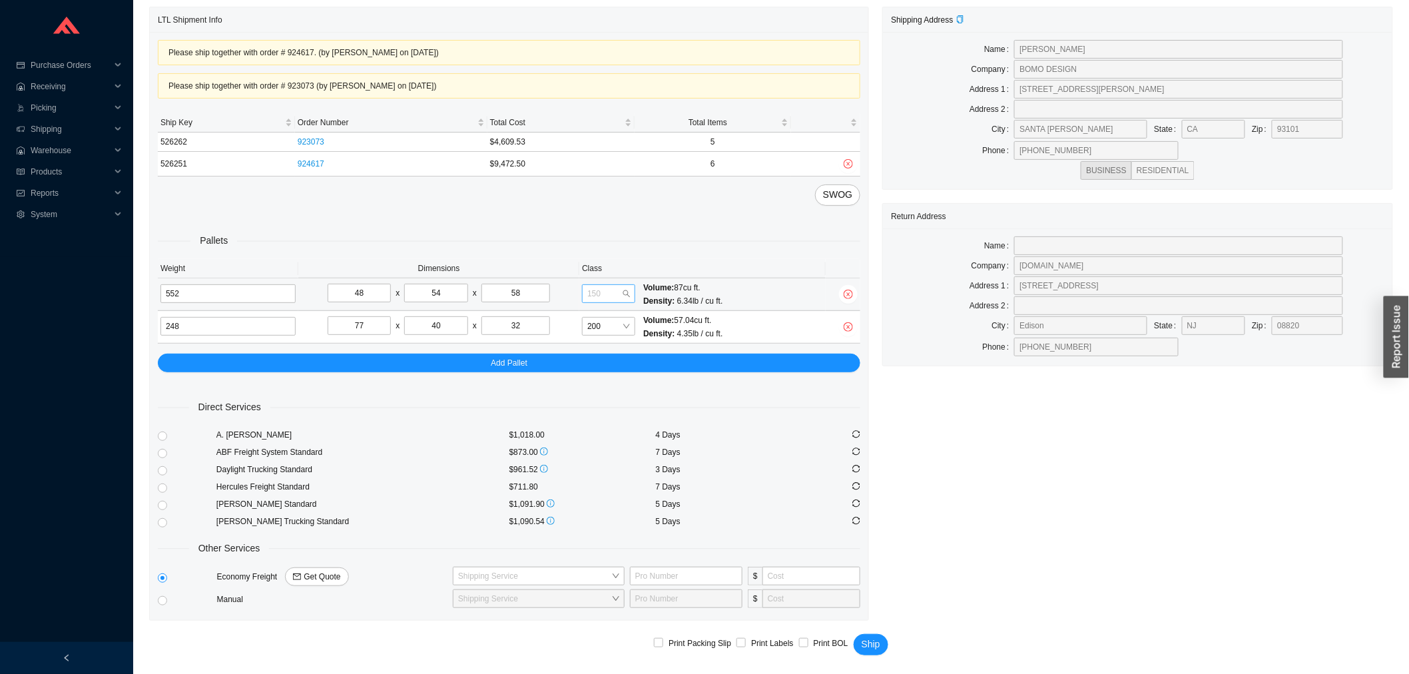
click at [615, 291] on span "150" at bounding box center [608, 293] width 43 height 17
click at [604, 451] on div "125" at bounding box center [608, 451] width 43 height 12
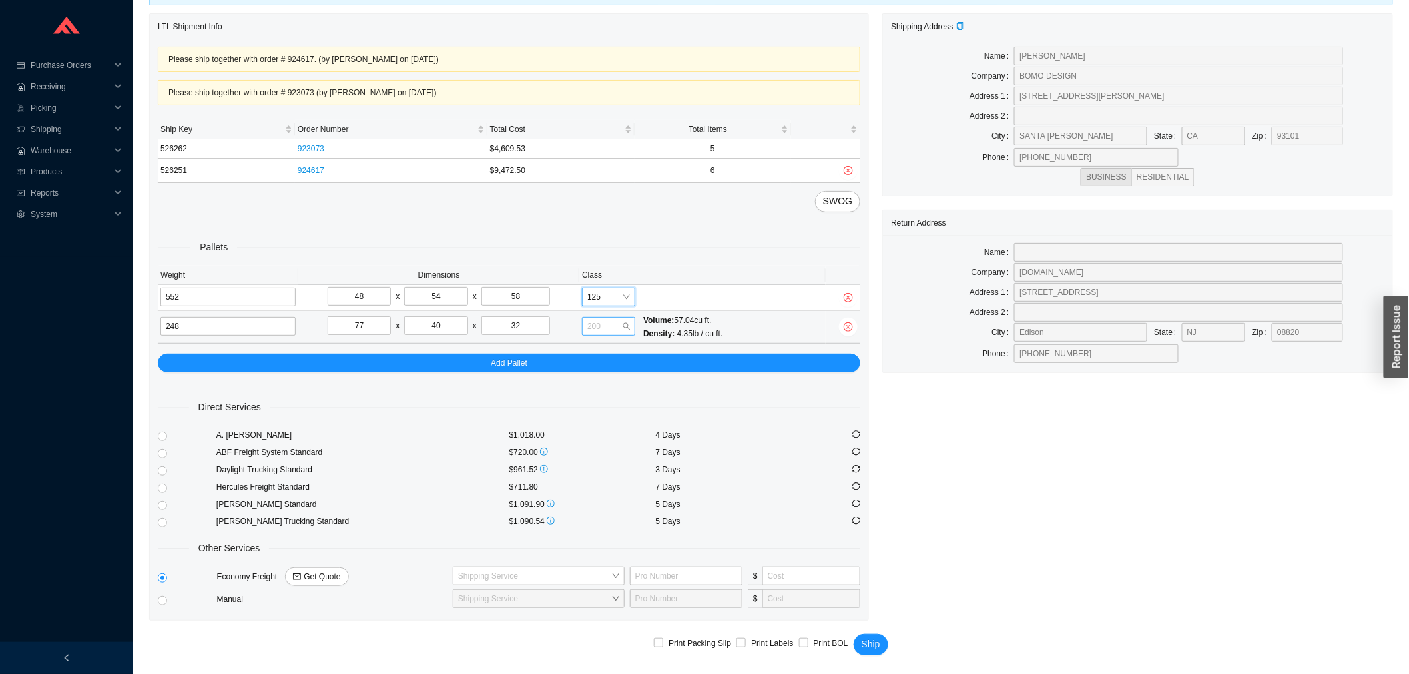
click at [603, 331] on span "200" at bounding box center [608, 326] width 43 height 17
click at [603, 294] on span "125" at bounding box center [608, 296] width 43 height 17
click at [601, 471] on div "150" at bounding box center [608, 473] width 43 height 12
click at [597, 328] on span "200" at bounding box center [608, 326] width 43 height 17
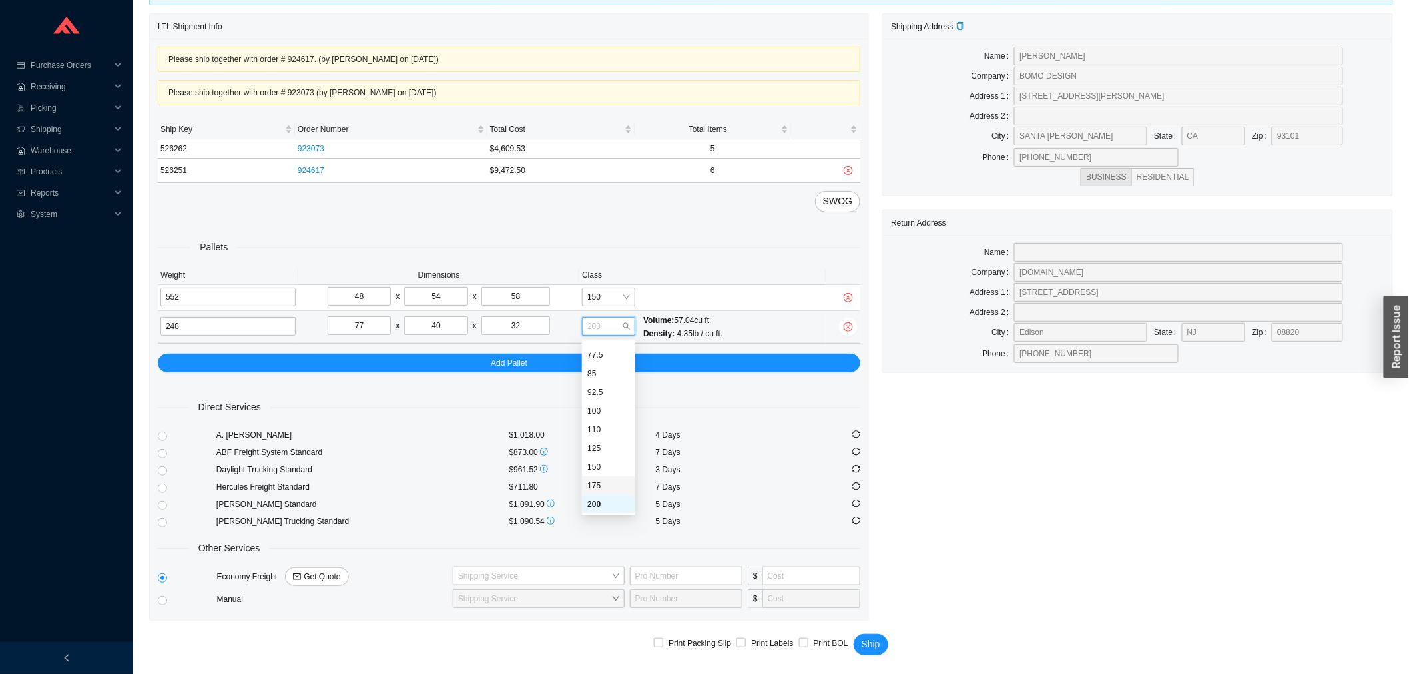
click at [602, 486] on div "175" at bounding box center [608, 485] width 43 height 12
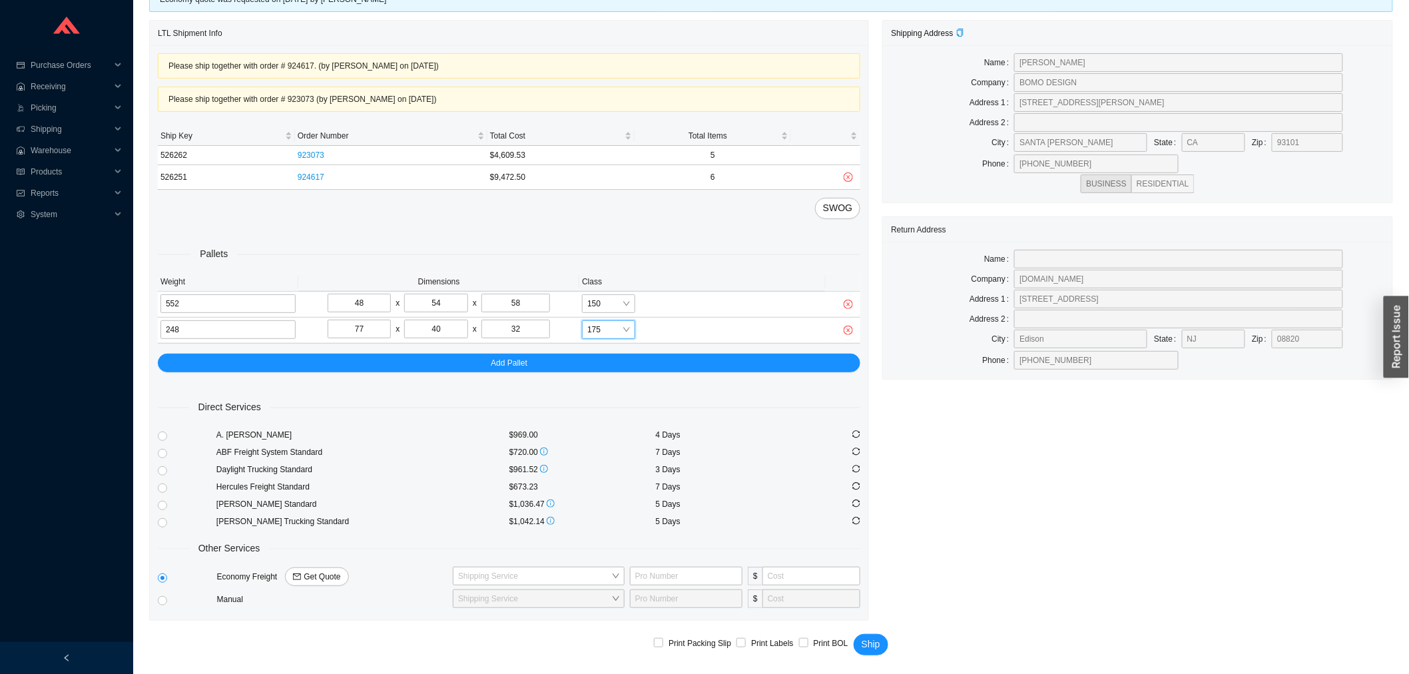
click at [168, 489] on div at bounding box center [187, 486] width 59 height 17
click at [165, 487] on input "radio" at bounding box center [162, 487] width 9 height 9
radio input "true"
checkbox input "true"
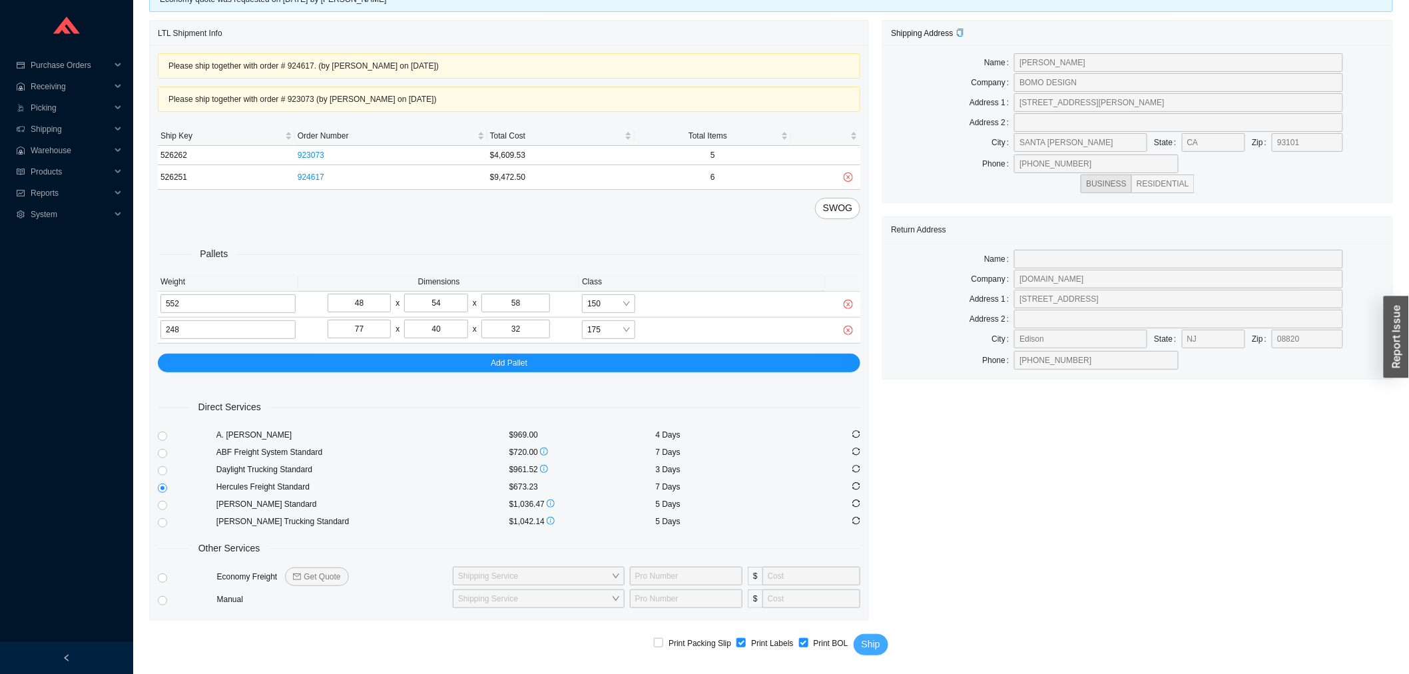
click at [856, 640] on button "Ship" at bounding box center [871, 644] width 35 height 21
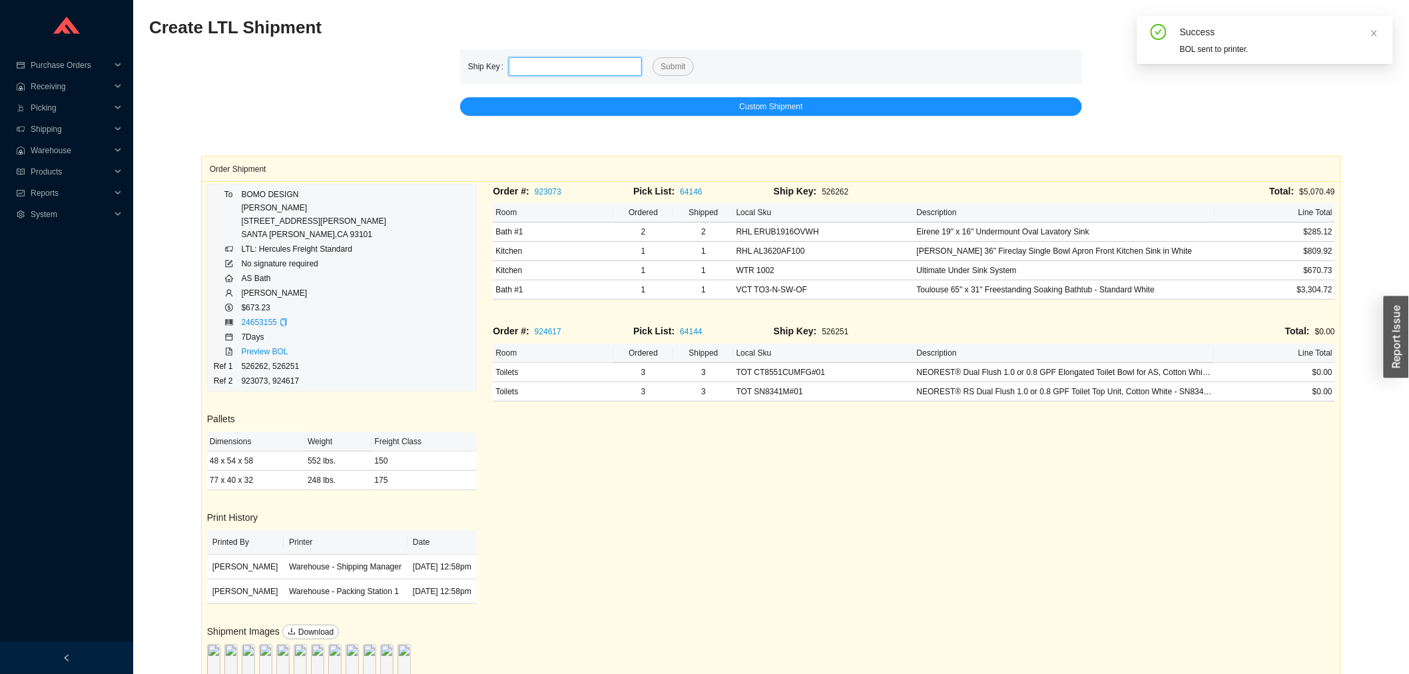
click at [548, 57] on input "tel" at bounding box center [575, 66] width 133 height 19
type input "526261"
click at [652, 57] on button "Submit" at bounding box center [672, 66] width 41 height 19
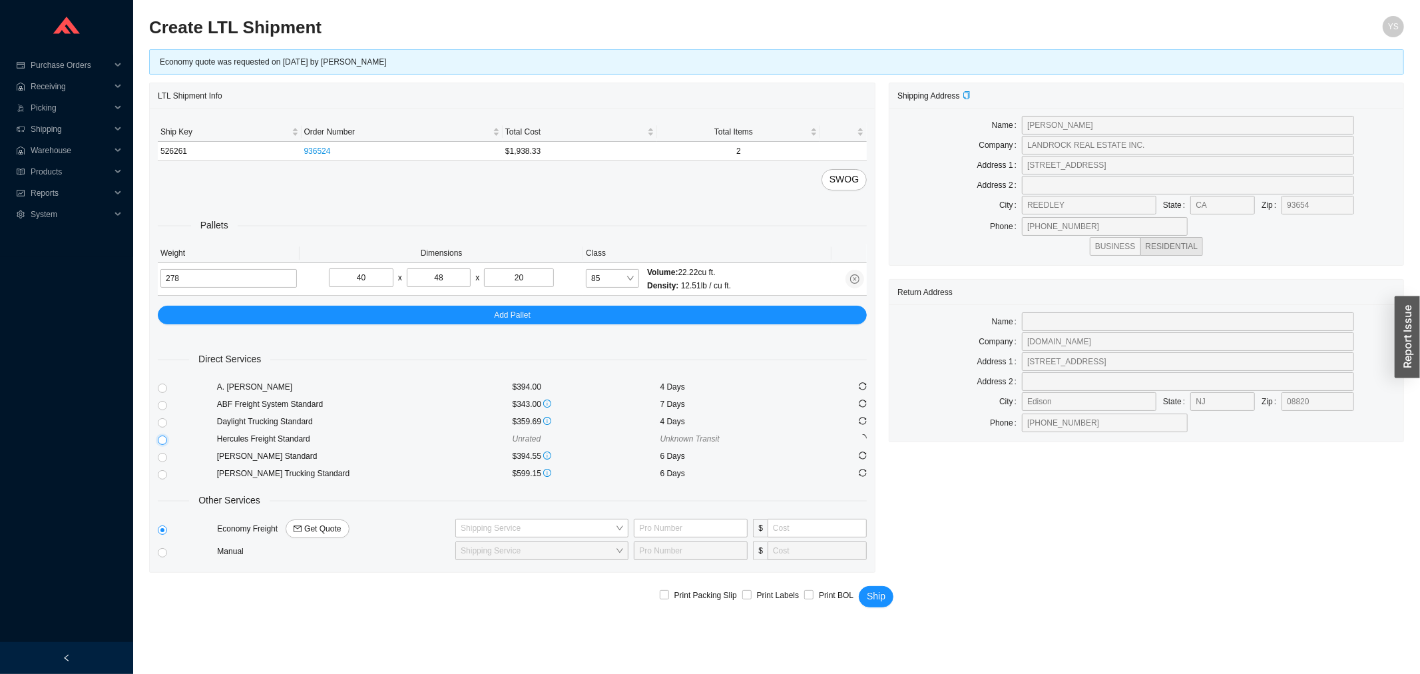
click at [162, 441] on input "radio" at bounding box center [162, 439] width 9 height 9
radio input "true"
checkbox input "true"
click at [882, 586] on button "Ship" at bounding box center [876, 596] width 35 height 21
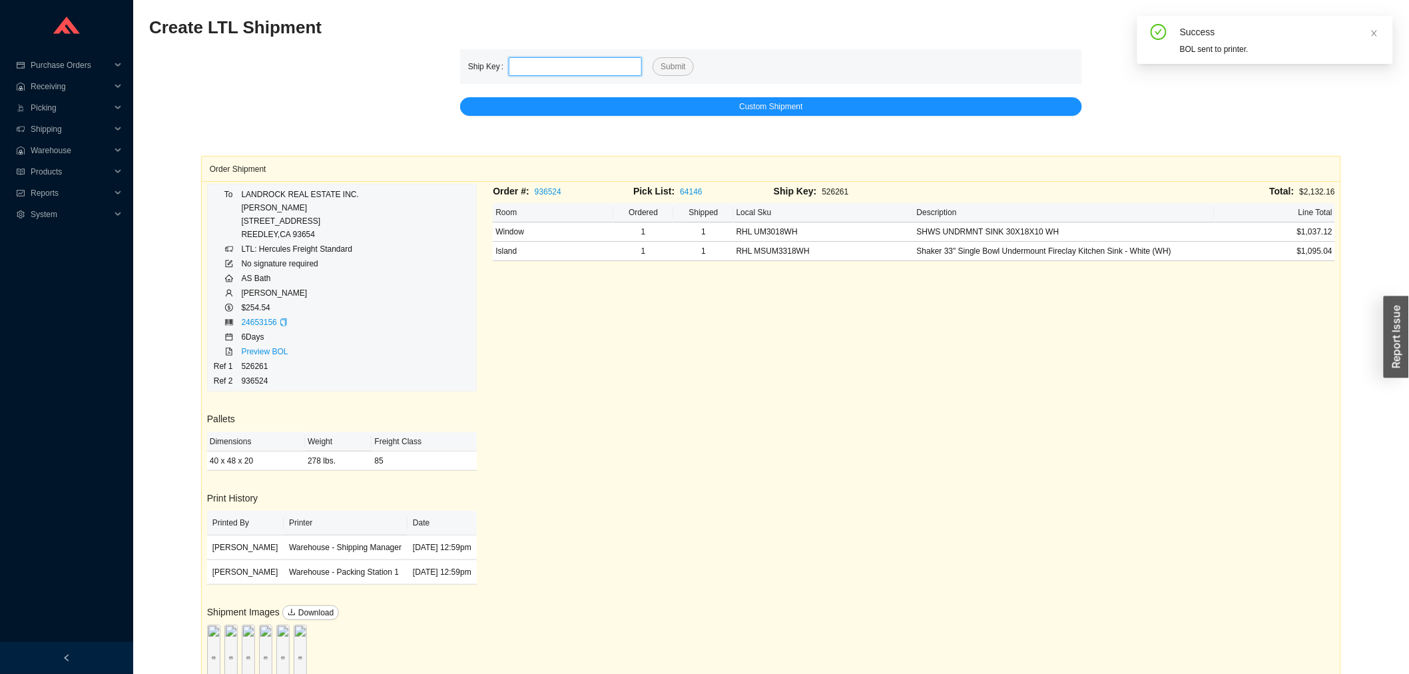
click at [563, 65] on input "tel" at bounding box center [575, 66] width 133 height 19
type input "526263"
click at [652, 57] on button "Submit" at bounding box center [672, 66] width 41 height 19
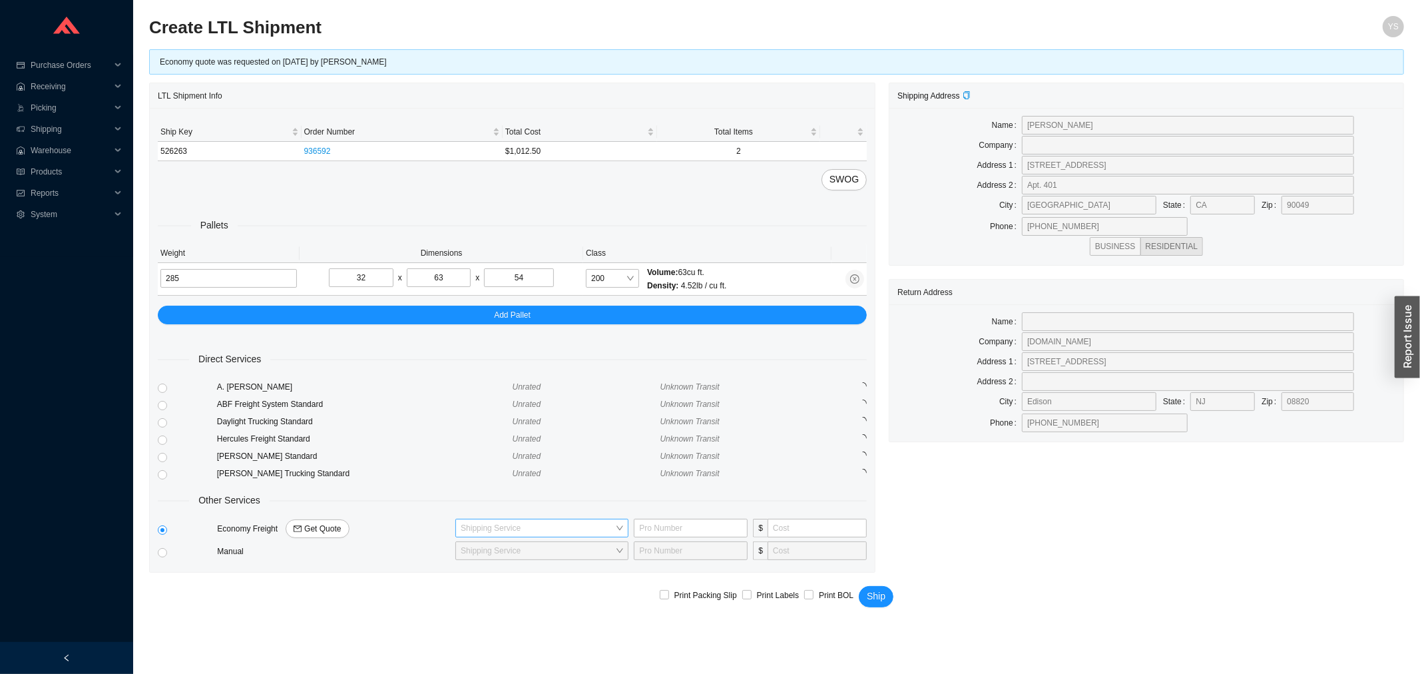
drag, startPoint x: 477, startPoint y: 511, endPoint x: 473, endPoint y: 517, distance: 7.2
click at [475, 508] on div "Other Services" at bounding box center [512, 500] width 709 height 15
click at [471, 520] on input "search" at bounding box center [538, 527] width 154 height 17
click at [422, 508] on div "Other Services" at bounding box center [512, 500] width 709 height 15
click at [160, 439] on input "radio" at bounding box center [162, 439] width 9 height 9
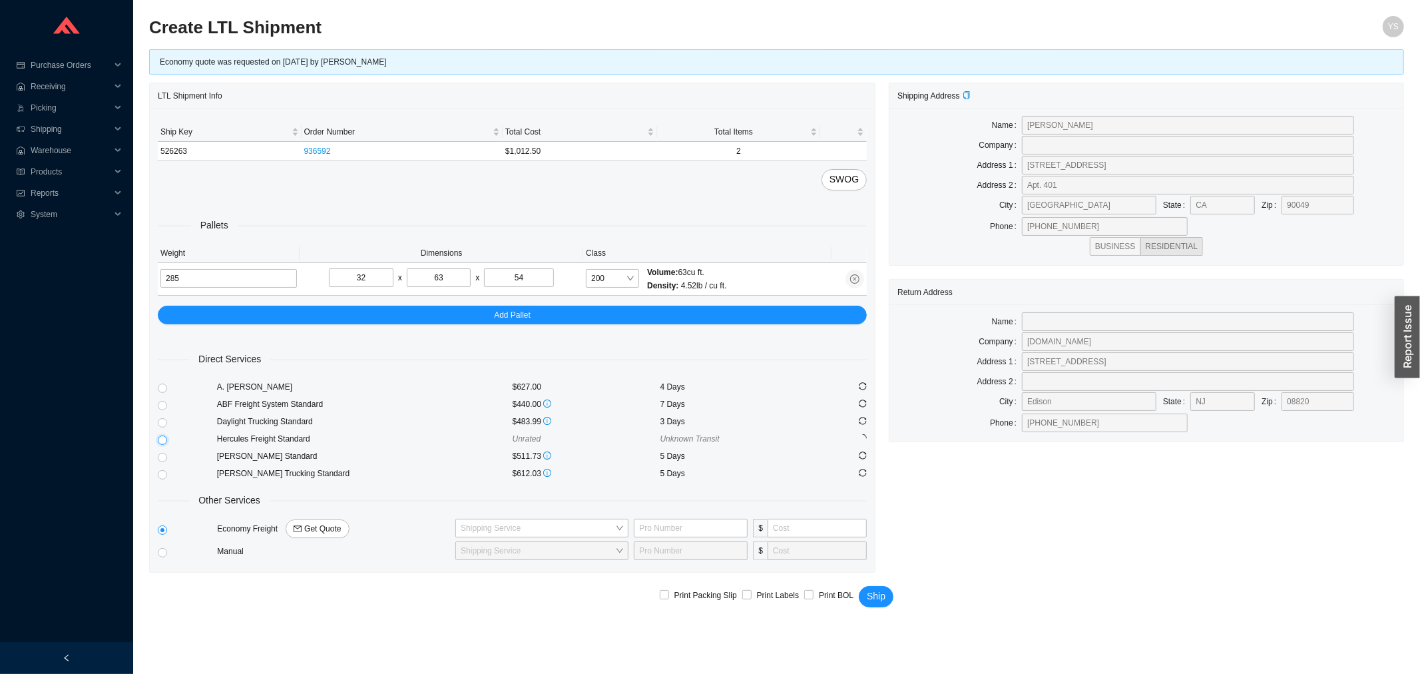
radio input "true"
checkbox input "true"
click at [606, 283] on span "200" at bounding box center [612, 278] width 43 height 17
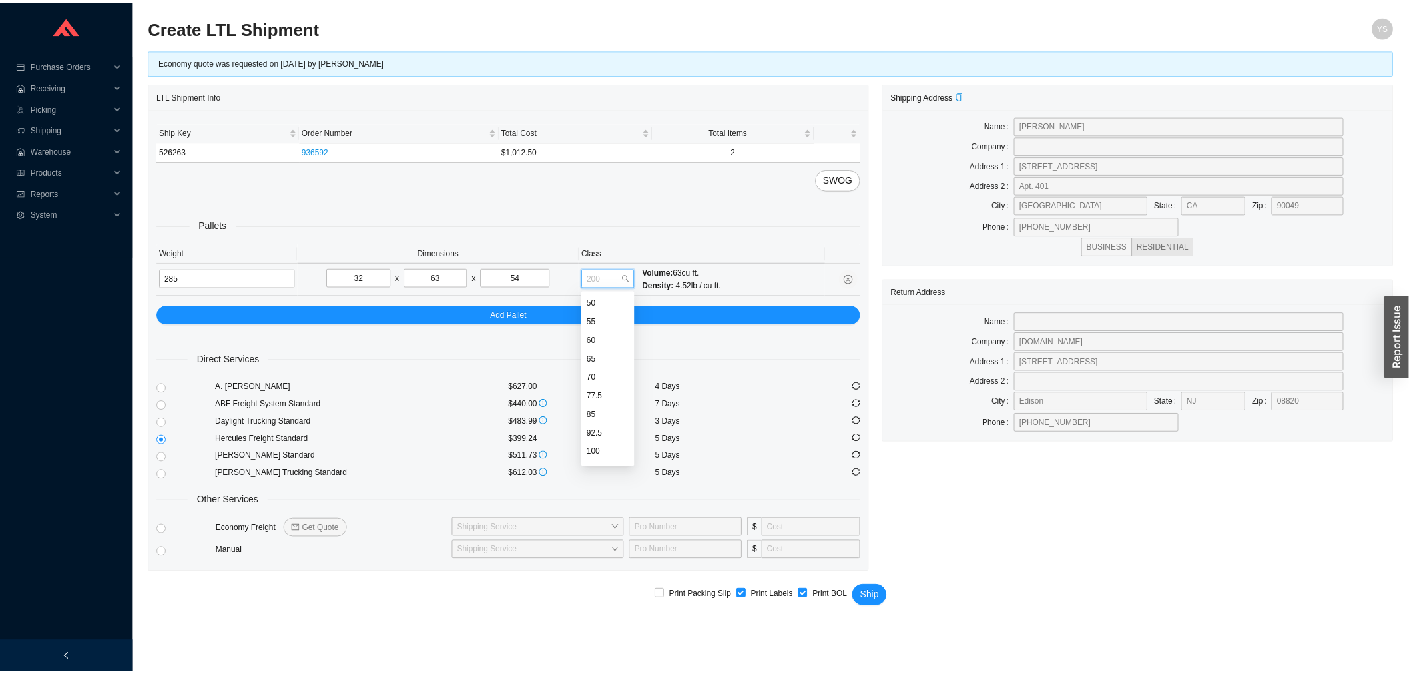
scroll to position [90, 0]
click at [600, 435] on div "175" at bounding box center [612, 437] width 43 height 12
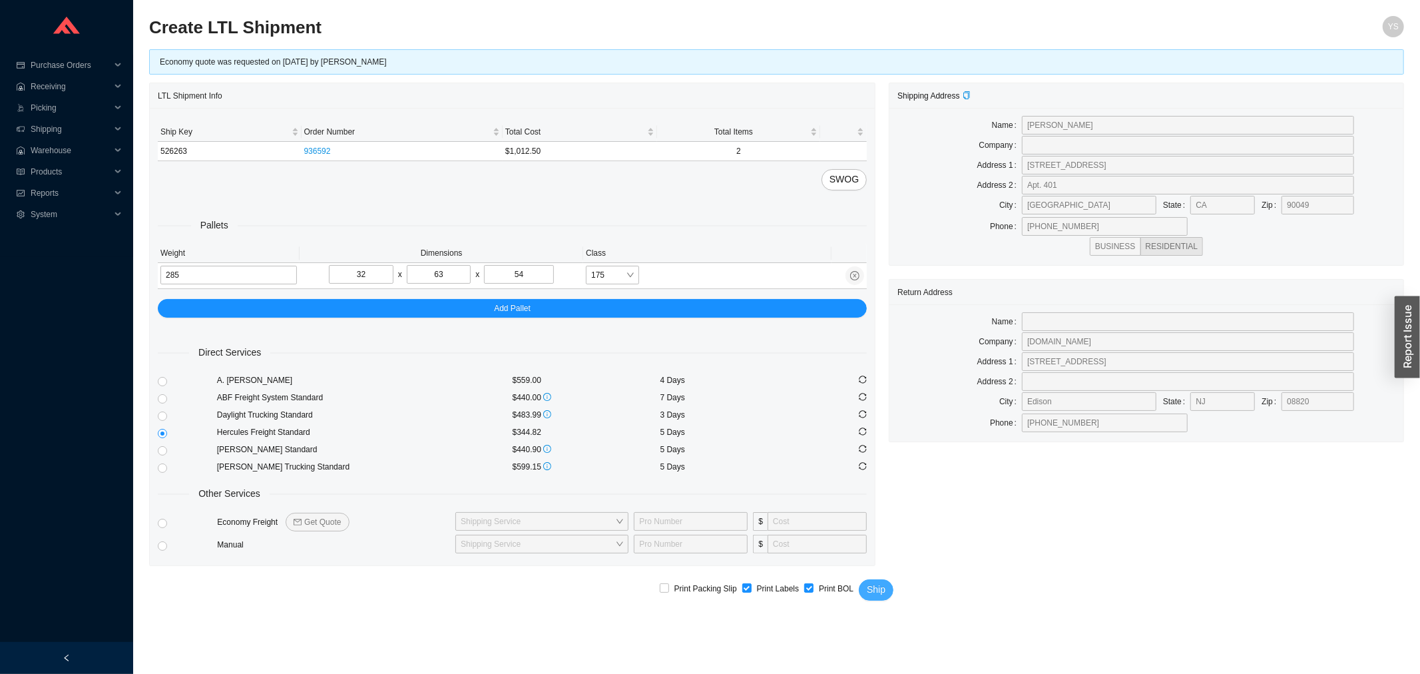
click at [876, 586] on span "Ship" at bounding box center [876, 589] width 19 height 15
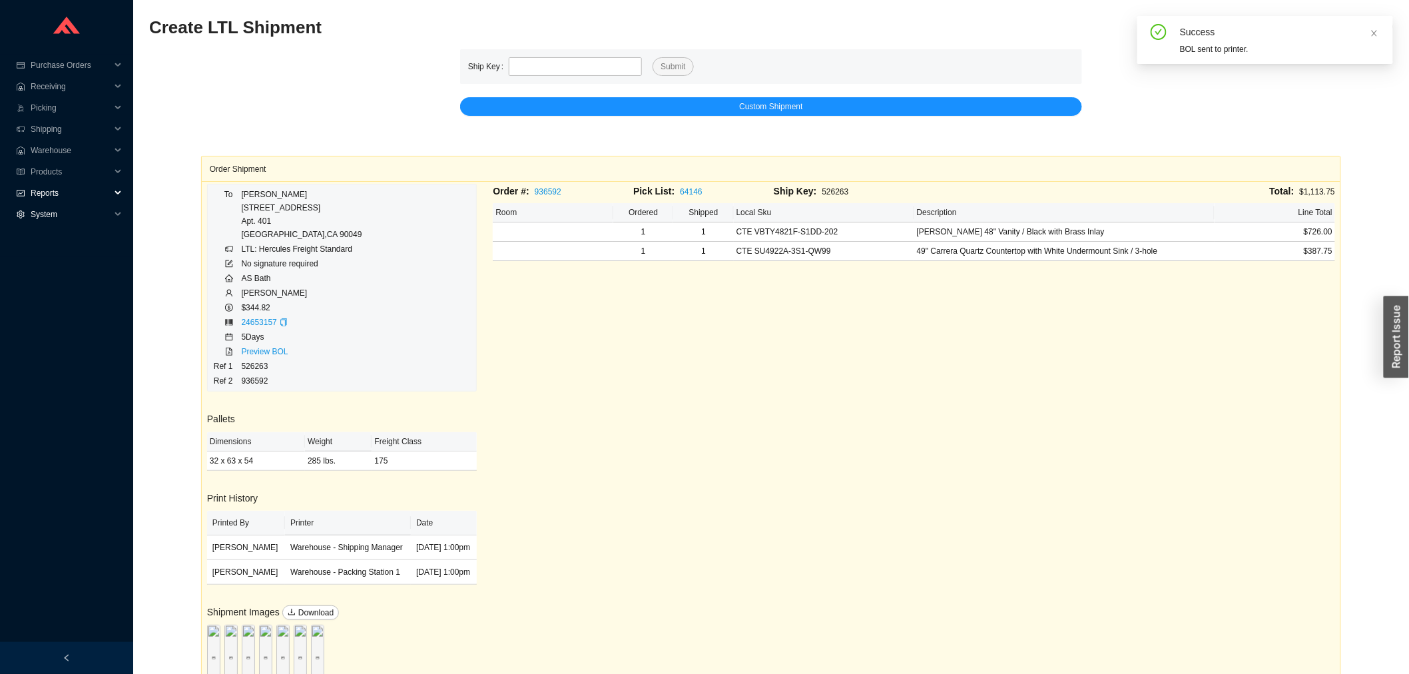
drag, startPoint x: 68, startPoint y: 186, endPoint x: 69, endPoint y: 212, distance: 25.3
click at [68, 198] on span "Reports" at bounding box center [71, 192] width 80 height 21
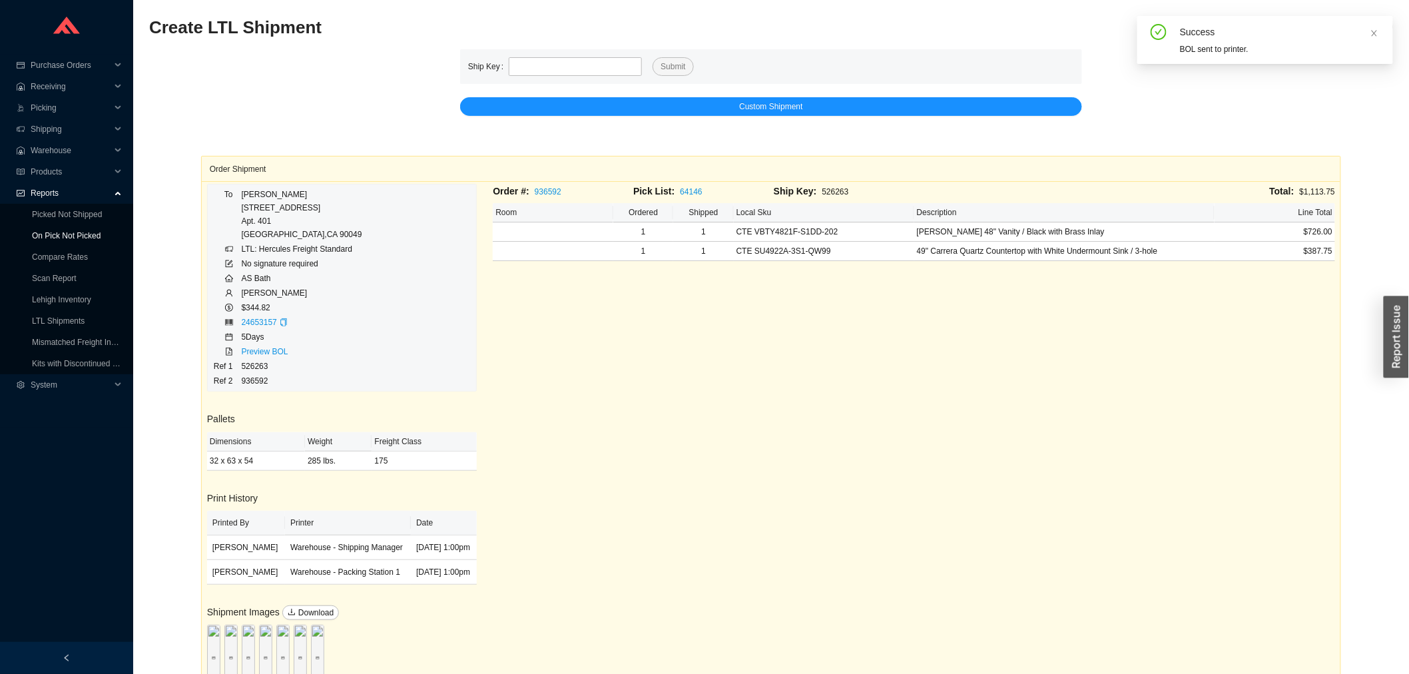
click at [71, 234] on link "On Pick Not Picked" at bounding box center [66, 235] width 69 height 9
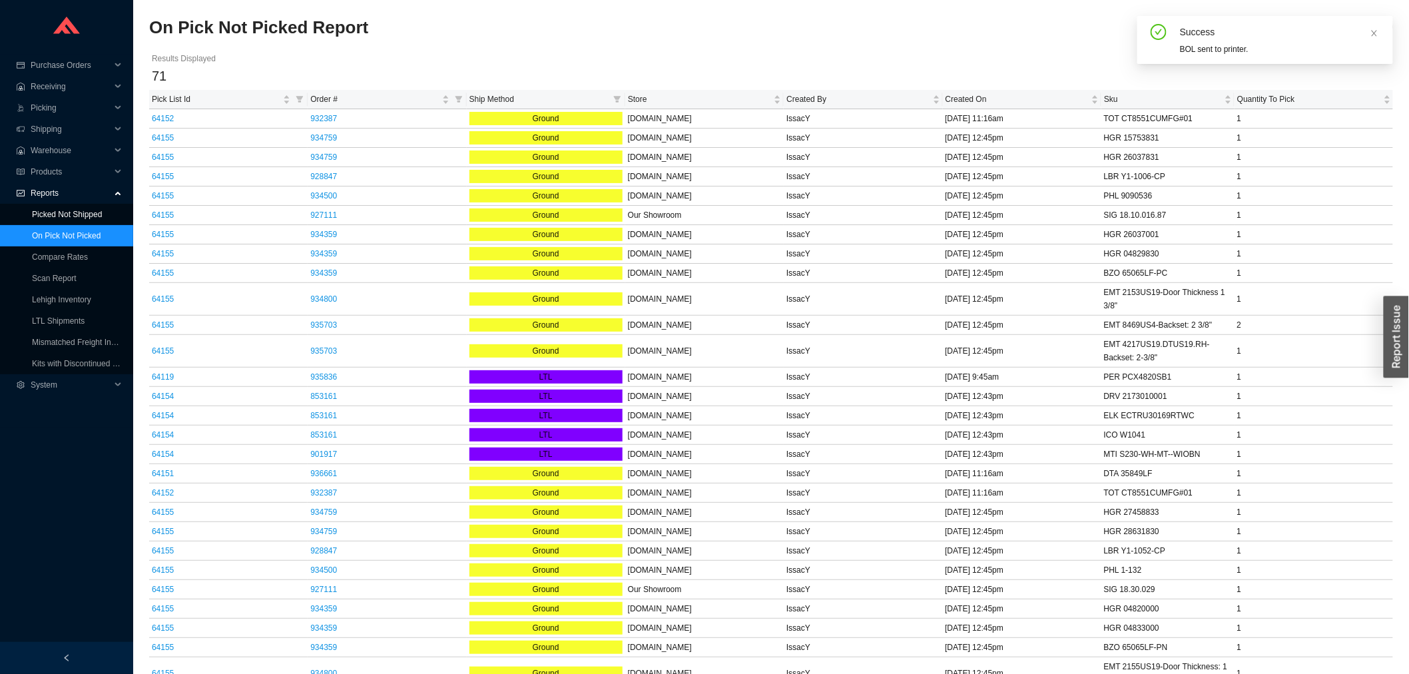
click at [69, 216] on link "Picked Not Shipped" at bounding box center [67, 214] width 70 height 9
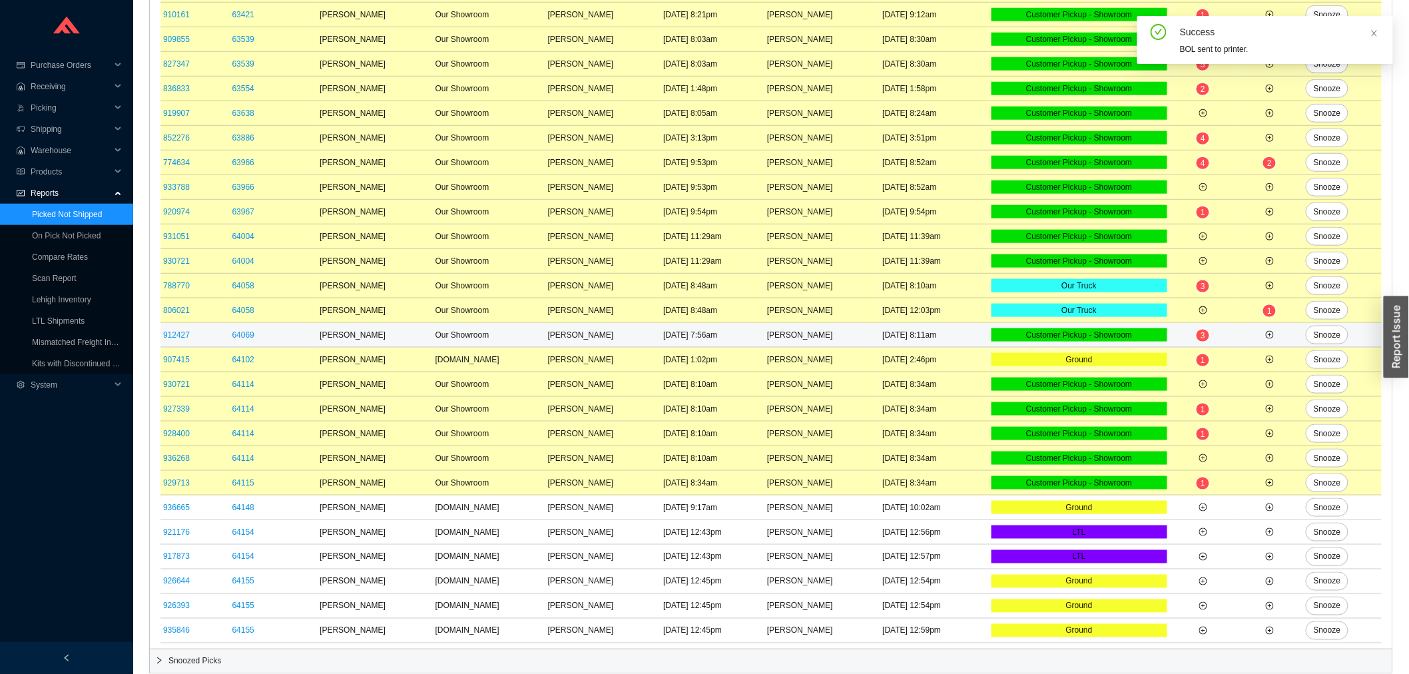
scroll to position [520, 0]
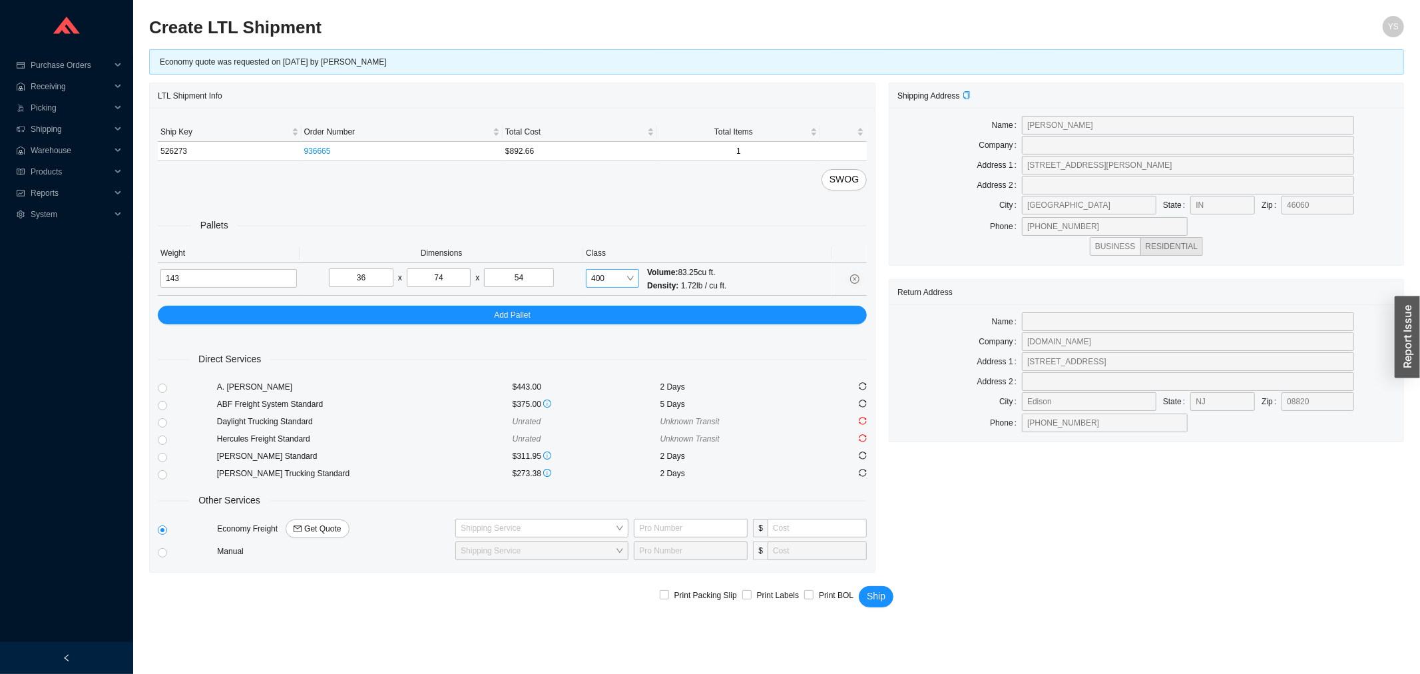
click at [602, 280] on span "400" at bounding box center [612, 278] width 43 height 17
click at [608, 435] on div "300" at bounding box center [612, 436] width 43 height 12
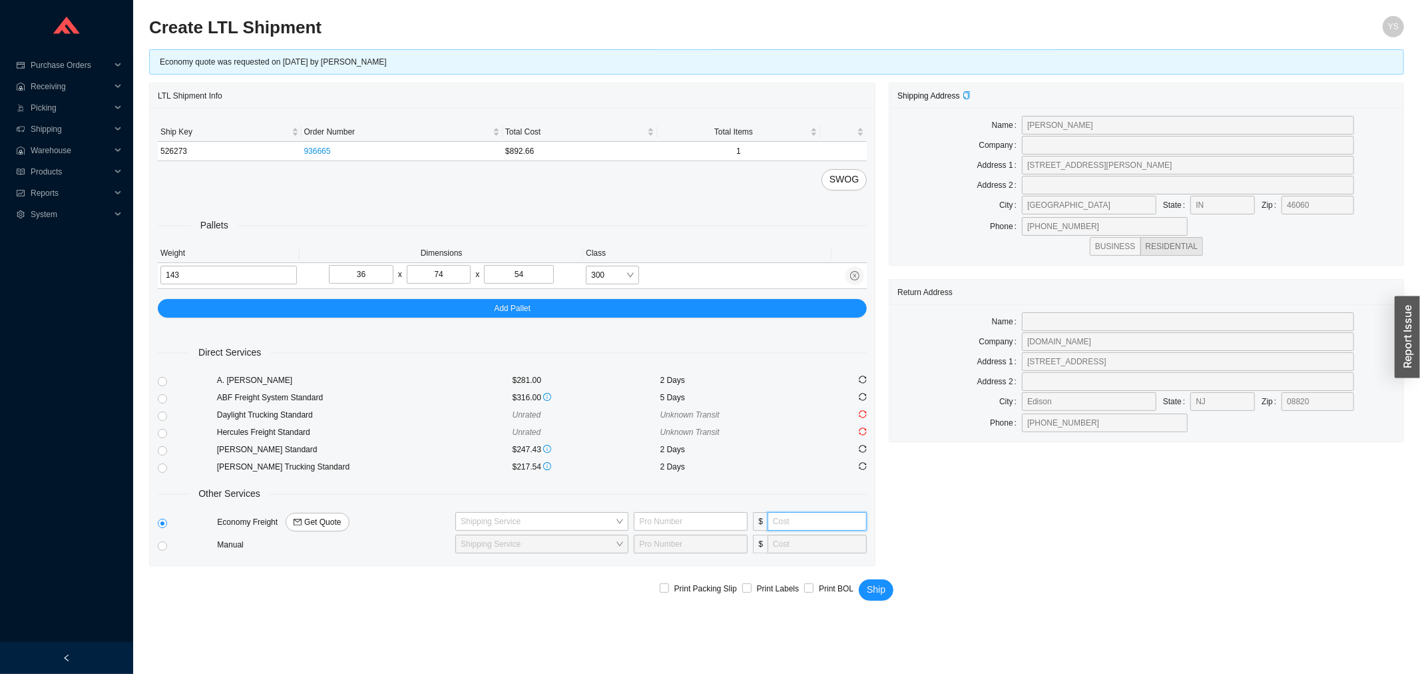
click at [814, 527] on input "tel" at bounding box center [817, 521] width 99 height 19
type input "215"
click at [606, 527] on input "search" at bounding box center [538, 521] width 154 height 17
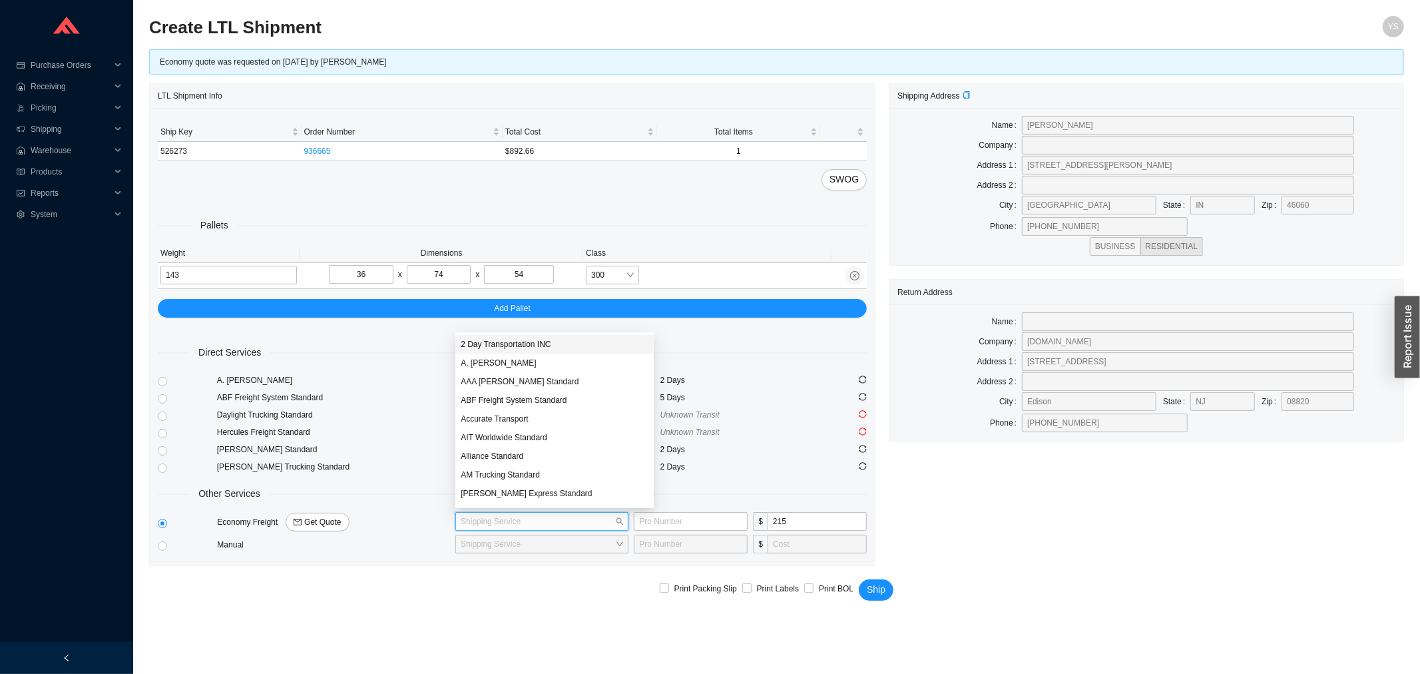
type input "p"
click at [497, 381] on div "Pitt Ohio Express Standard" at bounding box center [555, 382] width 188 height 12
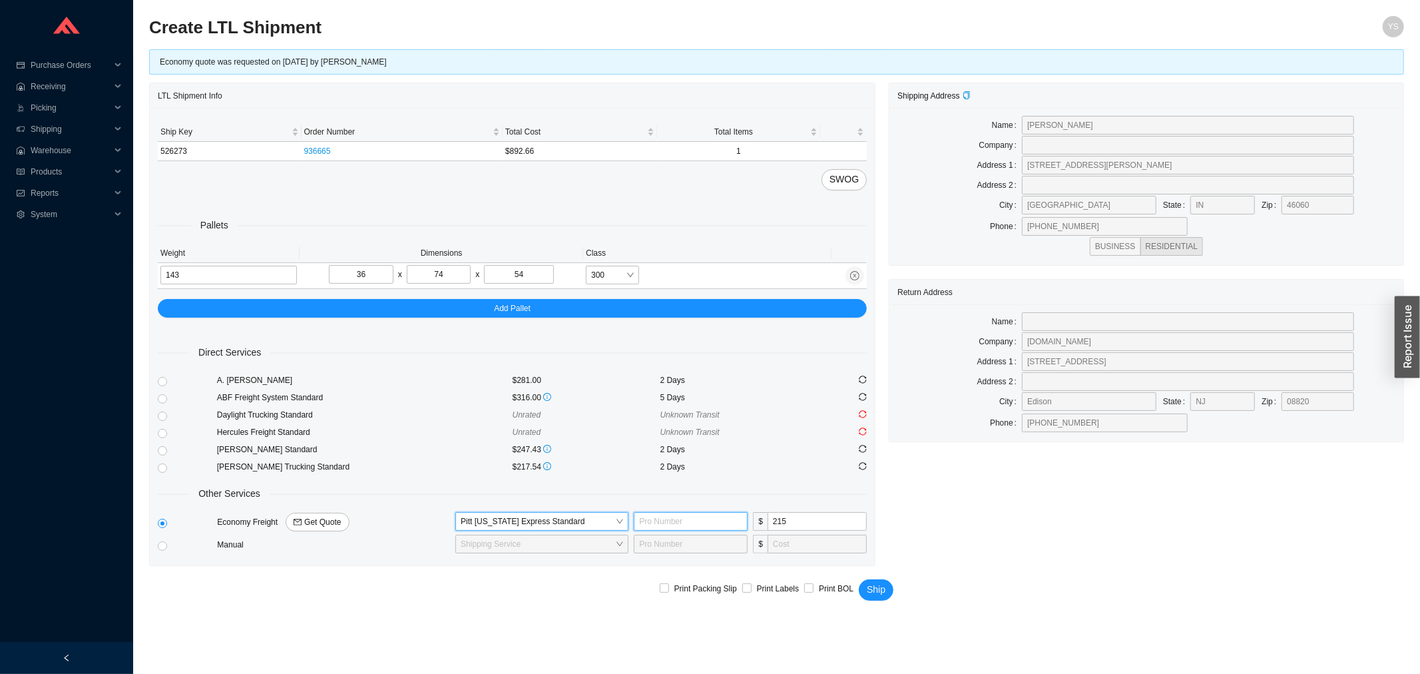
click at [663, 517] on input "text" at bounding box center [691, 521] width 114 height 19
type input "5049576571"
click at [859, 579] on button "Ship" at bounding box center [876, 589] width 35 height 21
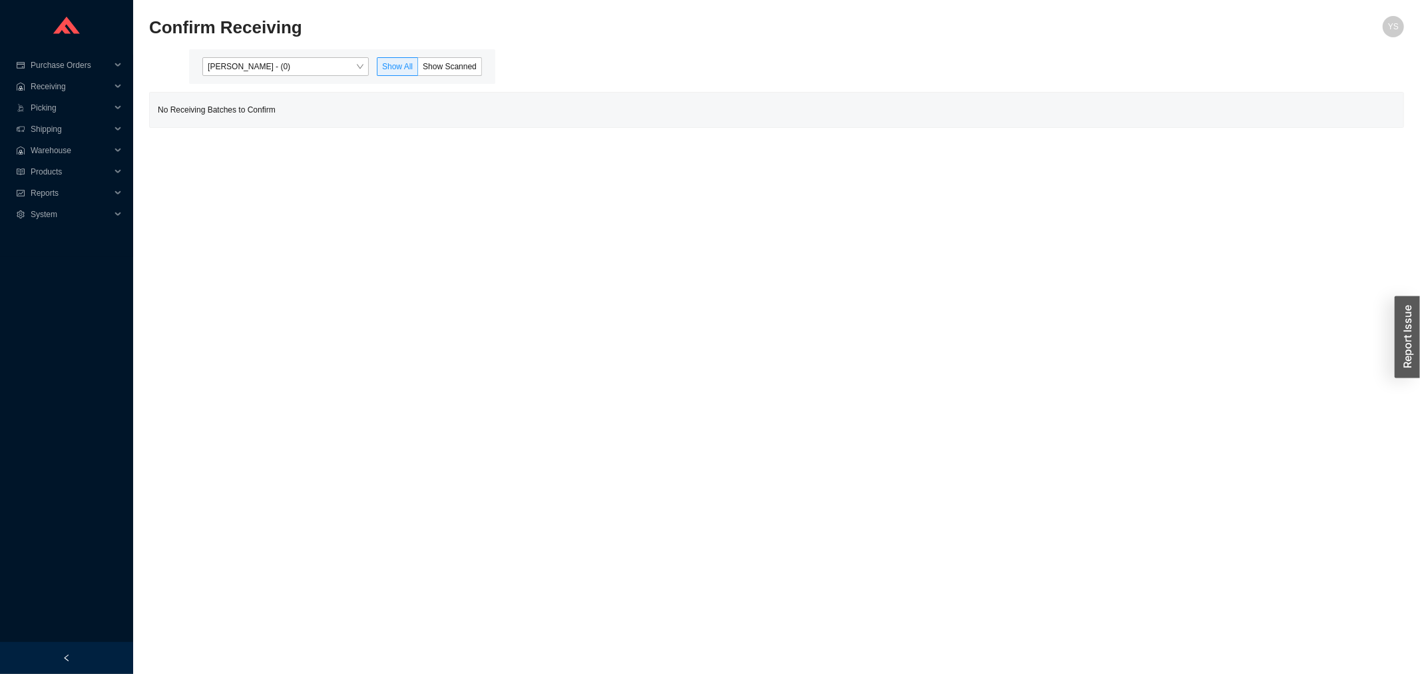
click at [237, 64] on span "[PERSON_NAME] - (0)" at bounding box center [286, 66] width 156 height 17
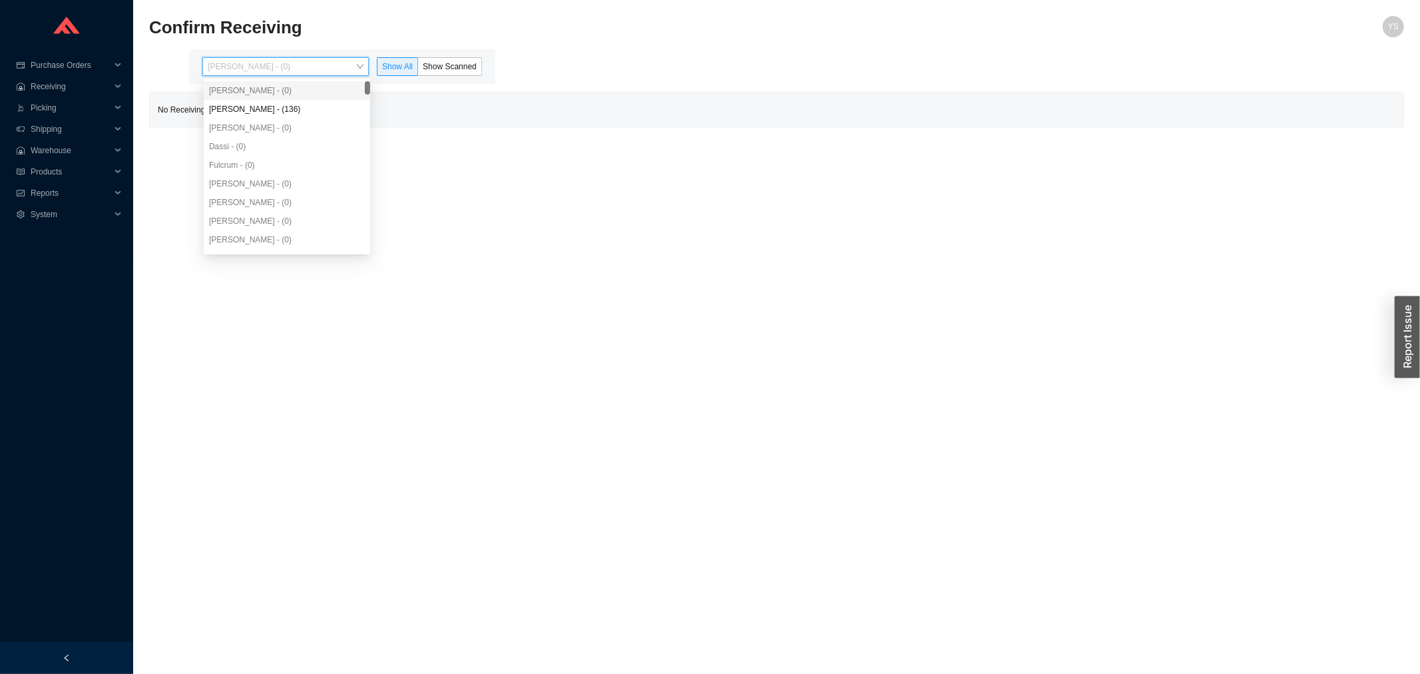
click at [234, 107] on div "[PERSON_NAME] - (136)" at bounding box center [287, 109] width 156 height 12
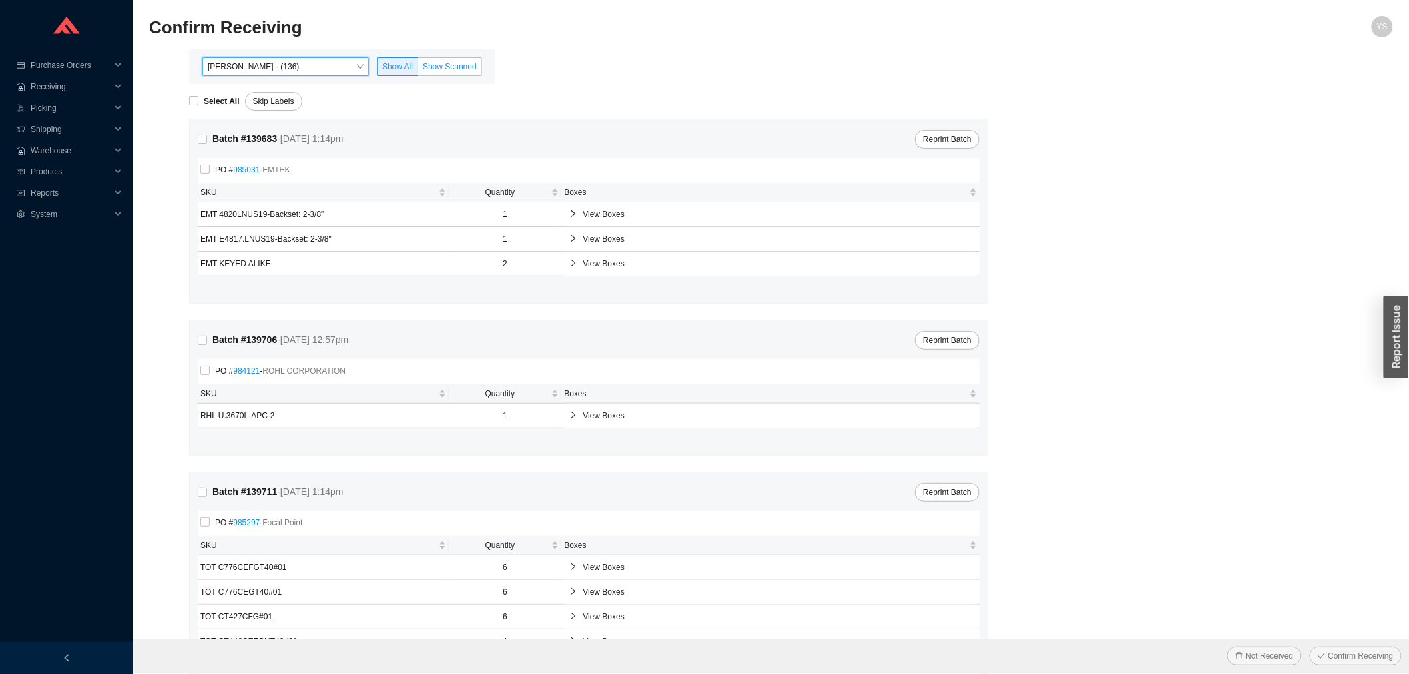
click at [449, 59] on label "Show Scanned" at bounding box center [450, 66] width 64 height 19
click at [418, 69] on input "Show Scanned" at bounding box center [418, 69] width 0 height 0
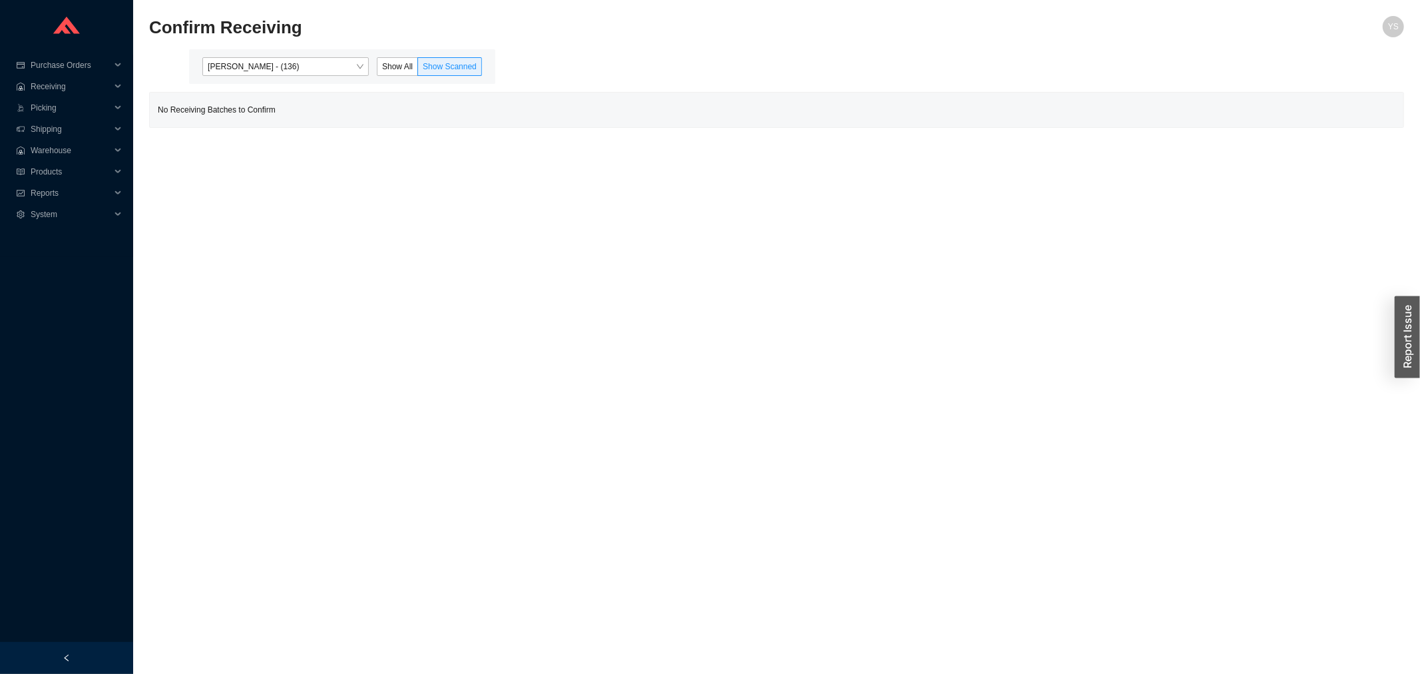
click at [253, 80] on div "Angel Negron - (136) Show All Show Scanned" at bounding box center [342, 66] width 306 height 35
click at [251, 71] on span "Angel Negron - (136)" at bounding box center [286, 66] width 156 height 17
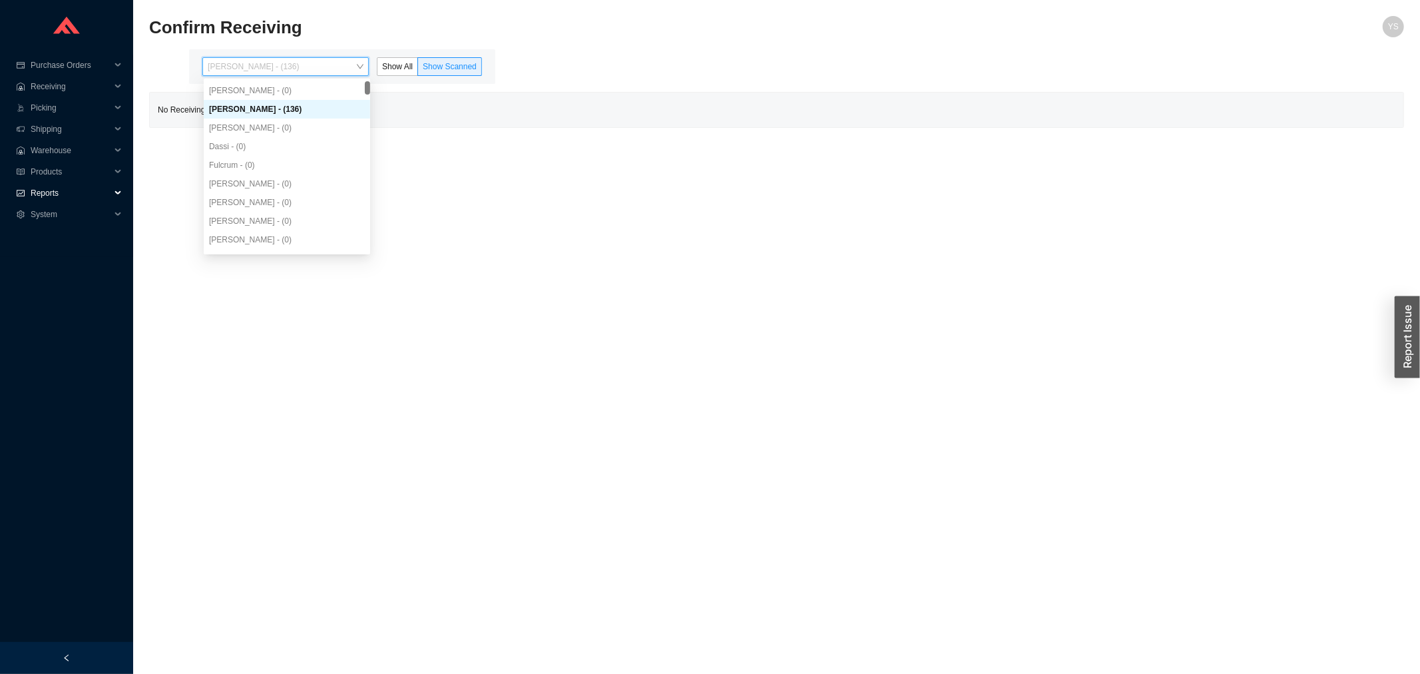
click at [41, 190] on span "Reports" at bounding box center [71, 192] width 80 height 21
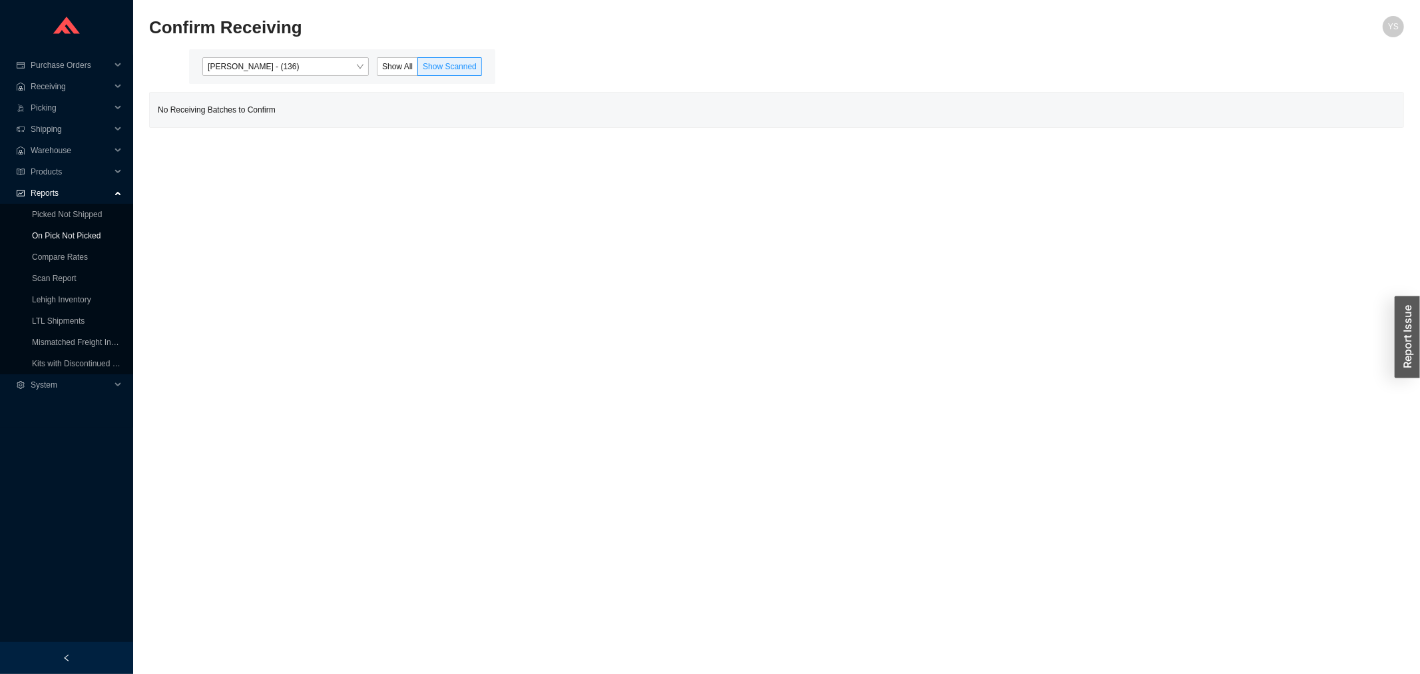
click at [57, 231] on link "On Pick Not Picked" at bounding box center [66, 235] width 69 height 9
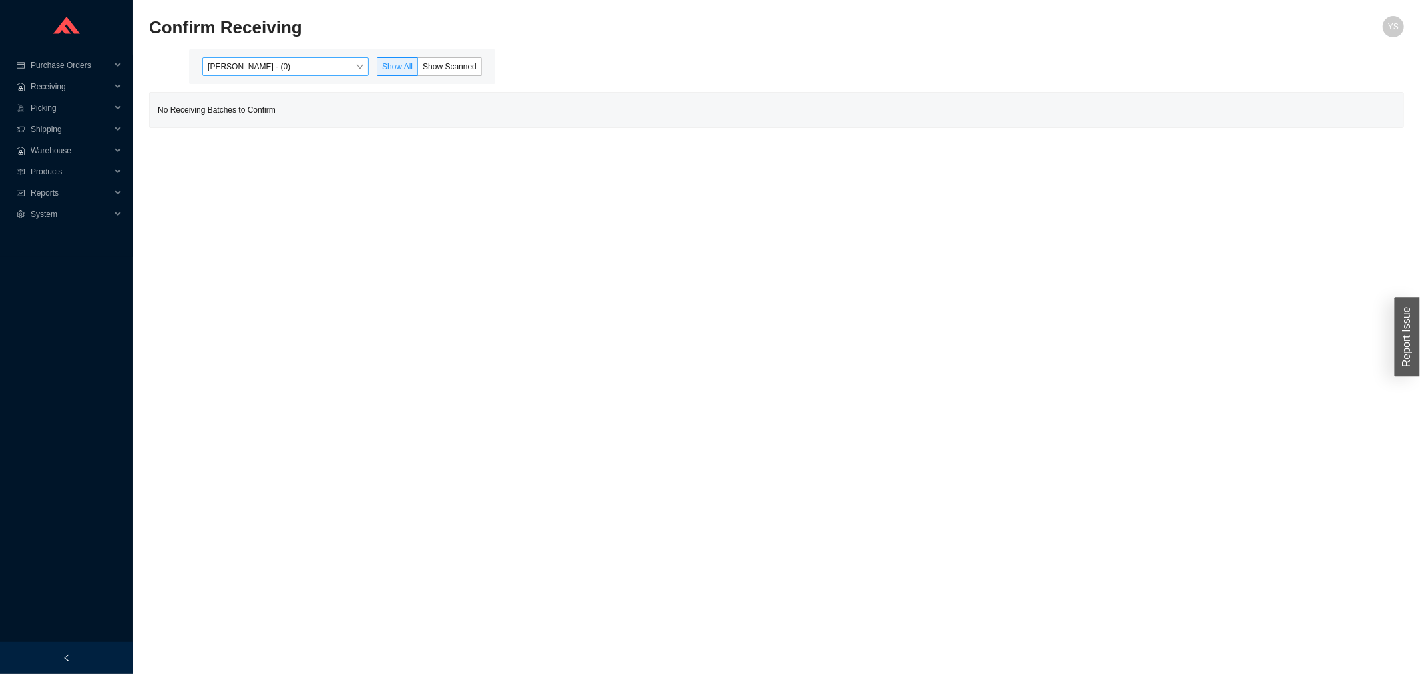
click at [228, 60] on span "[PERSON_NAME] - (0)" at bounding box center [286, 66] width 156 height 17
click at [232, 111] on div "[PERSON_NAME] - (136)" at bounding box center [287, 109] width 156 height 12
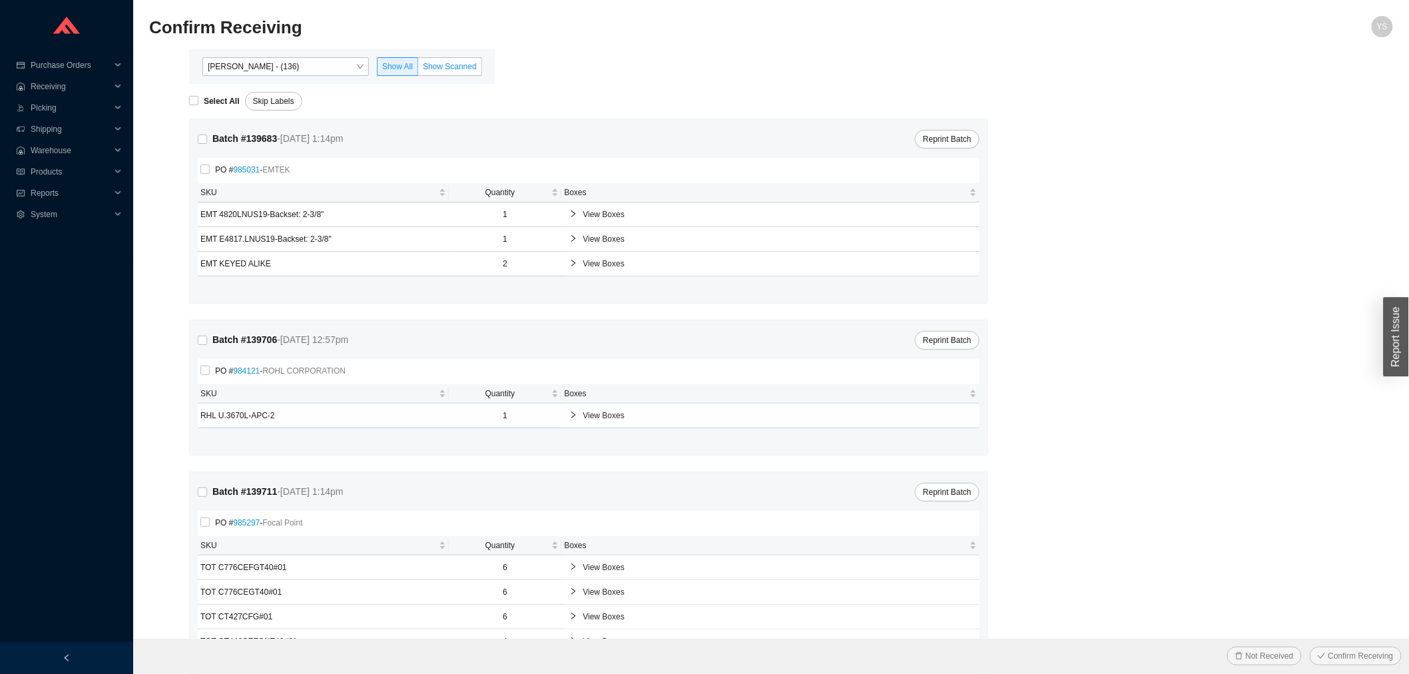
click at [430, 69] on span "Show Scanned" at bounding box center [450, 66] width 54 height 9
click at [418, 69] on input "Show Scanned" at bounding box center [418, 69] width 0 height 0
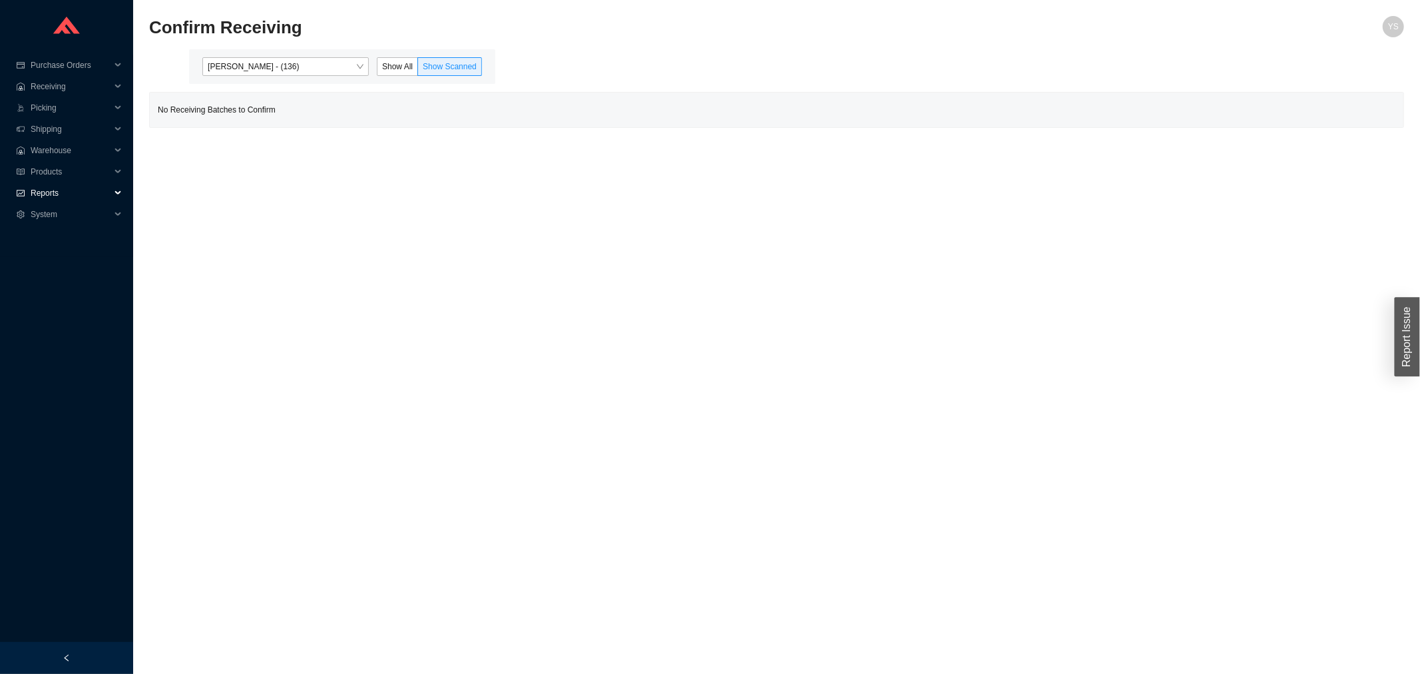
drag, startPoint x: 54, startPoint y: 194, endPoint x: 50, endPoint y: 221, distance: 26.9
click at [54, 195] on span "Reports" at bounding box center [71, 192] width 80 height 21
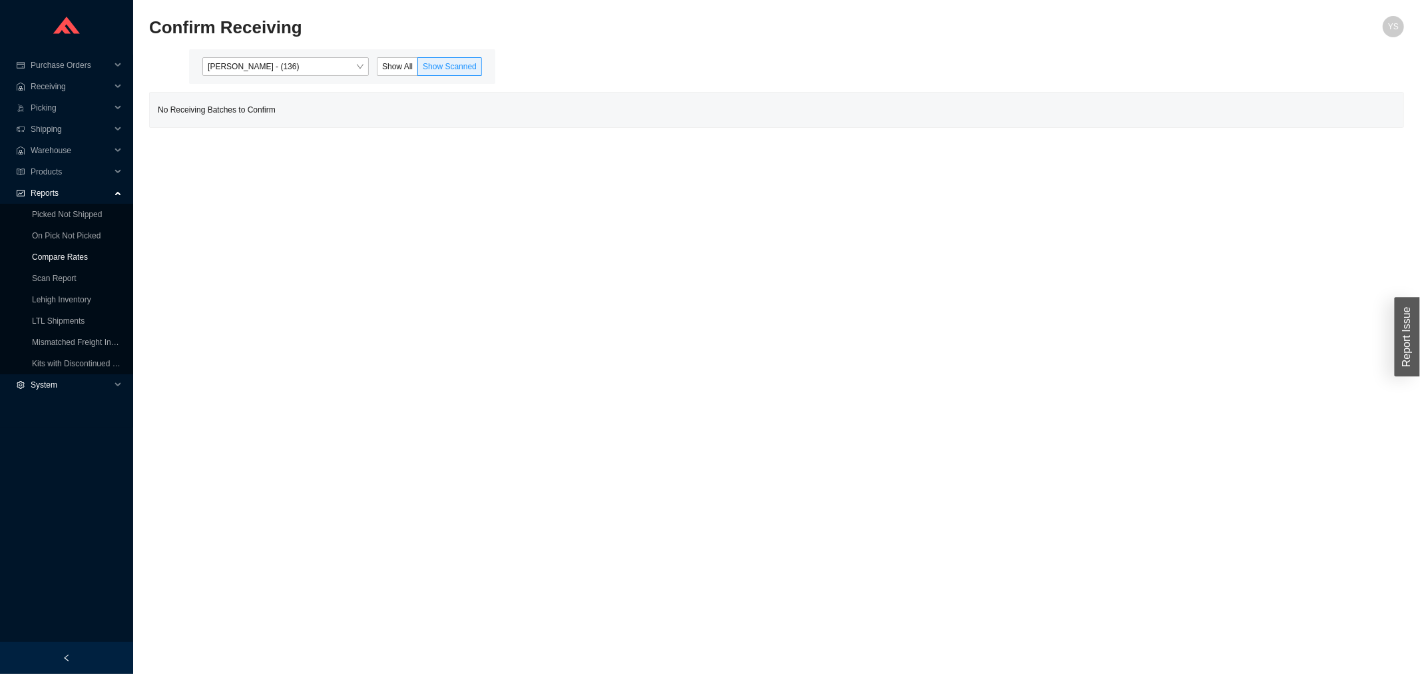
click at [49, 252] on link "Compare Rates" at bounding box center [60, 256] width 56 height 9
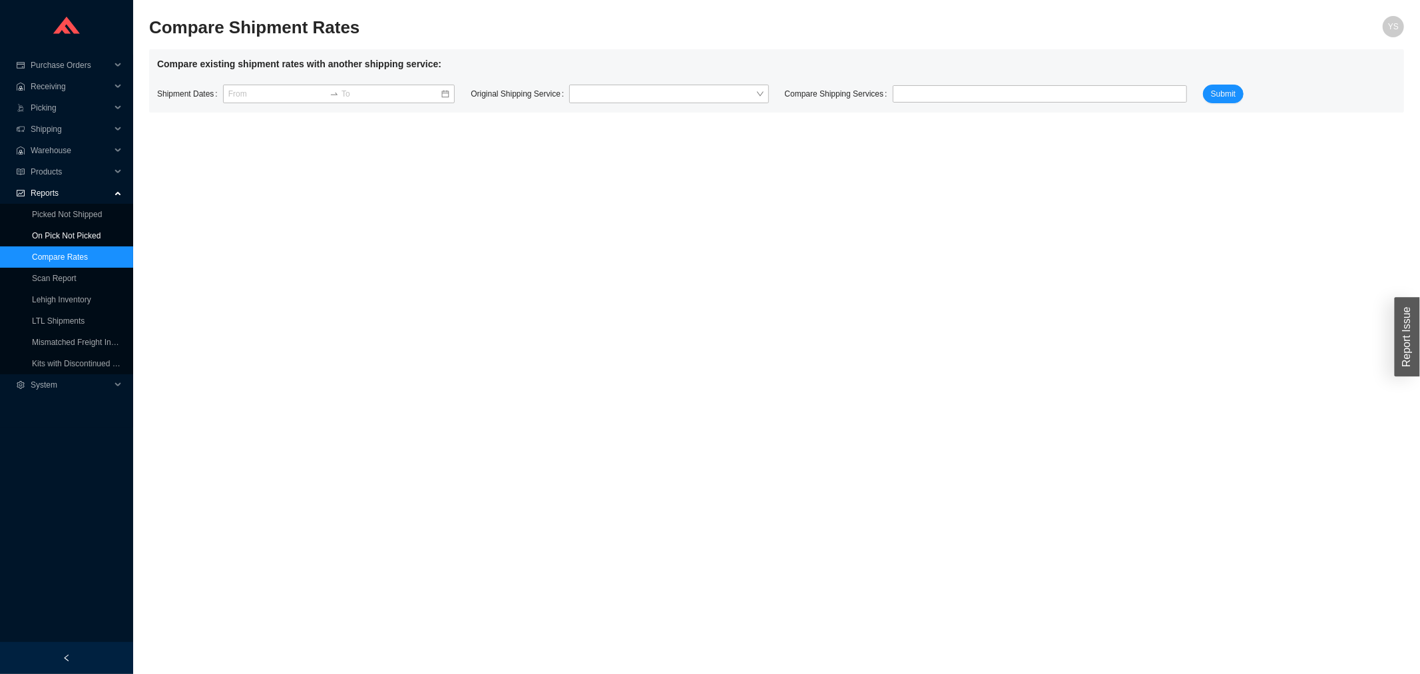
click at [51, 233] on link "On Pick Not Picked" at bounding box center [66, 235] width 69 height 9
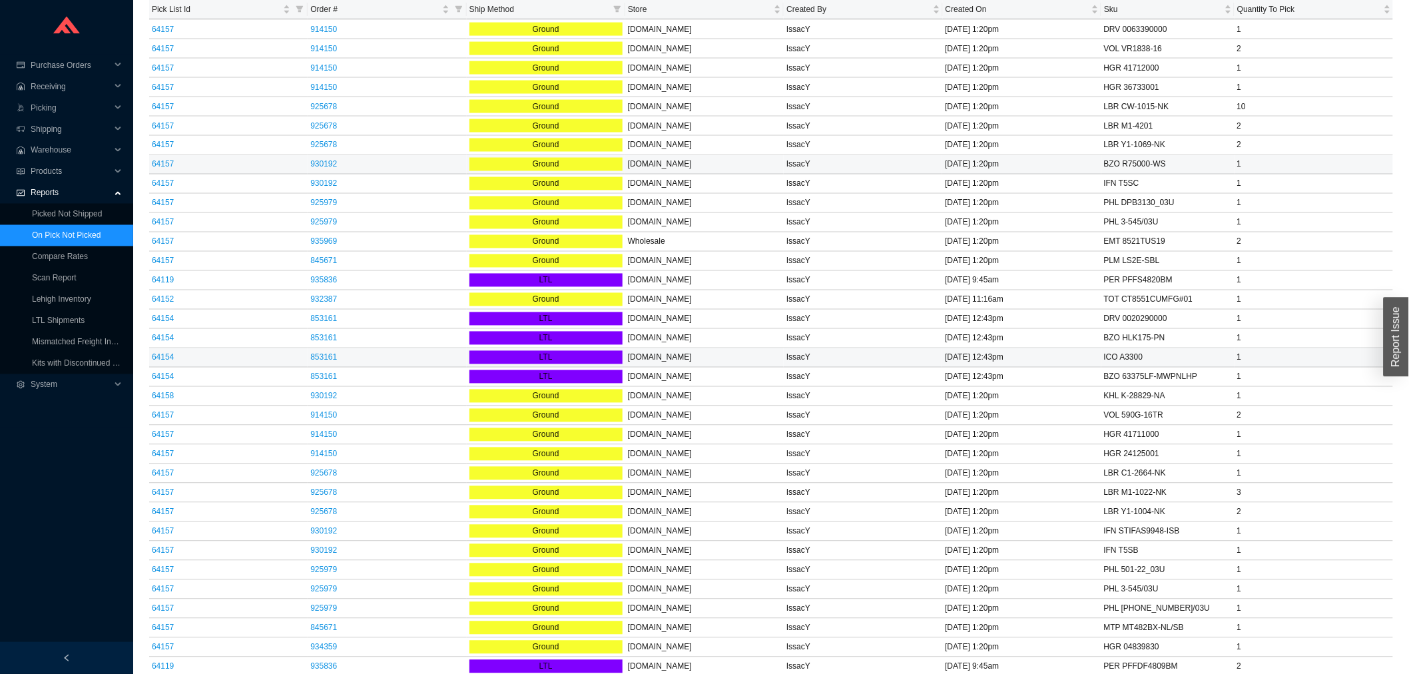
scroll to position [1011, 0]
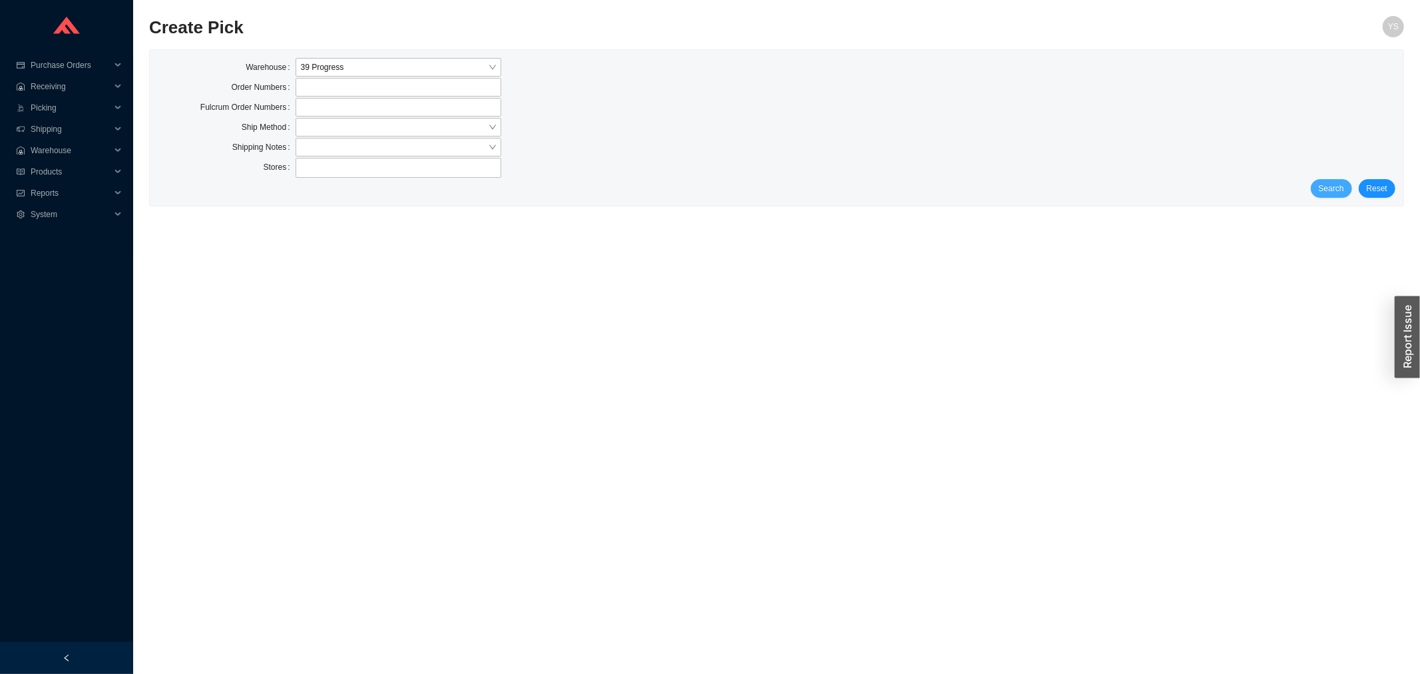
click at [1328, 188] on span "Search" at bounding box center [1331, 188] width 25 height 13
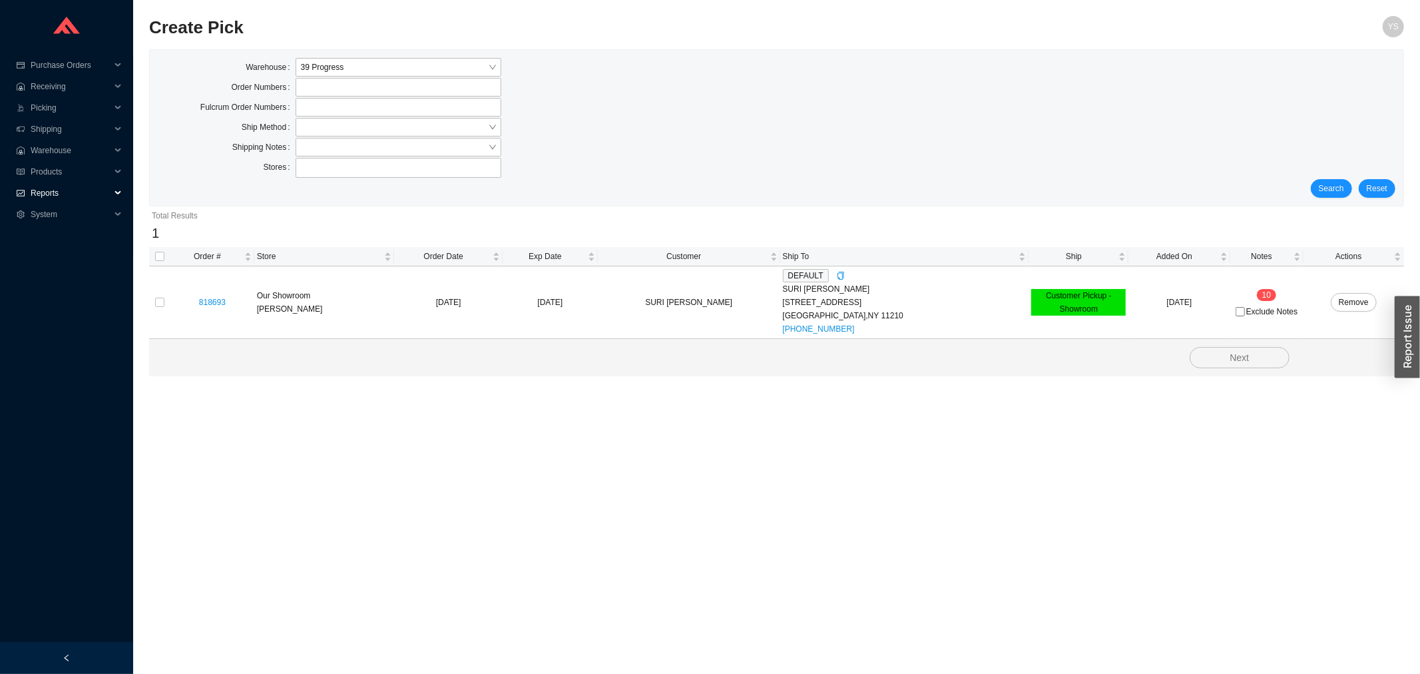
click at [31, 191] on span "Reports" at bounding box center [71, 192] width 80 height 21
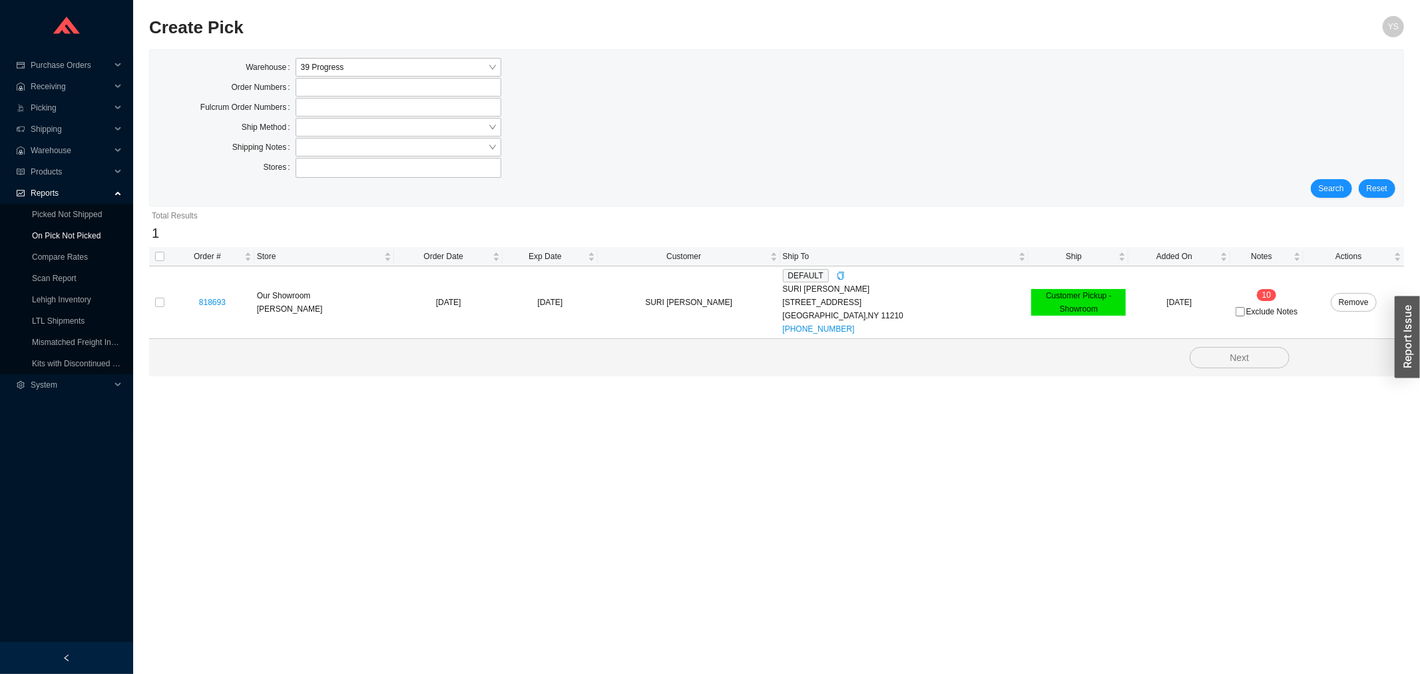
click at [49, 231] on link "On Pick Not Picked" at bounding box center [66, 235] width 69 height 9
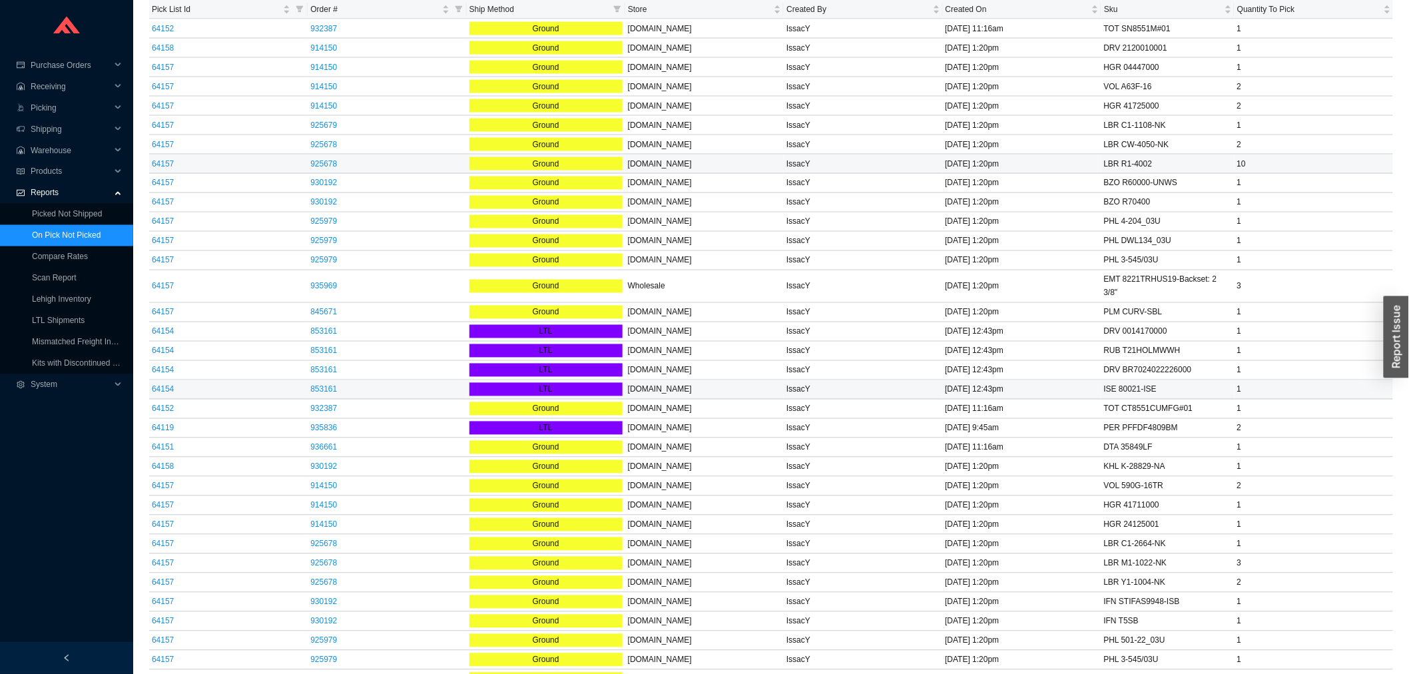
scroll to position [1011, 0]
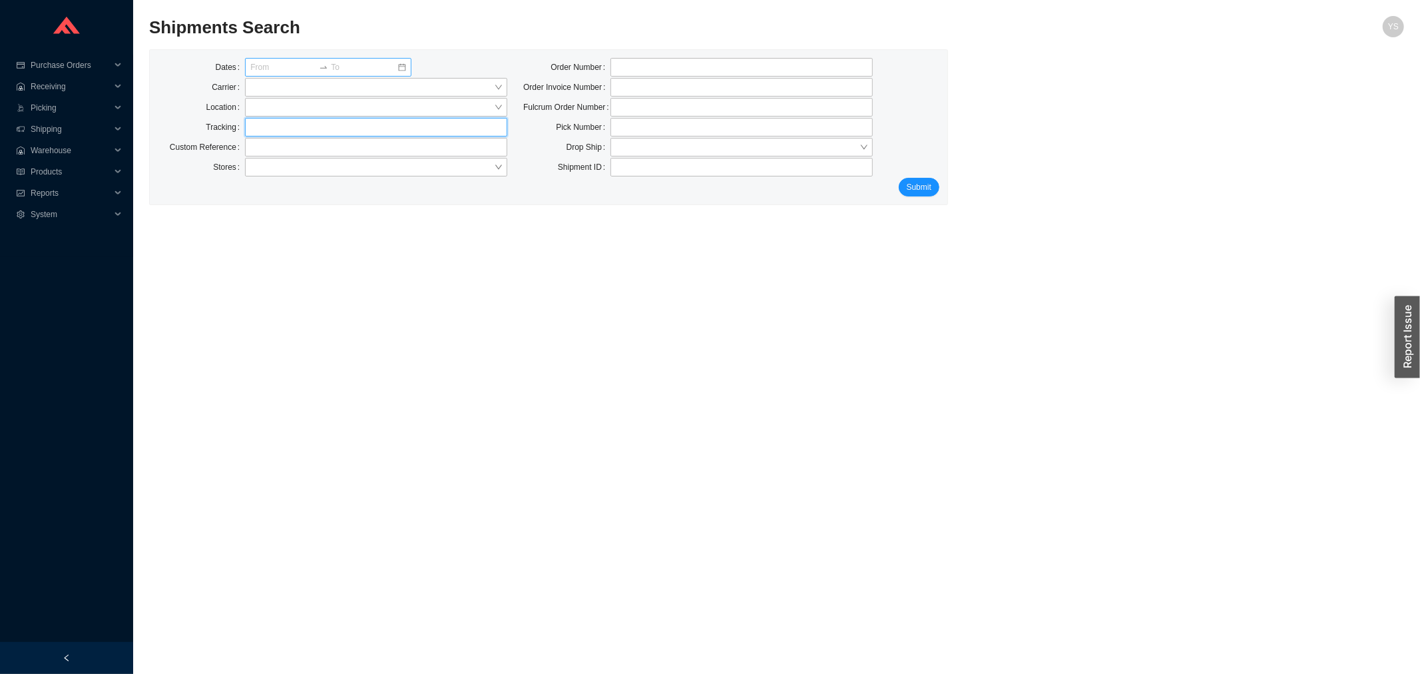
click at [344, 121] on input "text" at bounding box center [376, 127] width 262 height 19
paste input "77111511690"
type input "77111511690"
click button "Submit" at bounding box center [919, 187] width 41 height 19
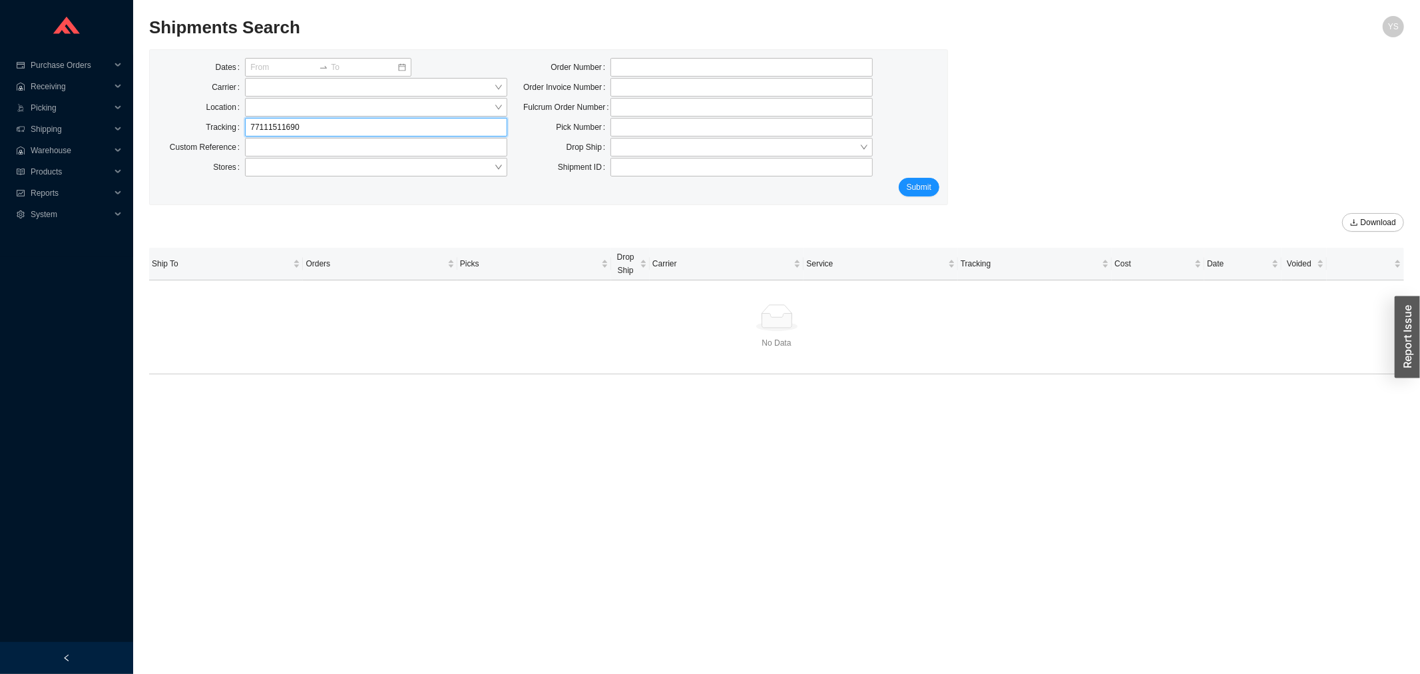
click at [268, 130] on input "77111511690" at bounding box center [376, 127] width 262 height 19
type input "77111511690"
click button "Submit" at bounding box center [919, 187] width 41 height 19
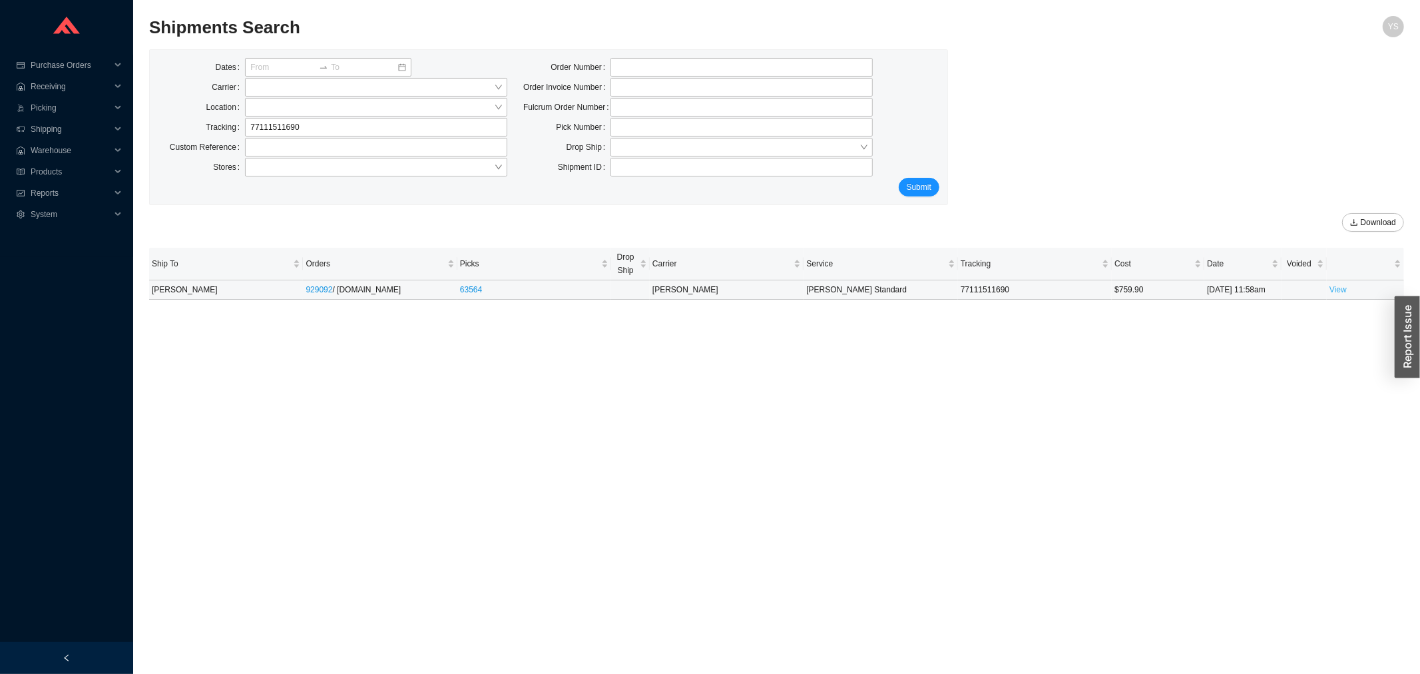
click at [1342, 289] on link "View" at bounding box center [1338, 289] width 17 height 9
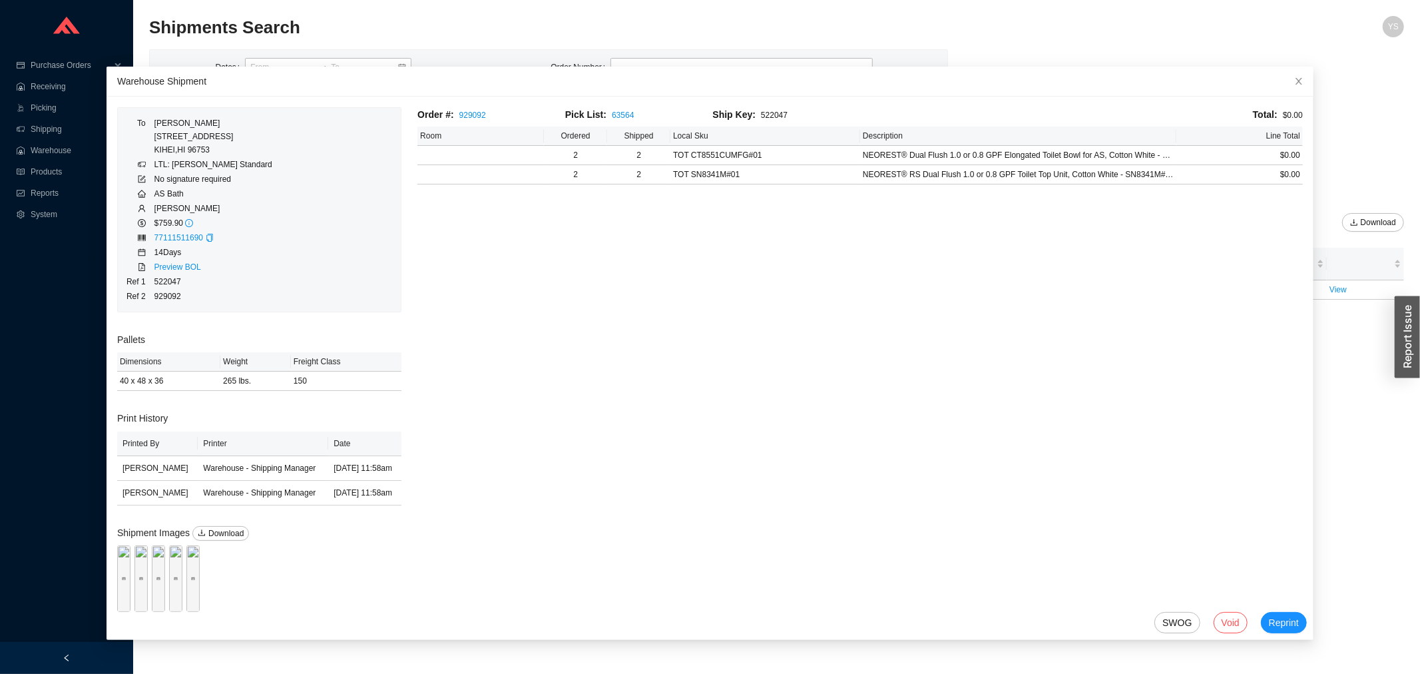
click at [487, 313] on div "Order #: 929092 Pick List: 63564 Ship Key: 522047 Total: $0.00 Room Ordered Shi…" at bounding box center [859, 361] width 901 height 509
click at [1294, 85] on icon "close" at bounding box center [1298, 81] width 9 height 9
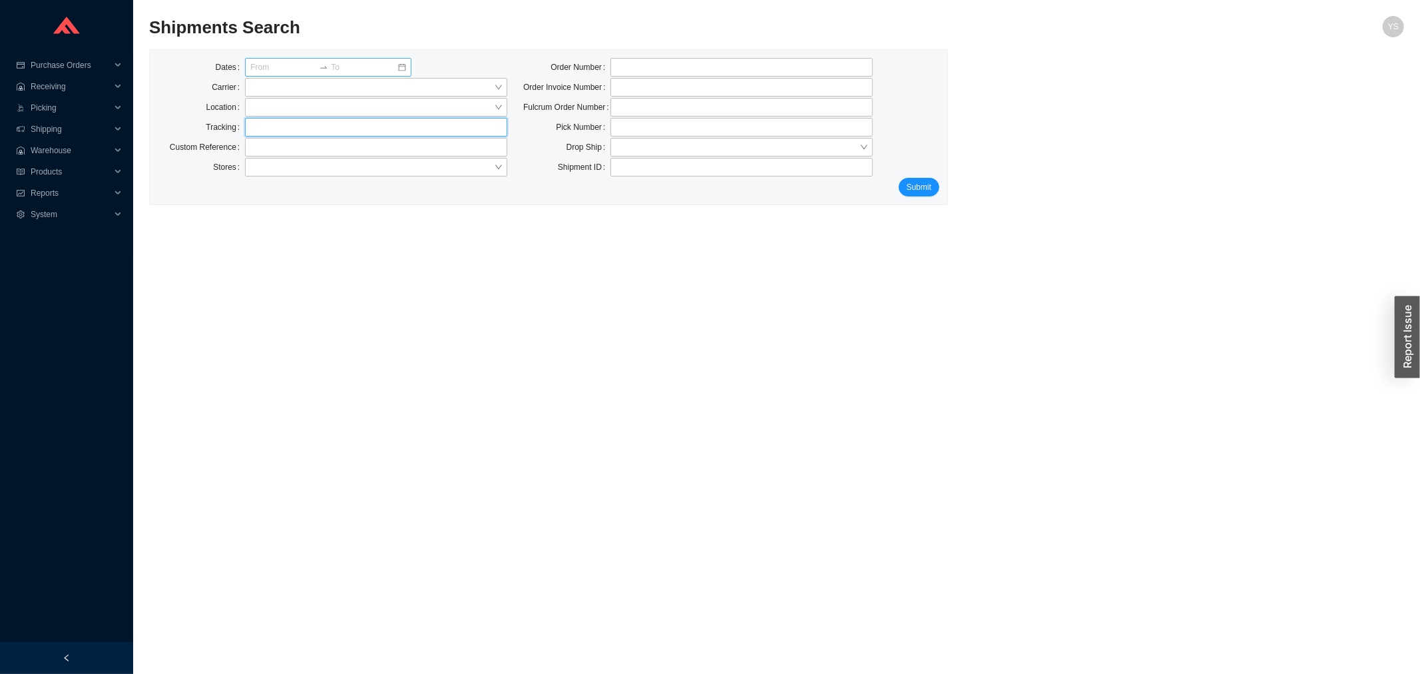
click at [263, 121] on input "text" at bounding box center [376, 127] width 262 height 19
paste input "77109271930"
type input "77109271930"
click at [907, 194] on span "Submit" at bounding box center [919, 186] width 25 height 13
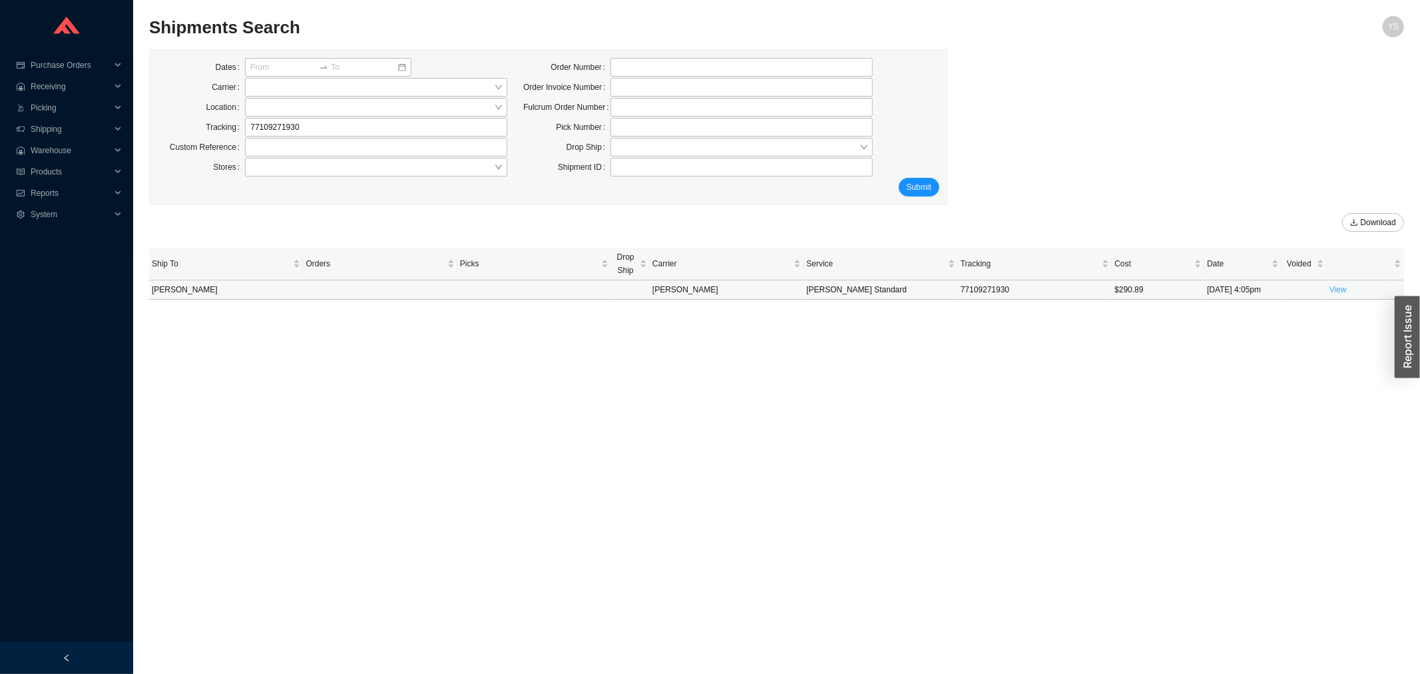
click at [1334, 289] on link "View" at bounding box center [1338, 289] width 17 height 9
